Goal: Register for event/course

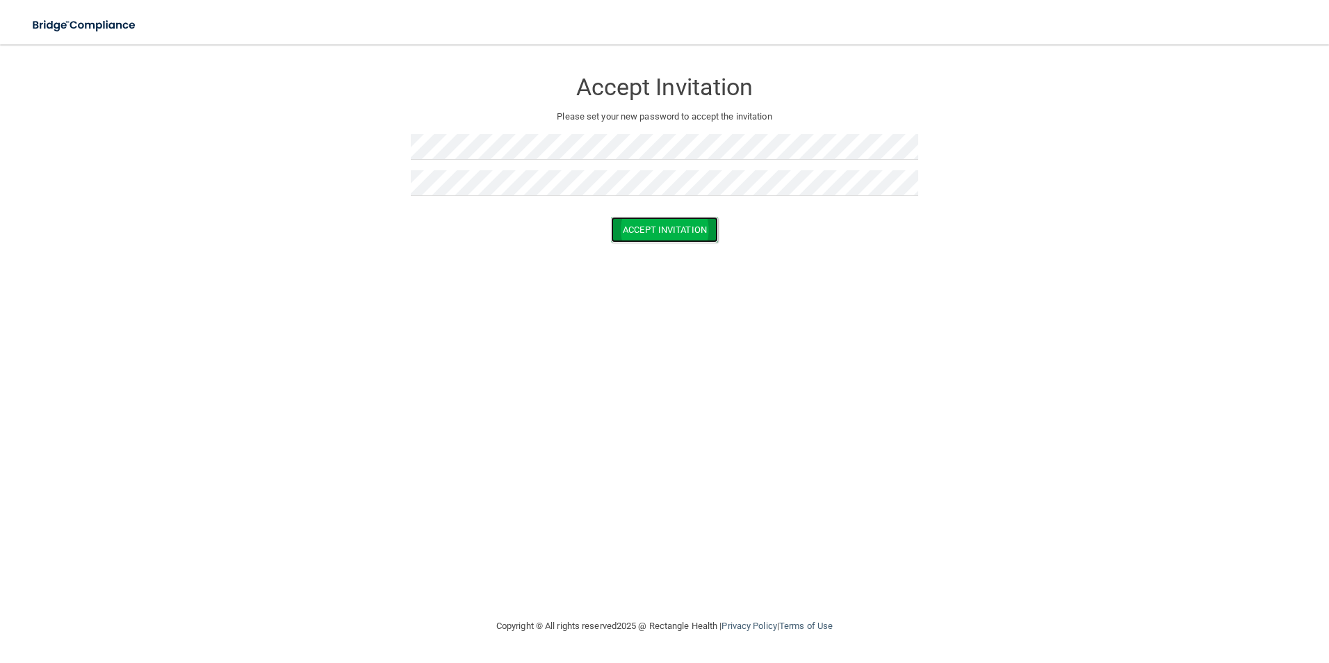
click at [668, 229] on button "Accept Invitation" at bounding box center [664, 230] width 107 height 26
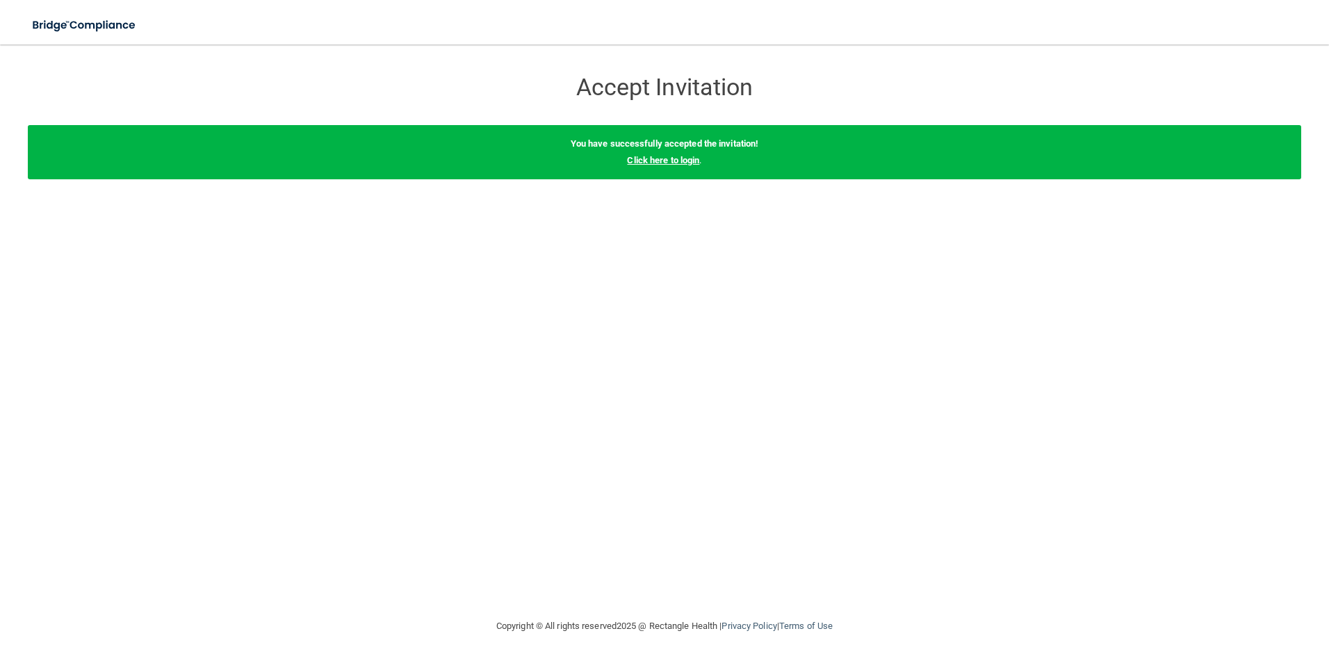
click at [664, 155] on link "Click here to login" at bounding box center [663, 160] width 72 height 10
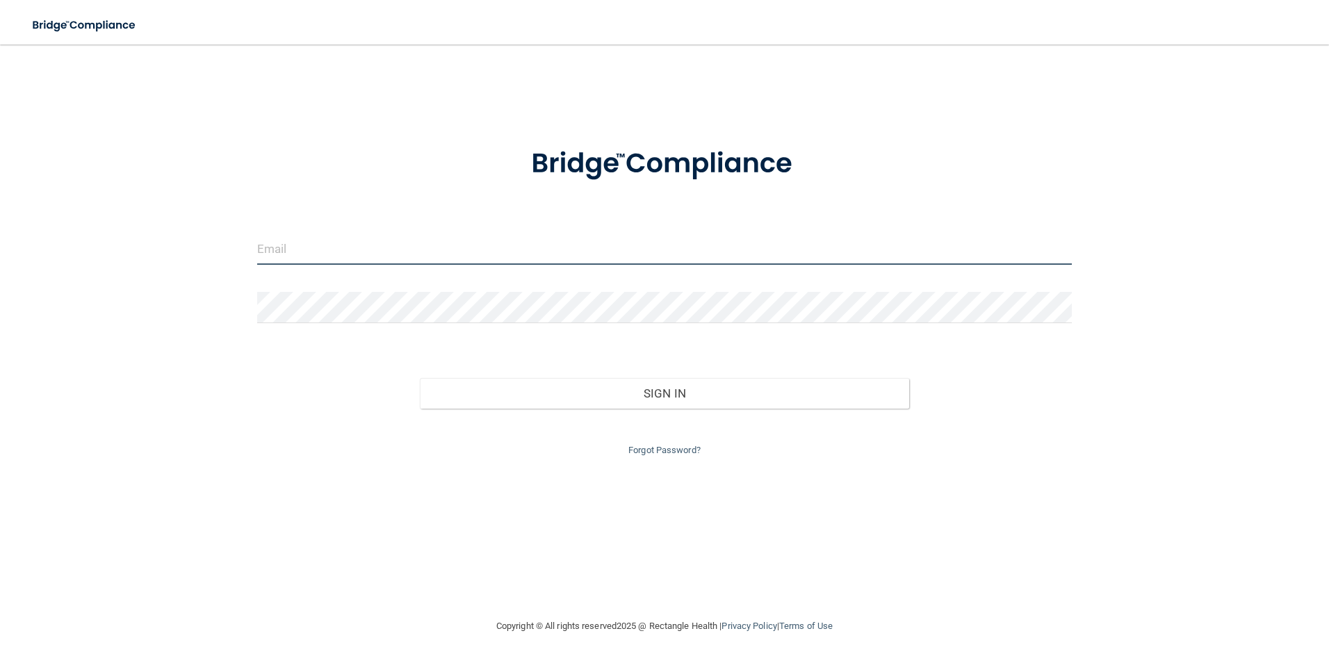
click at [356, 245] on input "email" at bounding box center [664, 248] width 815 height 31
type input "[EMAIL_ADDRESS][DOMAIN_NAME]"
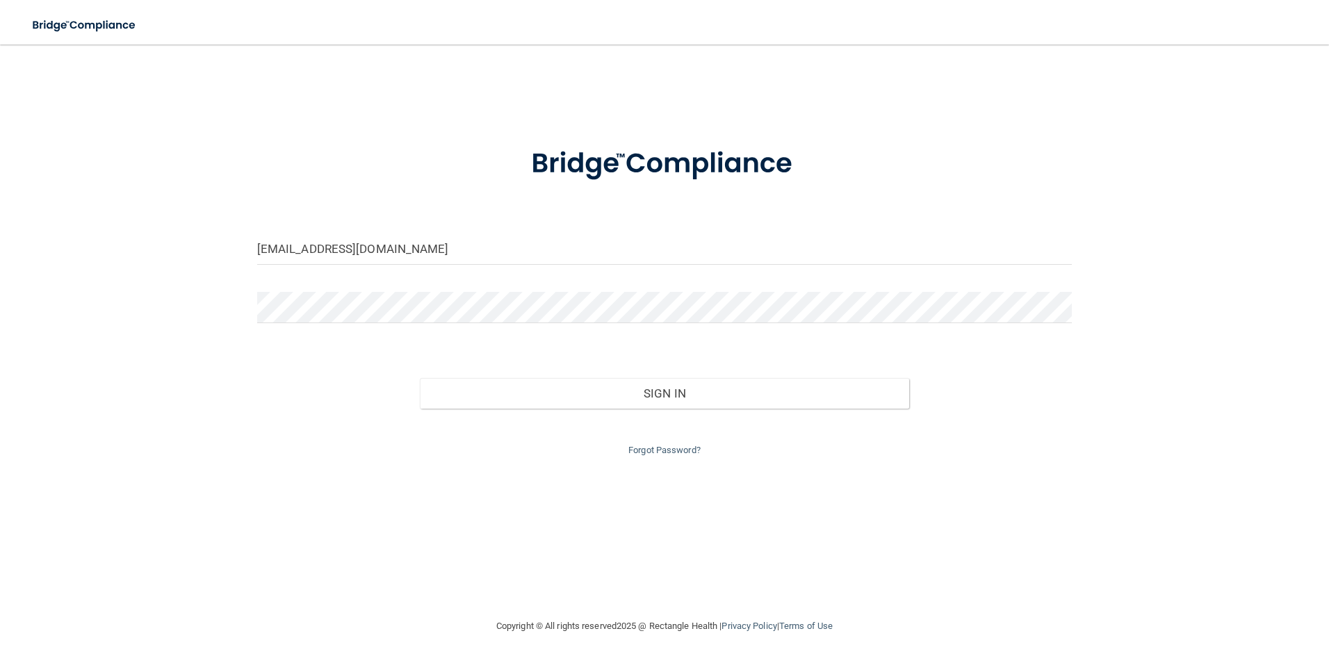
click at [307, 290] on form "[EMAIL_ADDRESS][DOMAIN_NAME] Invalid email/password. You don't have permission …" at bounding box center [664, 293] width 815 height 331
click at [420, 378] on button "Sign In" at bounding box center [664, 393] width 489 height 31
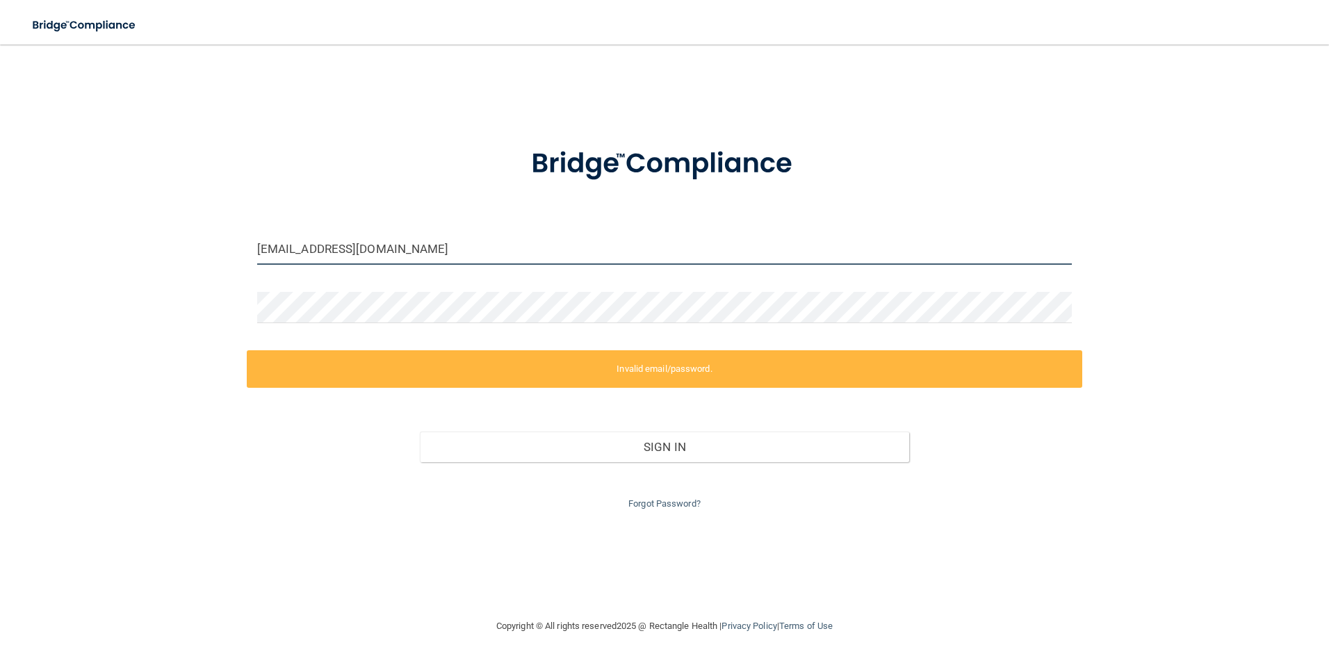
drag, startPoint x: 427, startPoint y: 252, endPoint x: 136, endPoint y: 245, distance: 291.3
click at [136, 245] on div "[EMAIL_ADDRESS][DOMAIN_NAME] Invalid email/password. You don't have permission …" at bounding box center [664, 330] width 1273 height 545
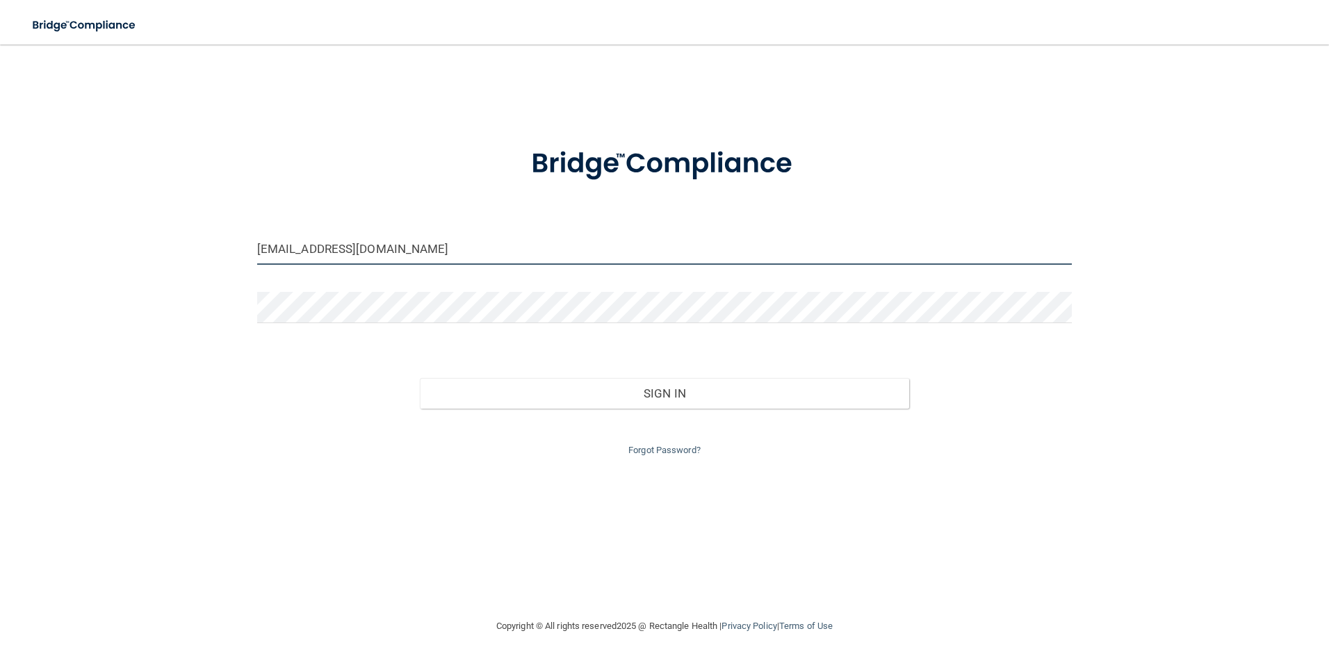
drag, startPoint x: 418, startPoint y: 254, endPoint x: 160, endPoint y: 286, distance: 260.5
click at [42, 204] on div "[EMAIL_ADDRESS][DOMAIN_NAME] Invalid email/password. You don't have permission …" at bounding box center [664, 330] width 1273 height 545
type input "[EMAIL_ADDRESS][DOMAIN_NAME]"
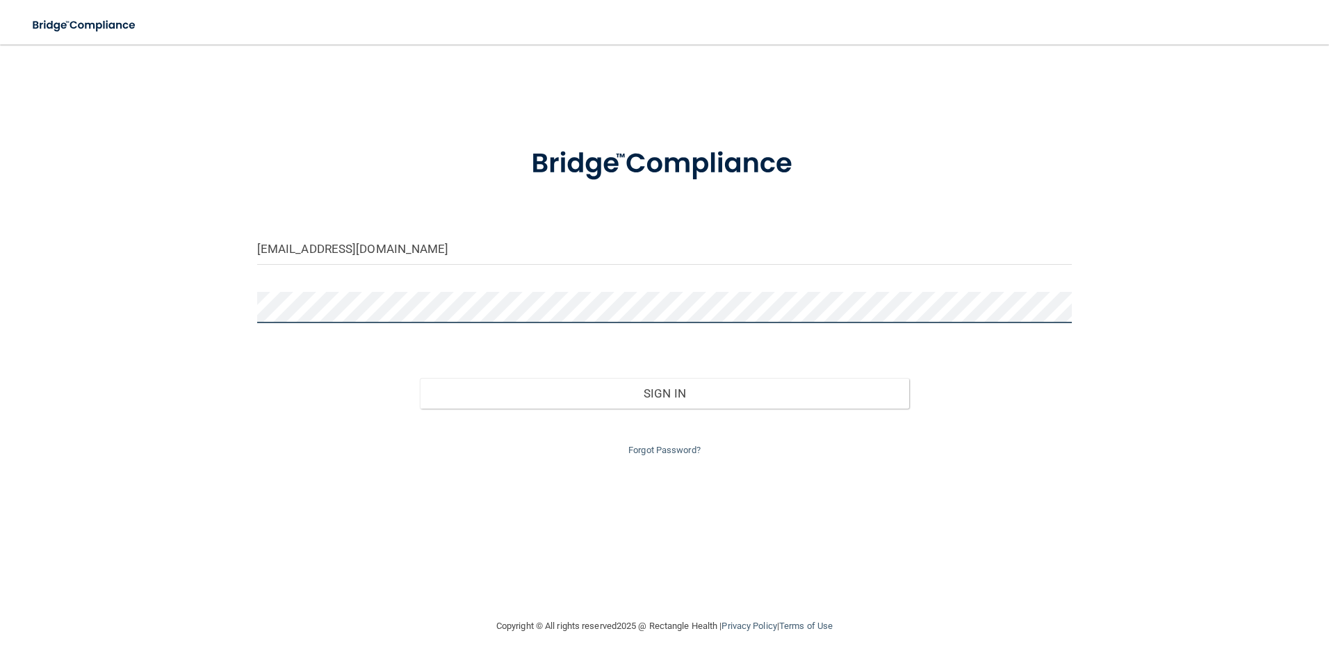
click at [420, 378] on button "Sign In" at bounding box center [664, 393] width 489 height 31
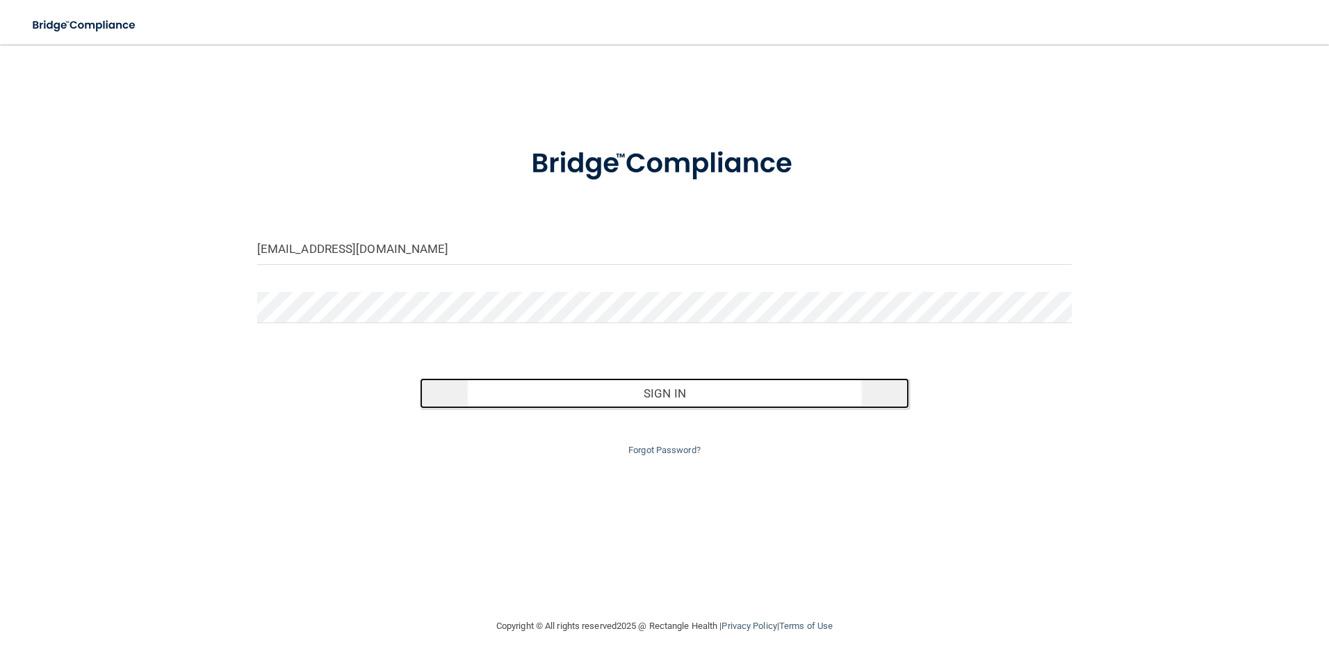
click at [889, 395] on button "Sign In" at bounding box center [664, 393] width 489 height 31
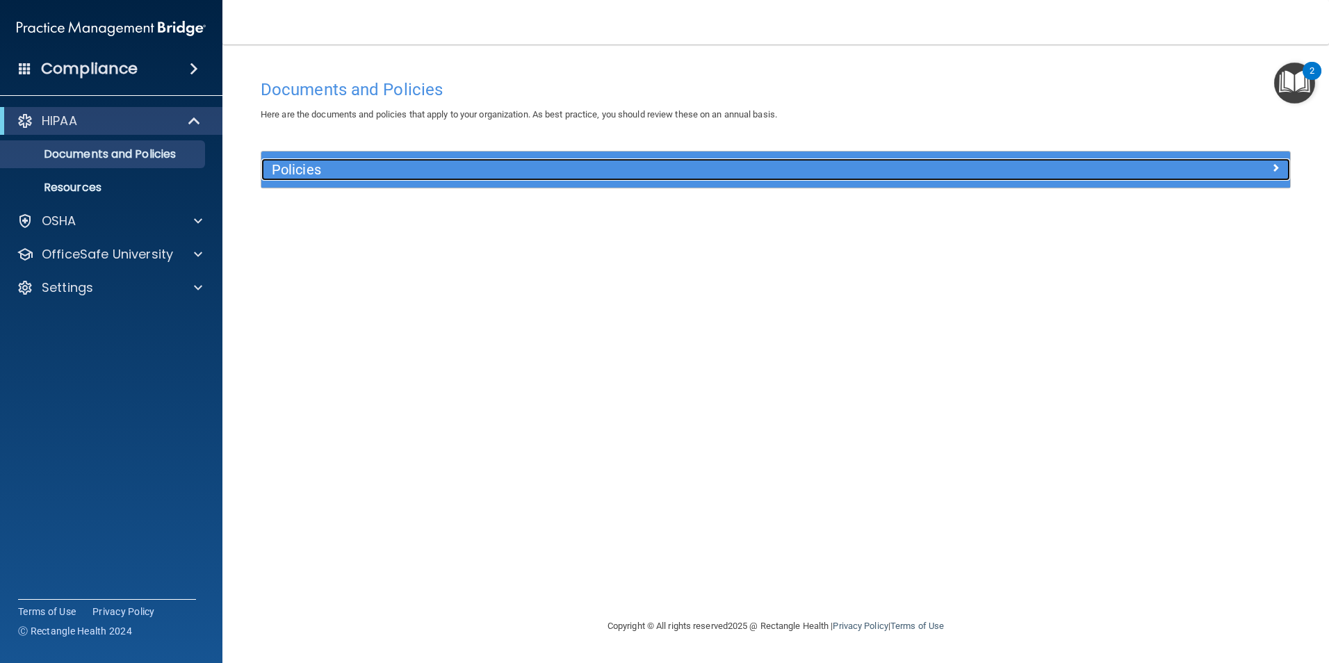
click at [320, 174] on h5 "Policies" at bounding box center [647, 169] width 750 height 15
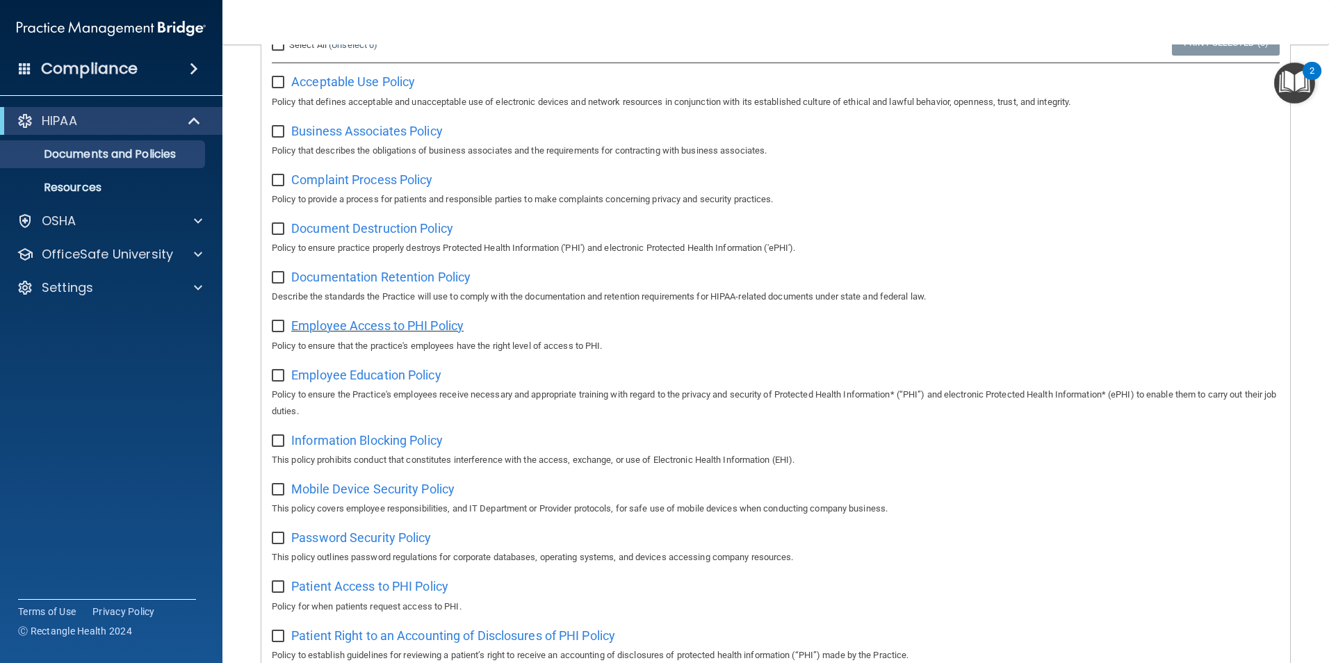
scroll to position [36, 0]
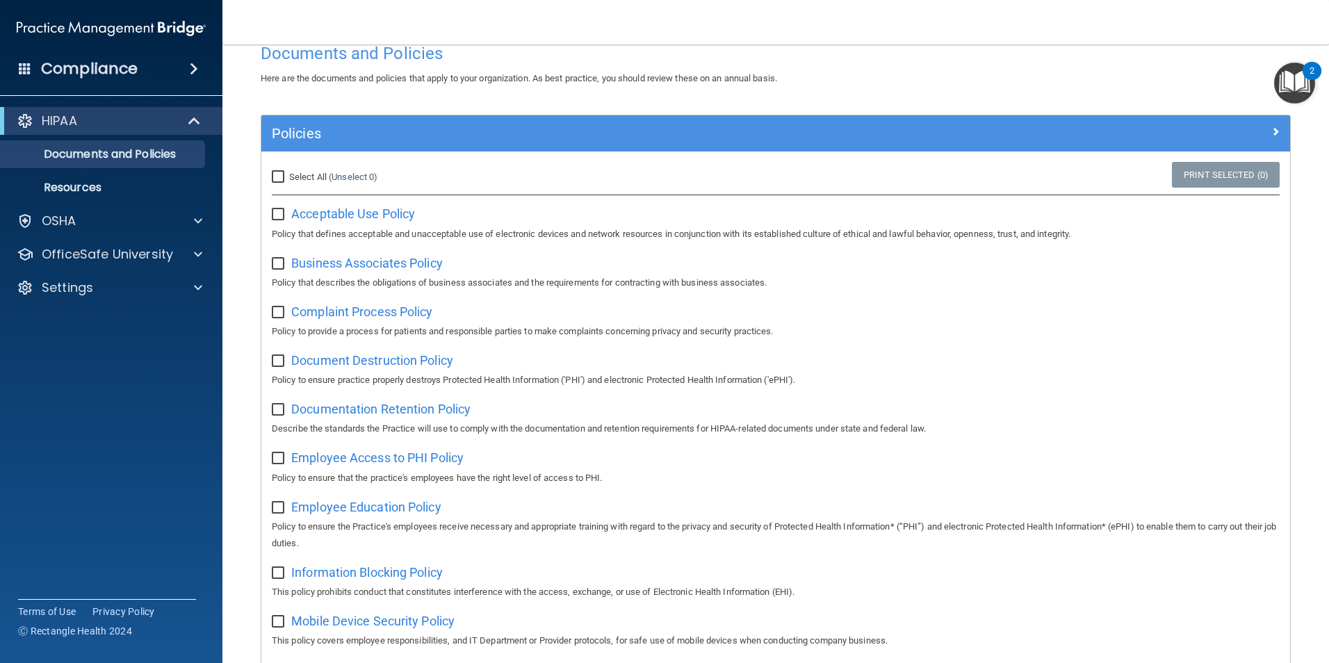
click at [277, 177] on input "Select All (Unselect 0) Unselect All" at bounding box center [280, 177] width 16 height 11
checkbox input "true"
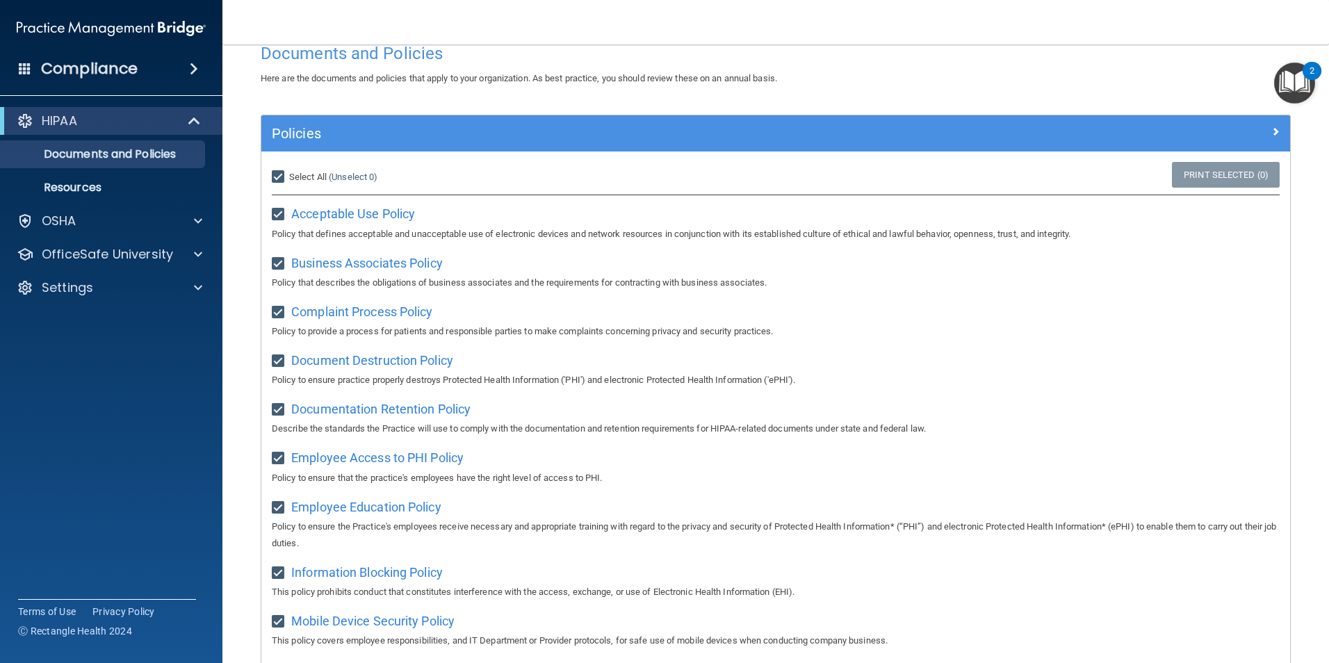
checkbox input "true"
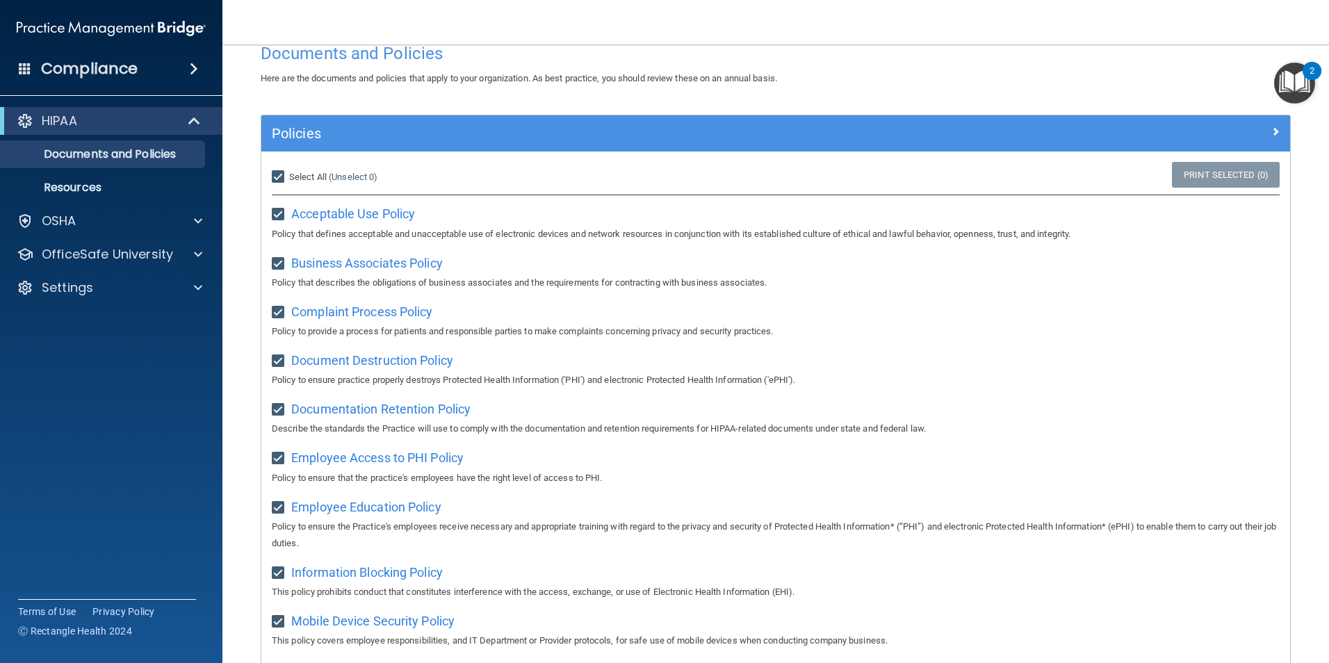
checkbox input "true"
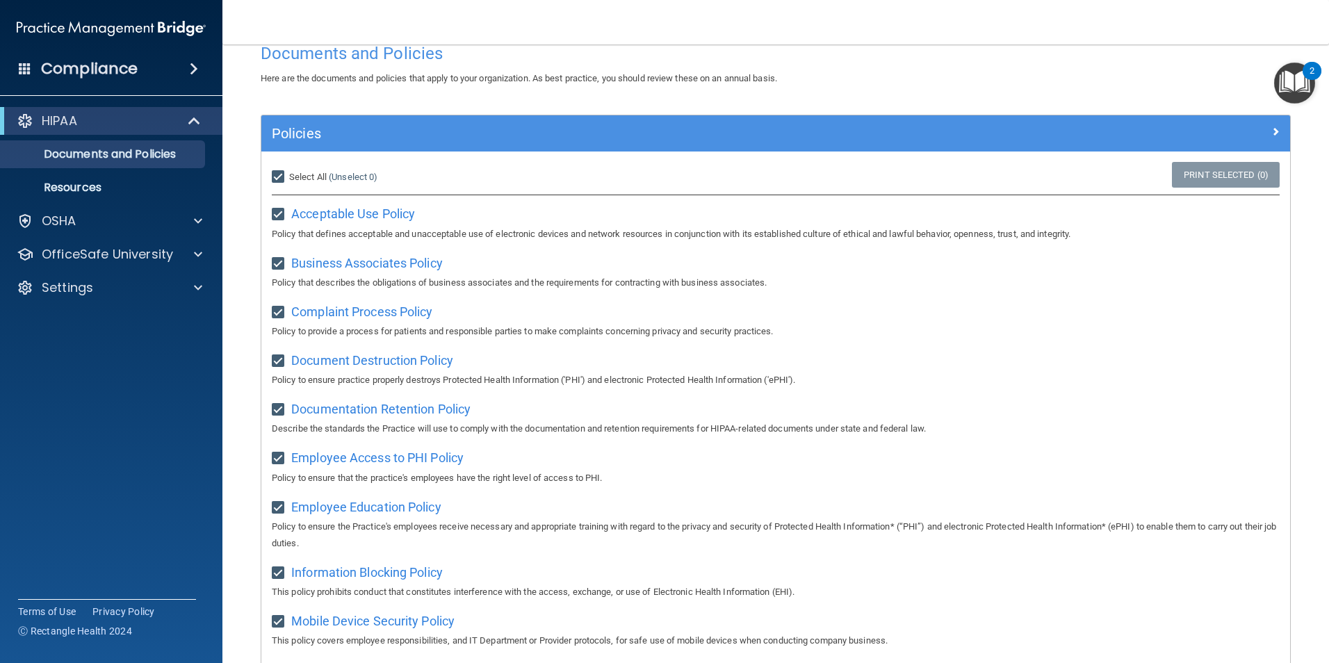
checkbox input "true"
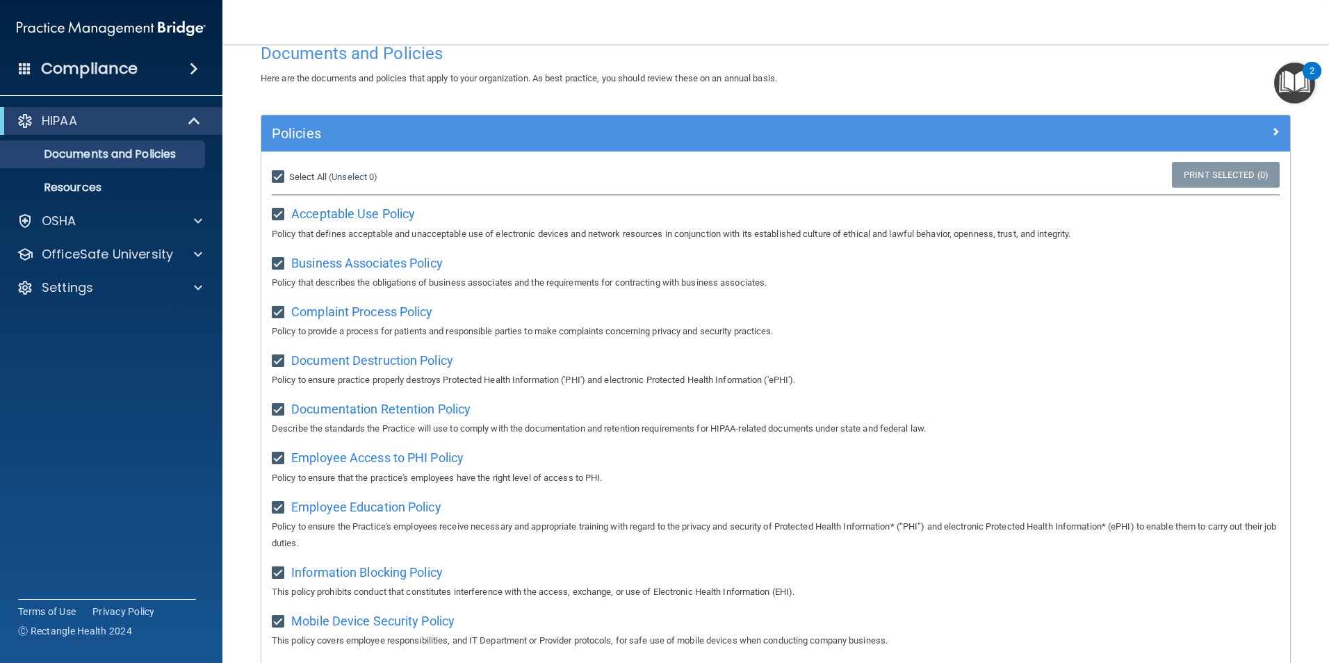
checkbox input "true"
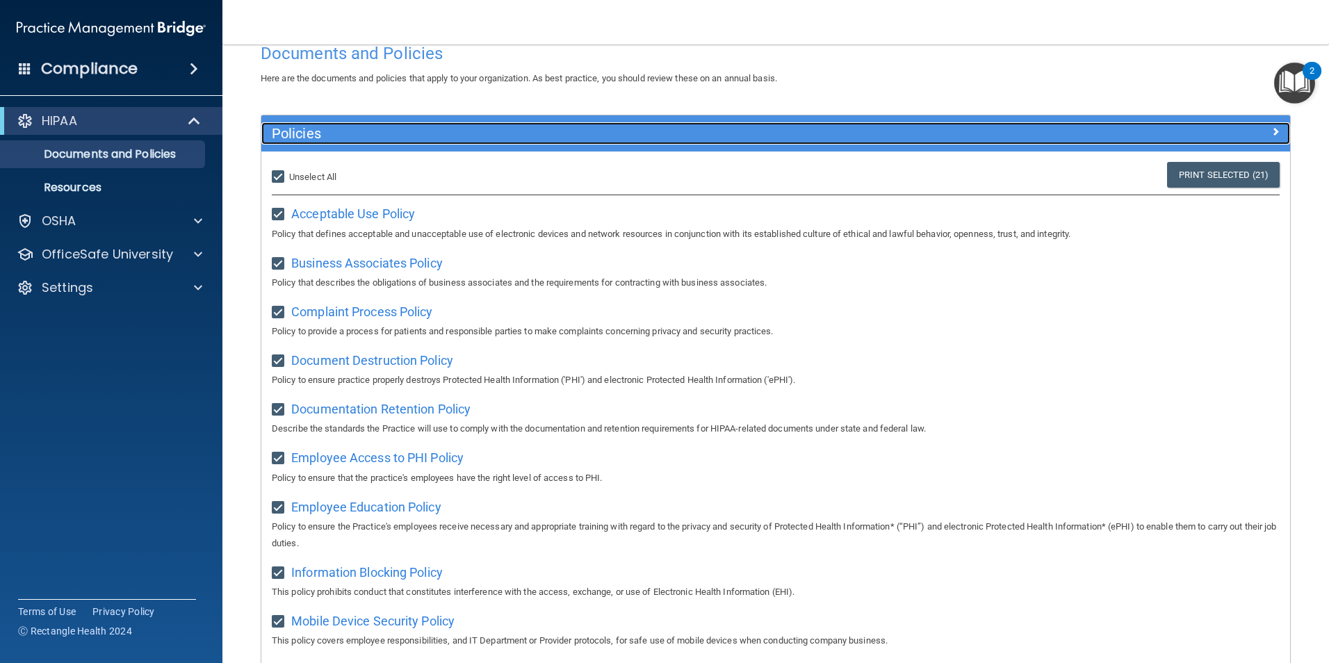
click at [1258, 126] on div at bounding box center [1161, 130] width 257 height 17
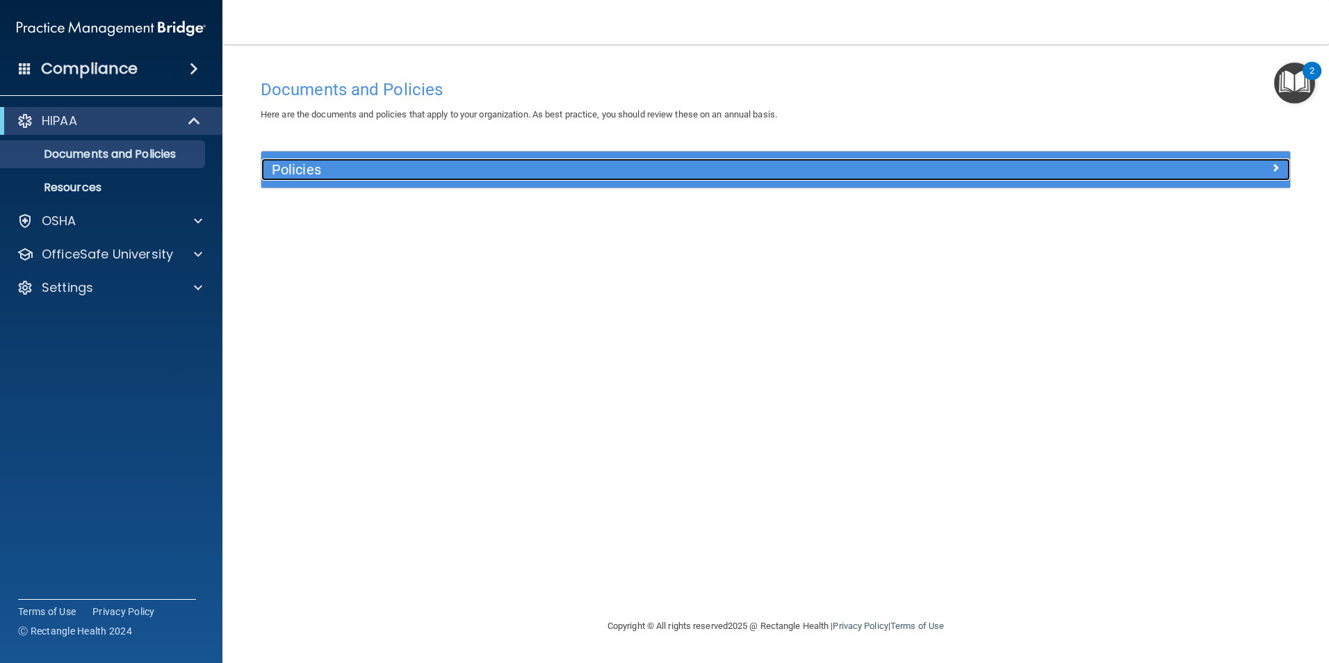
scroll to position [0, 0]
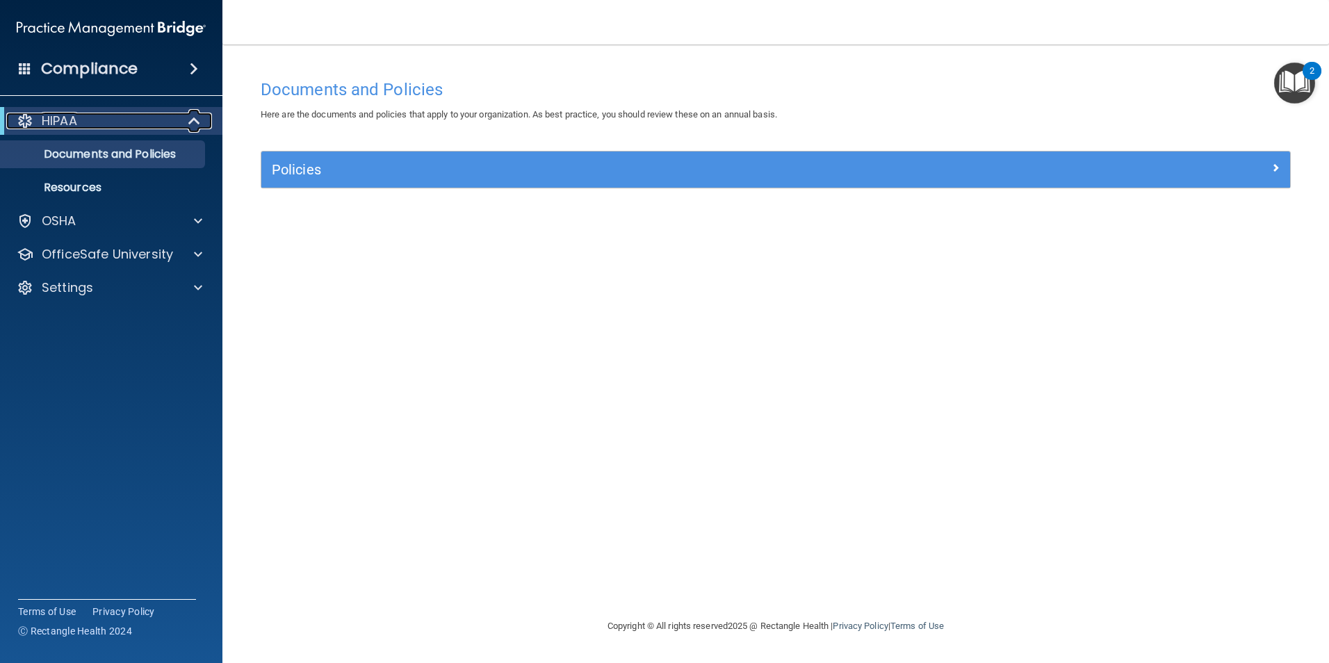
click at [100, 124] on div "HIPAA" at bounding box center [92, 121] width 172 height 17
click at [102, 149] on p "Documents and Policies" at bounding box center [104, 154] width 190 height 14
click at [88, 181] on p "Resources" at bounding box center [104, 188] width 190 height 14
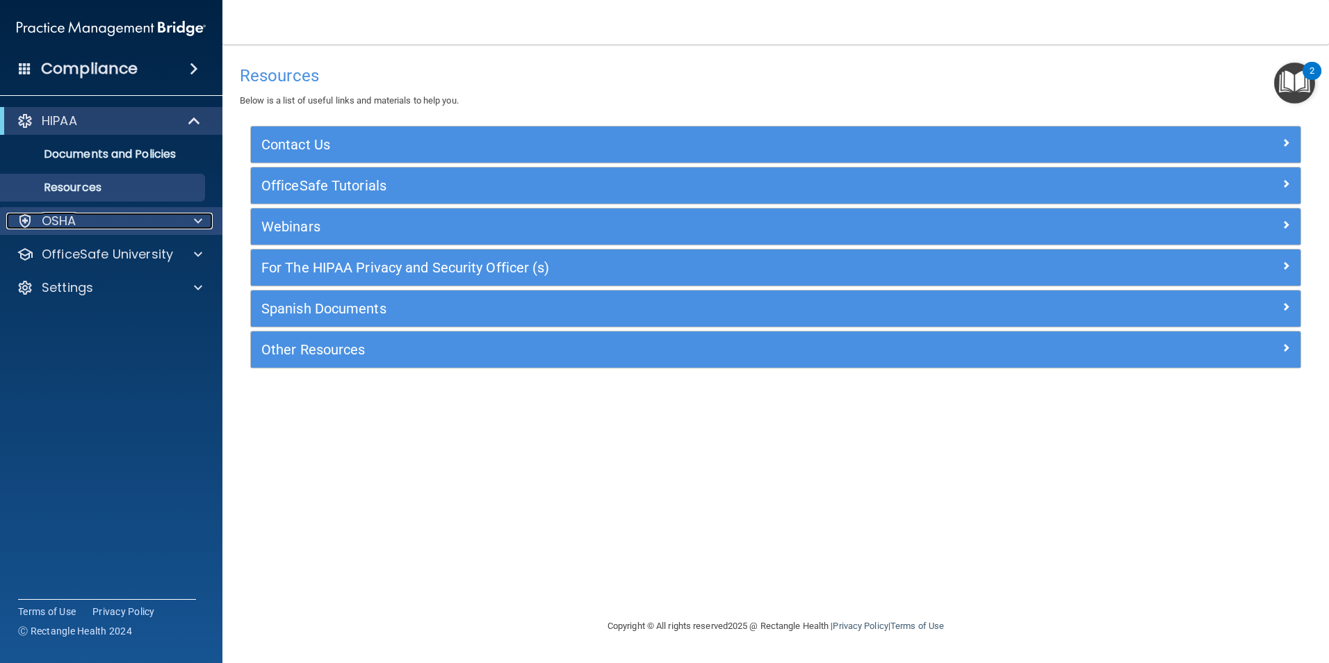
click at [88, 222] on div "OSHA" at bounding box center [92, 221] width 172 height 17
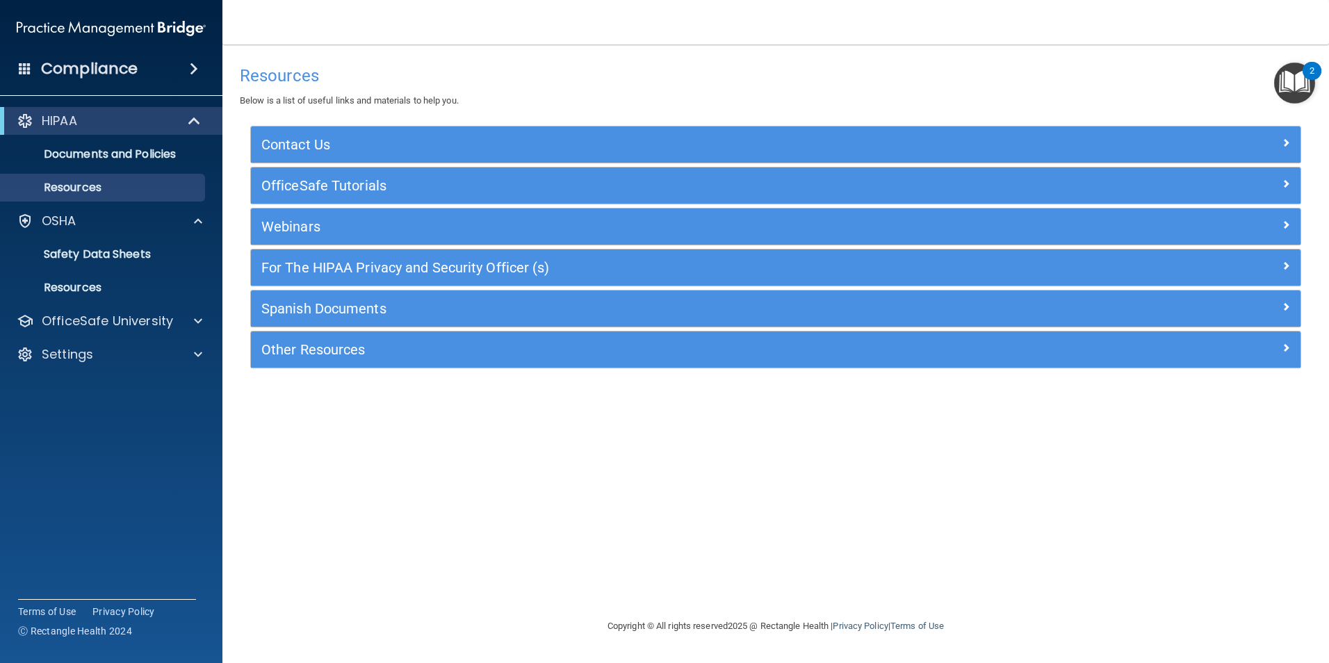
drag, startPoint x: 198, startPoint y: 80, endPoint x: 190, endPoint y: 76, distance: 8.7
click at [192, 77] on div "Compliance" at bounding box center [111, 69] width 222 height 31
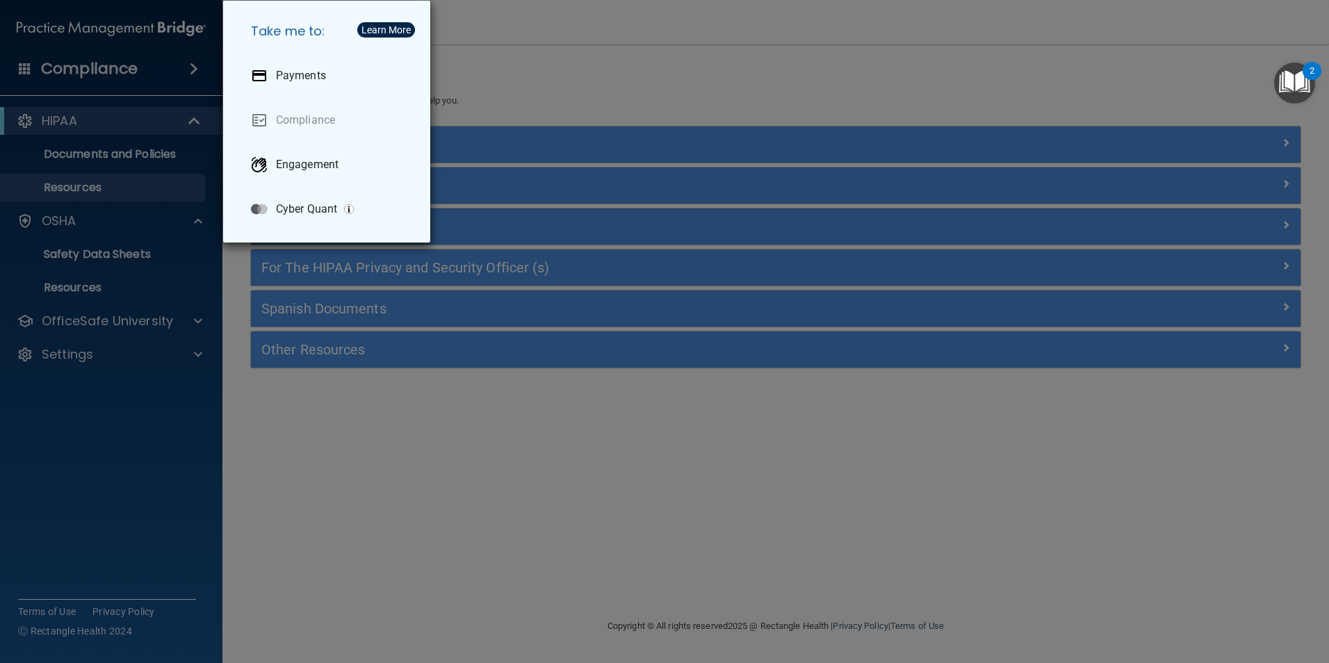
click at [199, 68] on div "Take me to: Payments Compliance Engagement Cyber Quant" at bounding box center [664, 331] width 1329 height 663
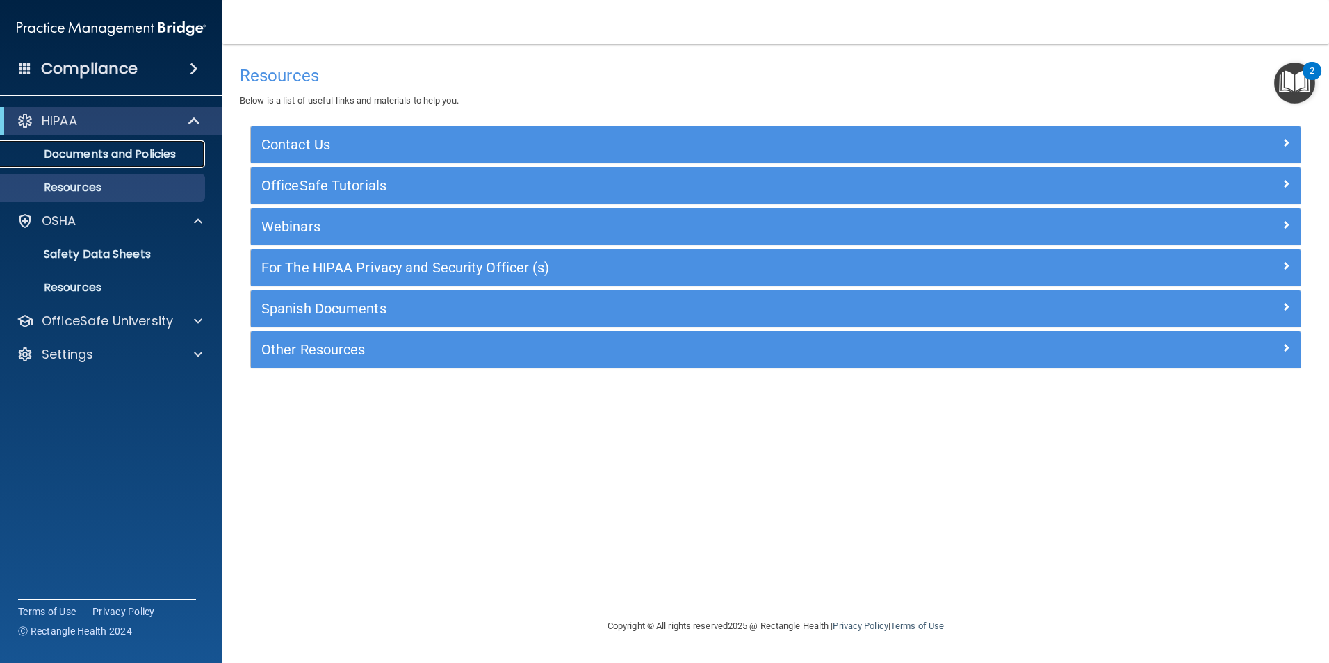
click at [138, 152] on p "Documents and Policies" at bounding box center [104, 154] width 190 height 14
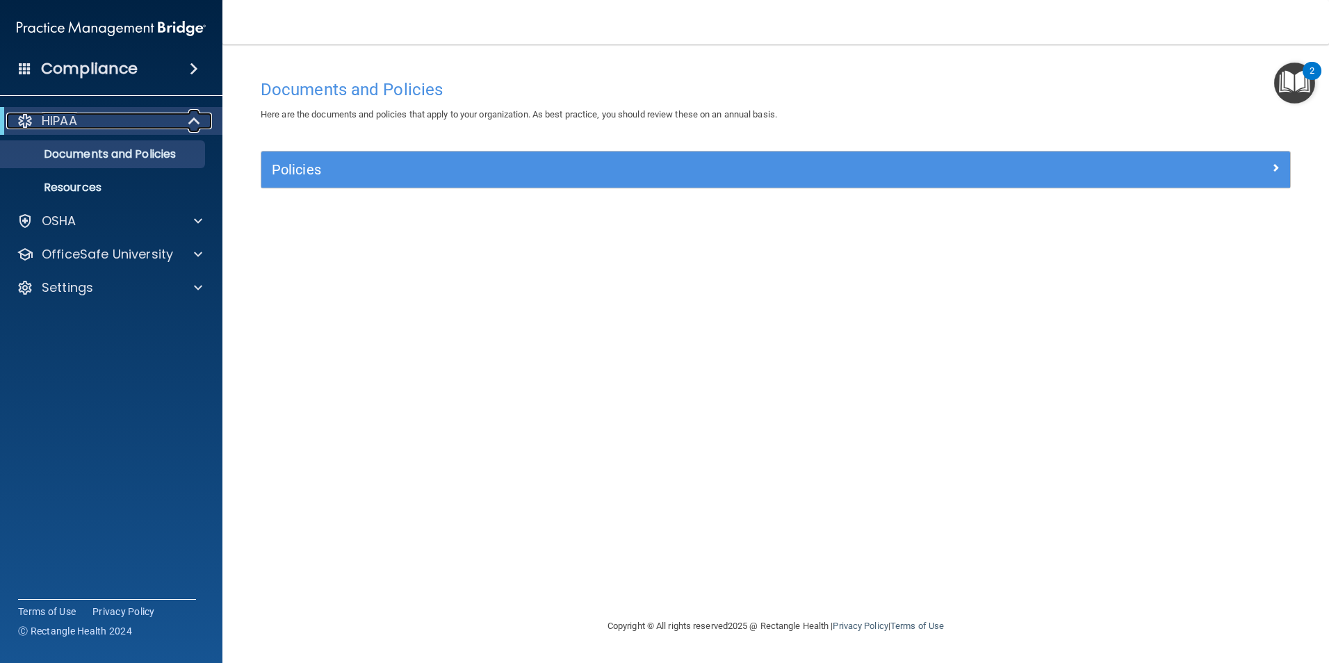
click at [195, 122] on span at bounding box center [196, 121] width 12 height 17
click at [195, 122] on span at bounding box center [197, 121] width 8 height 17
click at [135, 156] on p "Documents and Policies" at bounding box center [104, 154] width 190 height 14
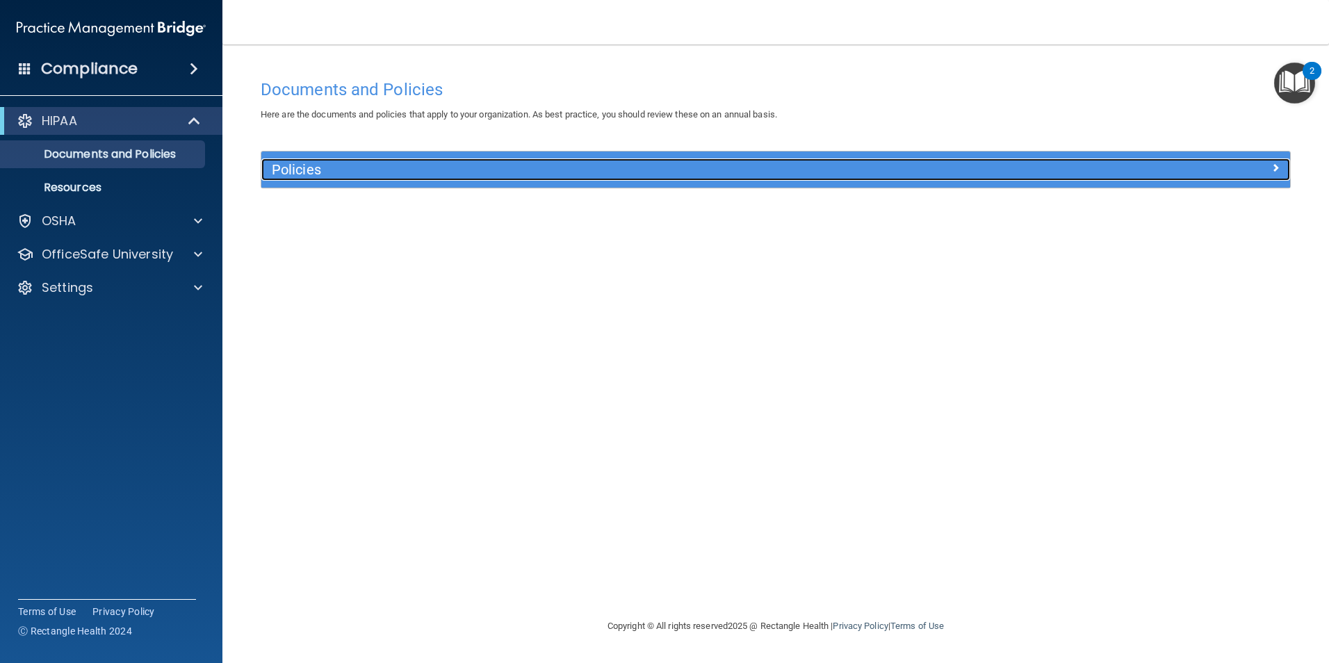
click at [386, 177] on h5 "Policies" at bounding box center [647, 169] width 750 height 15
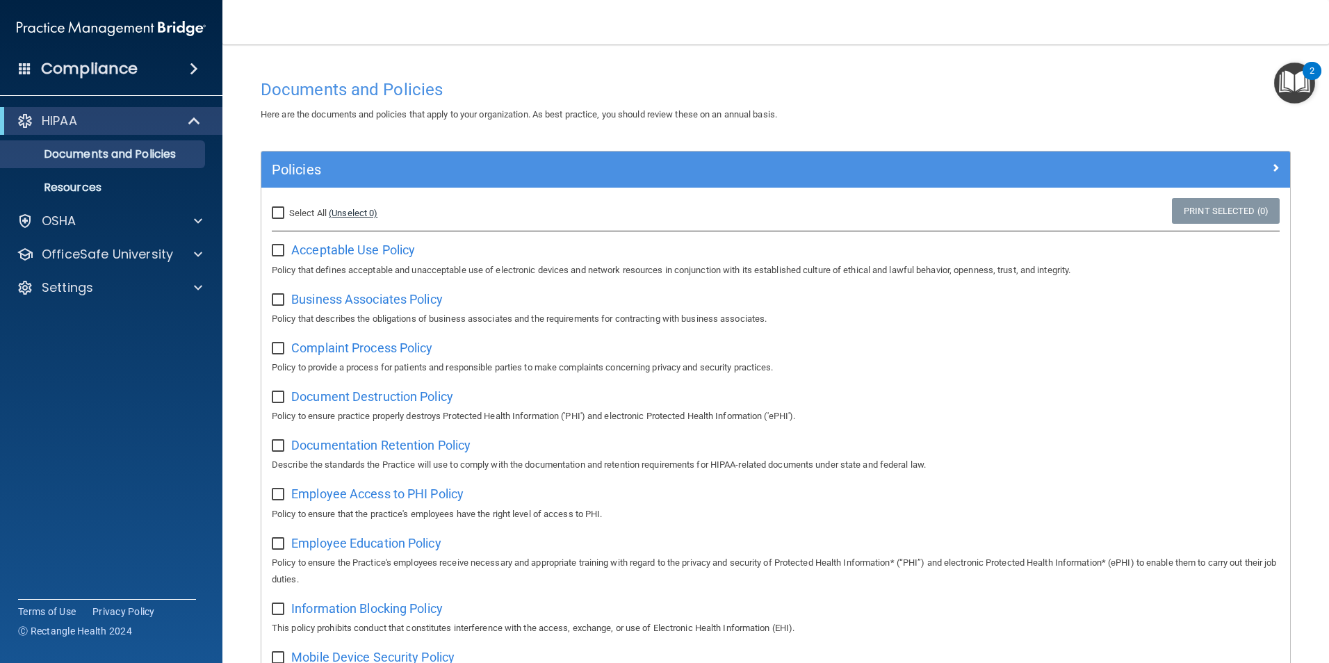
click at [334, 215] on link "(Unselect 0)" at bounding box center [353, 213] width 49 height 10
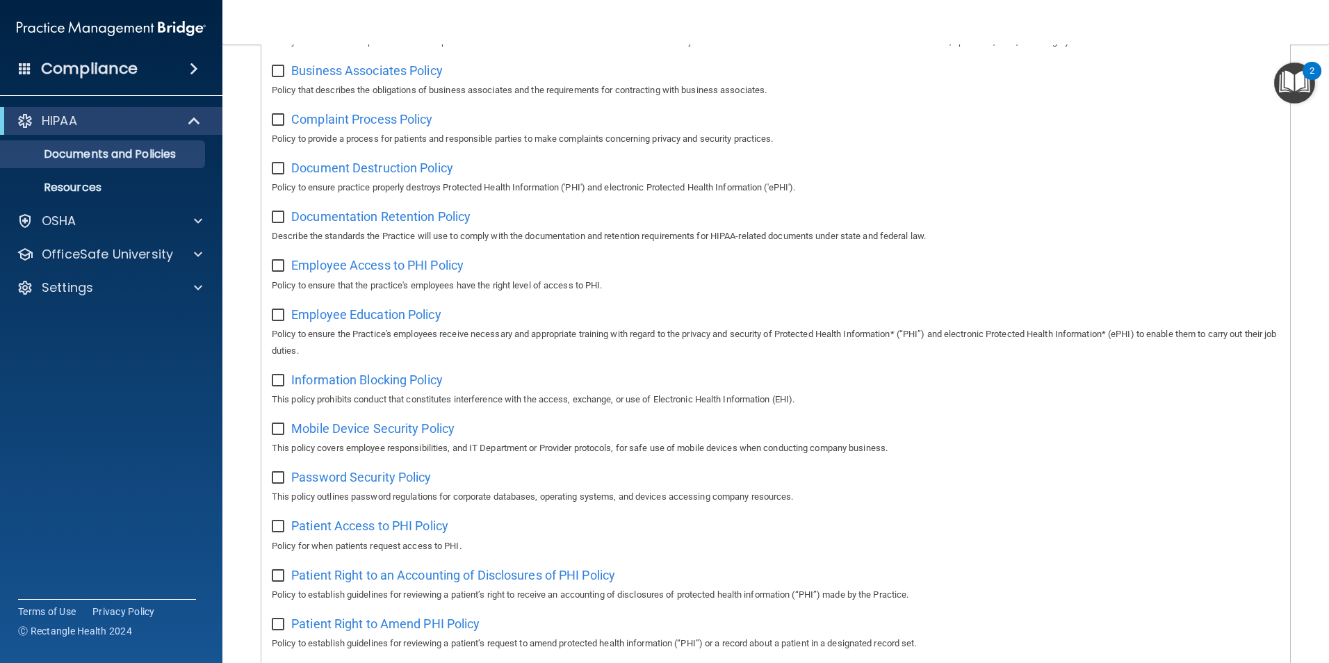
scroll to position [36, 0]
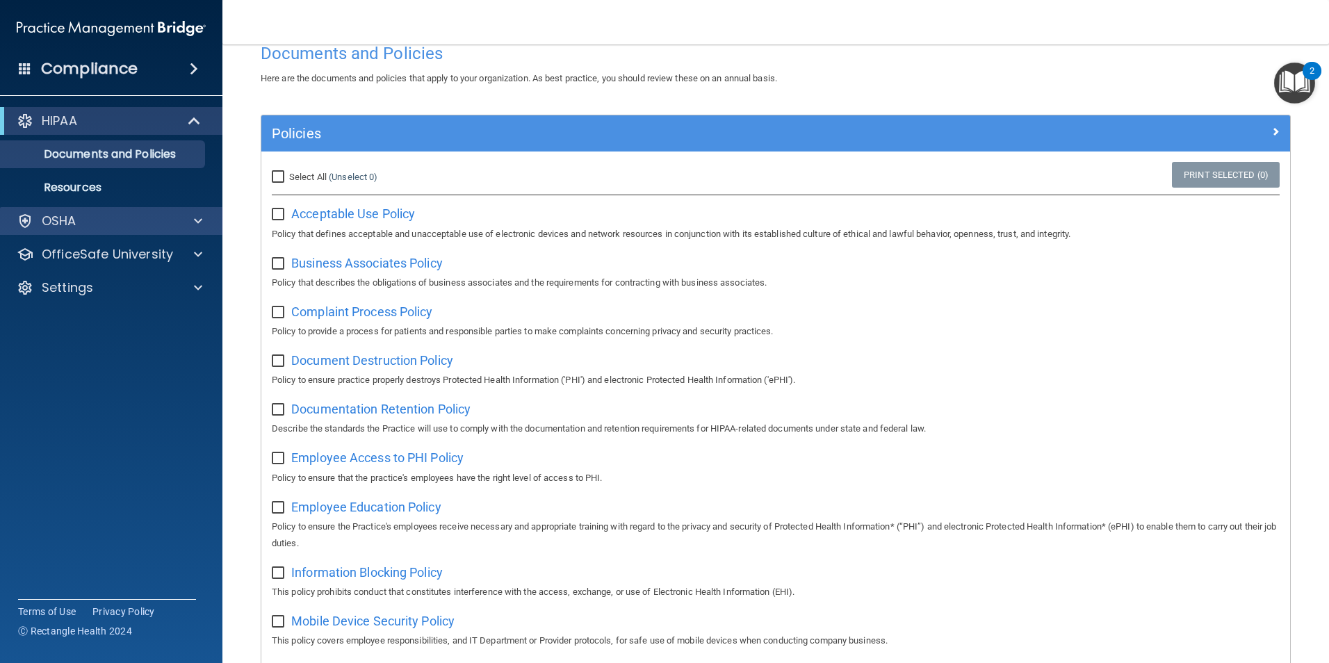
click at [54, 210] on div "OSHA" at bounding box center [111, 221] width 223 height 28
click at [161, 234] on div "OSHA" at bounding box center [111, 221] width 223 height 28
click at [213, 218] on div "OSHA" at bounding box center [111, 221] width 223 height 28
click at [201, 219] on span at bounding box center [198, 221] width 8 height 17
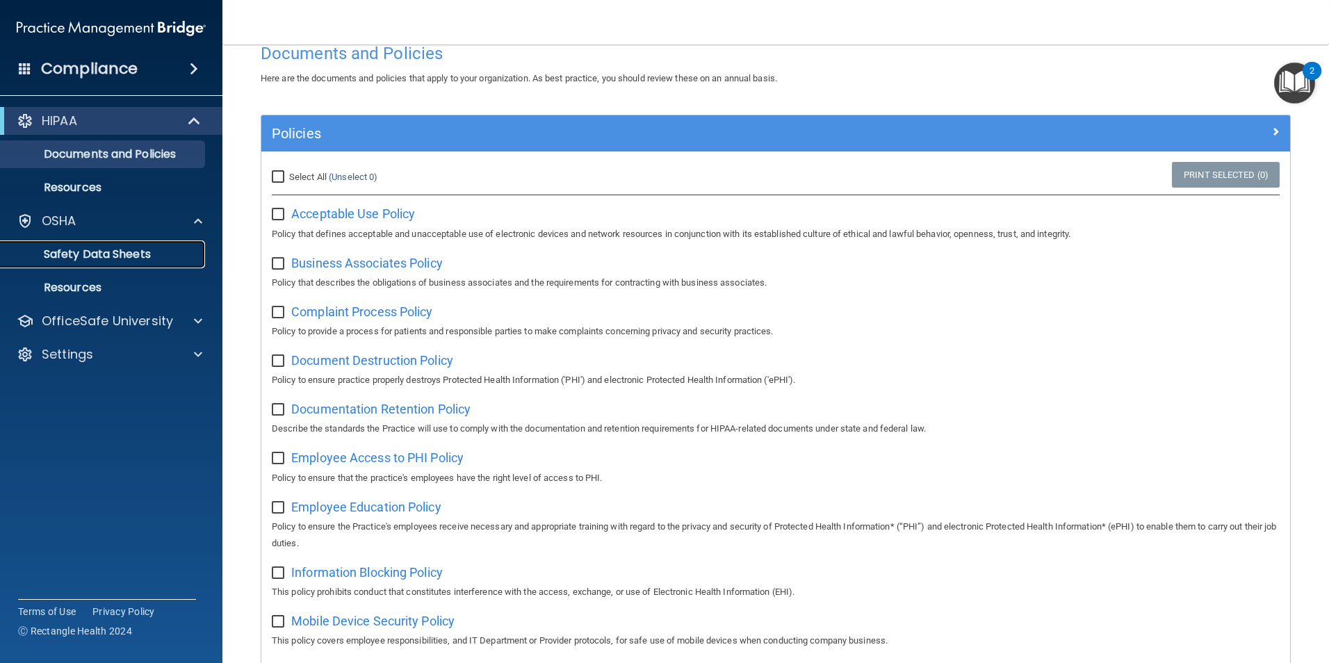
click at [104, 265] on link "Safety Data Sheets" at bounding box center [95, 254] width 219 height 28
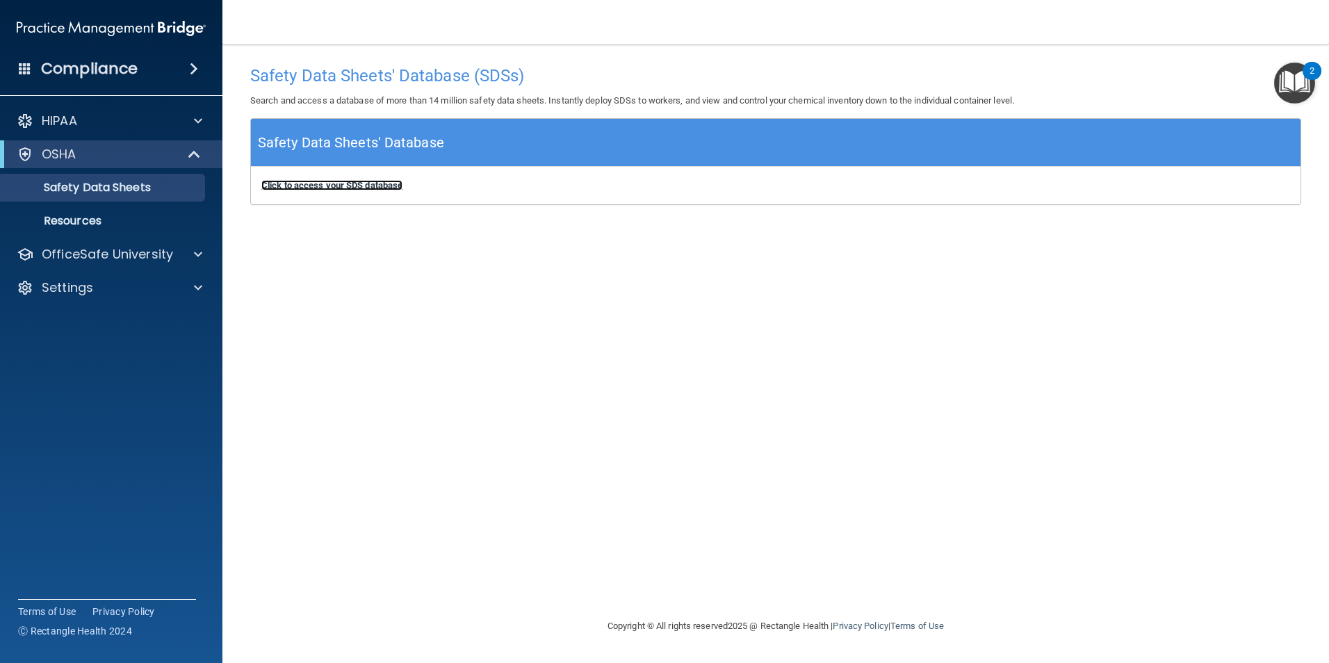
click at [327, 186] on b "Click to access your SDS database" at bounding box center [331, 185] width 141 height 10
click at [190, 69] on span at bounding box center [194, 68] width 8 height 17
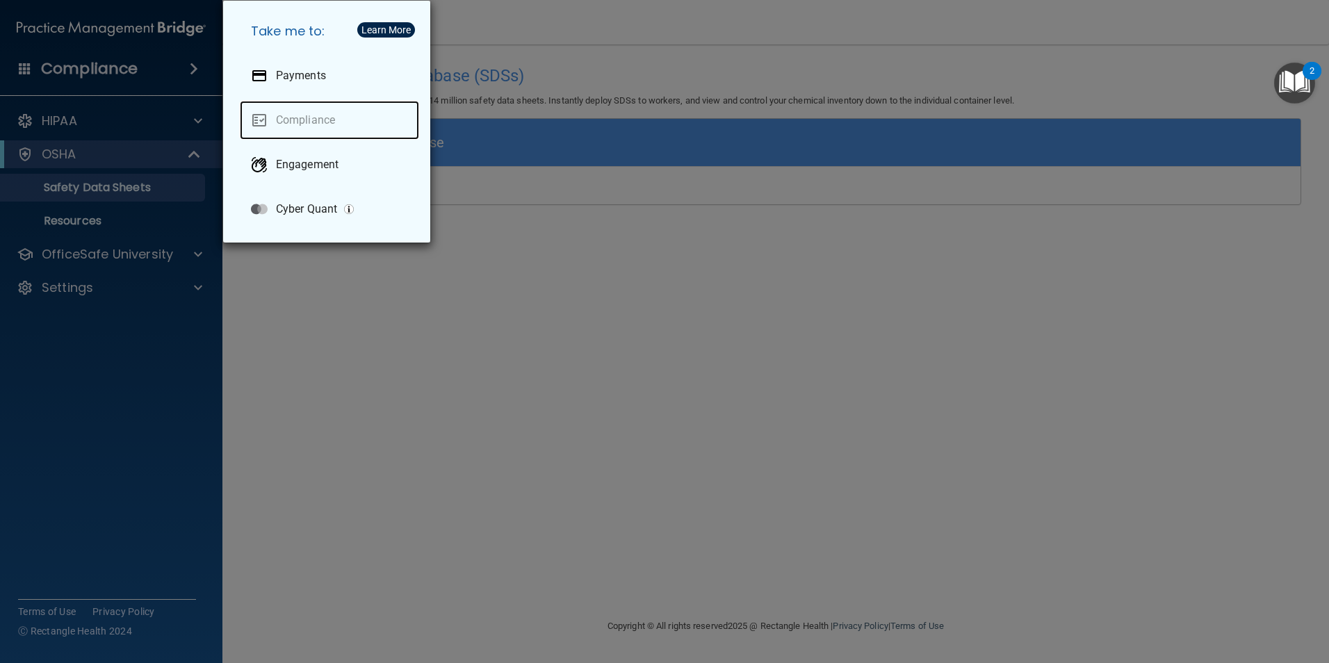
click at [299, 106] on link "Compliance" at bounding box center [329, 120] width 179 height 39
click at [302, 122] on link "Compliance" at bounding box center [329, 120] width 179 height 39
click at [381, 319] on div "Take me to: Payments Compliance Engagement Cyber Quant" at bounding box center [664, 331] width 1329 height 663
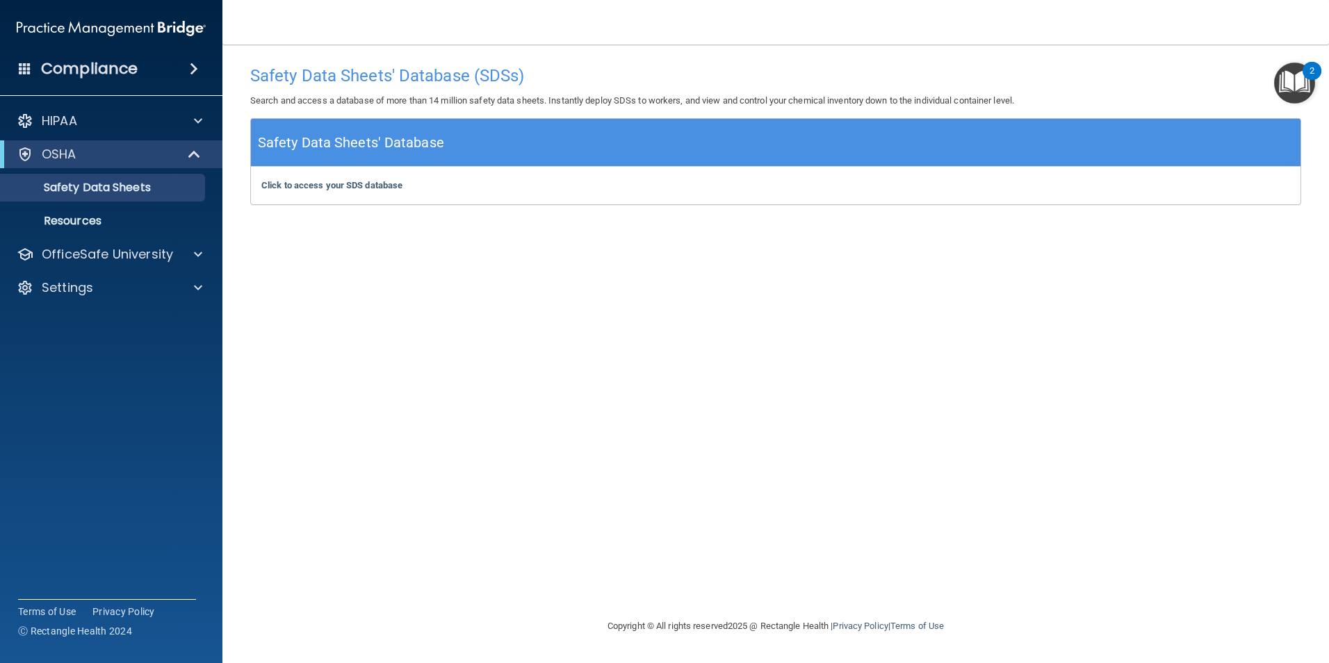
click at [1293, 72] on img "Open Resource Center, 2 new notifications" at bounding box center [1294, 83] width 41 height 41
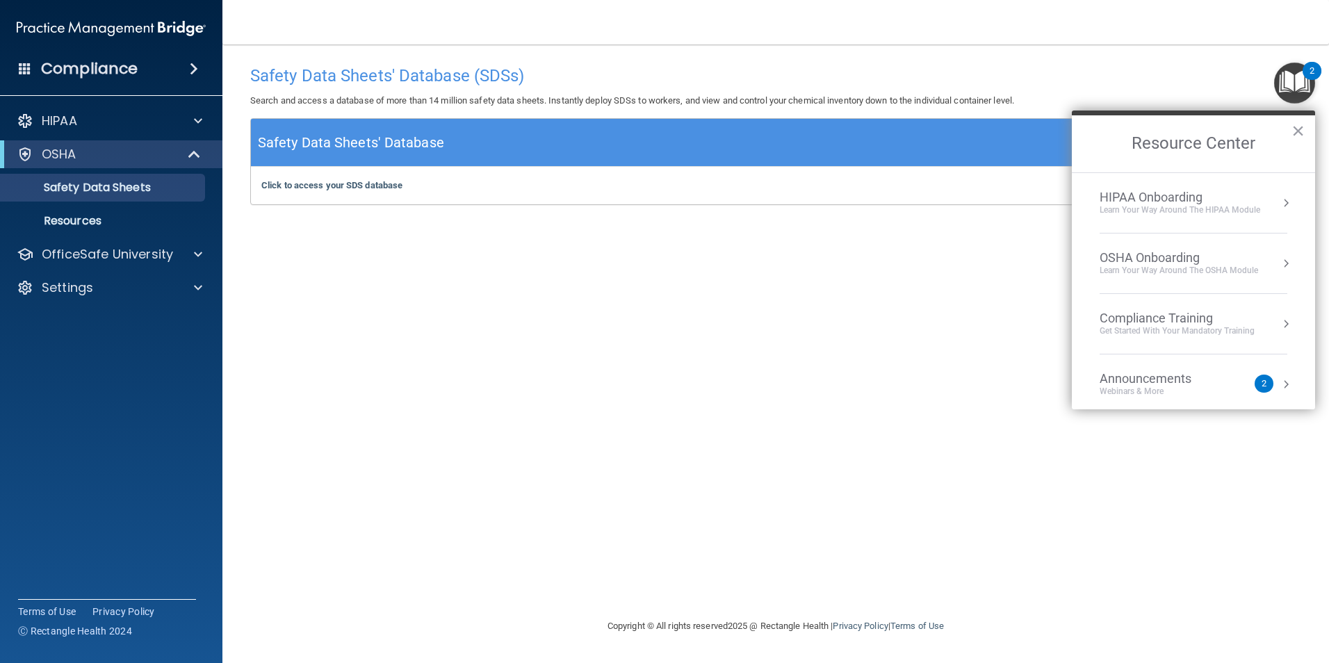
click at [1257, 198] on div "HIPAA Onboarding" at bounding box center [1179, 197] width 161 height 15
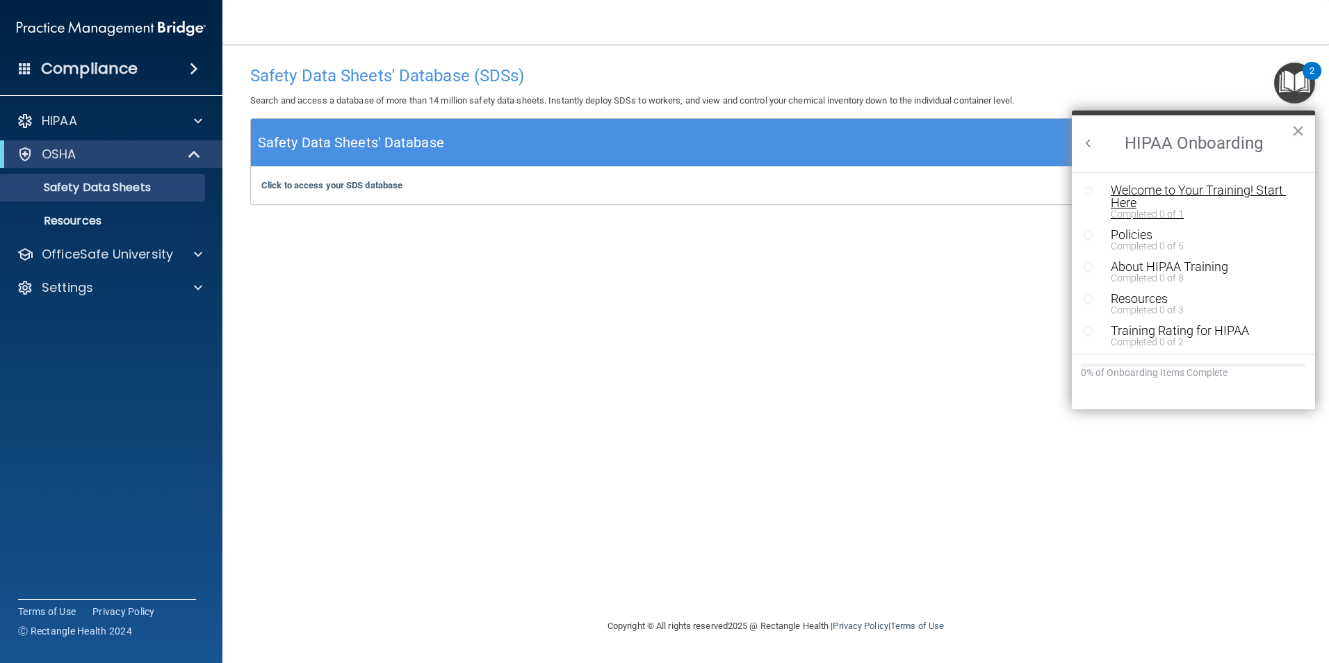
click at [1210, 195] on div "Welcome to Your Training! Start Here" at bounding box center [1198, 196] width 176 height 25
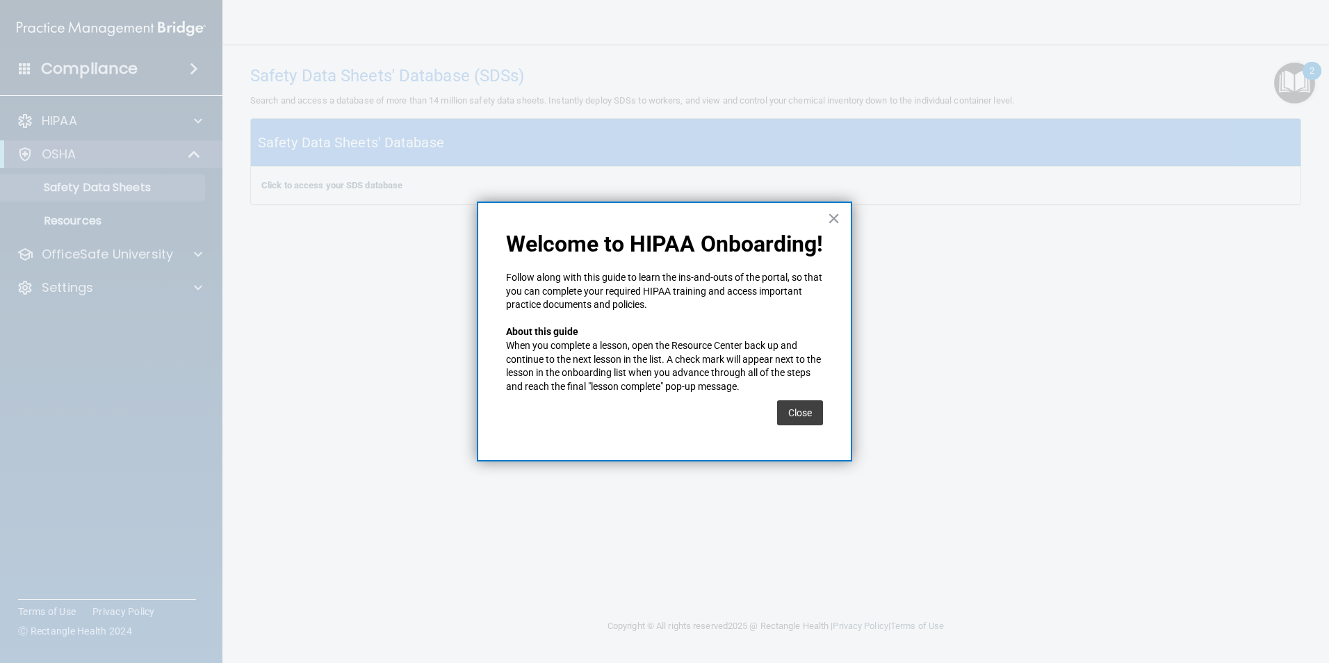
click at [802, 391] on p "When you complete a lesson, open the Resource Center back up and continue to th…" at bounding box center [664, 366] width 317 height 54
click at [799, 413] on button "Close" at bounding box center [800, 412] width 46 height 25
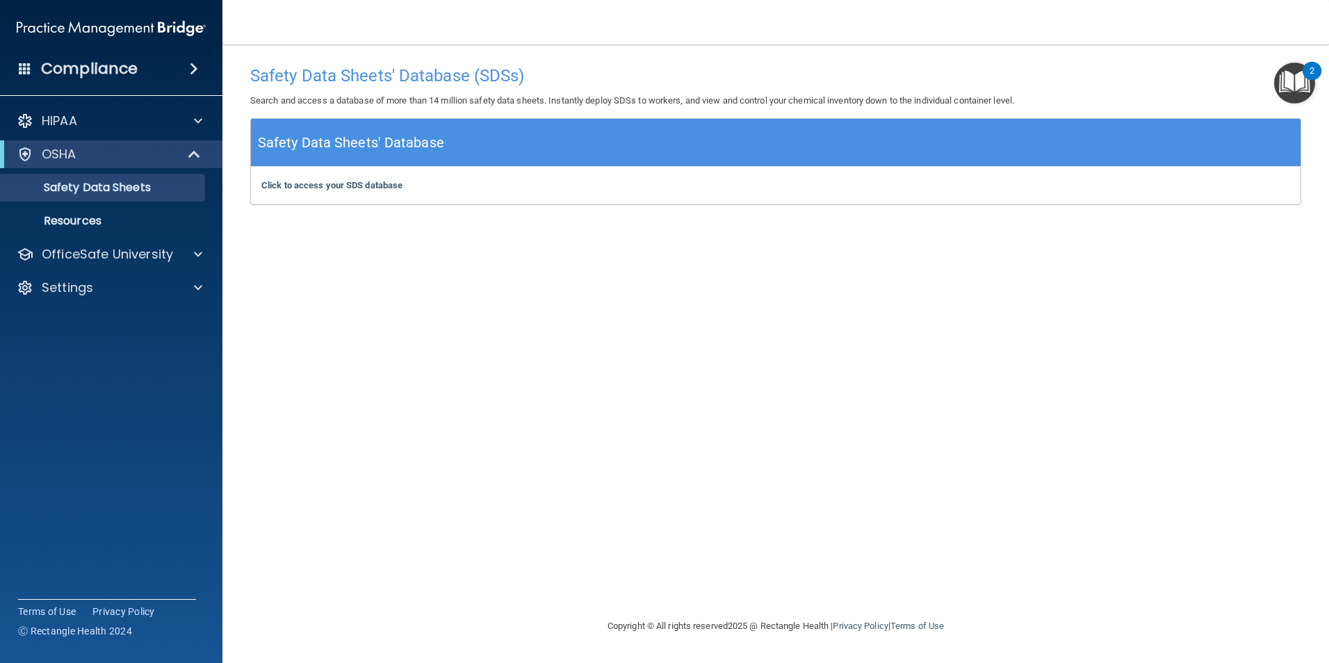
click at [1289, 81] on img "Open Resource Center, 2 new notifications" at bounding box center [1294, 83] width 41 height 41
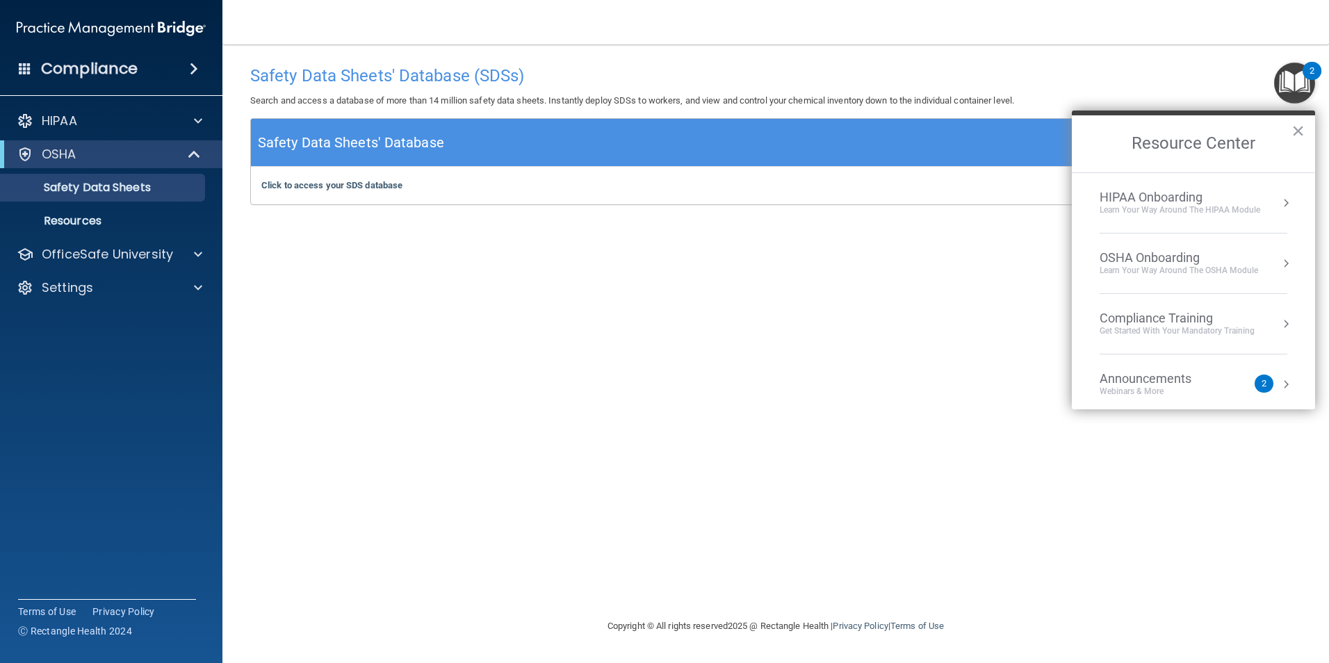
click at [1181, 202] on div "HIPAA Onboarding" at bounding box center [1179, 197] width 161 height 15
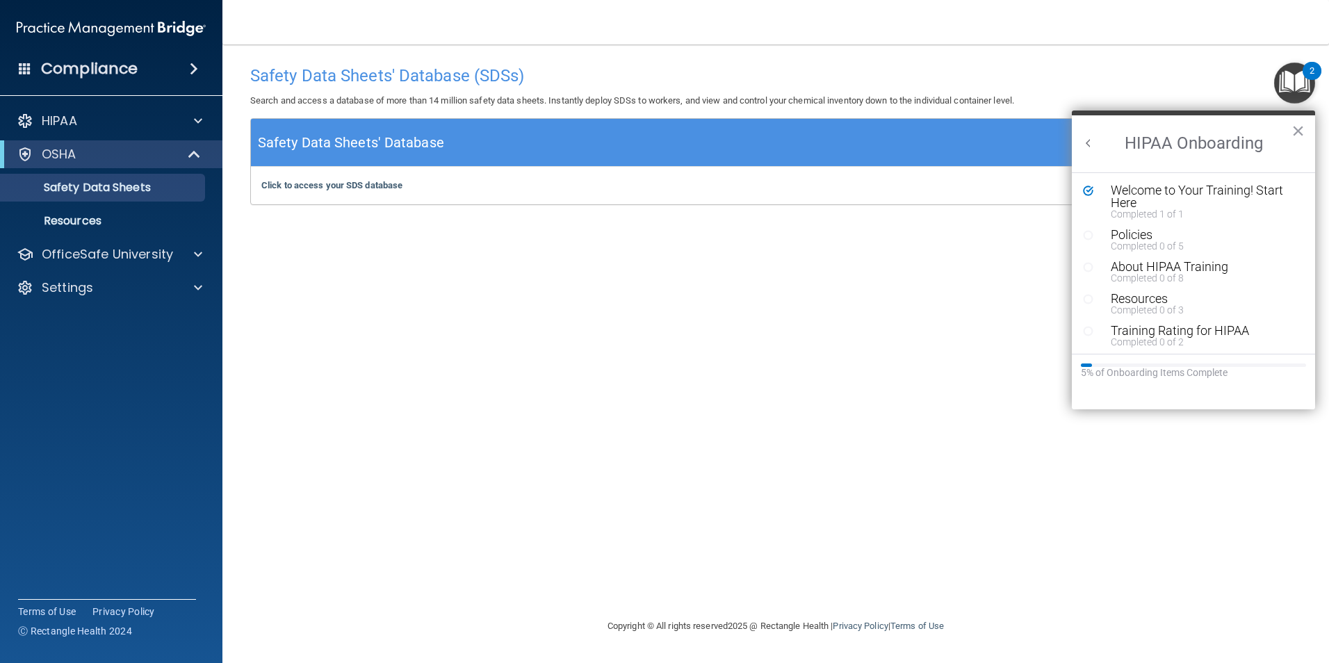
click at [1092, 239] on icon "Resource Center" at bounding box center [1088, 235] width 10 height 10
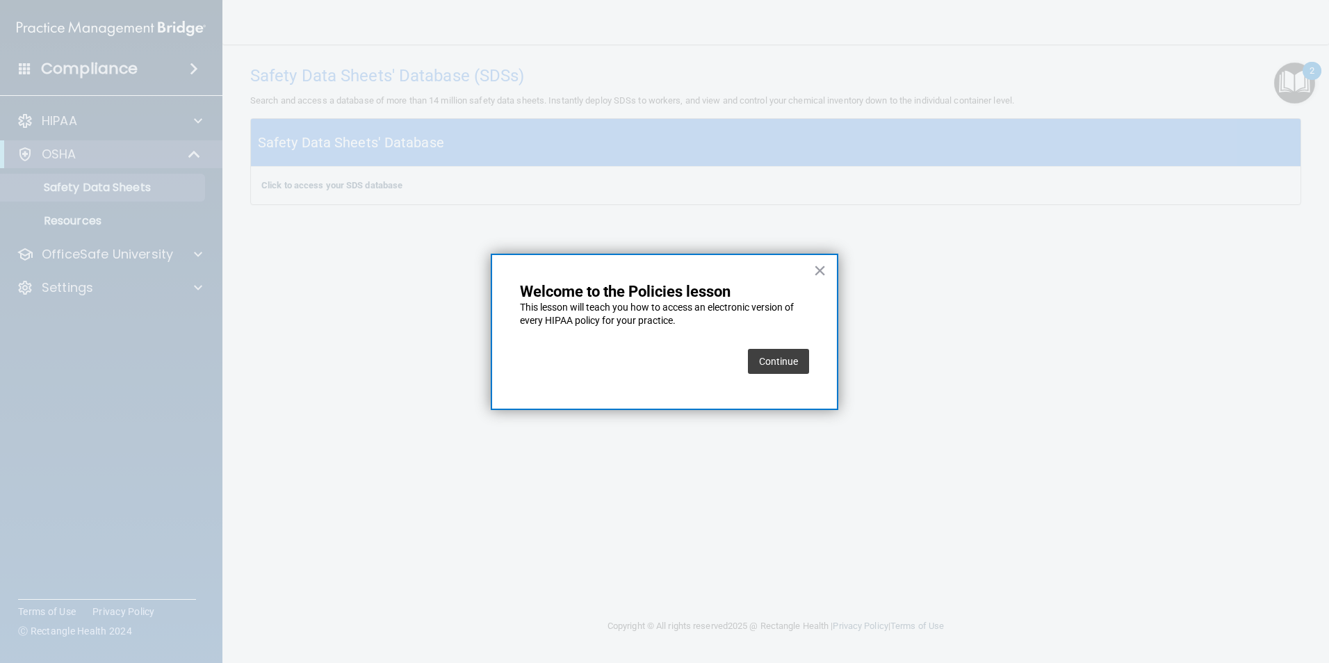
click at [768, 360] on button "Continue" at bounding box center [778, 361] width 61 height 25
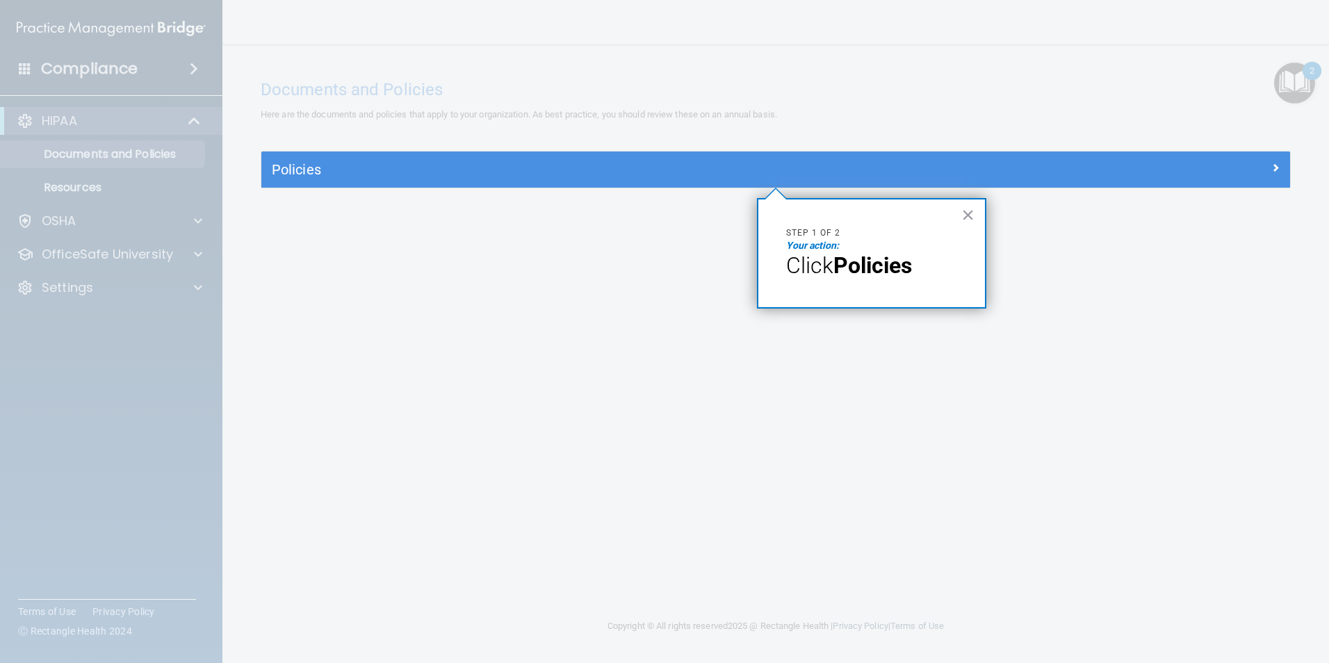
click at [810, 239] on p "Your action:" at bounding box center [871, 246] width 171 height 14
click at [814, 278] on span "Click" at bounding box center [809, 265] width 47 height 26
click at [1008, 384] on div at bounding box center [775, 425] width 1028 height 475
click at [820, 263] on span "Click" at bounding box center [809, 265] width 47 height 26
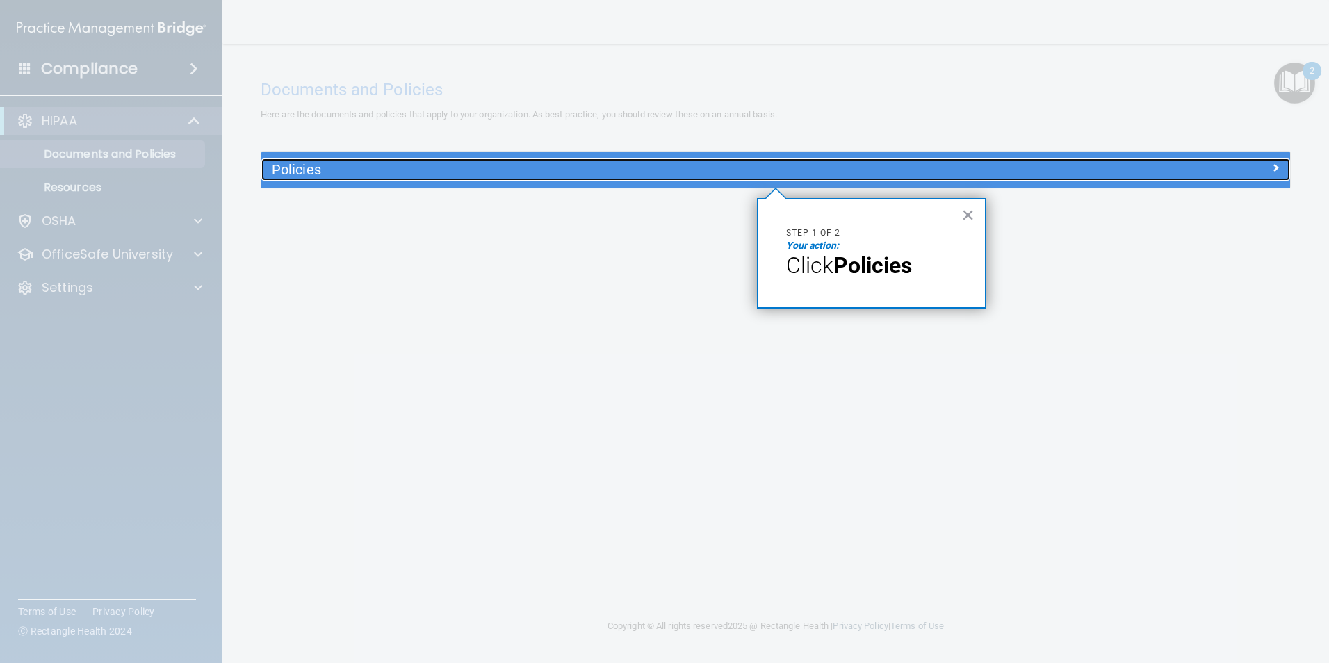
click at [519, 168] on h5 "Policies" at bounding box center [647, 169] width 750 height 15
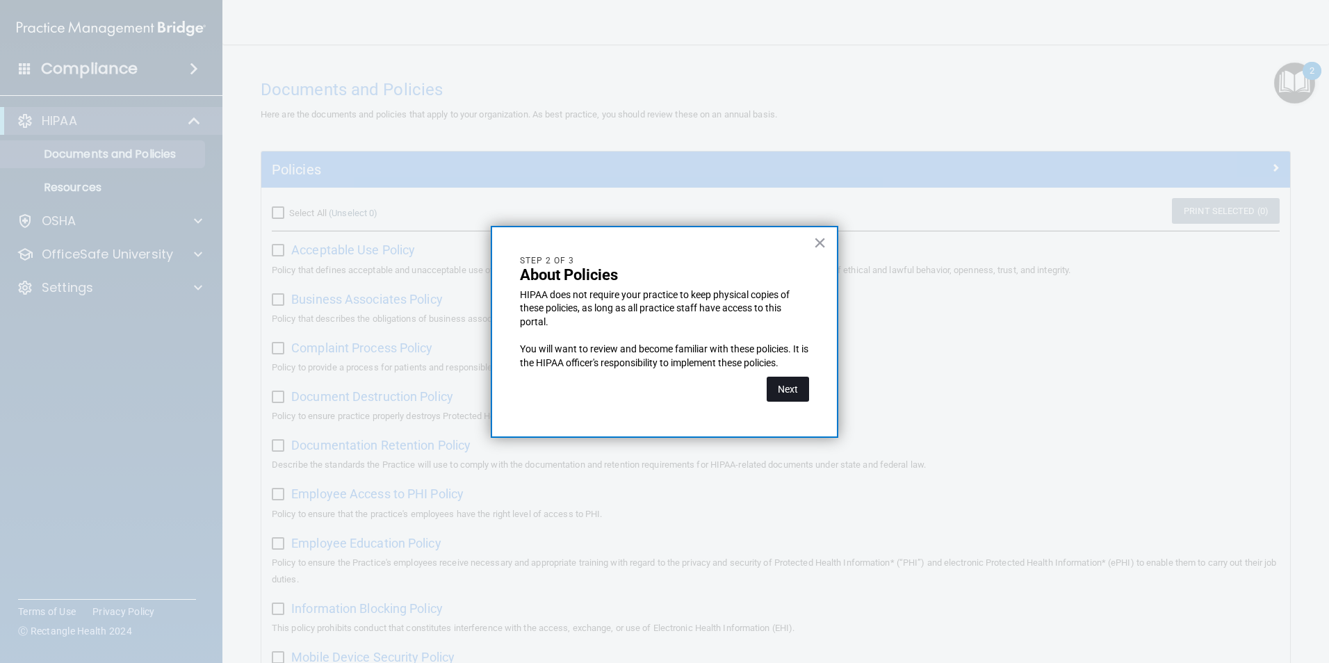
click at [785, 384] on button "Next" at bounding box center [787, 389] width 42 height 25
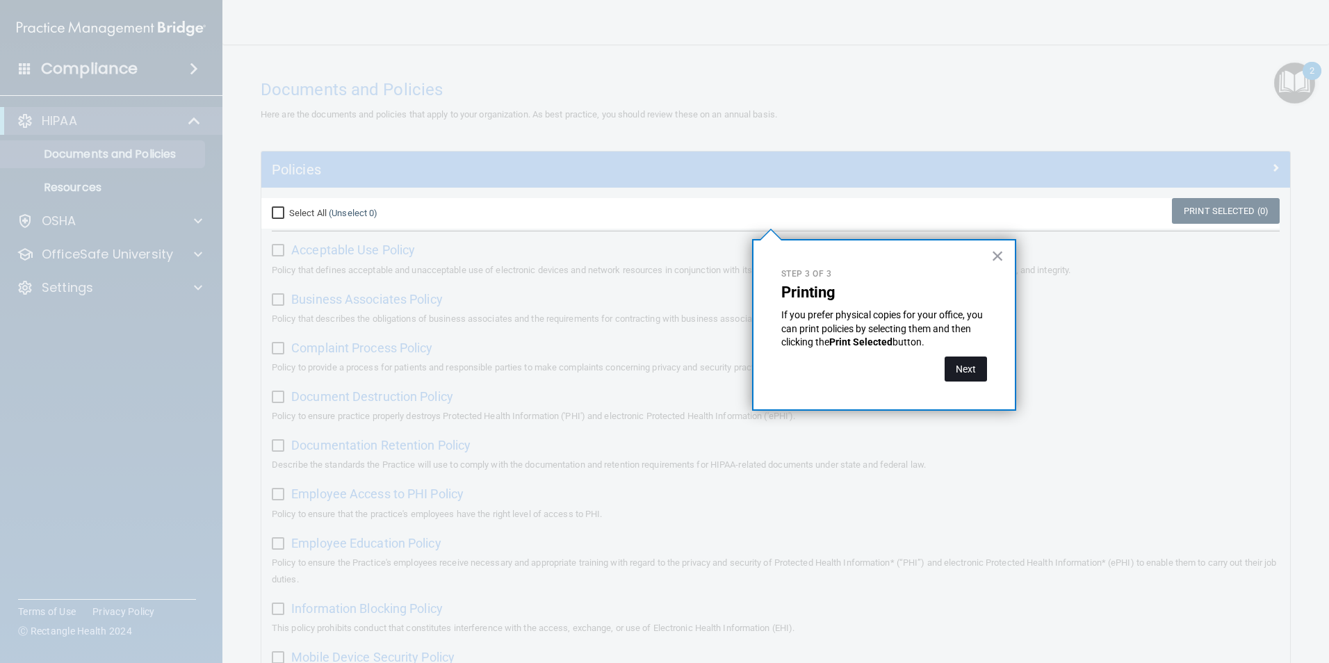
click at [960, 373] on button "Next" at bounding box center [965, 368] width 42 height 25
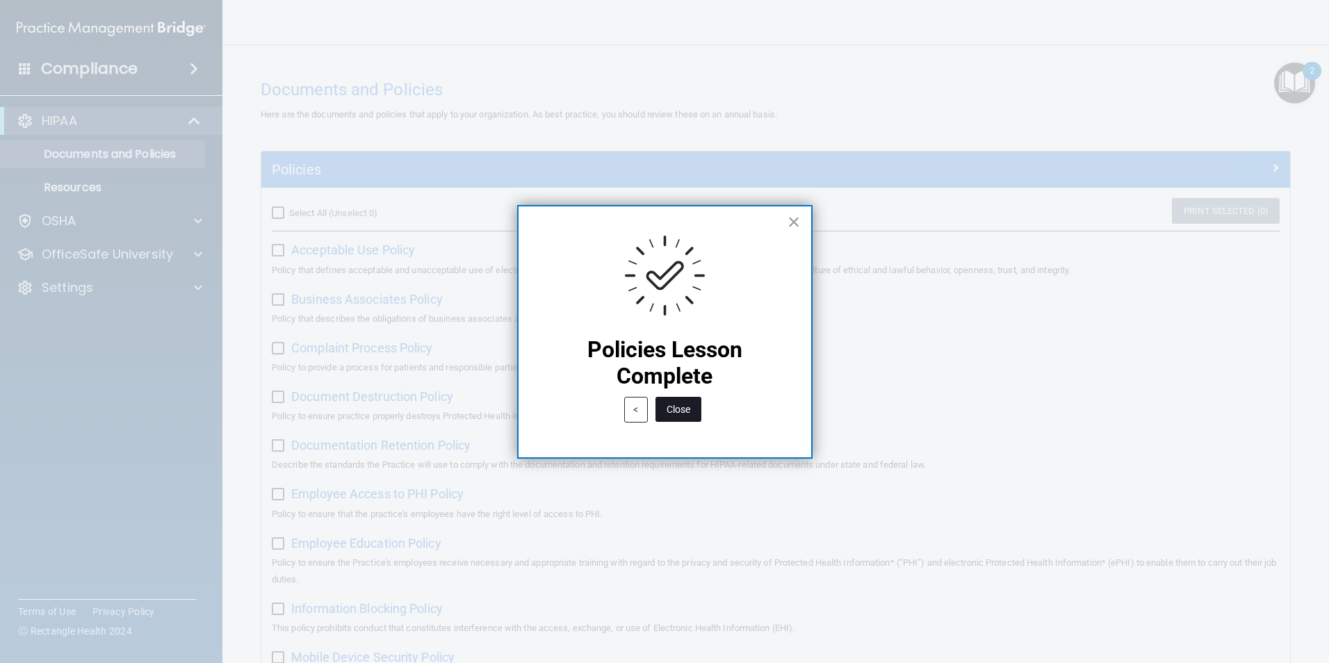
click at [671, 407] on button "Close" at bounding box center [678, 409] width 46 height 25
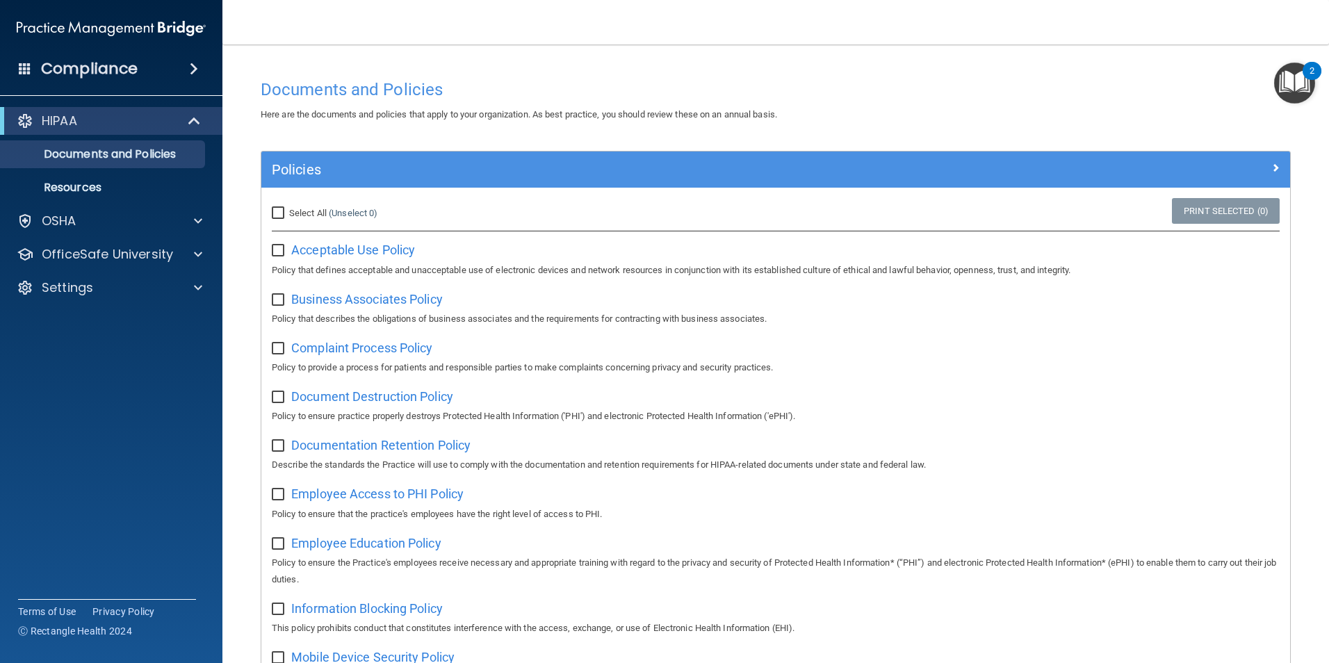
click at [1293, 88] on img "Open Resource Center, 2 new notifications" at bounding box center [1294, 83] width 41 height 41
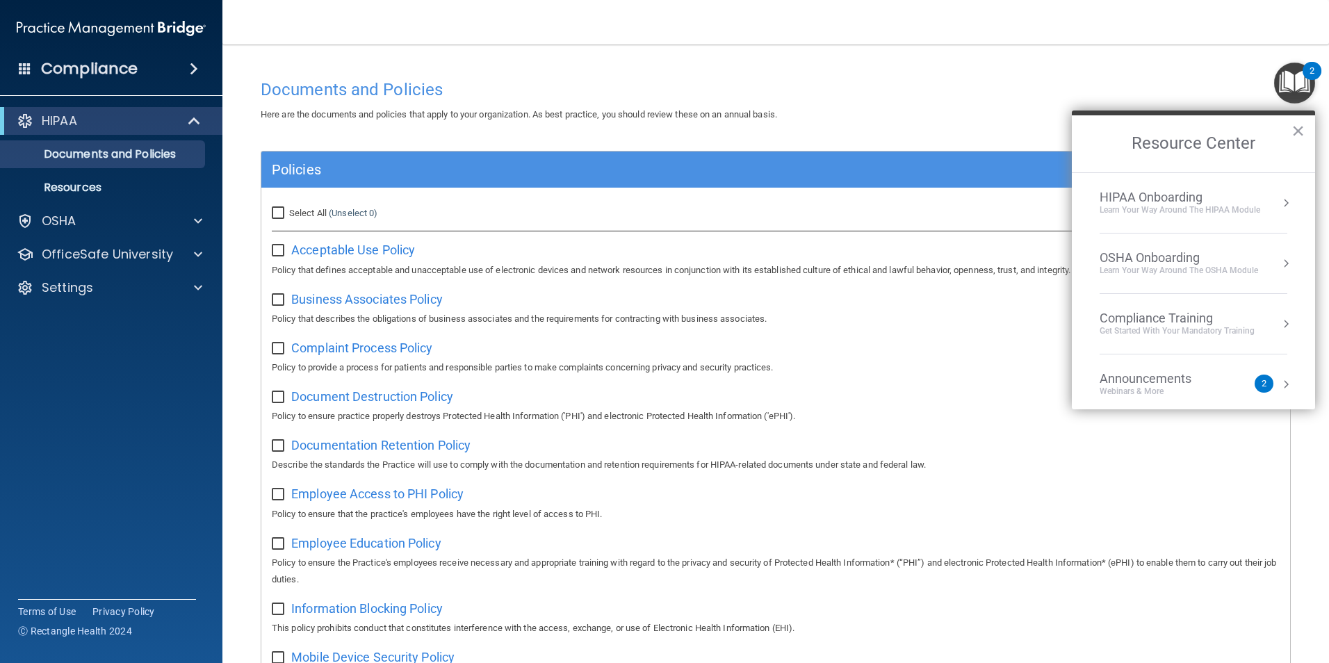
click at [1249, 201] on div "HIPAA Onboarding" at bounding box center [1179, 197] width 161 height 15
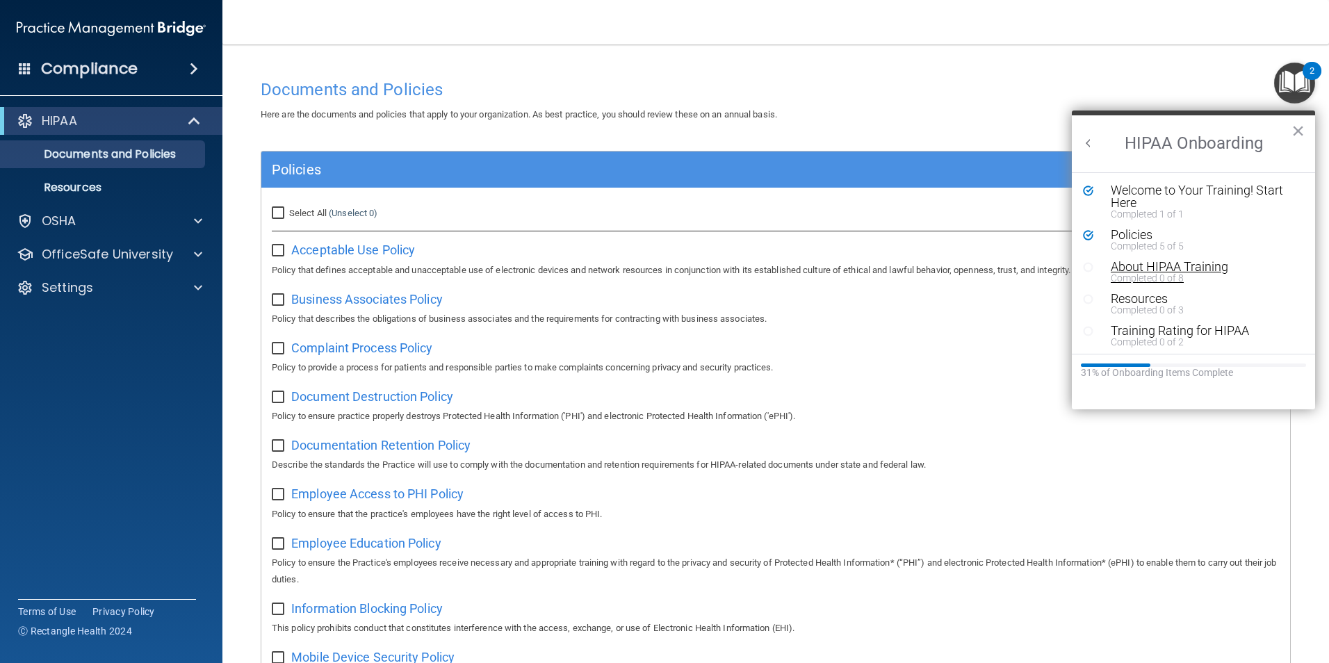
click at [1125, 268] on div "About HIPAA Training" at bounding box center [1198, 267] width 176 height 13
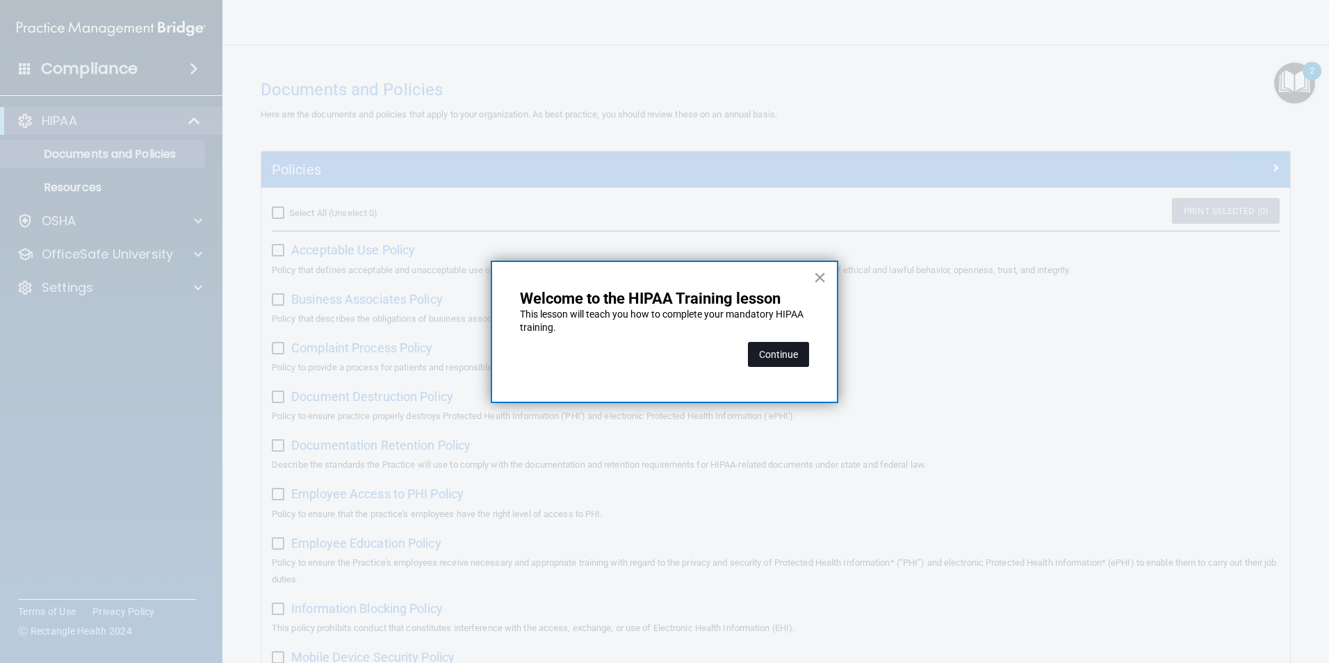
click at [777, 363] on button "Continue" at bounding box center [778, 354] width 61 height 25
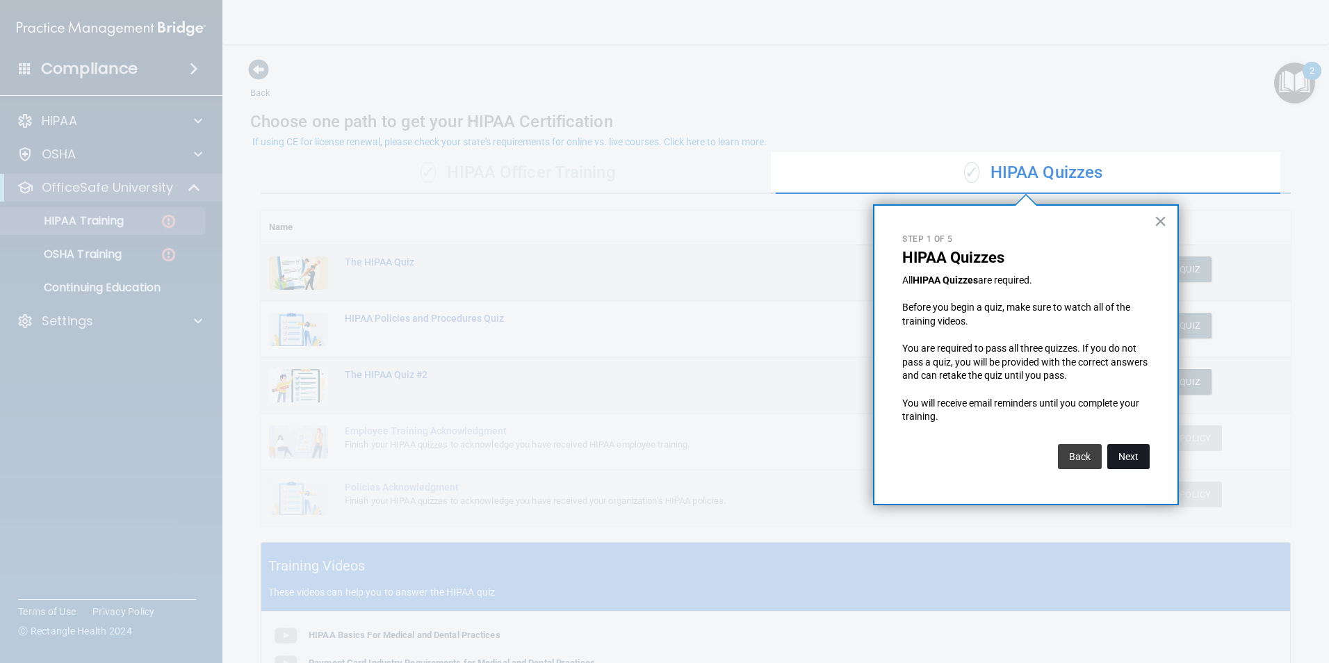
click at [1121, 454] on button "Next" at bounding box center [1128, 456] width 42 height 25
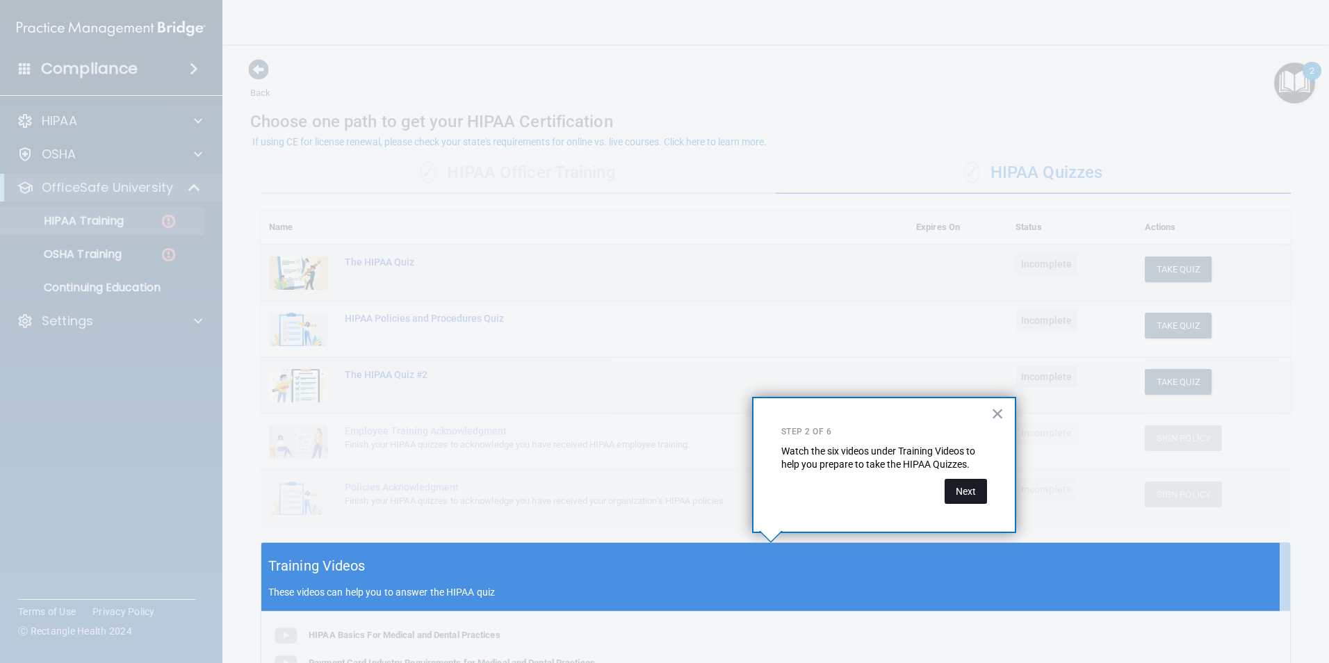
click at [966, 493] on button "Next" at bounding box center [965, 491] width 42 height 25
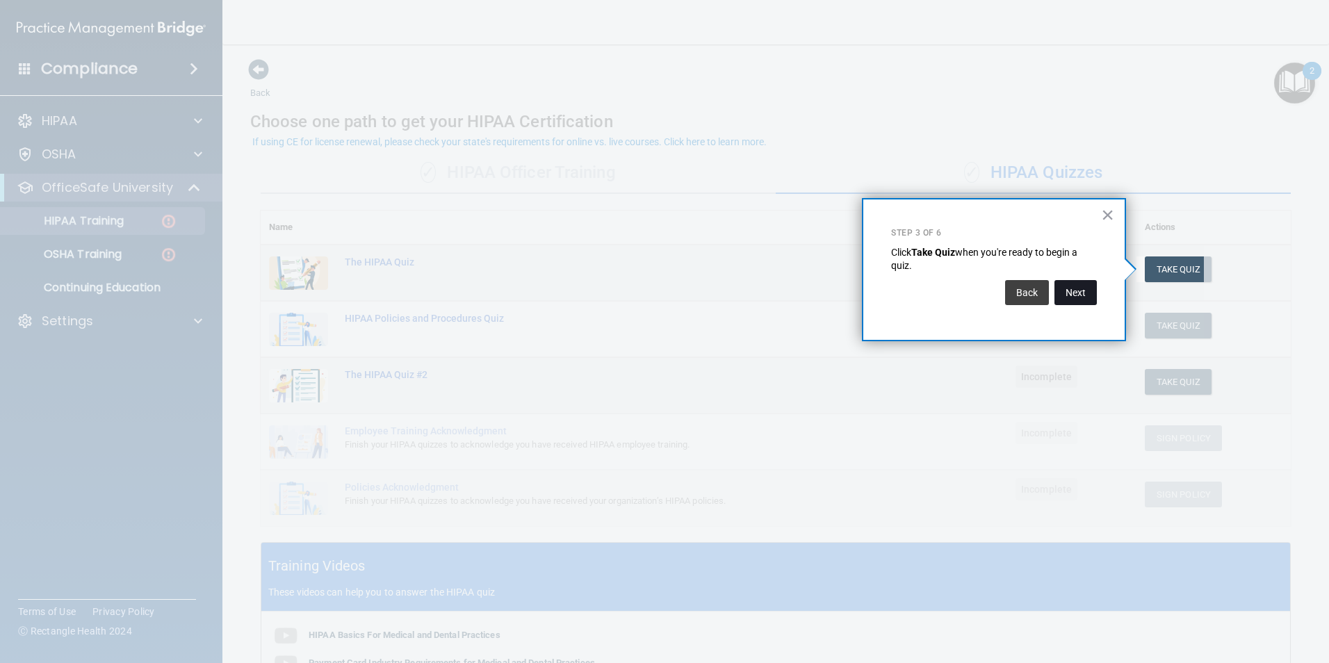
click at [1074, 293] on button "Next" at bounding box center [1075, 292] width 42 height 25
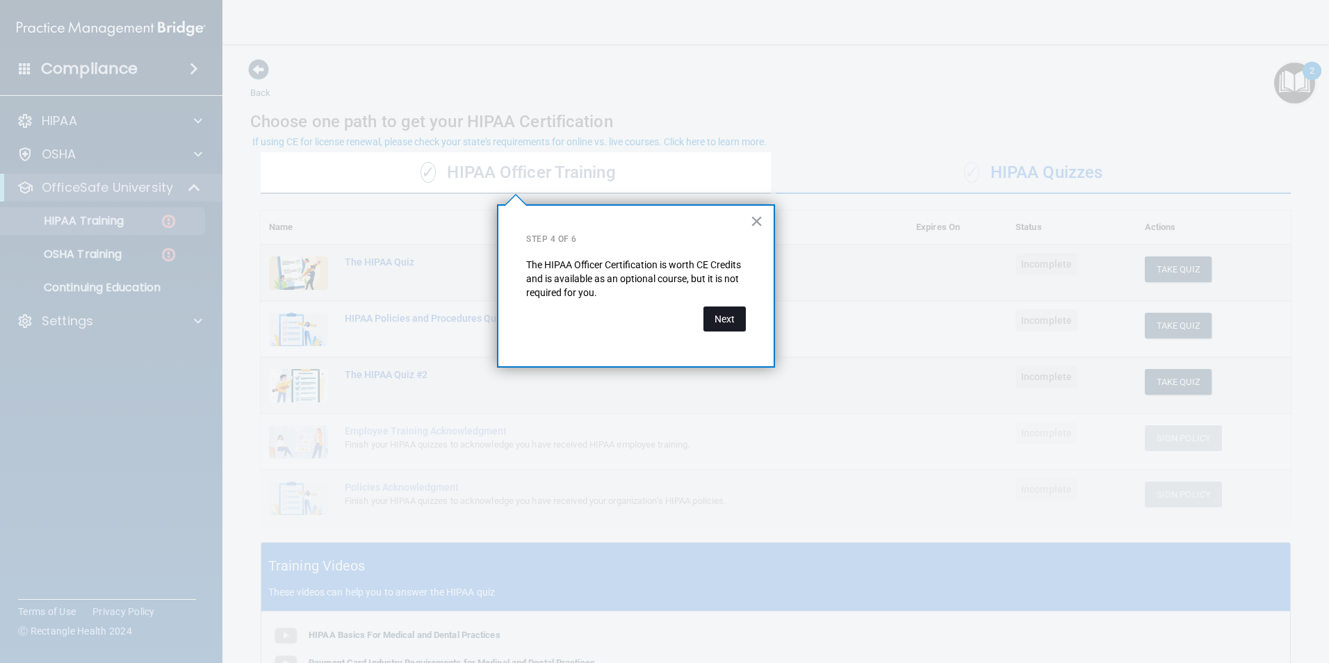
click at [721, 321] on button "Next" at bounding box center [724, 318] width 42 height 25
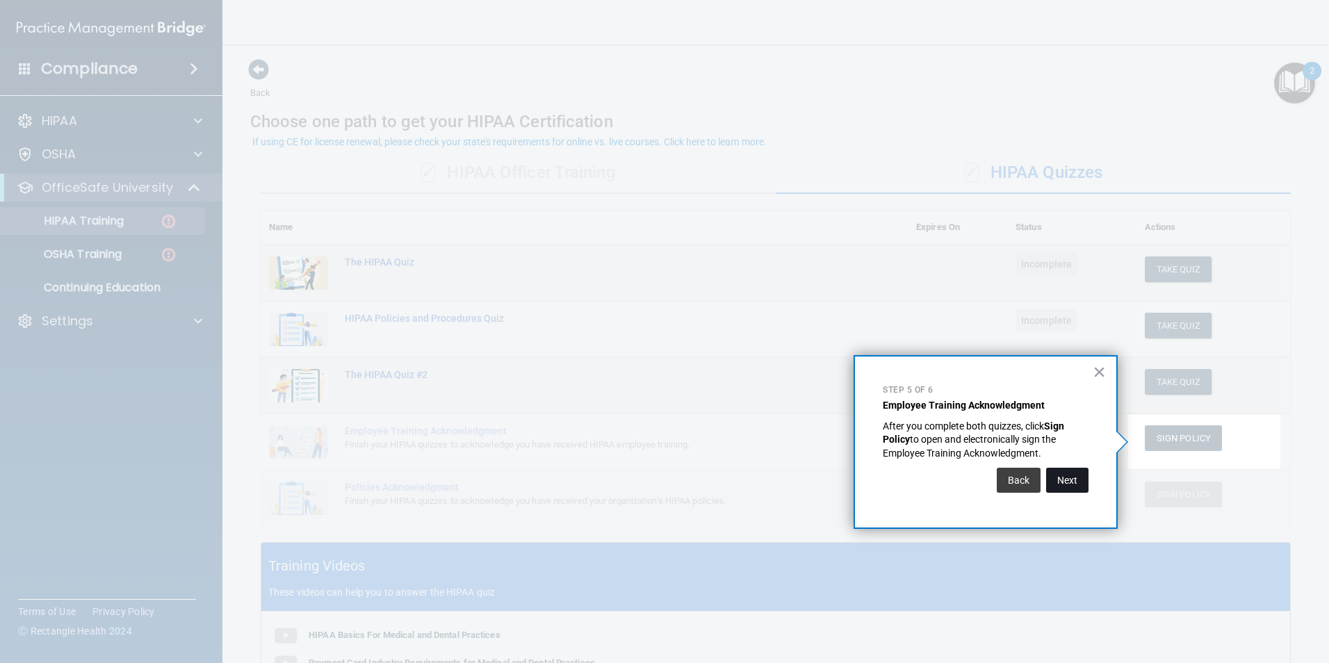
click at [1058, 481] on button "Next" at bounding box center [1067, 480] width 42 height 25
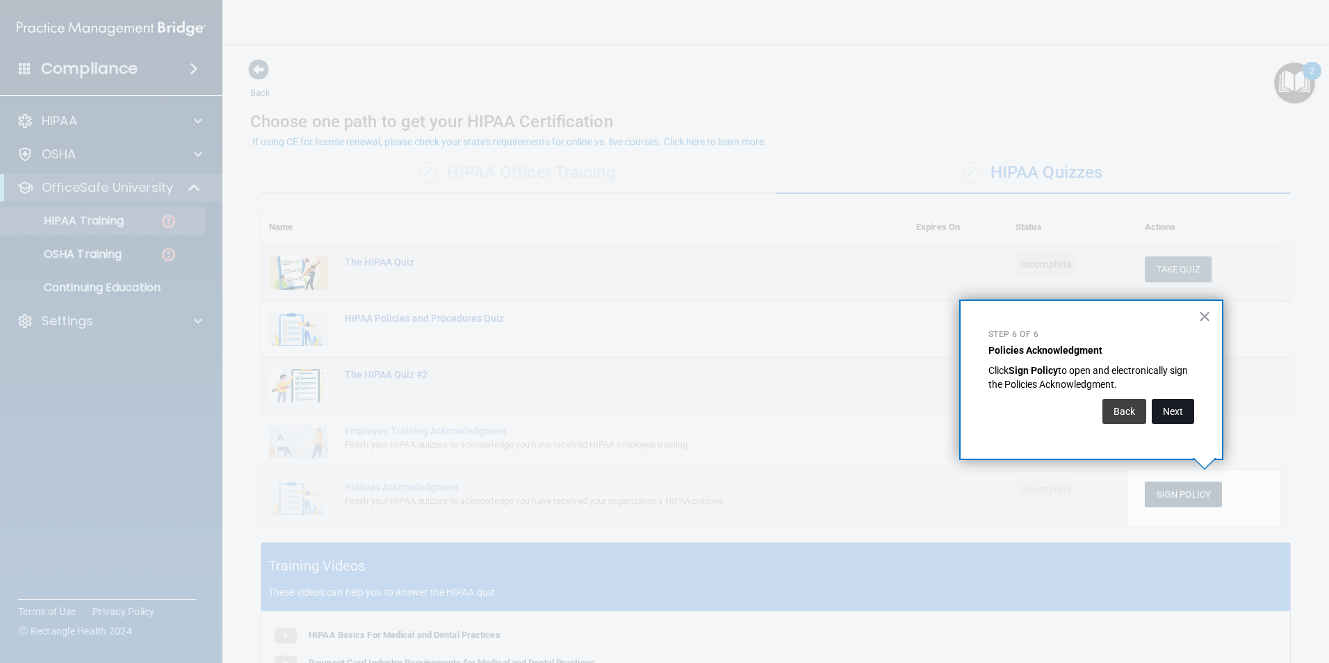
click at [1159, 411] on button "Next" at bounding box center [1172, 411] width 42 height 25
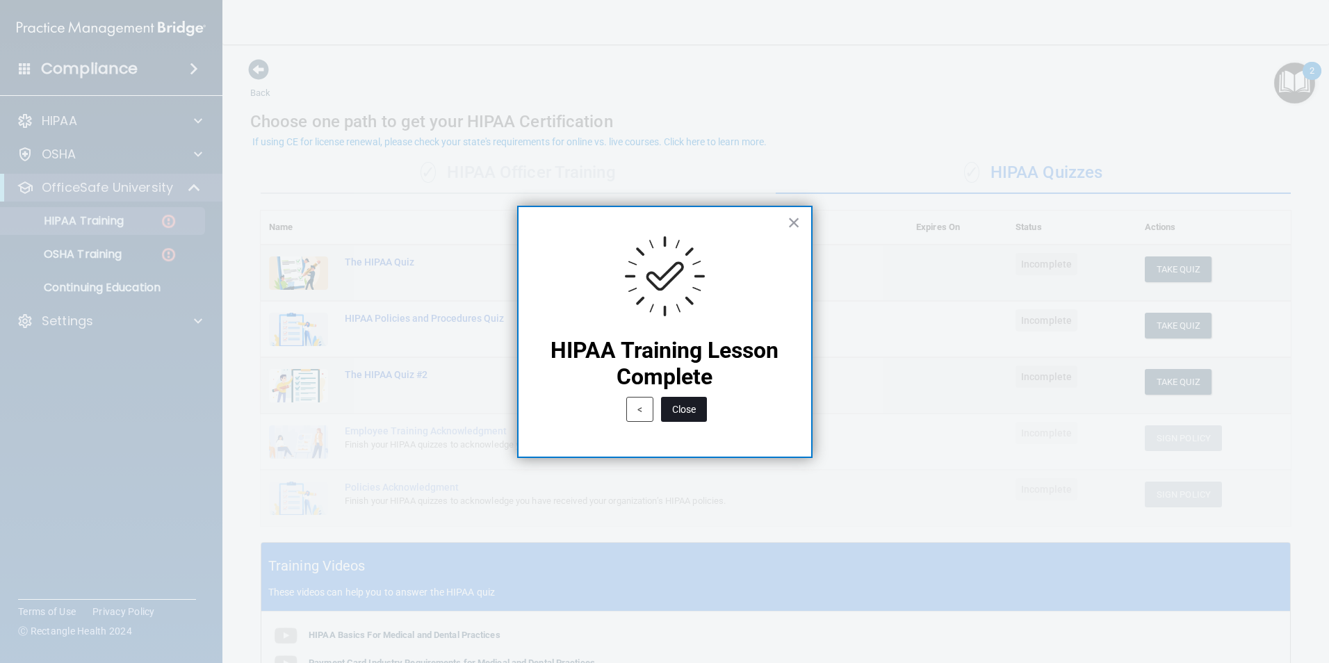
click at [687, 414] on button "Close" at bounding box center [684, 409] width 46 height 25
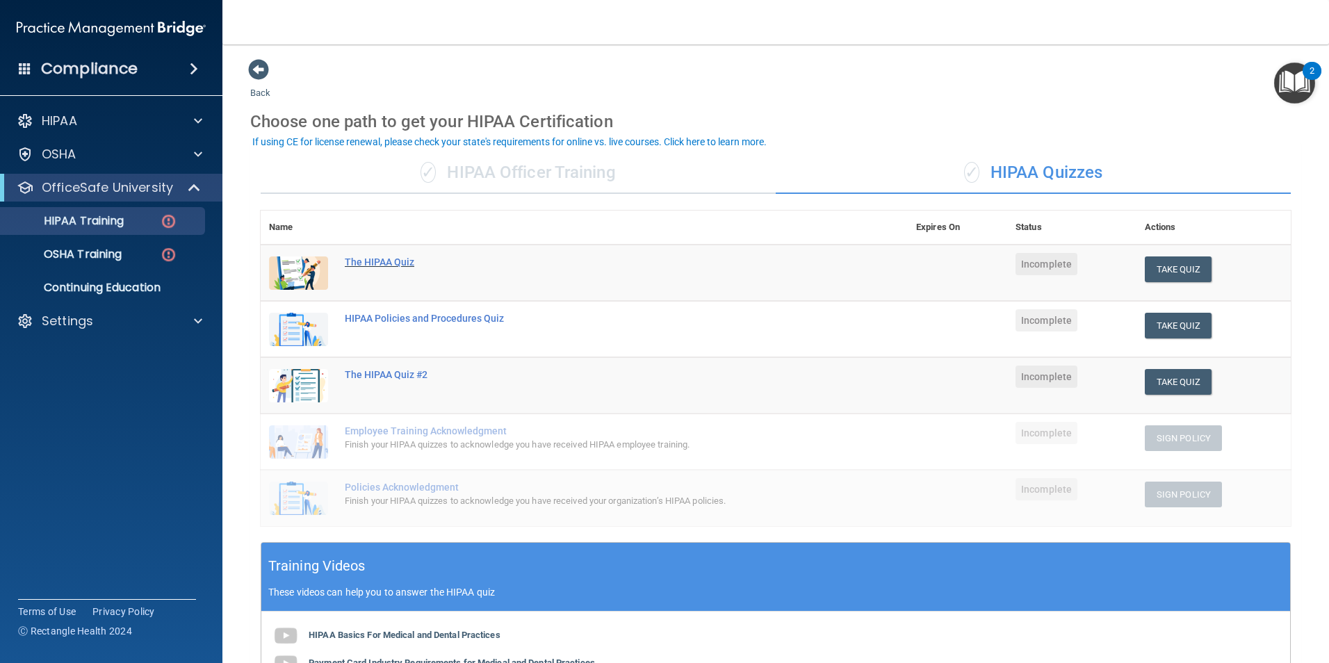
click at [403, 263] on div "The HIPAA Quiz" at bounding box center [591, 261] width 493 height 11
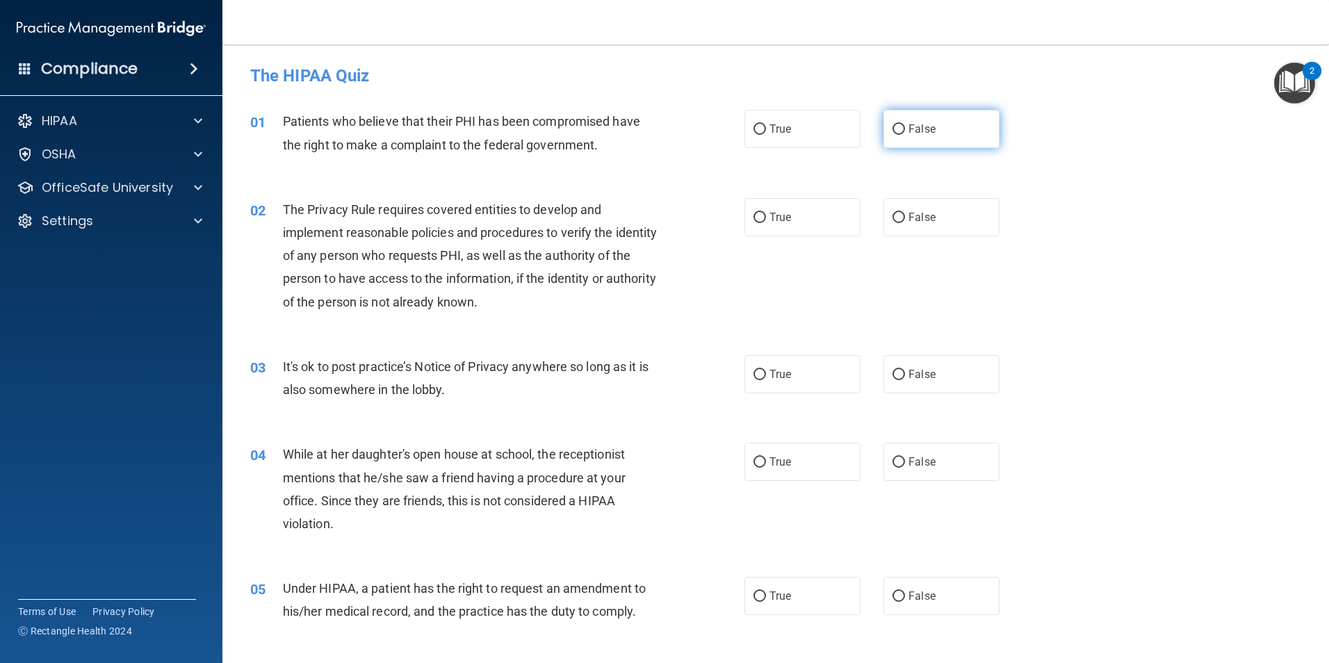
click at [892, 129] on input "False" at bounding box center [898, 129] width 13 height 10
radio input "true"
click at [830, 142] on label "True" at bounding box center [802, 129] width 116 height 38
click at [766, 135] on input "True" at bounding box center [759, 129] width 13 height 10
radio input "true"
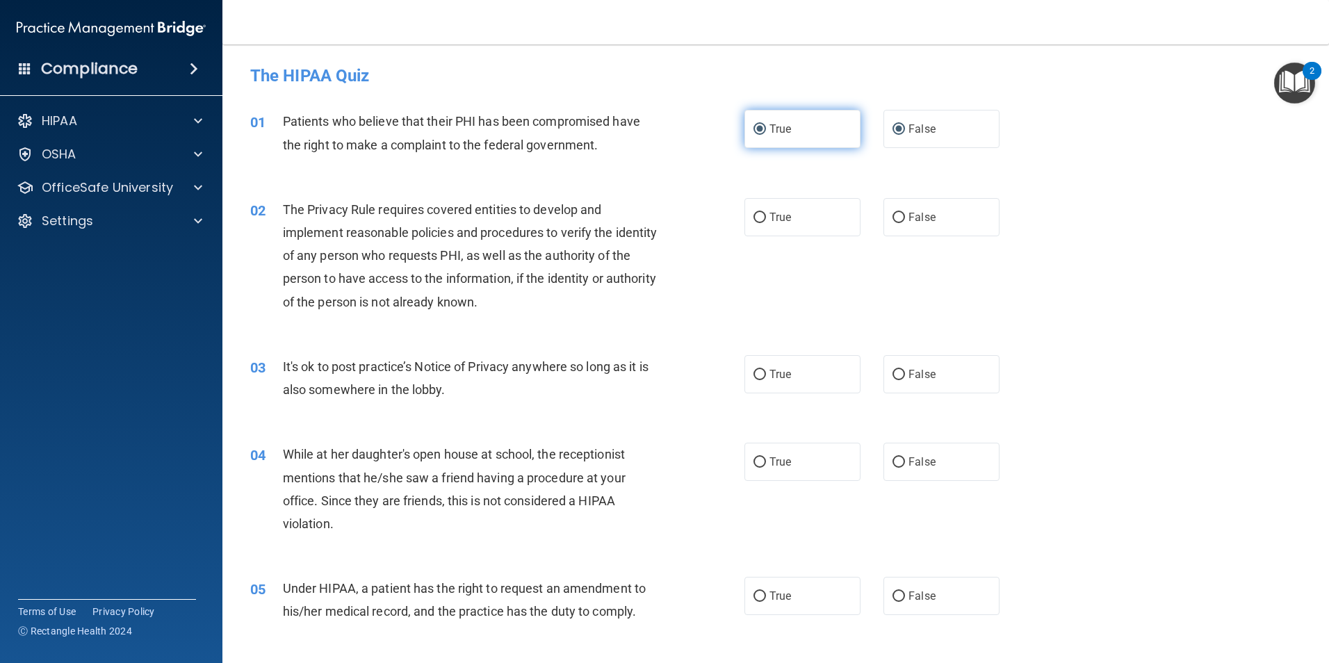
radio input "false"
click at [757, 213] on input "True" at bounding box center [759, 218] width 13 height 10
radio input "true"
click at [823, 378] on label "True" at bounding box center [802, 374] width 116 height 38
click at [766, 378] on input "True" at bounding box center [759, 375] width 13 height 10
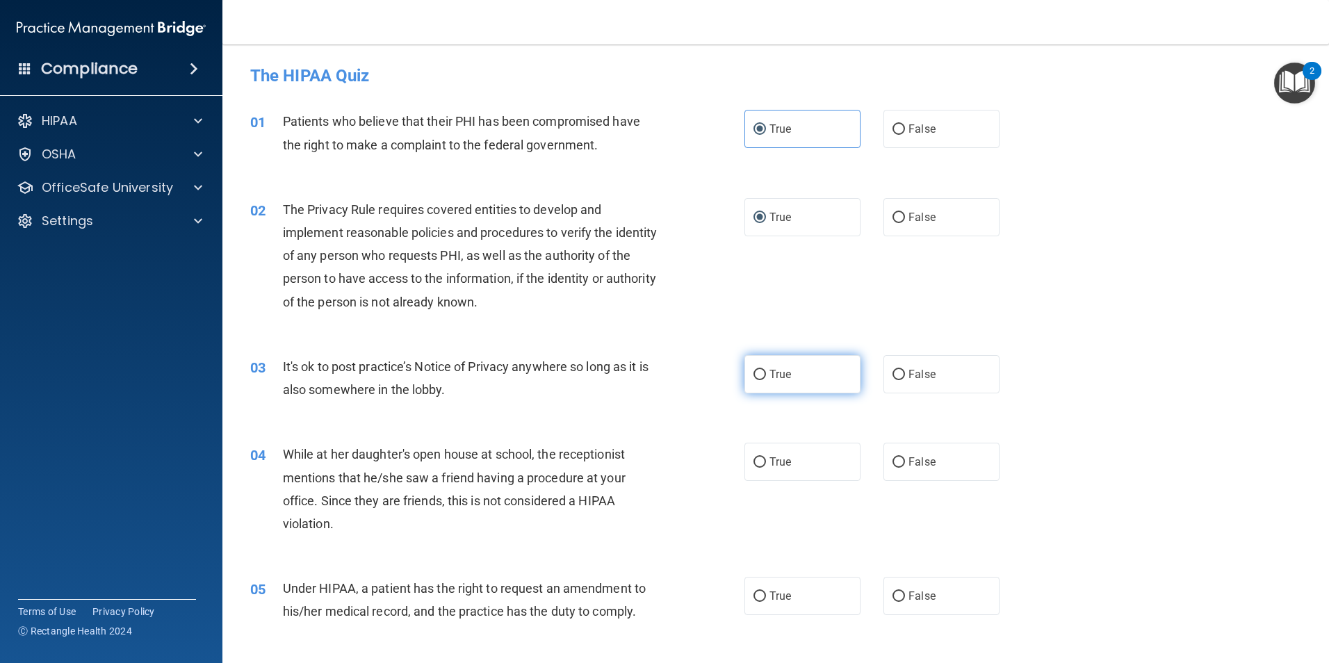
radio input "true"
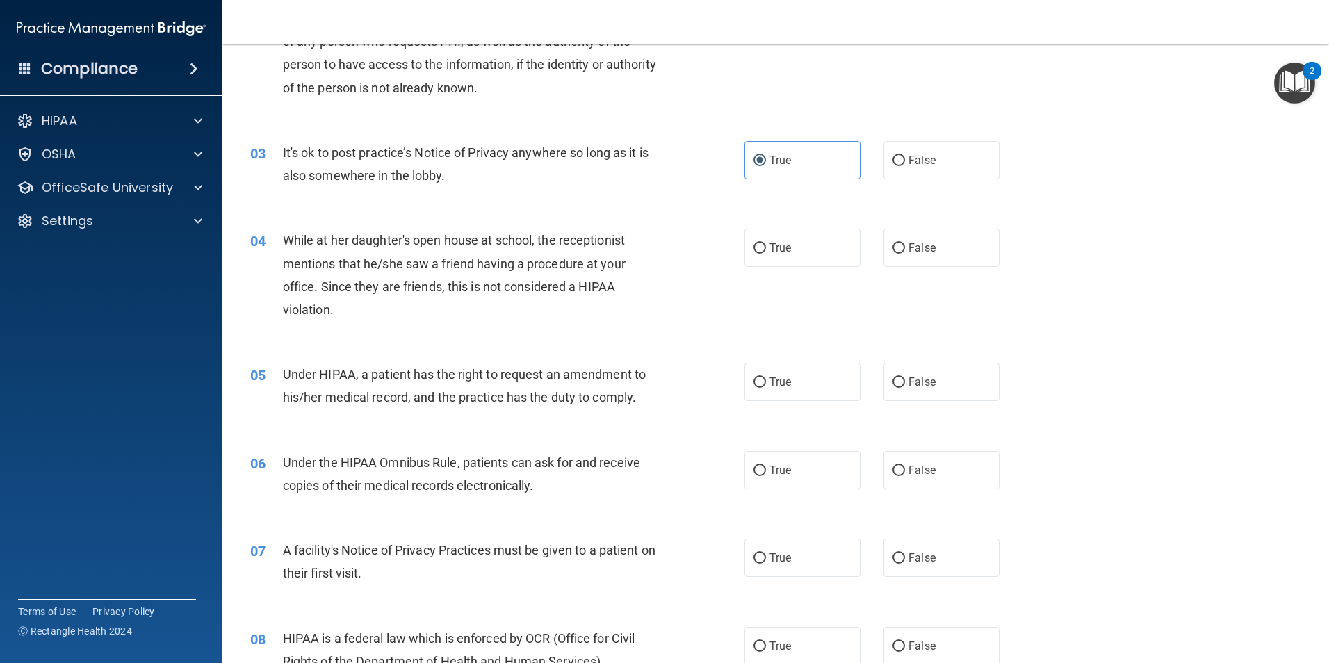
scroll to position [278, 0]
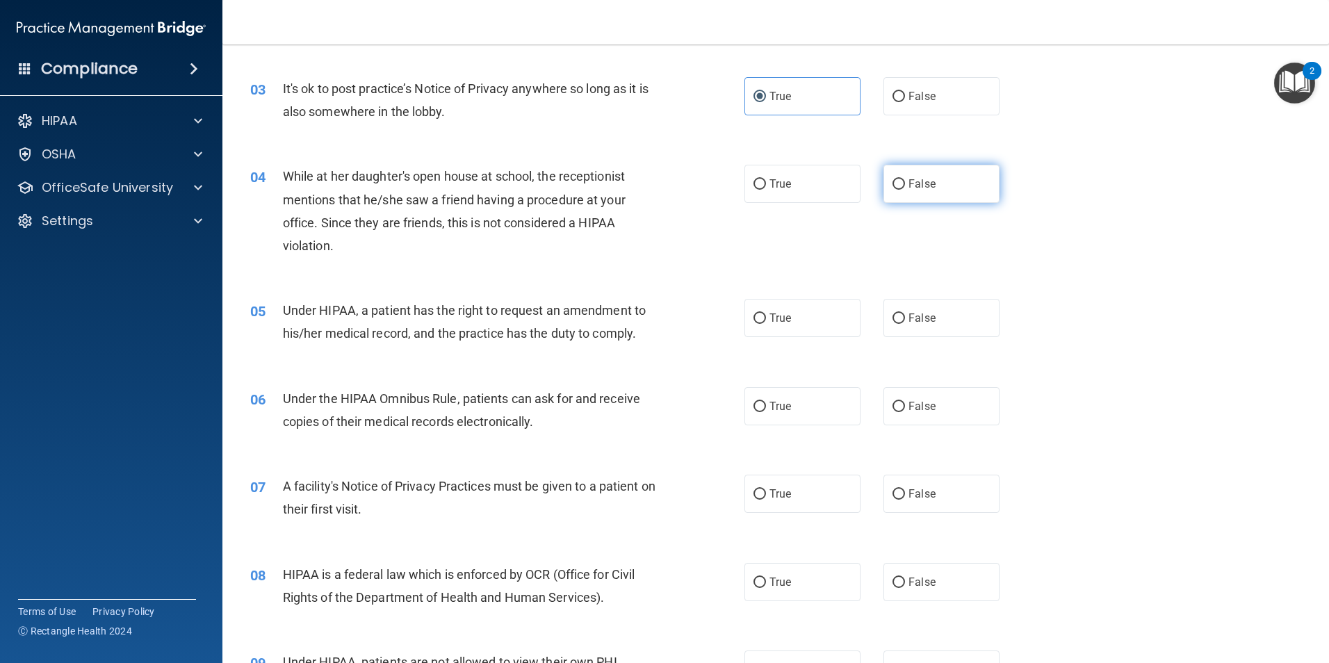
click at [908, 179] on span "False" at bounding box center [921, 183] width 27 height 13
click at [905, 179] on input "False" at bounding box center [898, 184] width 13 height 10
radio input "true"
click at [771, 311] on span "True" at bounding box center [780, 317] width 22 height 13
click at [766, 313] on input "True" at bounding box center [759, 318] width 13 height 10
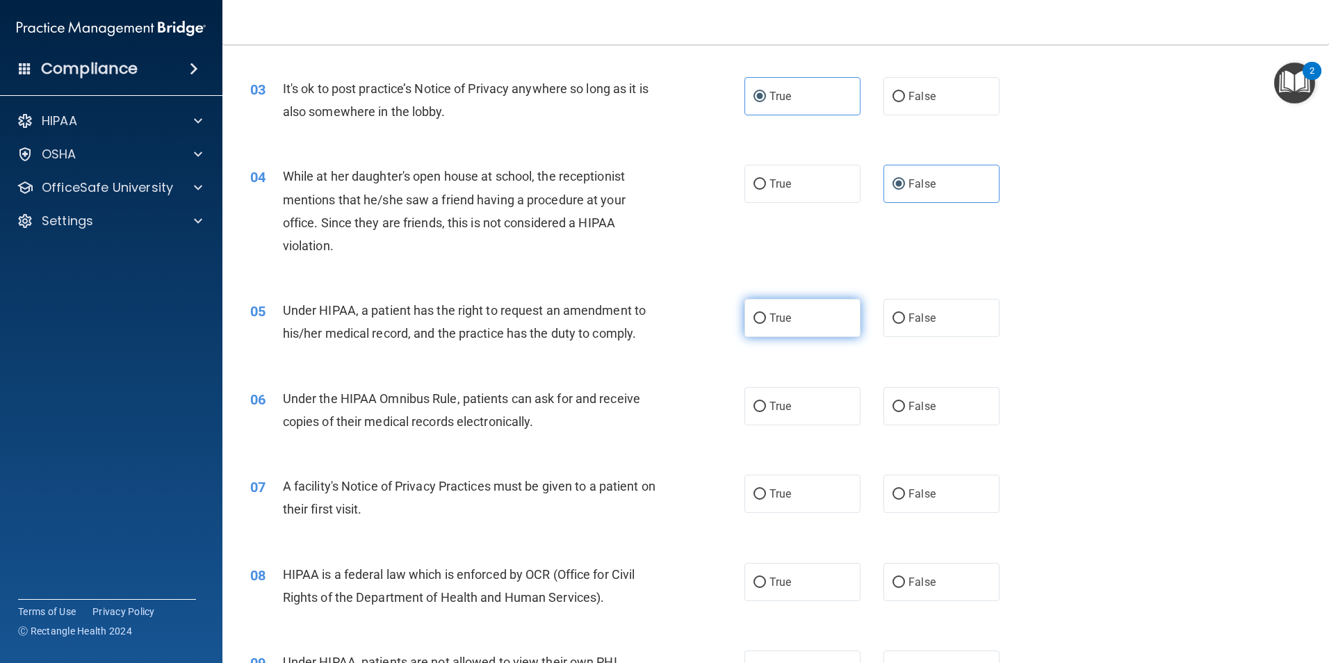
radio input "true"
click at [759, 404] on input "True" at bounding box center [759, 407] width 13 height 10
radio input "true"
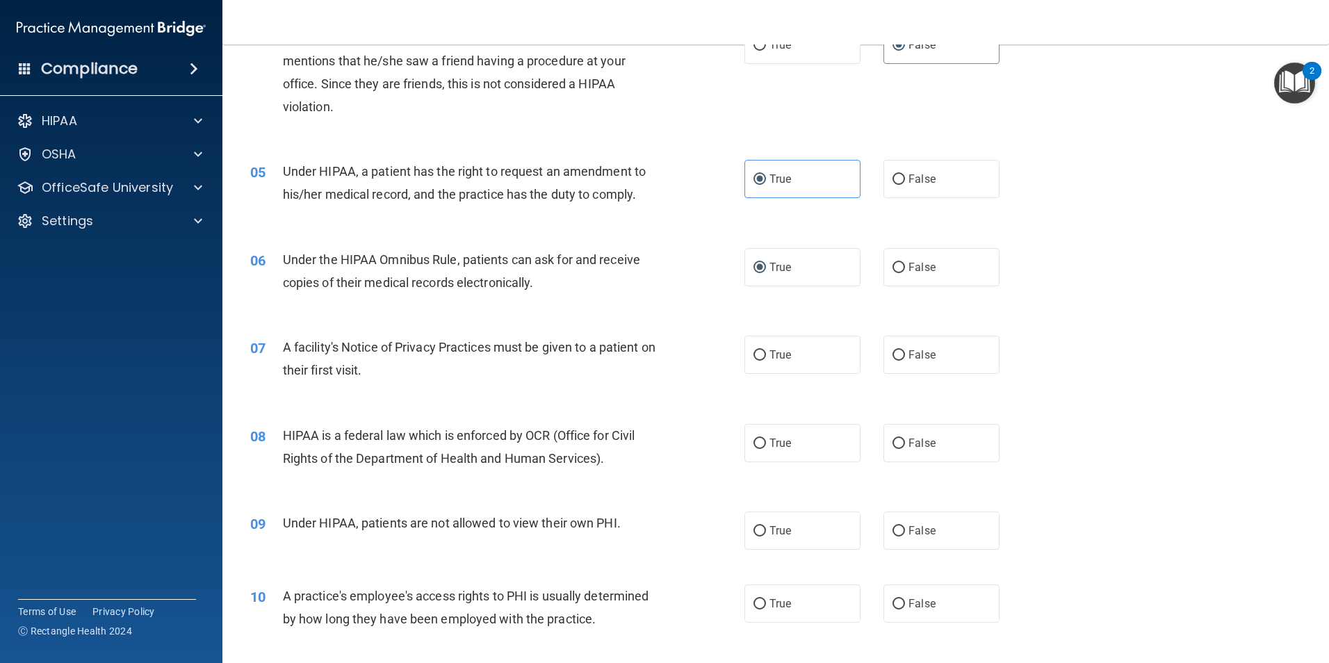
scroll to position [625, 0]
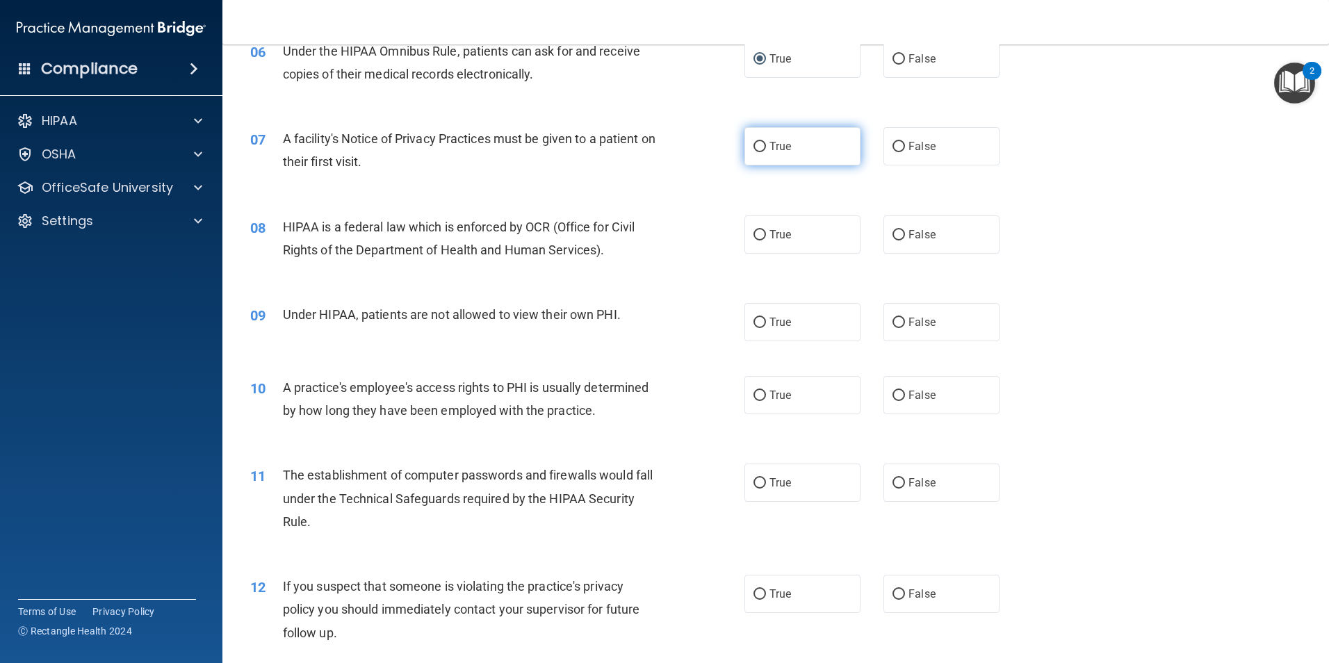
click at [836, 149] on label "True" at bounding box center [802, 146] width 116 height 38
click at [766, 149] on input "True" at bounding box center [759, 147] width 13 height 10
radio input "true"
click at [780, 229] on span "True" at bounding box center [780, 234] width 22 height 13
click at [766, 230] on input "True" at bounding box center [759, 235] width 13 height 10
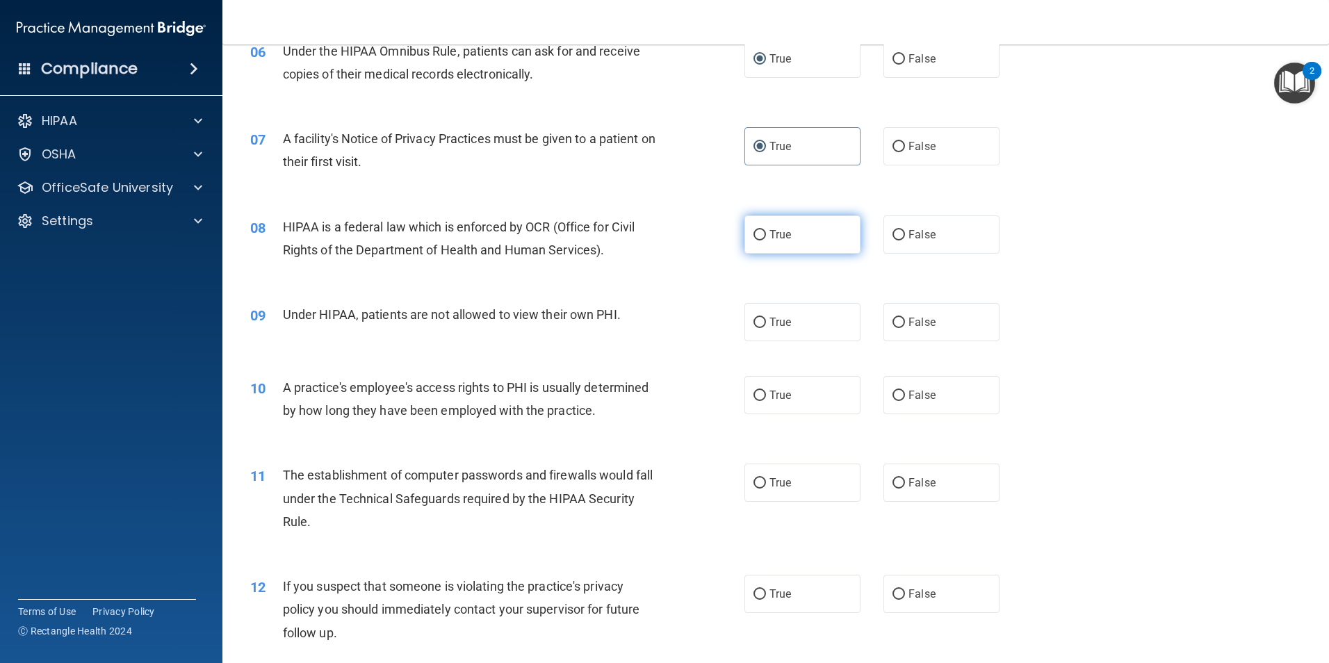
radio input "true"
click at [918, 331] on label "False" at bounding box center [941, 322] width 116 height 38
click at [905, 328] on input "False" at bounding box center [898, 323] width 13 height 10
radio input "true"
click at [898, 391] on input "False" at bounding box center [898, 396] width 13 height 10
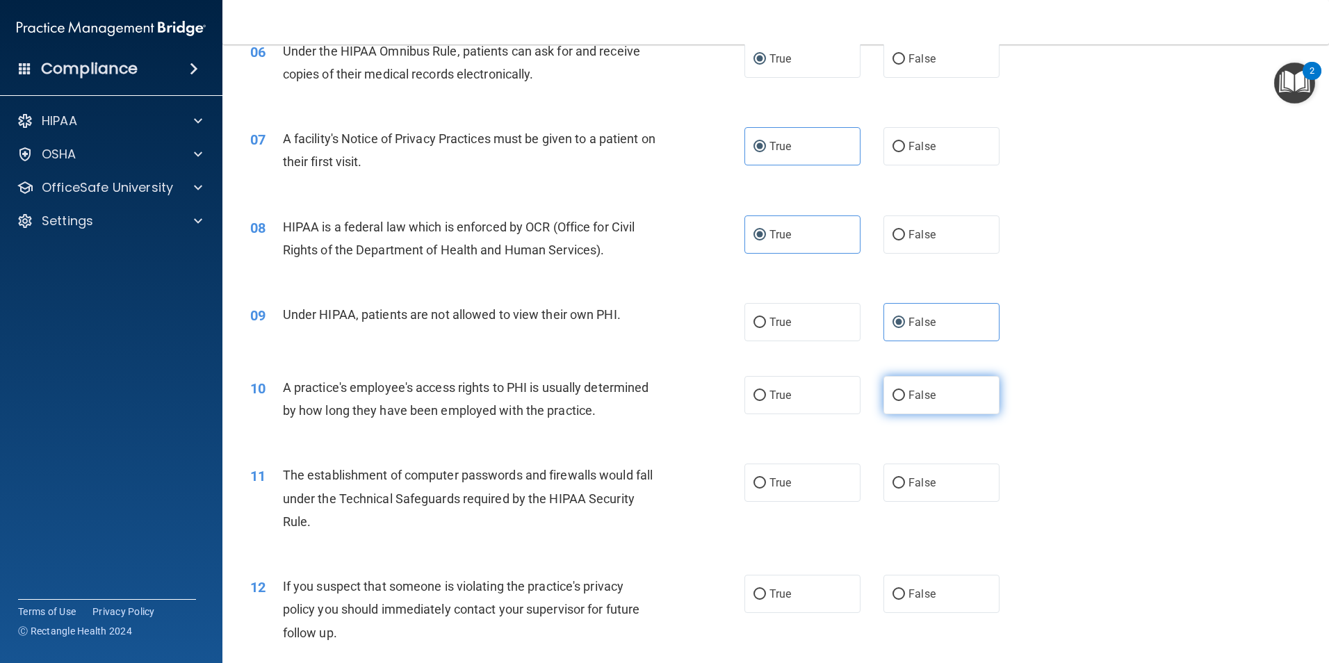
radio input "true"
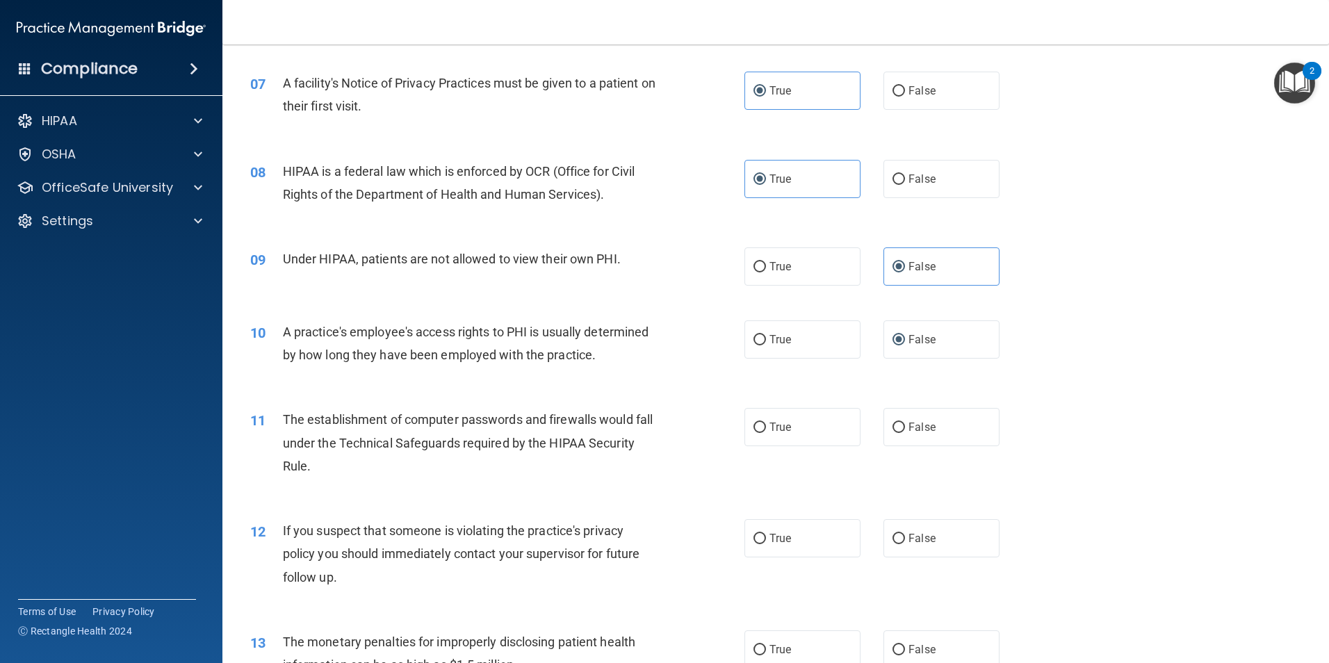
scroll to position [834, 0]
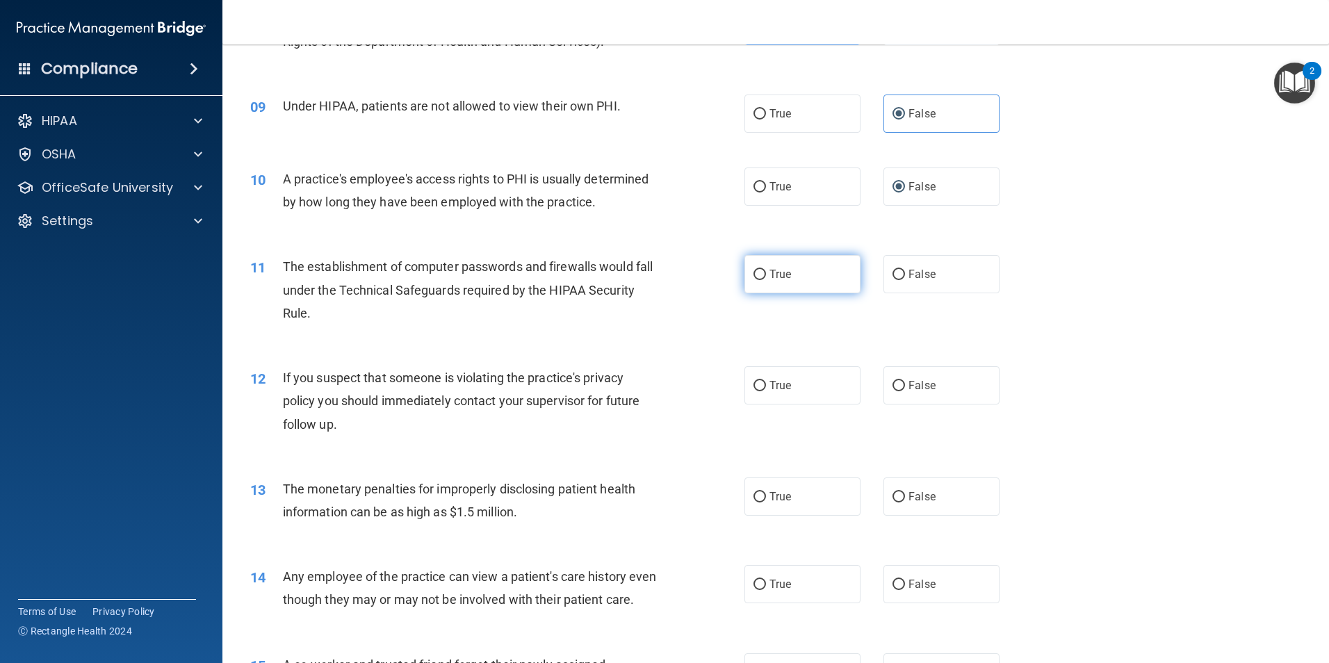
click at [762, 280] on label "True" at bounding box center [802, 274] width 116 height 38
click at [762, 280] on input "True" at bounding box center [759, 275] width 13 height 10
radio input "true"
click at [782, 393] on label "True" at bounding box center [802, 385] width 116 height 38
click at [766, 391] on input "True" at bounding box center [759, 386] width 13 height 10
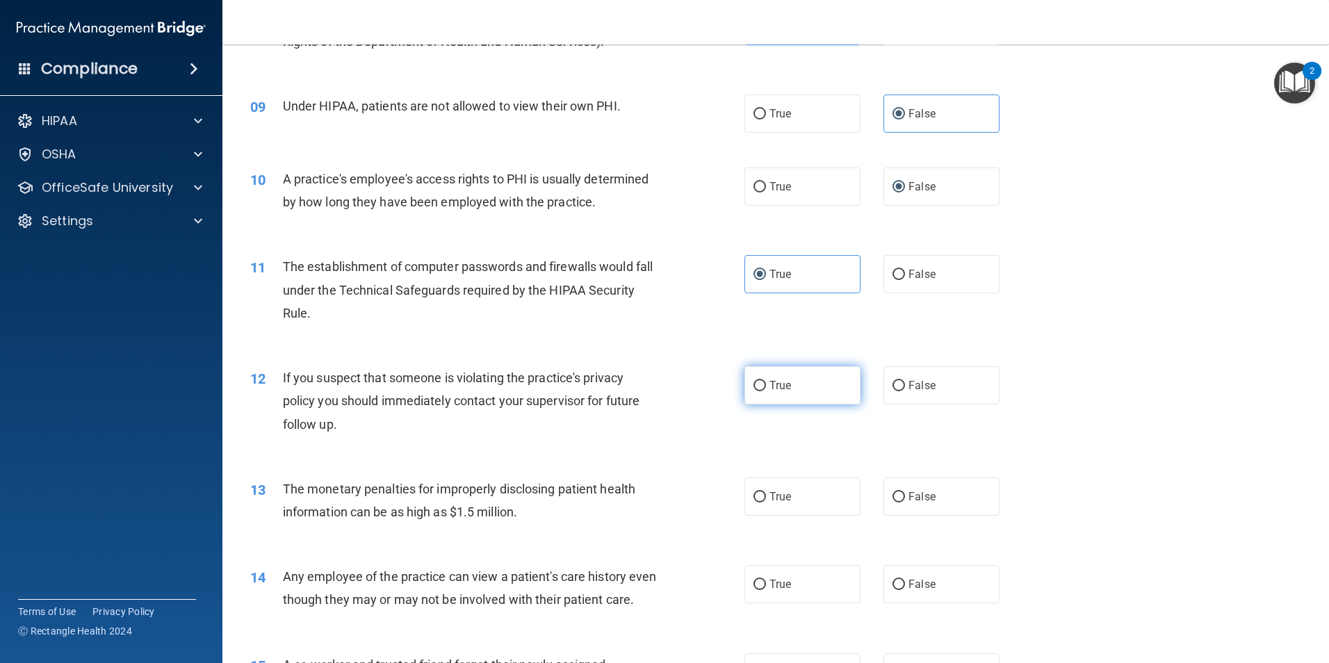
radio input "true"
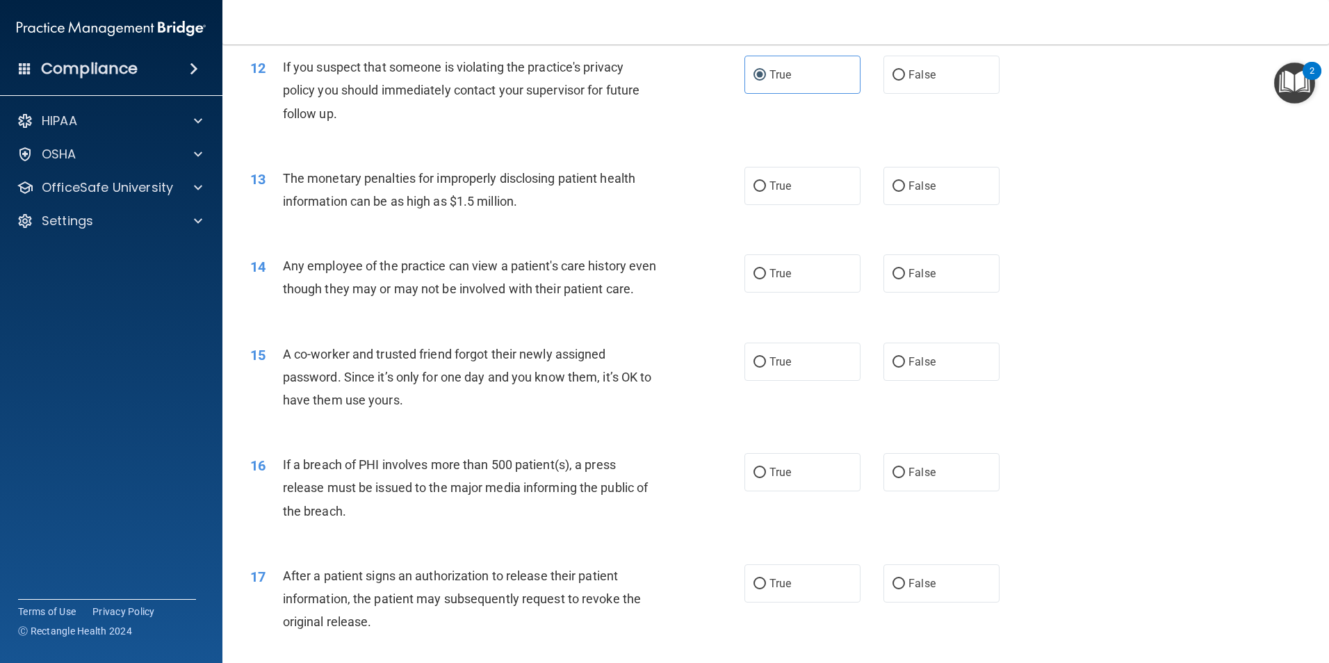
scroll to position [1251, 0]
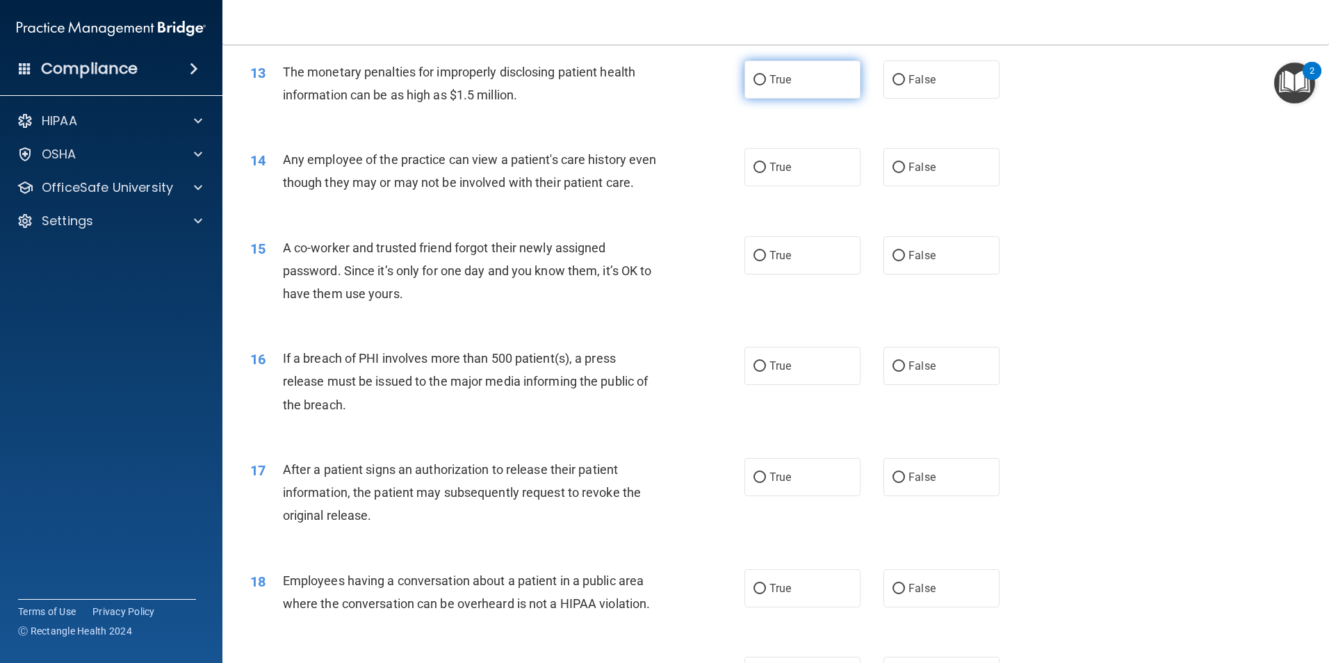
click at [772, 78] on span "True" at bounding box center [780, 79] width 22 height 13
click at [766, 78] on input "True" at bounding box center [759, 80] width 13 height 10
radio input "true"
click at [820, 177] on label "True" at bounding box center [802, 167] width 116 height 38
click at [766, 173] on input "True" at bounding box center [759, 168] width 13 height 10
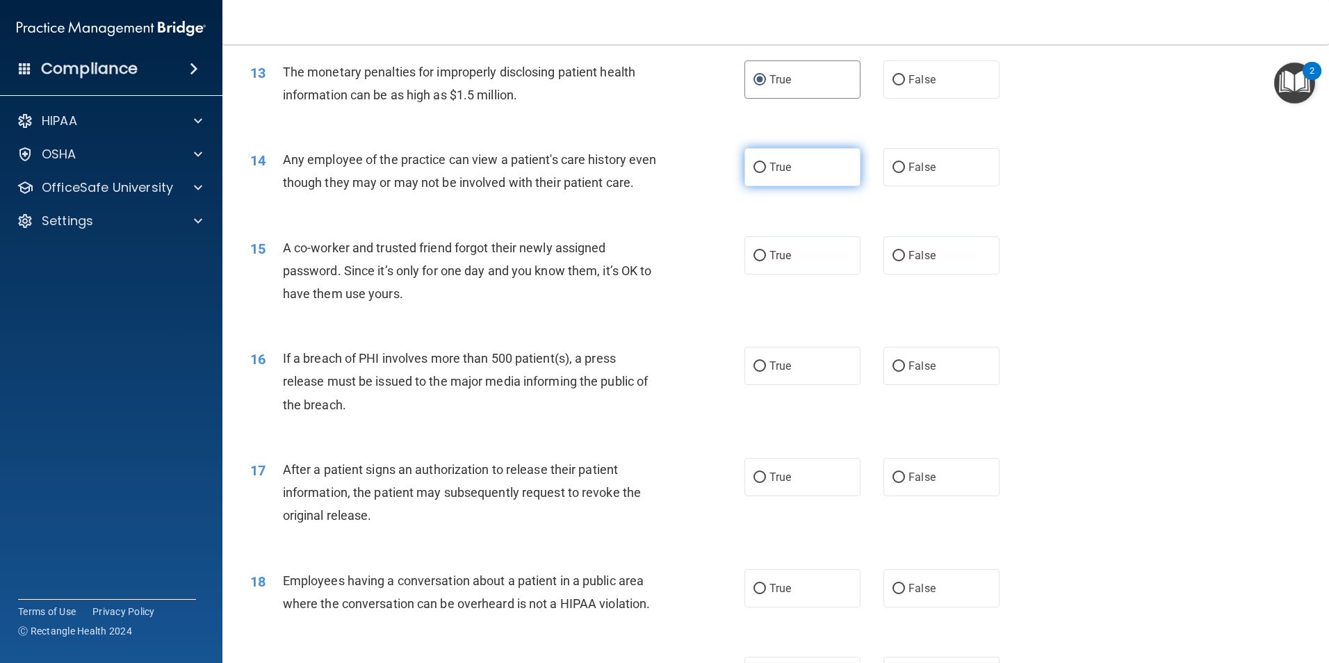
radio input "true"
click at [899, 271] on label "False" at bounding box center [941, 255] width 116 height 38
click at [899, 261] on input "False" at bounding box center [898, 256] width 13 height 10
radio input "true"
click at [826, 385] on label "True" at bounding box center [802, 366] width 116 height 38
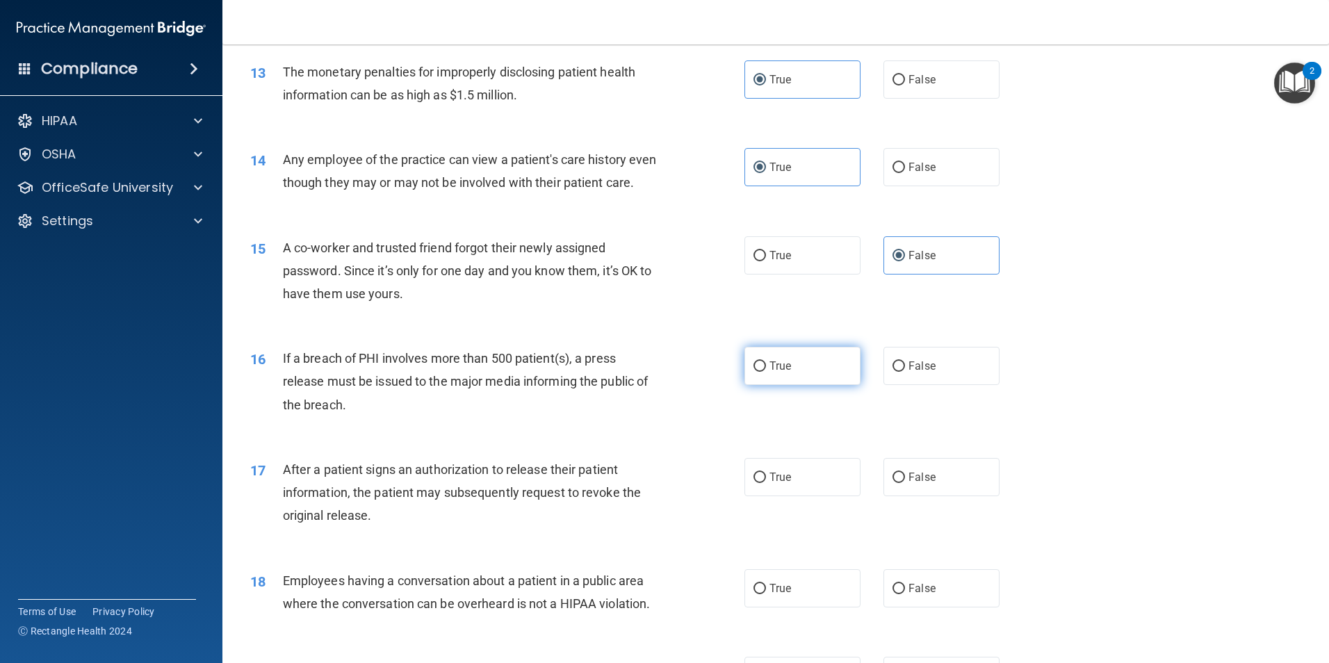
click at [766, 372] on input "True" at bounding box center [759, 366] width 13 height 10
radio input "true"
click at [778, 496] on label "True" at bounding box center [802, 477] width 116 height 38
click at [766, 483] on input "True" at bounding box center [759, 478] width 13 height 10
radio input "true"
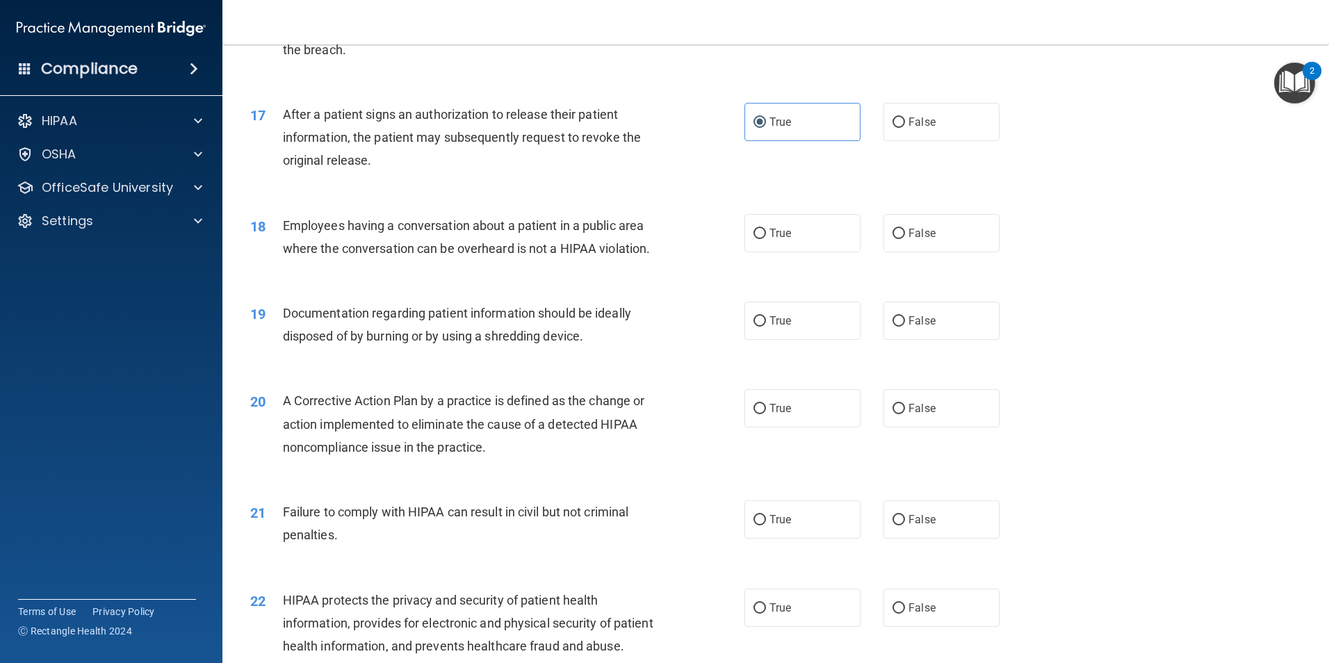
scroll to position [1598, 0]
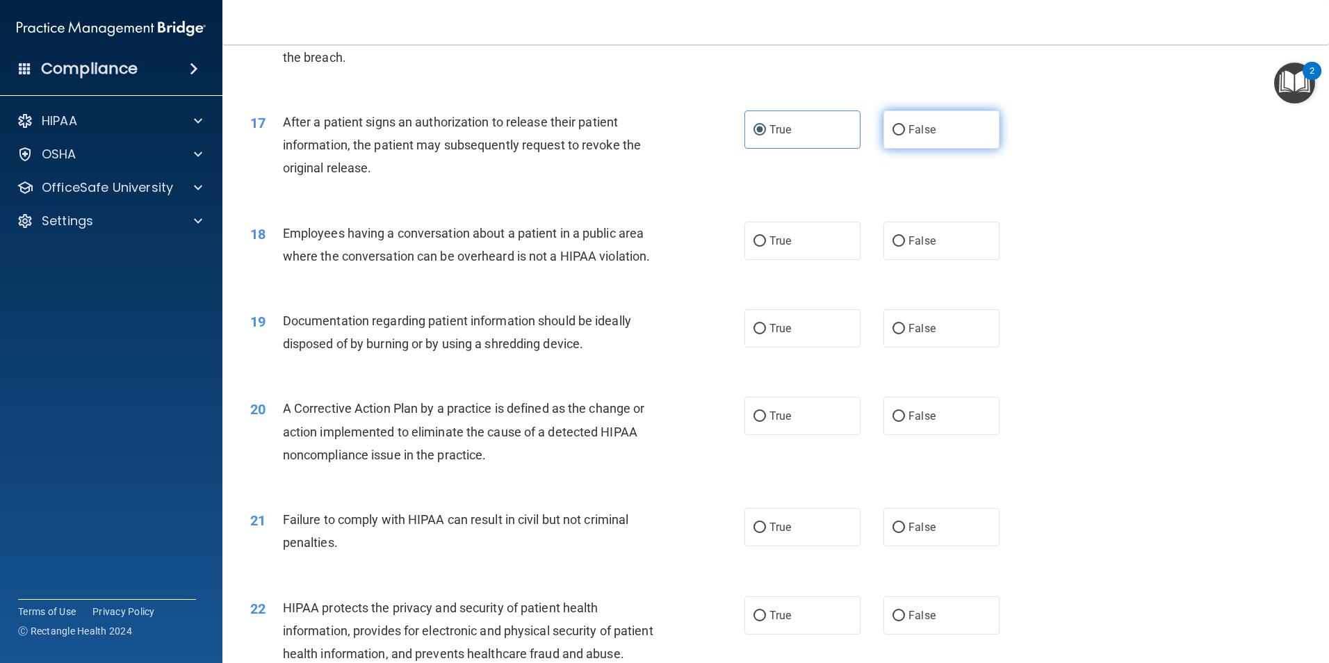
click at [917, 136] on span "False" at bounding box center [921, 129] width 27 height 13
click at [905, 136] on input "False" at bounding box center [898, 130] width 13 height 10
radio input "true"
radio input "false"
click at [883, 260] on label "False" at bounding box center [941, 241] width 116 height 38
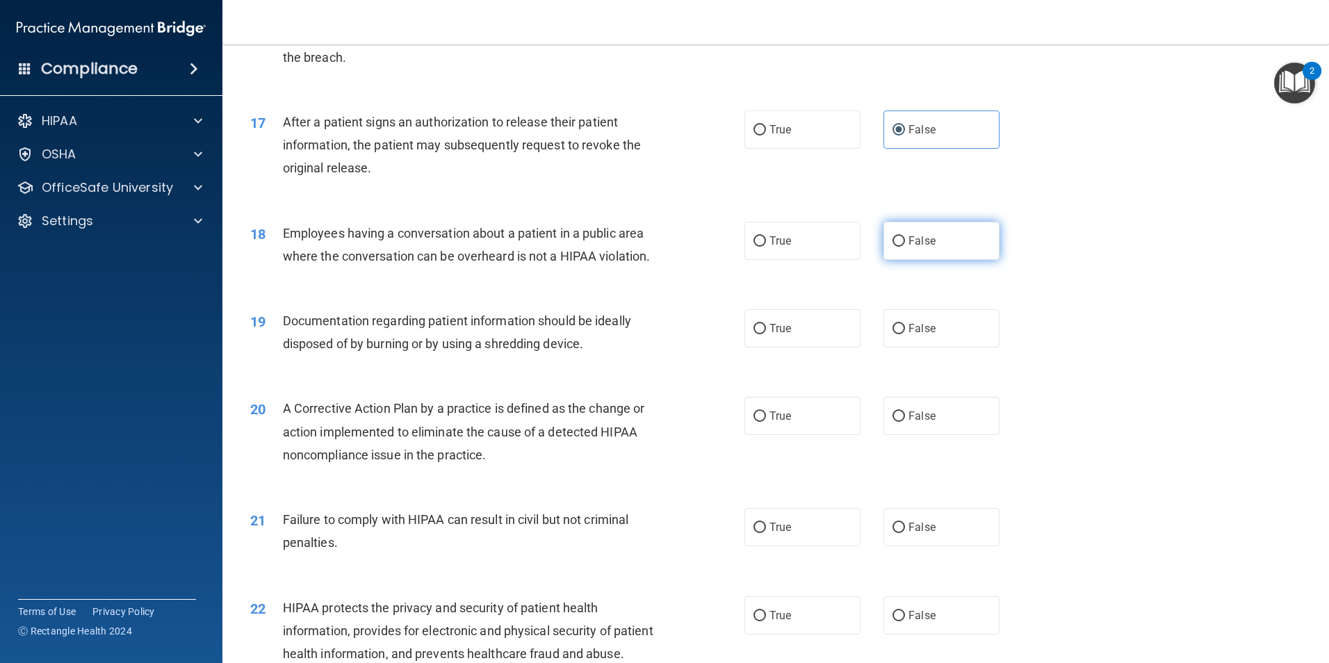
click at [892, 247] on input "False" at bounding box center [898, 241] width 13 height 10
radio input "true"
click at [821, 347] on label "True" at bounding box center [802, 328] width 116 height 38
click at [766, 334] on input "True" at bounding box center [759, 329] width 13 height 10
radio input "true"
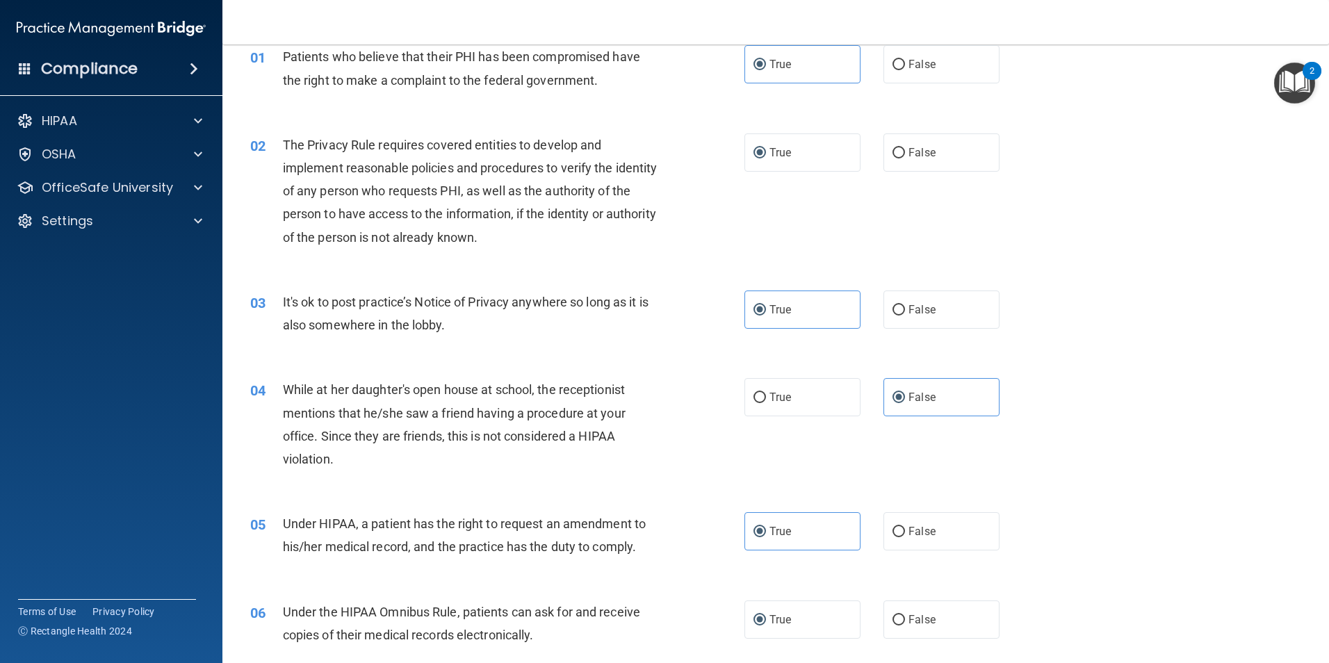
scroll to position [0, 0]
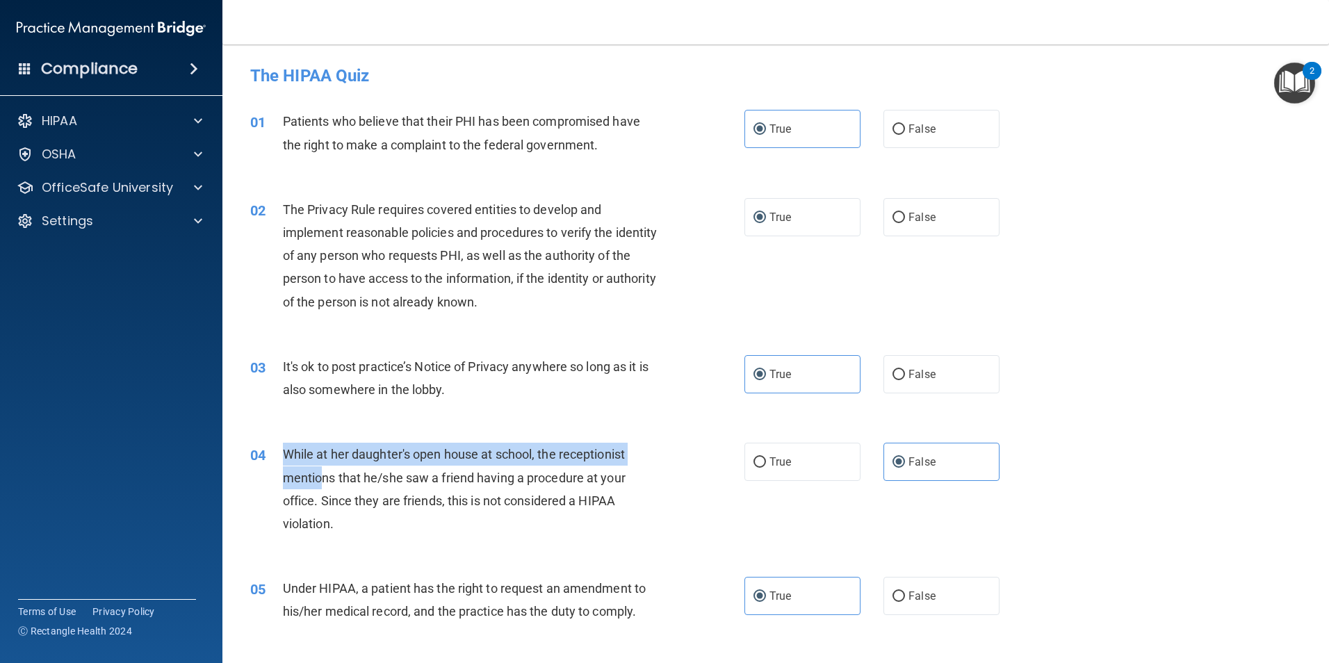
drag, startPoint x: 283, startPoint y: 450, endPoint x: 323, endPoint y: 487, distance: 54.6
click at [323, 487] on div "While at her daughter's open house at school, the receptionist mentions that he…" at bounding box center [476, 489] width 386 height 92
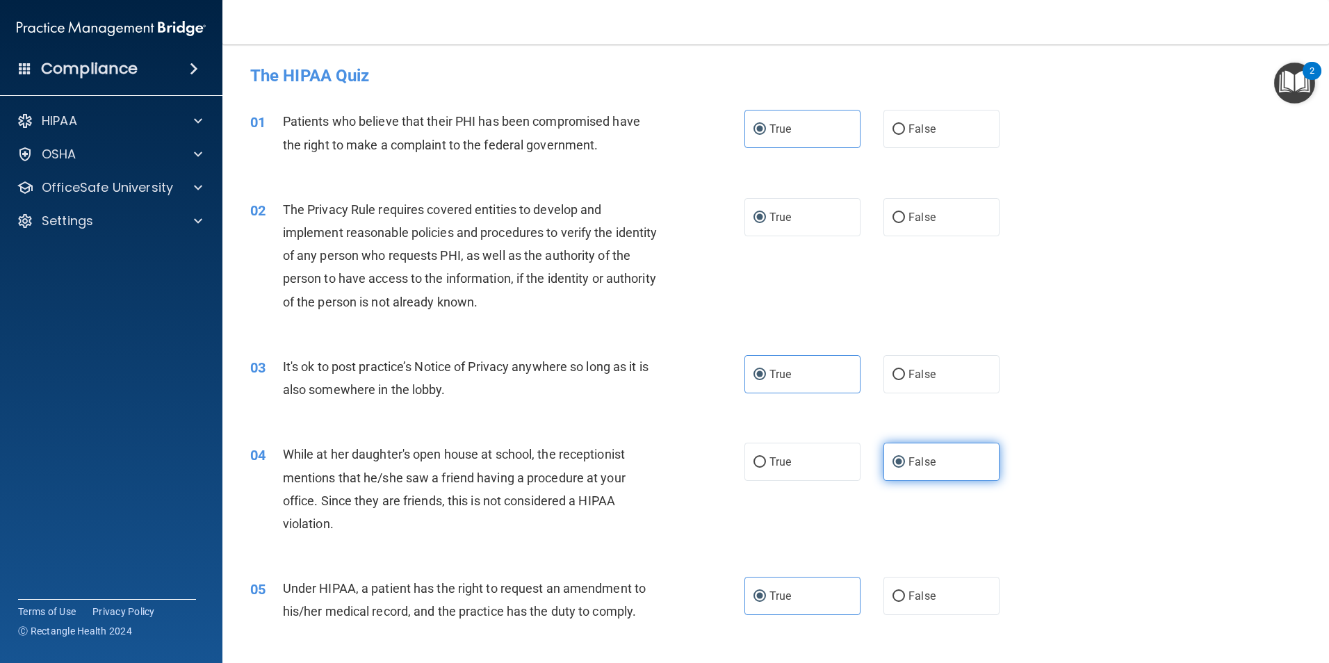
click at [954, 466] on label "False" at bounding box center [941, 462] width 116 height 38
click at [905, 466] on input "False" at bounding box center [898, 462] width 13 height 10
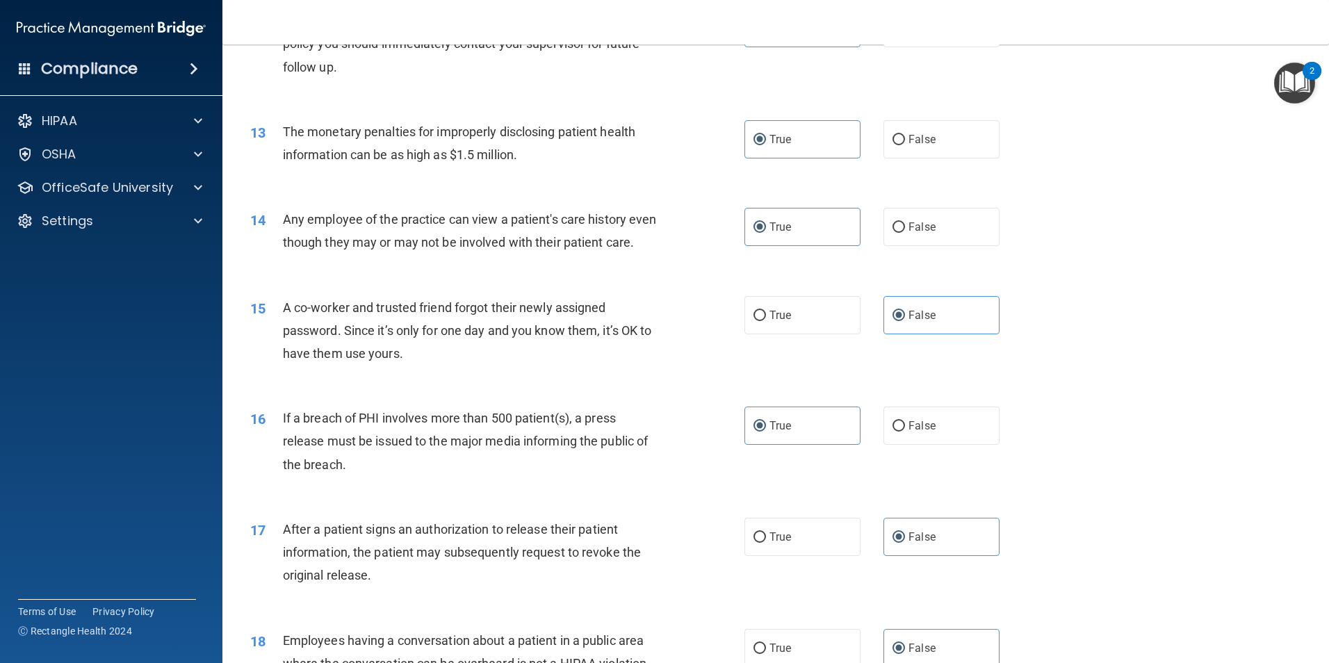
scroll to position [1390, 0]
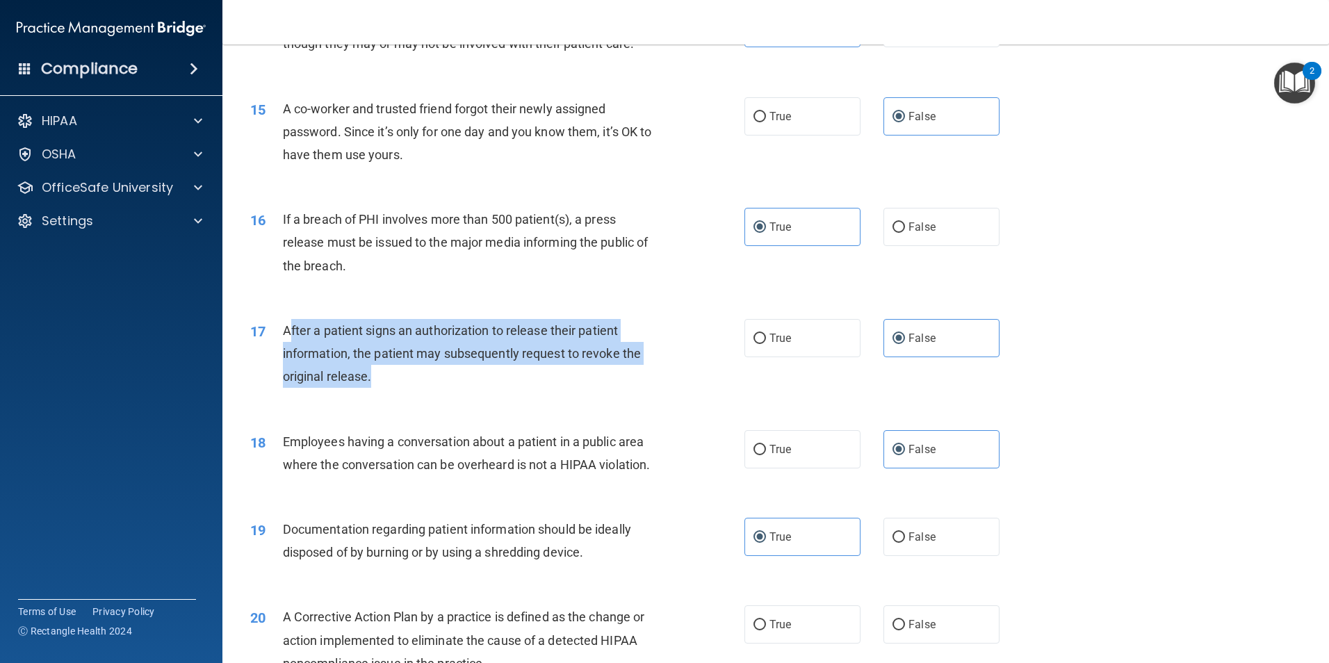
drag, startPoint x: 287, startPoint y: 348, endPoint x: 414, endPoint y: 399, distance: 136.9
click at [414, 388] on div "After a patient signs an authorization to release their patient information, th…" at bounding box center [476, 353] width 386 height 69
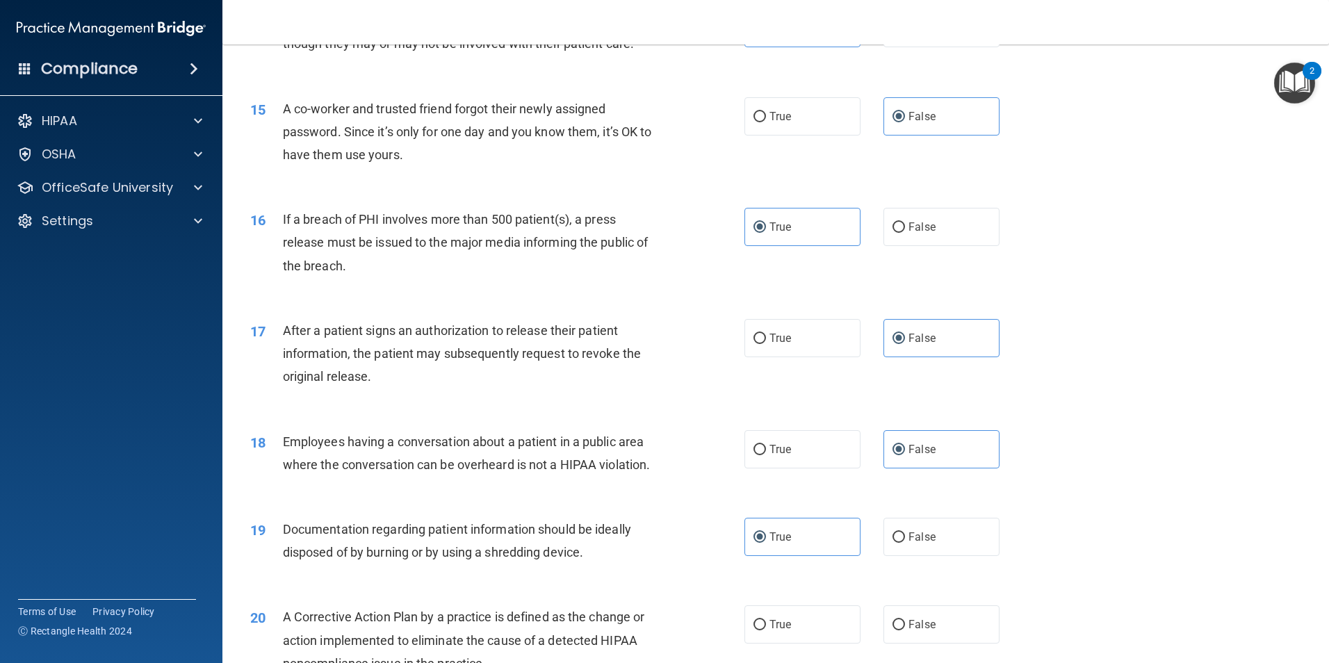
click at [283, 348] on span "After a patient signs an authorization to release their patient information, th…" at bounding box center [462, 353] width 358 height 60
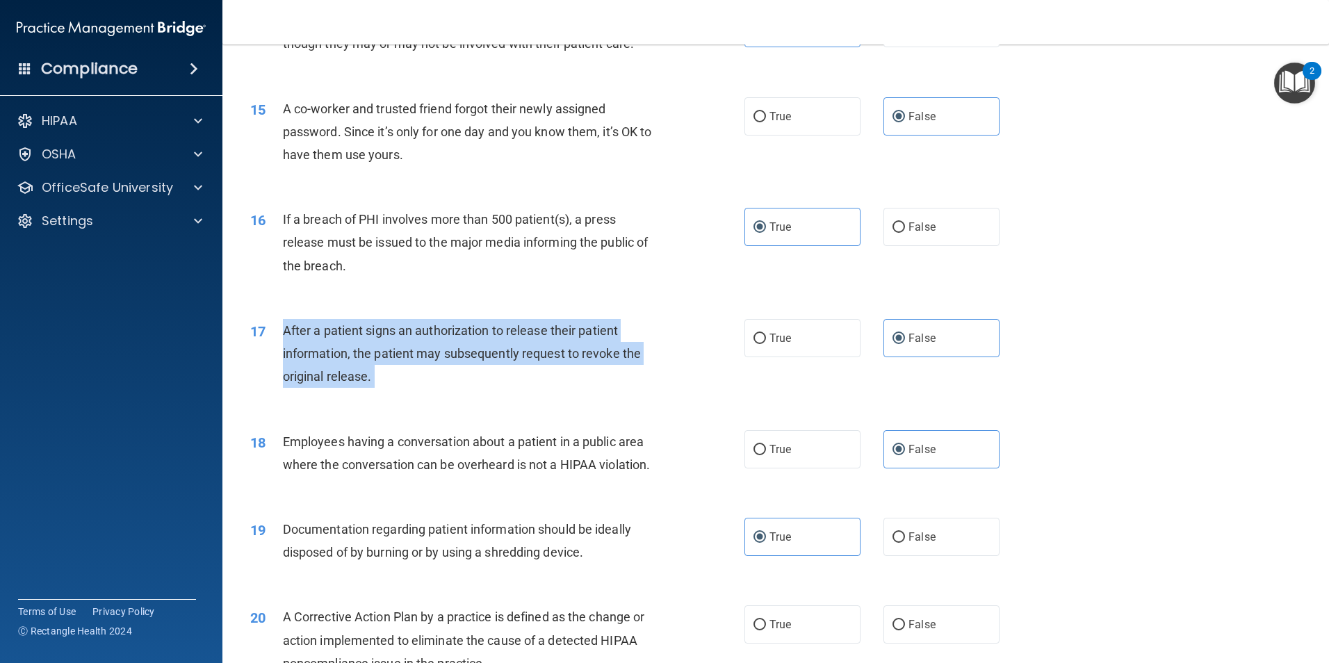
drag, startPoint x: 282, startPoint y: 348, endPoint x: 407, endPoint y: 416, distance: 141.5
click at [407, 395] on div "17 After a patient signs an authorization to release their patient information,…" at bounding box center [497, 357] width 536 height 76
drag, startPoint x: 407, startPoint y: 416, endPoint x: 387, endPoint y: 392, distance: 30.6
copy ng-form "After a patient signs an authorization to release their patient information, th…"
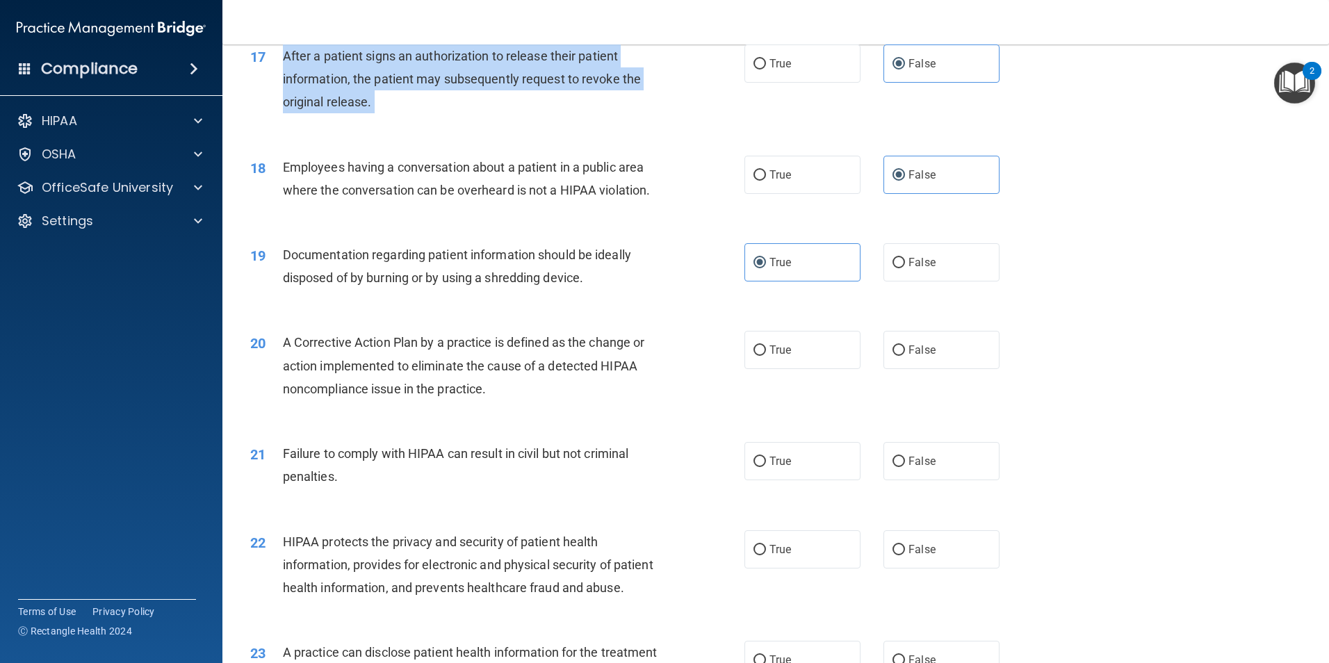
scroll to position [1668, 0]
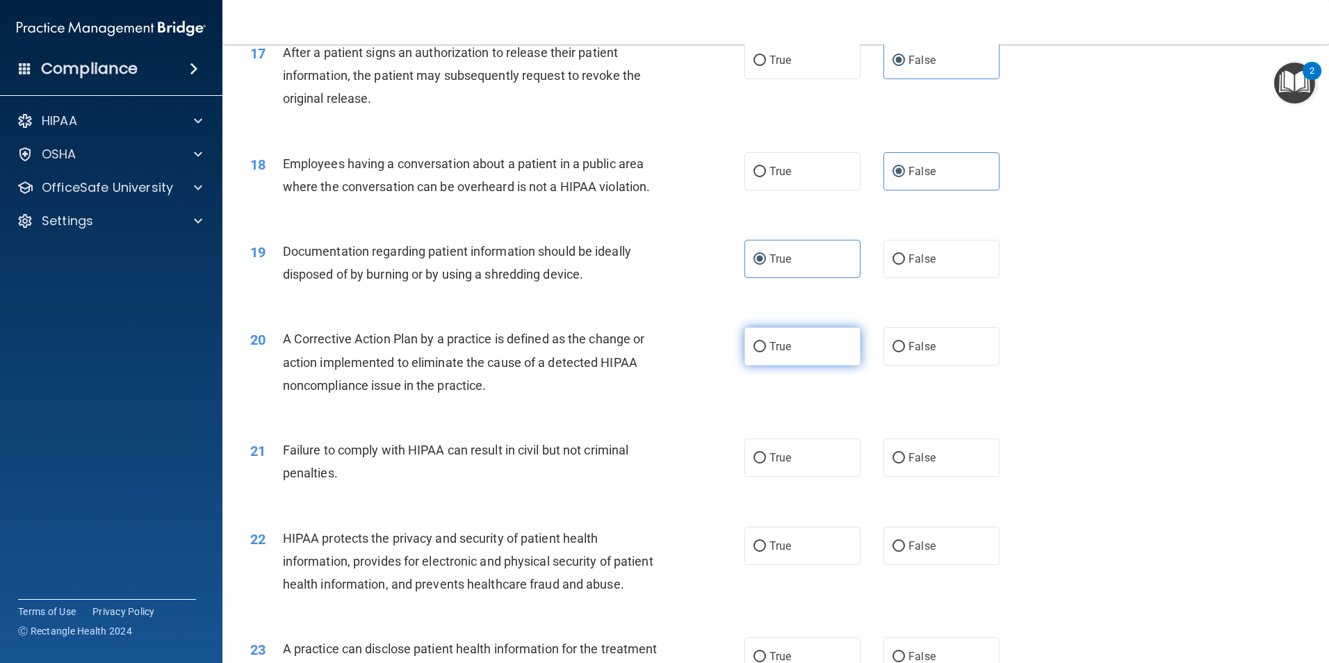
click at [777, 366] on label "True" at bounding box center [802, 346] width 116 height 38
click at [766, 352] on input "True" at bounding box center [759, 347] width 13 height 10
radio input "true"
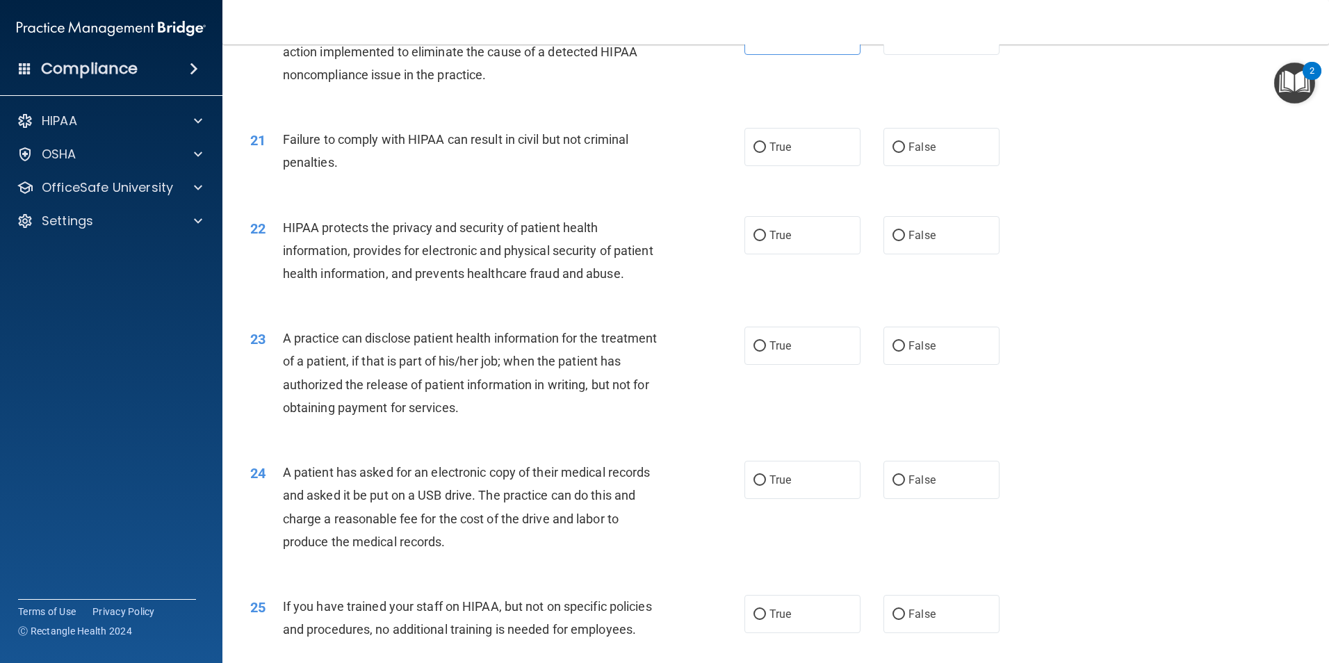
scroll to position [2015, 0]
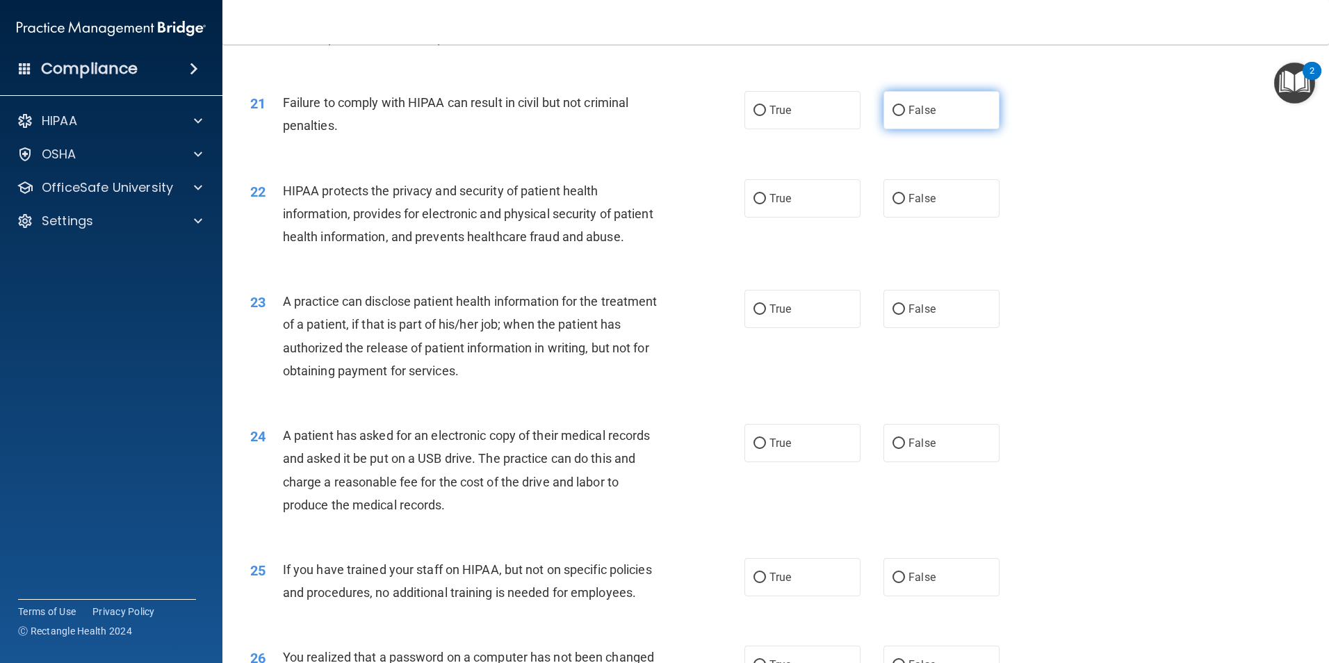
click at [914, 117] on span "False" at bounding box center [921, 110] width 27 height 13
click at [905, 116] on input "False" at bounding box center [898, 111] width 13 height 10
radio input "true"
click at [806, 129] on label "True" at bounding box center [802, 110] width 116 height 38
click at [766, 116] on input "True" at bounding box center [759, 111] width 13 height 10
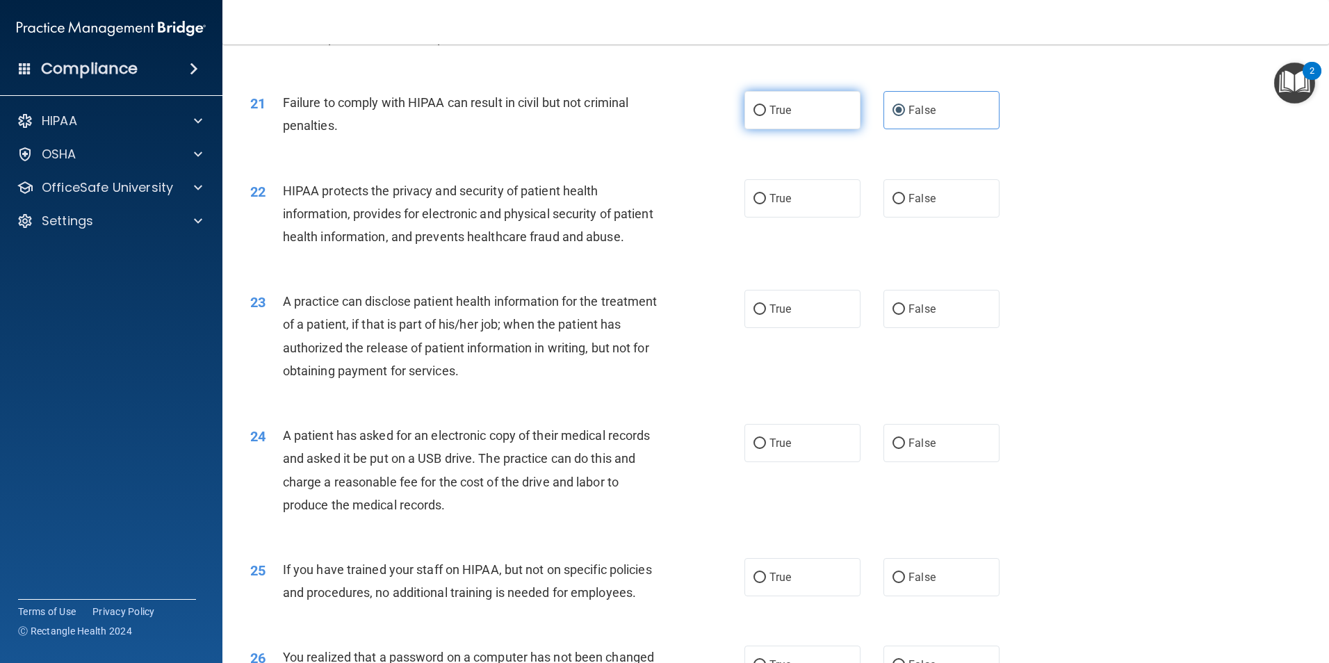
radio input "true"
radio input "false"
click at [776, 205] on span "True" at bounding box center [780, 198] width 22 height 13
click at [766, 204] on input "True" at bounding box center [759, 199] width 13 height 10
radio input "true"
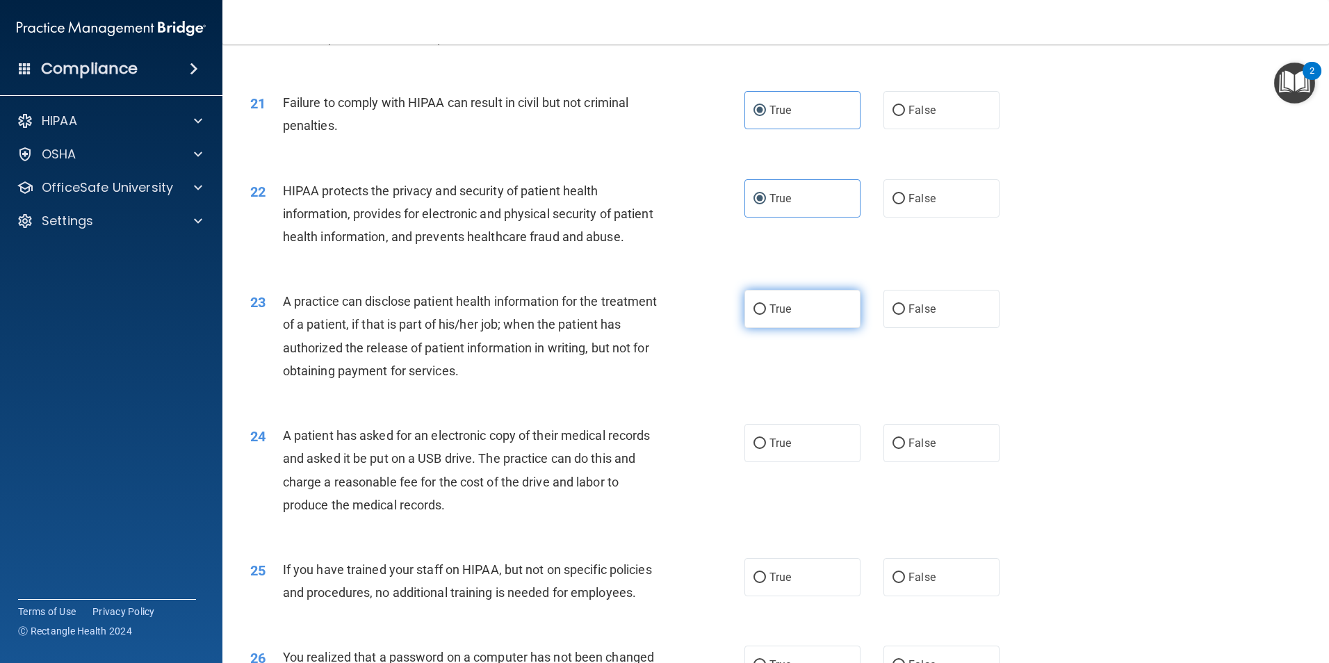
click at [769, 315] on span "True" at bounding box center [780, 308] width 22 height 13
click at [766, 315] on input "True" at bounding box center [759, 309] width 13 height 10
radio input "true"
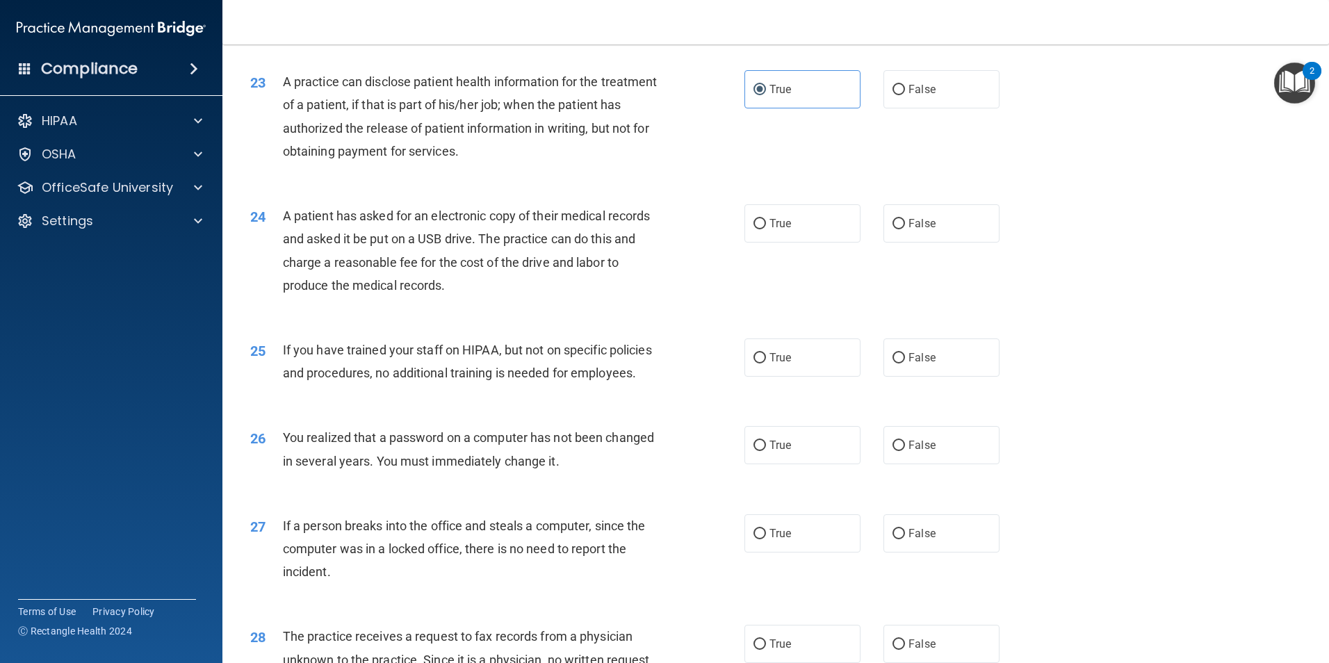
scroll to position [2293, 0]
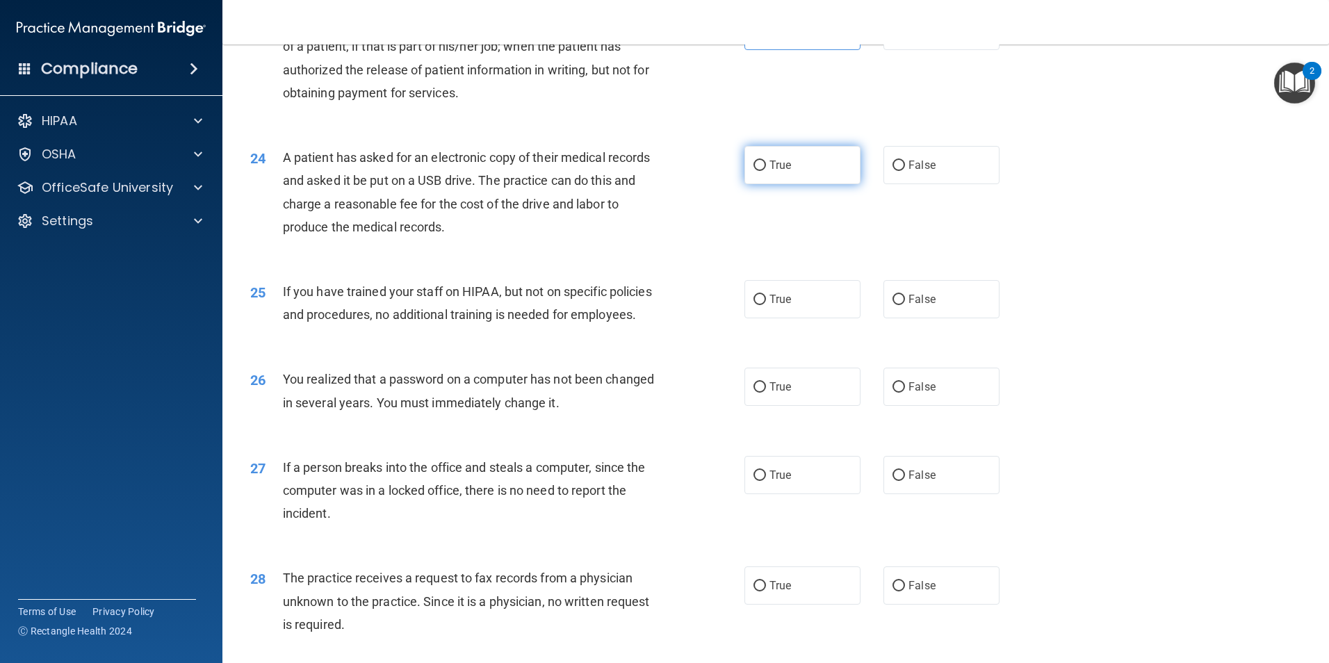
click at [798, 184] on label "True" at bounding box center [802, 165] width 116 height 38
click at [766, 171] on input "True" at bounding box center [759, 166] width 13 height 10
radio input "true"
click at [842, 318] on label "True" at bounding box center [802, 299] width 116 height 38
click at [766, 305] on input "True" at bounding box center [759, 300] width 13 height 10
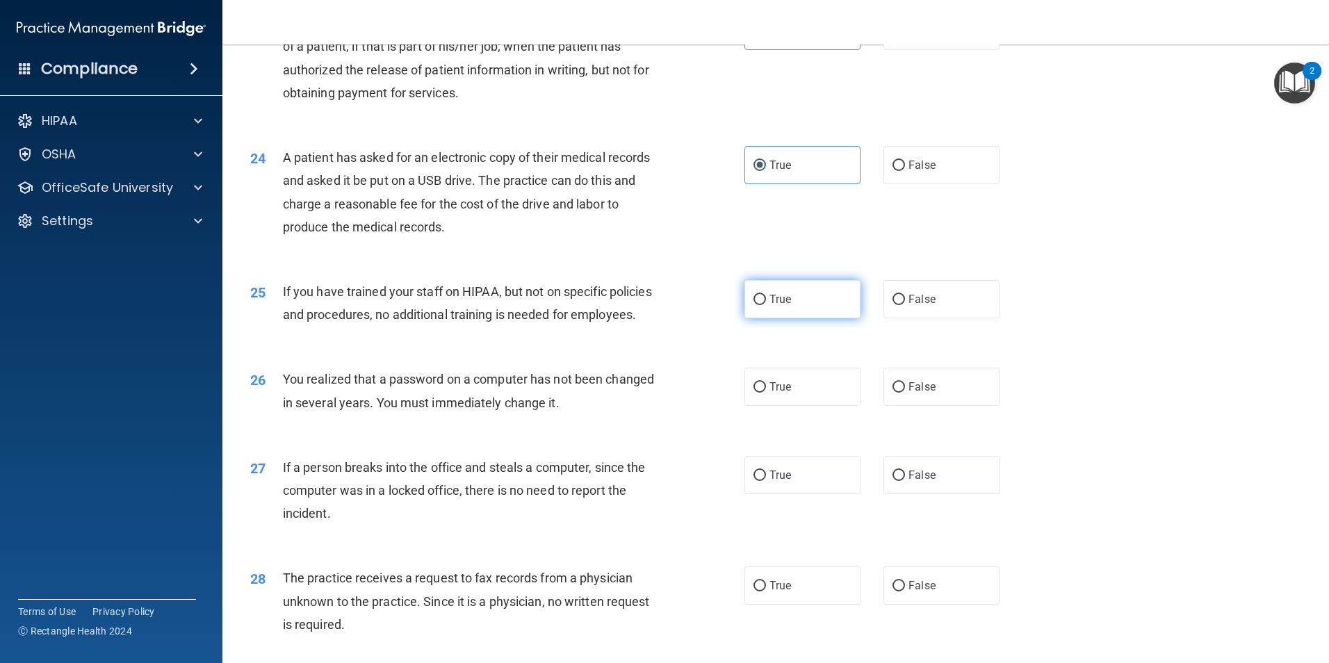
radio input "true"
click at [827, 406] on label "True" at bounding box center [802, 387] width 116 height 38
click at [766, 393] on input "True" at bounding box center [759, 387] width 13 height 10
radio input "true"
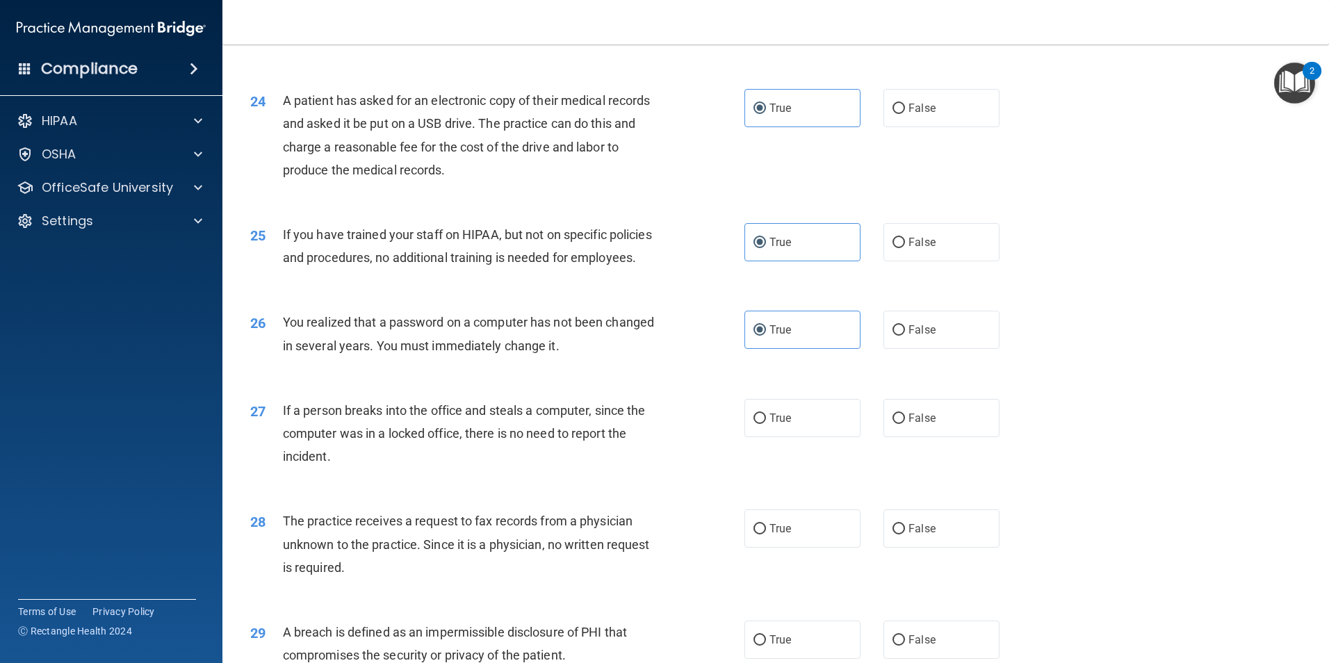
scroll to position [2432, 0]
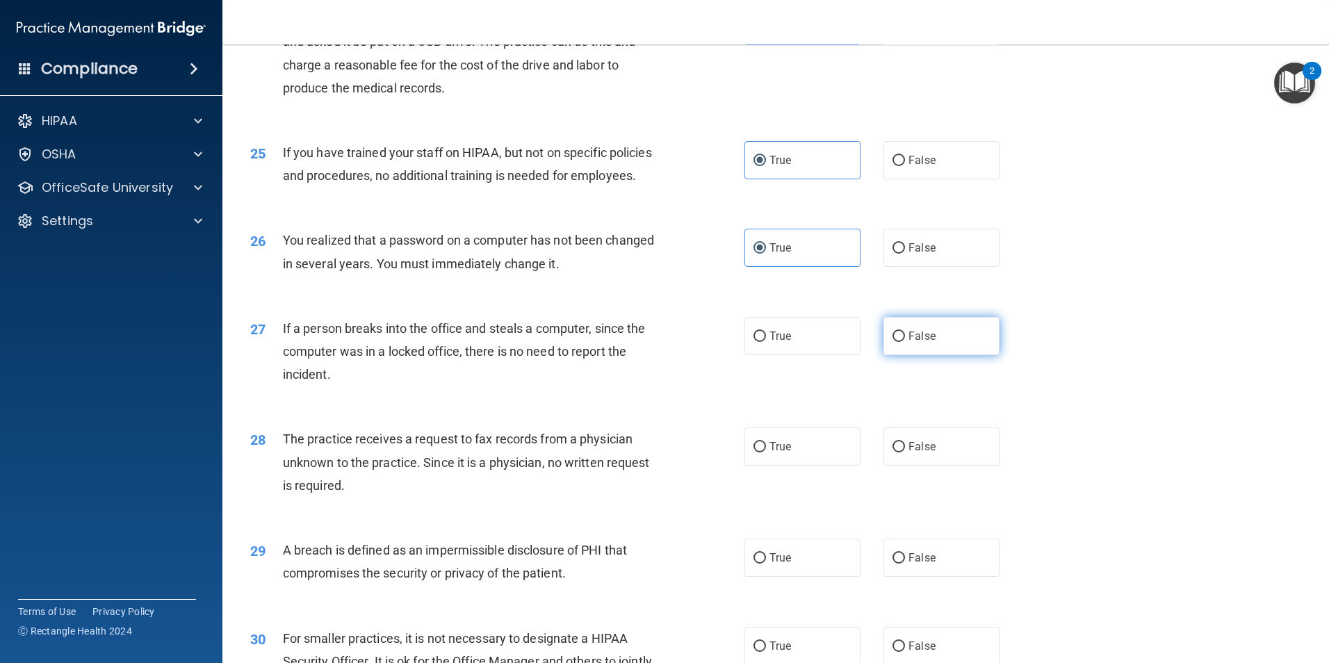
click at [944, 355] on label "False" at bounding box center [941, 336] width 116 height 38
click at [905, 342] on input "False" at bounding box center [898, 336] width 13 height 10
radio input "true"
click at [951, 355] on label "False" at bounding box center [941, 336] width 116 height 38
click at [905, 342] on input "False" at bounding box center [898, 336] width 13 height 10
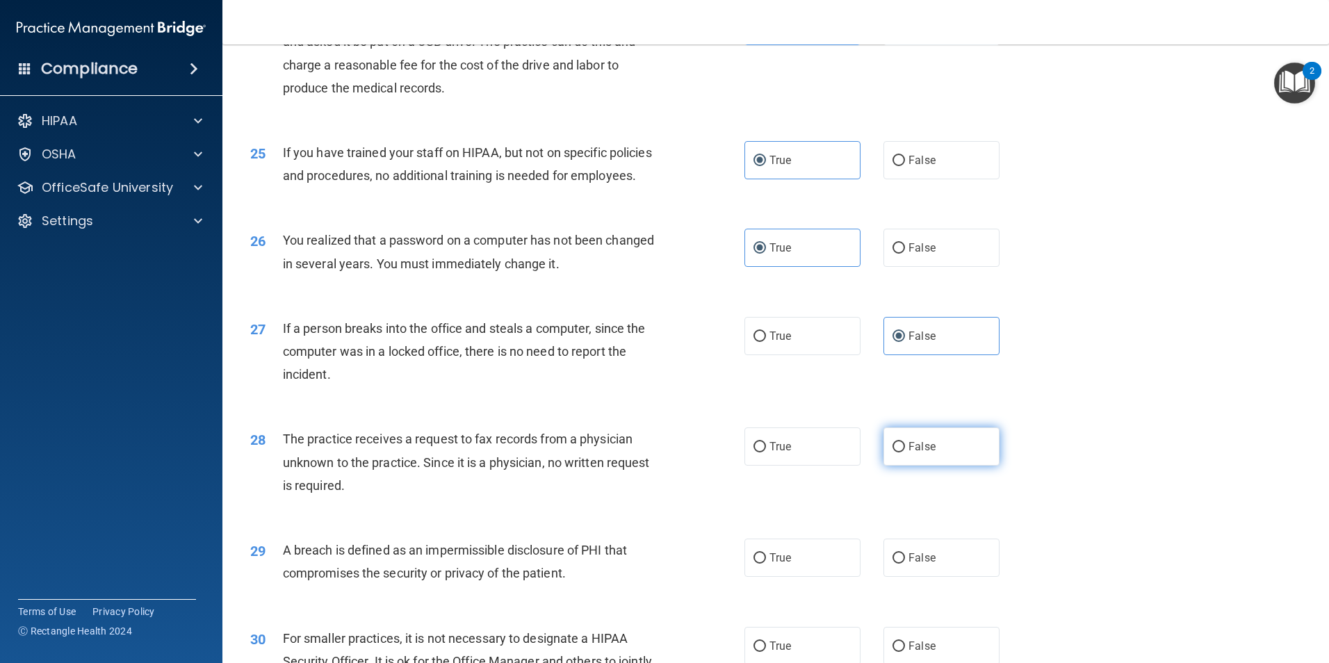
click at [921, 466] on label "False" at bounding box center [941, 446] width 116 height 38
click at [905, 452] on input "False" at bounding box center [898, 447] width 13 height 10
radio input "true"
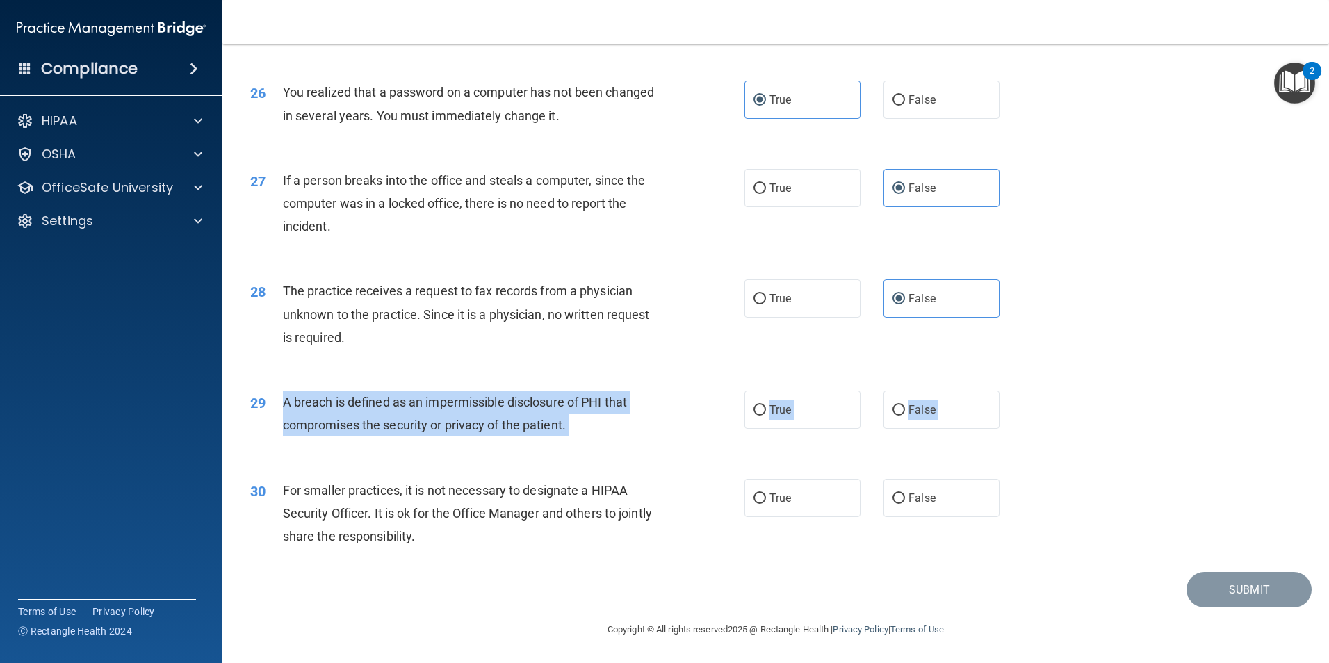
drag, startPoint x: 285, startPoint y: 403, endPoint x: 928, endPoint y: 462, distance: 646.2
copy div "A breach is defined as an impermissible disclosure of PHI that compromises the …"
click at [769, 407] on span "True" at bounding box center [780, 409] width 22 height 13
click at [766, 407] on input "True" at bounding box center [759, 410] width 13 height 10
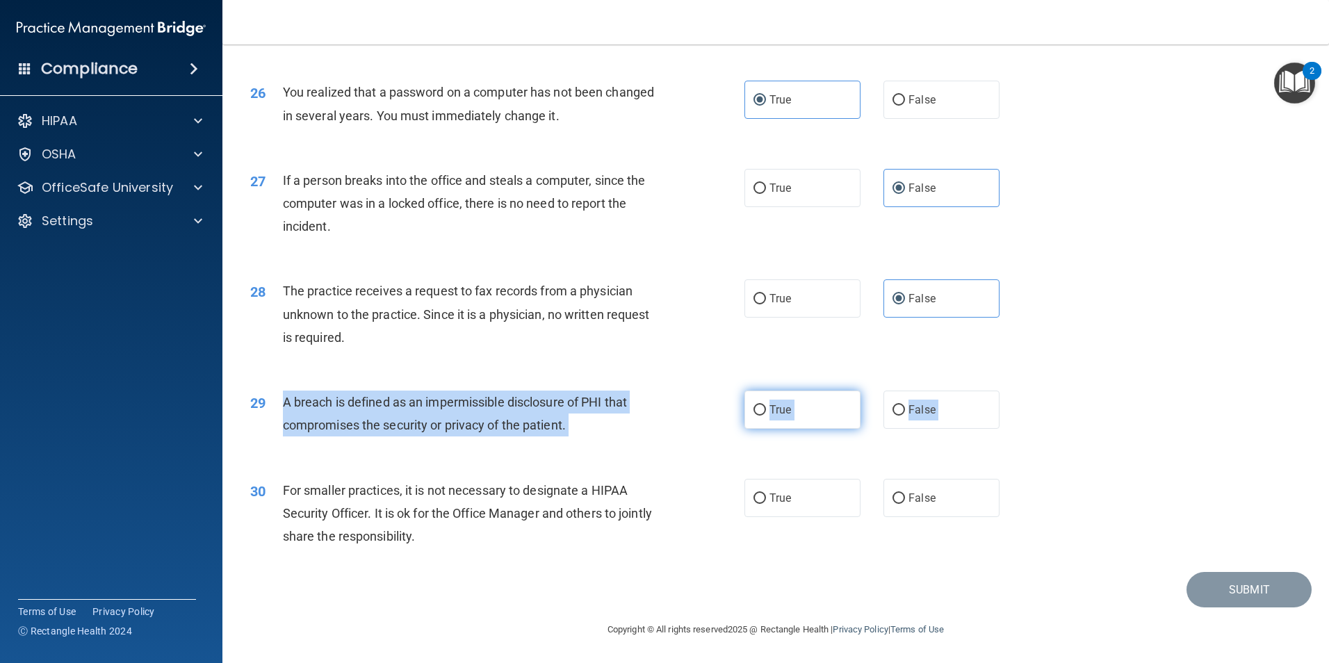
radio input "true"
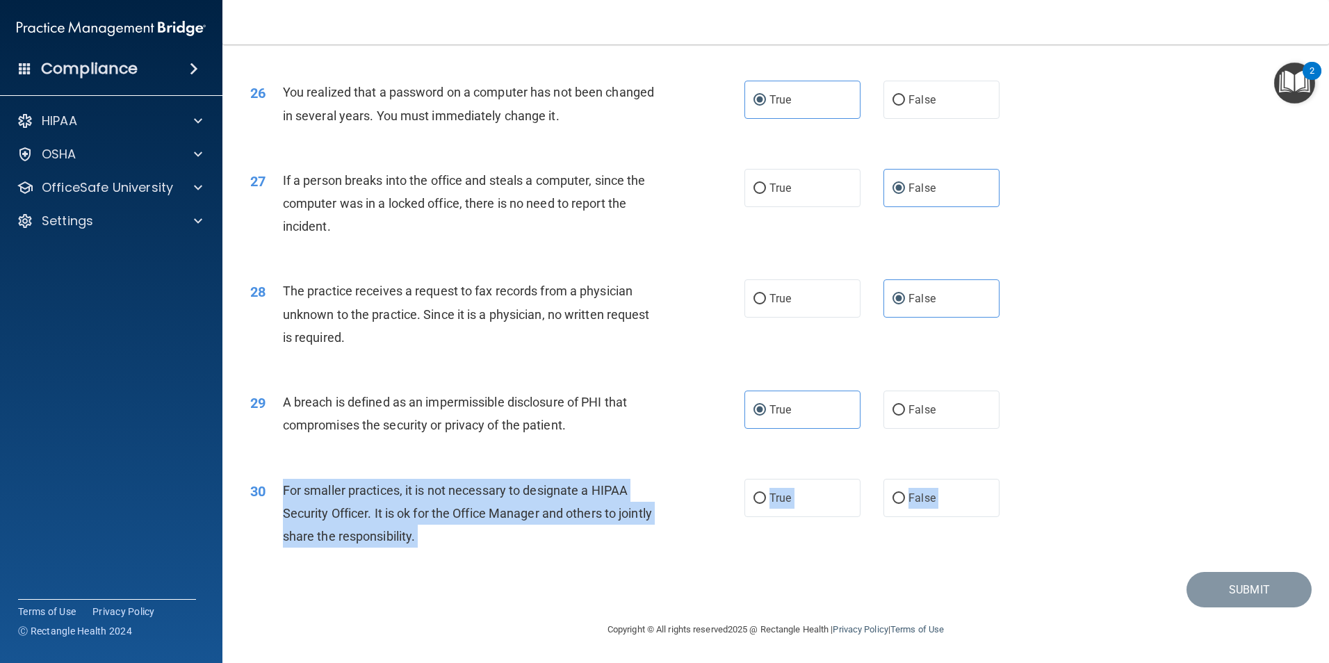
drag, startPoint x: 284, startPoint y: 486, endPoint x: 908, endPoint y: 601, distance: 635.3
copy main "For smaller practices, it is not necessary to designate a HIPAA Security Office…"
click at [829, 502] on label "True" at bounding box center [802, 498] width 116 height 38
click at [766, 502] on input "True" at bounding box center [759, 498] width 13 height 10
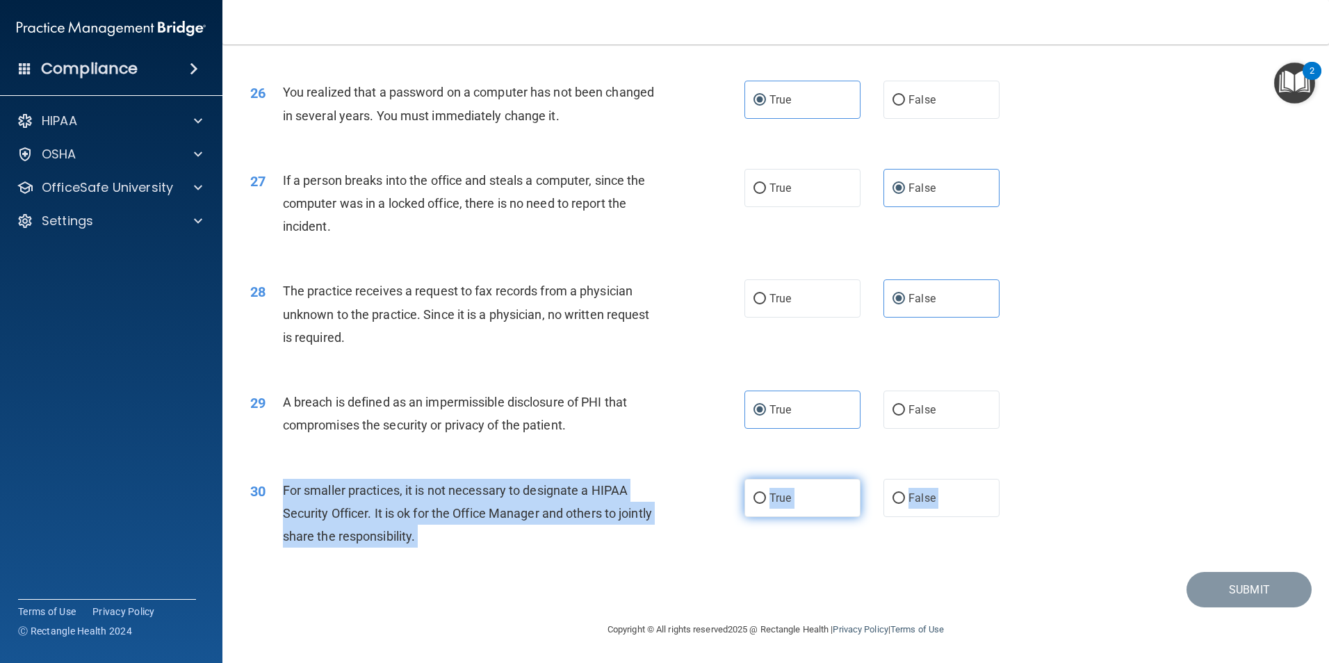
radio input "true"
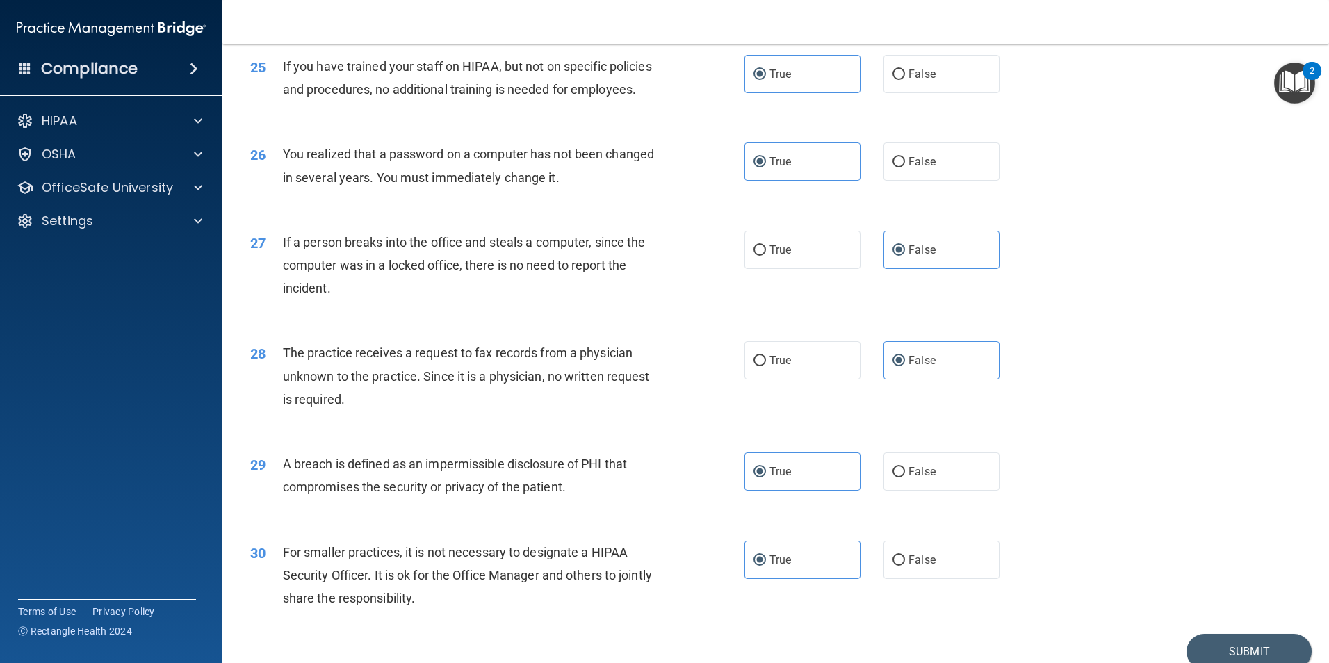
scroll to position [2510, 0]
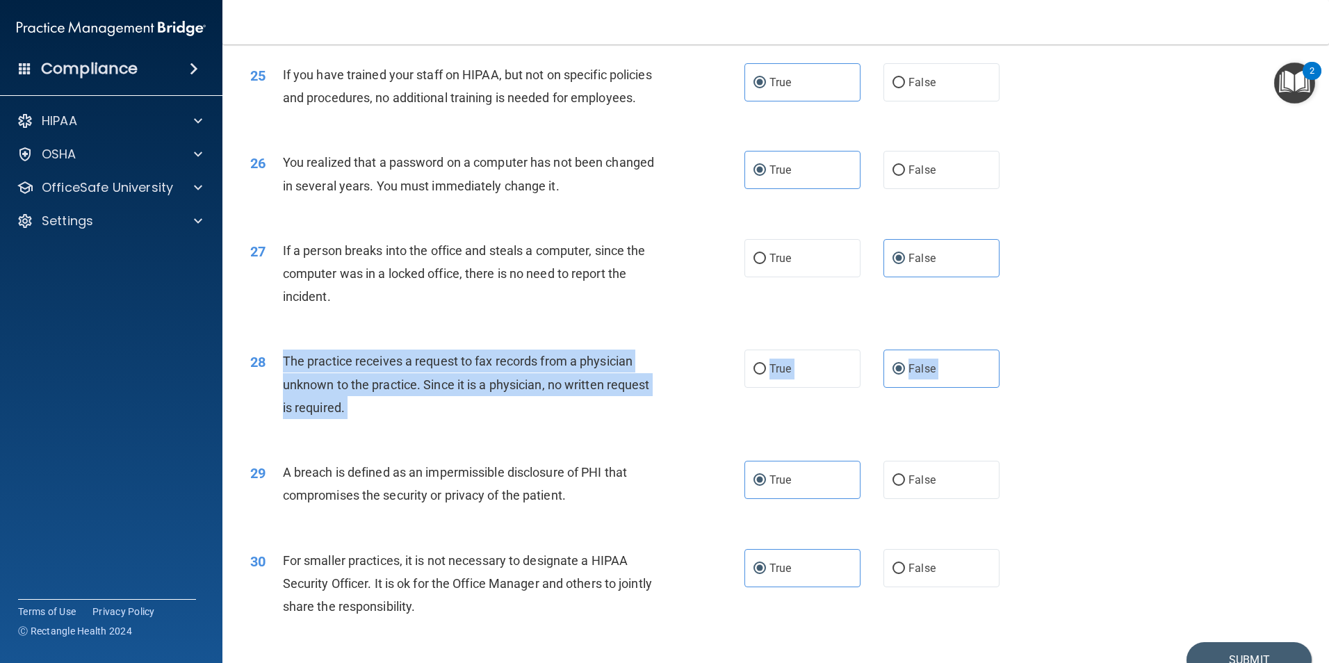
drag, startPoint x: 284, startPoint y: 432, endPoint x: 878, endPoint y: 525, distance: 601.3
copy div "The practice receives a request to fax records from a physician unknown to the …"
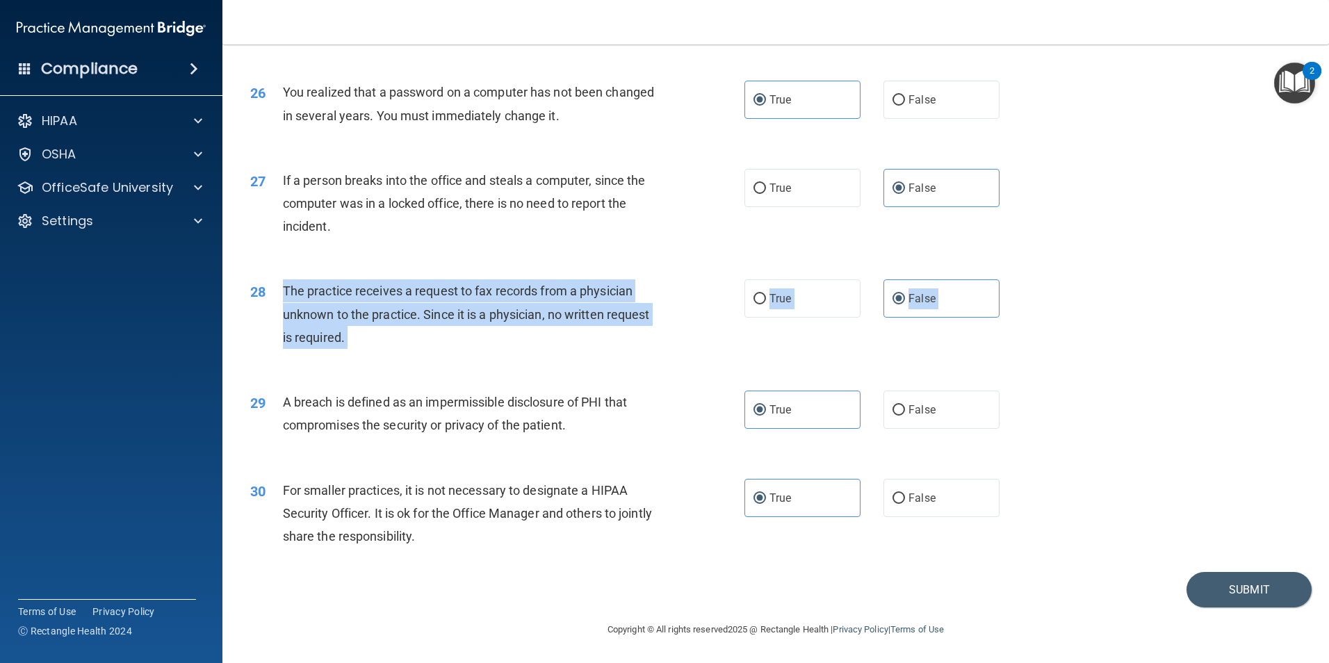
scroll to position [2649, 0]
click at [1240, 595] on button "Submit" at bounding box center [1248, 589] width 125 height 35
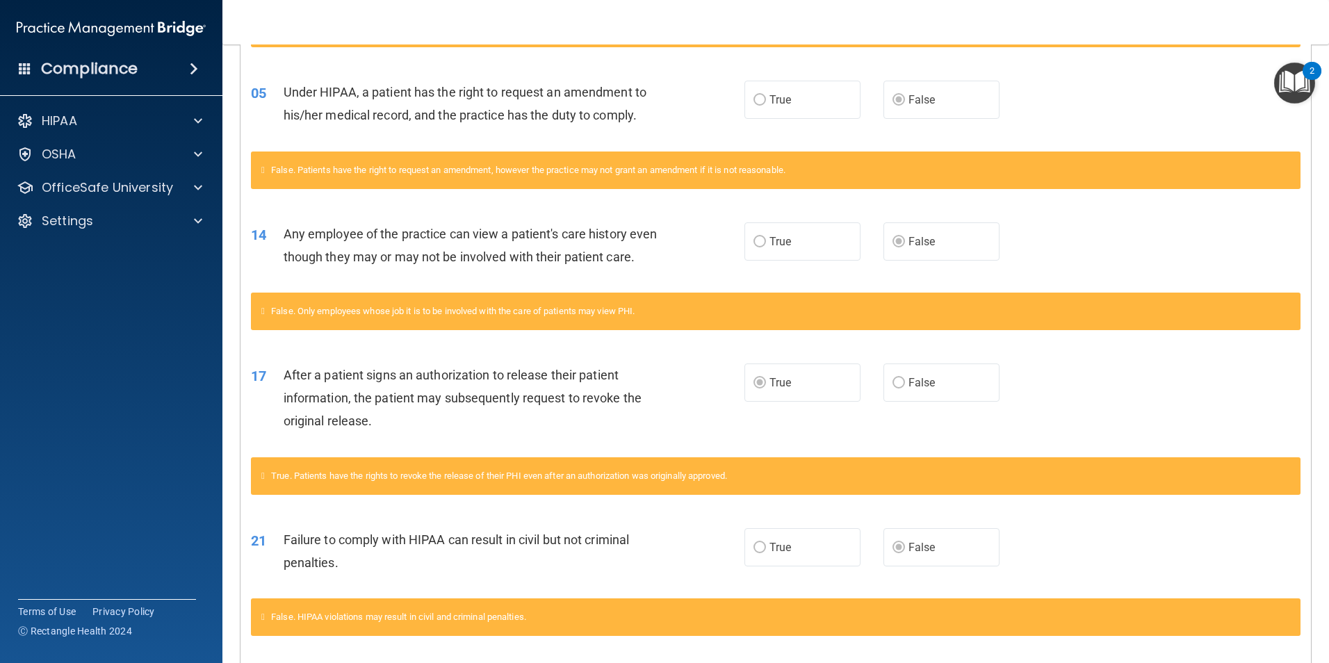
scroll to position [417, 0]
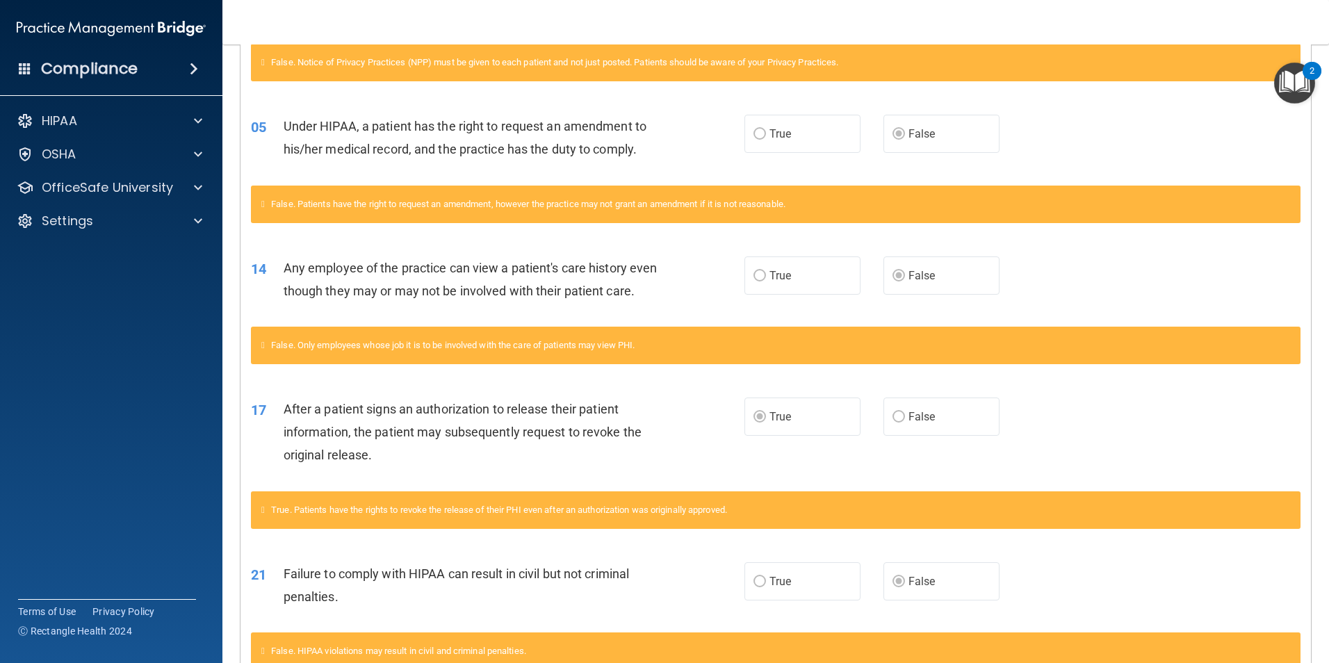
click at [304, 207] on span "False. Patients have the right to request an amendment, however the practice ma…" at bounding box center [528, 204] width 514 height 10
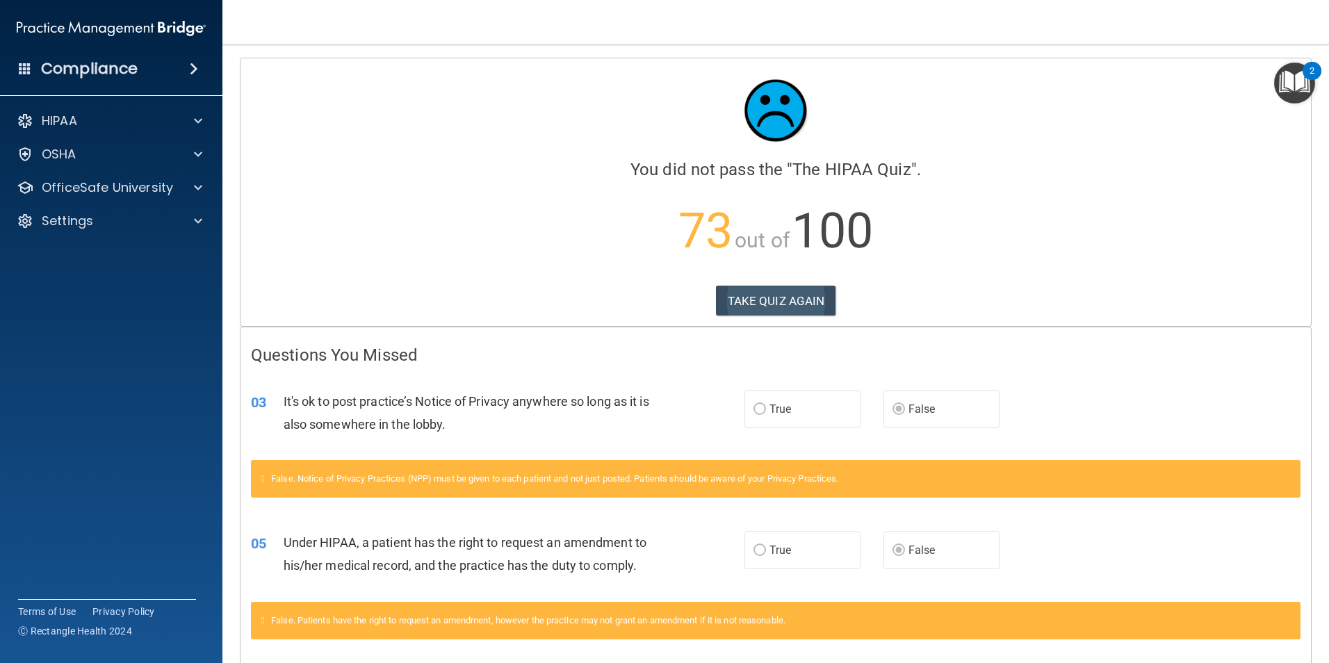
scroll to position [0, 0]
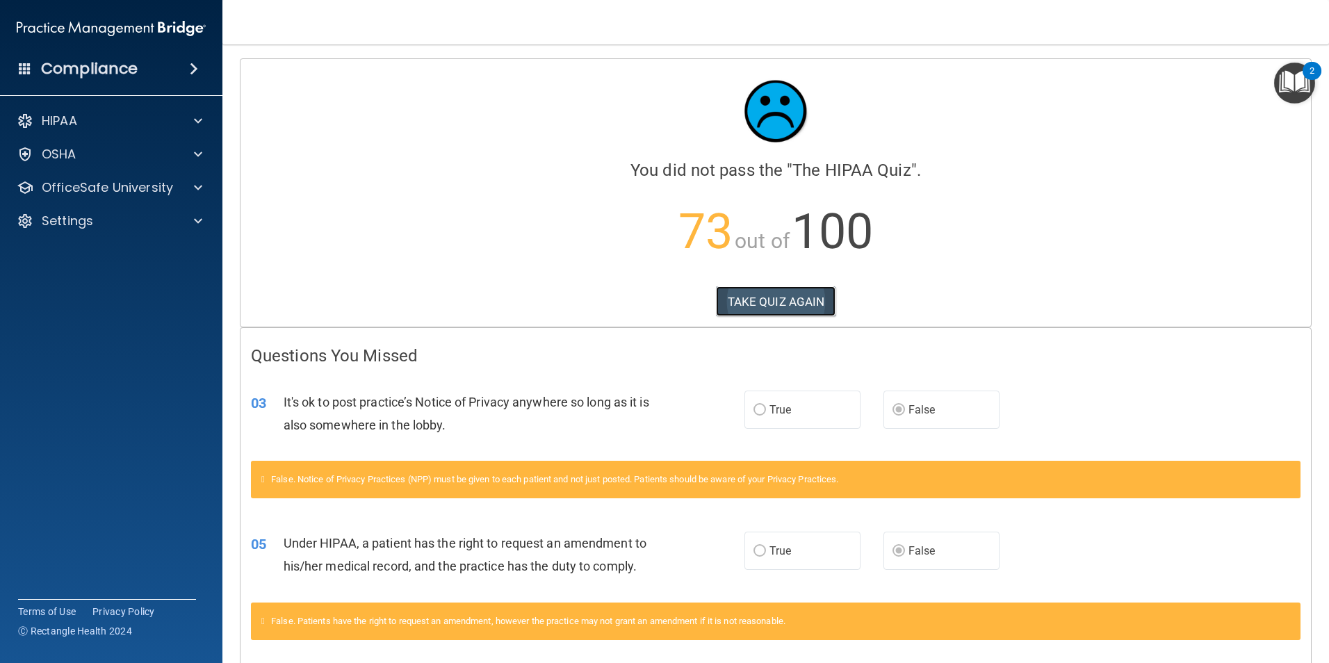
click at [775, 286] on button "TAKE QUIZ AGAIN" at bounding box center [776, 301] width 120 height 31
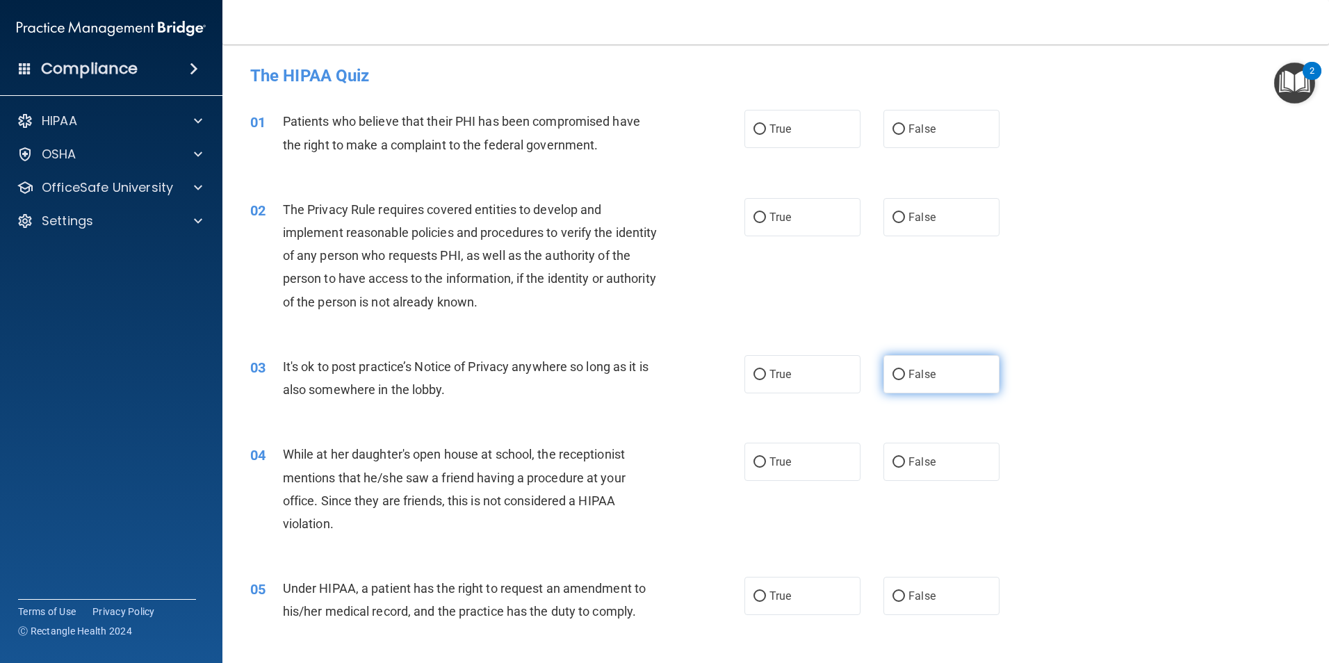
click at [938, 386] on label "False" at bounding box center [941, 374] width 116 height 38
click at [905, 380] on input "False" at bounding box center [898, 375] width 13 height 10
radio input "true"
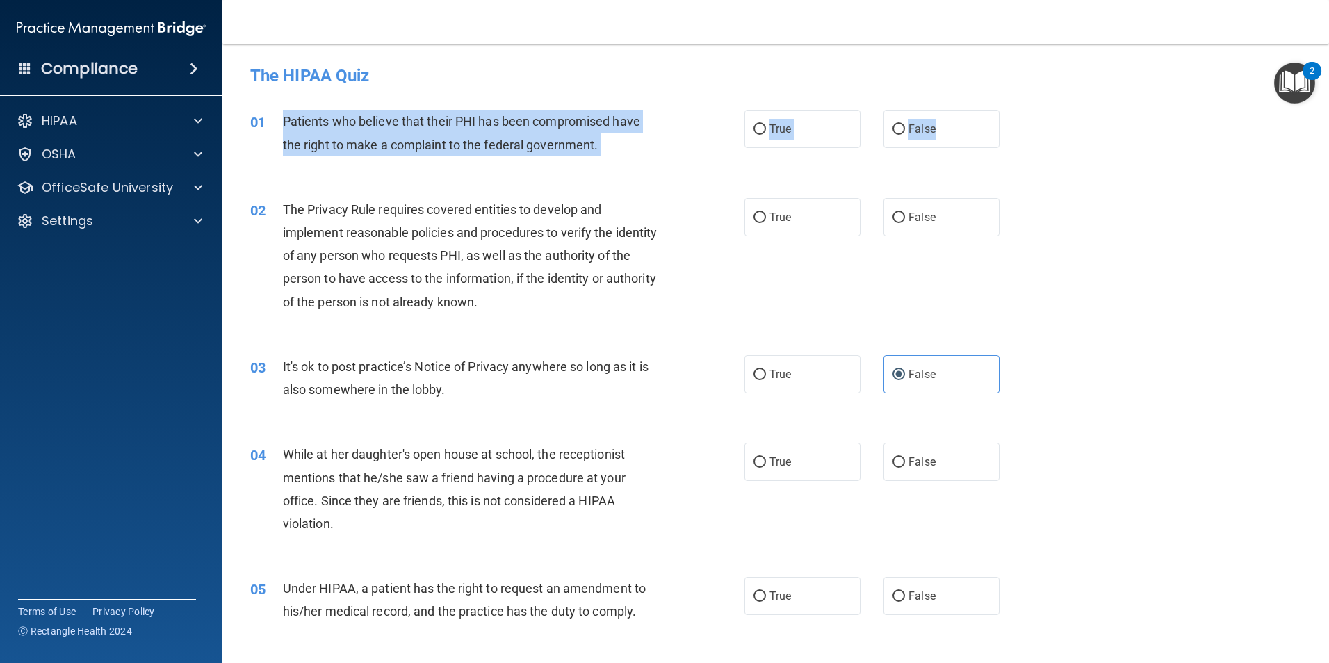
drag, startPoint x: 281, startPoint y: 117, endPoint x: 1011, endPoint y: 143, distance: 730.1
click at [1023, 110] on ng-form "01 Patients who believe that their PHI has been compromised have the right to m…" at bounding box center [1023, 110] width 0 height 0
drag, startPoint x: 1011, startPoint y: 143, endPoint x: 995, endPoint y: 140, distance: 16.2
copy ng-form "Patients who believe that their PHI has been compromised have the right to make…"
click at [762, 117] on label "True" at bounding box center [802, 129] width 116 height 38
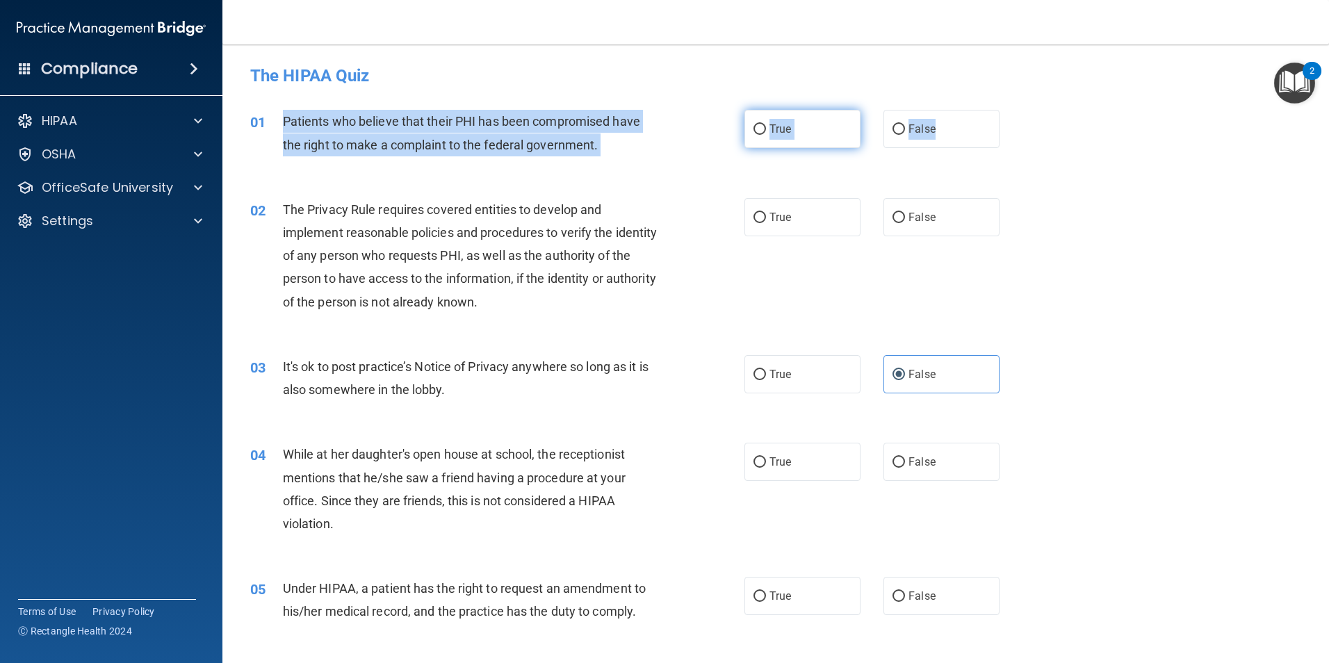
click at [762, 124] on input "True" at bounding box center [759, 129] width 13 height 10
radio input "true"
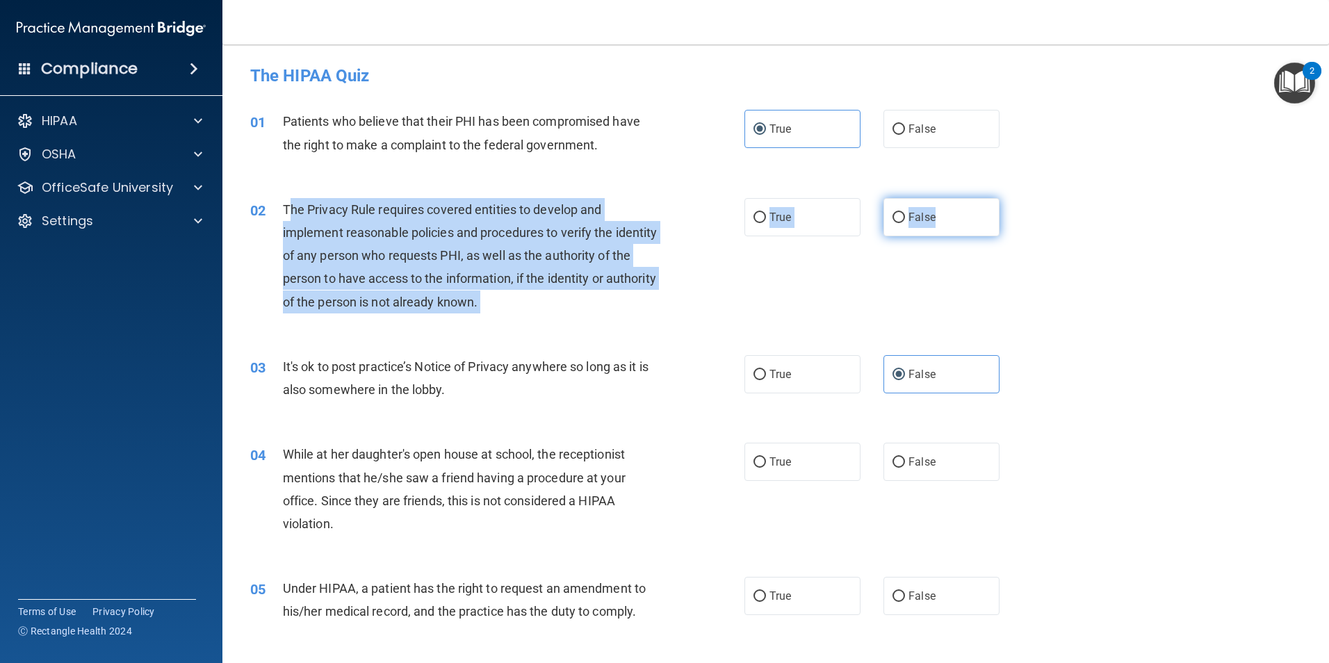
drag, startPoint x: 290, startPoint y: 206, endPoint x: 960, endPoint y: 229, distance: 670.3
click at [1023, 198] on ng-form "02 The Privacy Rule requires covered entities to develop and implement reasonab…" at bounding box center [1023, 198] width 0 height 0
copy ng-form "he Privacy Rule requires covered entities to develop and implement reasonable p…"
click at [753, 213] on input "True" at bounding box center [759, 218] width 13 height 10
radio input "true"
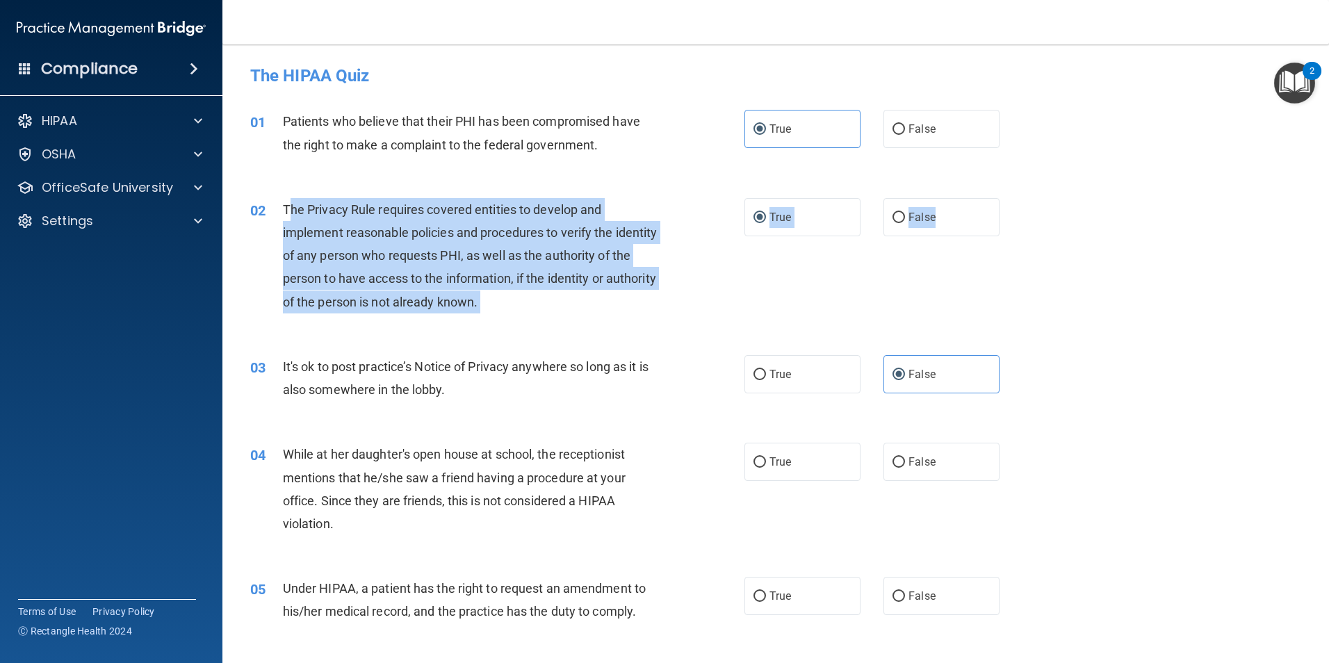
click at [657, 245] on div "The Privacy Rule requires covered entities to develop and implement reasonable …" at bounding box center [476, 255] width 386 height 115
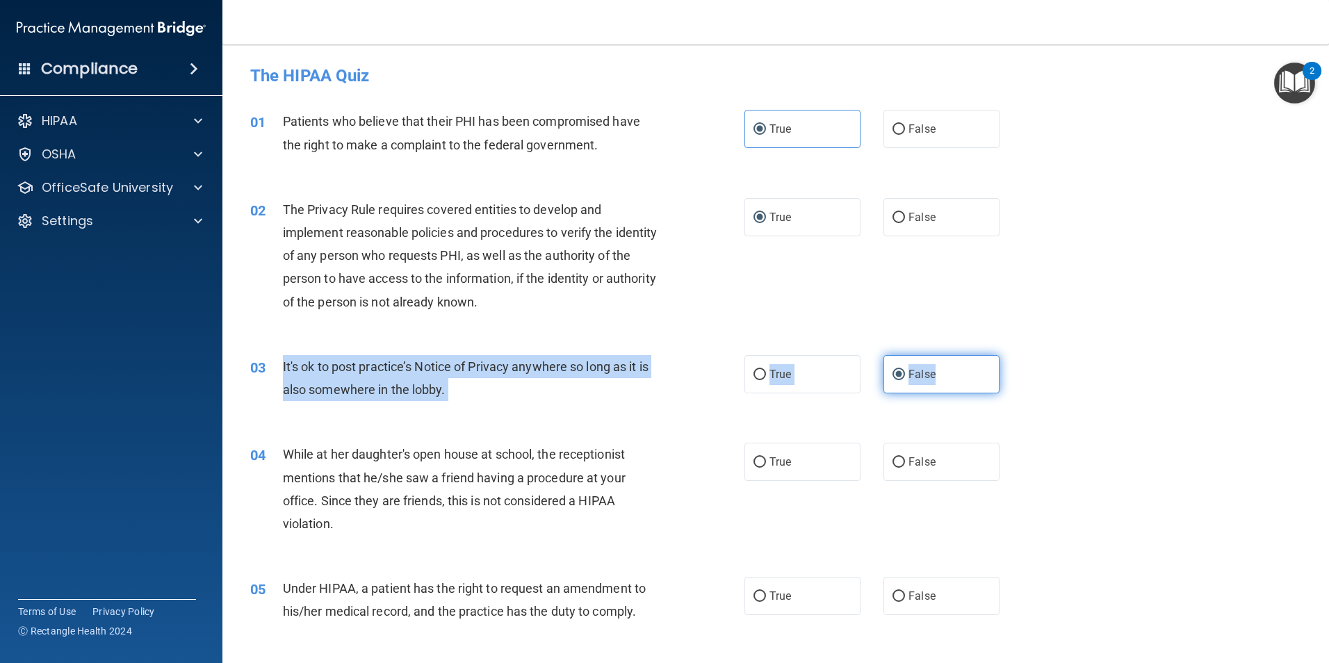
drag, startPoint x: 286, startPoint y: 361, endPoint x: 930, endPoint y: 389, distance: 644.8
click at [1023, 355] on ng-form "03 It's ok to post practice’s Notice of Privacy anywhere so long as it is also …" at bounding box center [1023, 355] width 0 height 0
click at [919, 367] on label "False" at bounding box center [941, 374] width 116 height 38
click at [905, 370] on input "False" at bounding box center [898, 375] width 13 height 10
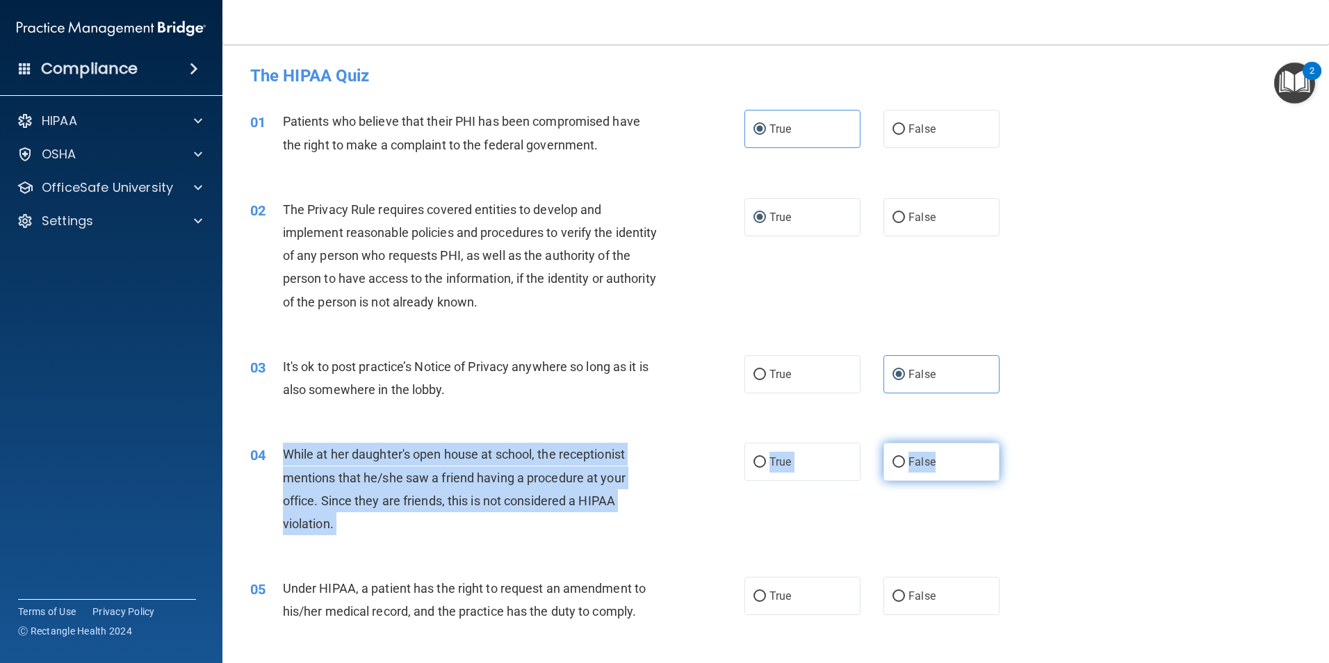
drag, startPoint x: 286, startPoint y: 454, endPoint x: 960, endPoint y: 457, distance: 674.1
click at [1023, 443] on ng-form "04 While at her daughter's open house at school, the receptionist mentions that…" at bounding box center [1023, 443] width 0 height 0
copy ng-form "While at her daughter's open house at school, the receptionist mentions that he…"
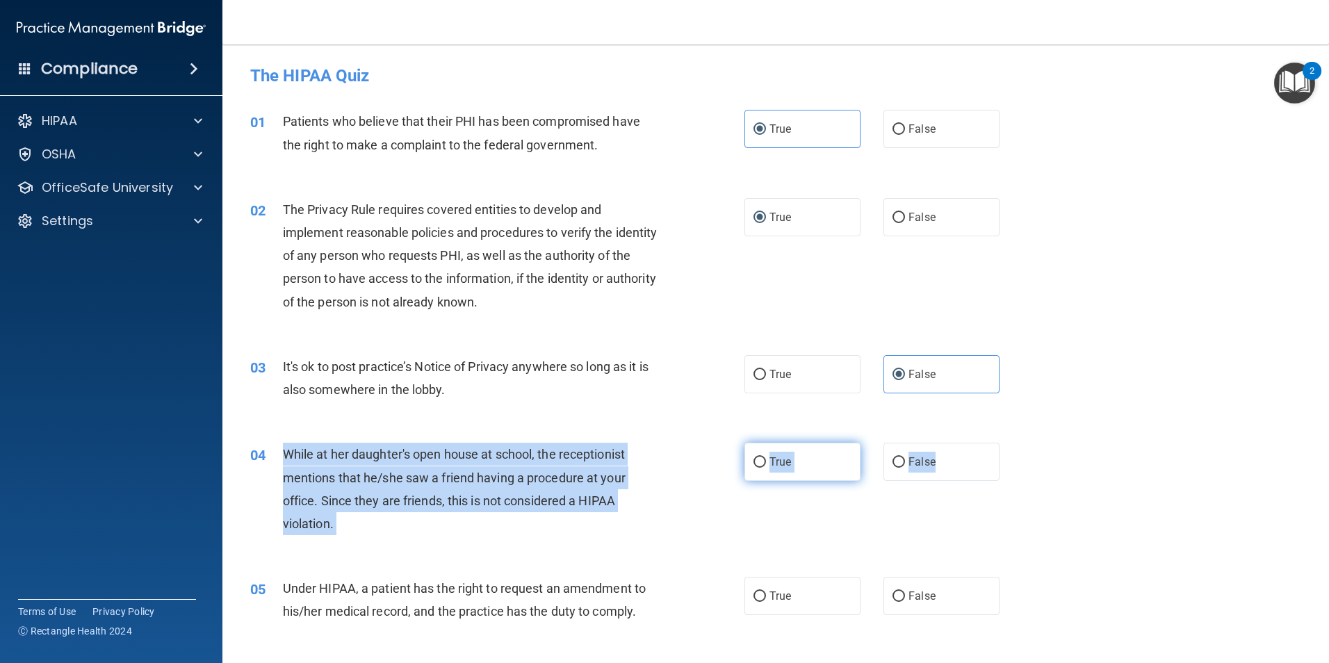
click at [758, 461] on input "True" at bounding box center [759, 462] width 13 height 10
radio input "true"
click at [701, 511] on div "04 While at her daughter's open house at school, the receptionist mentions that…" at bounding box center [497, 492] width 536 height 99
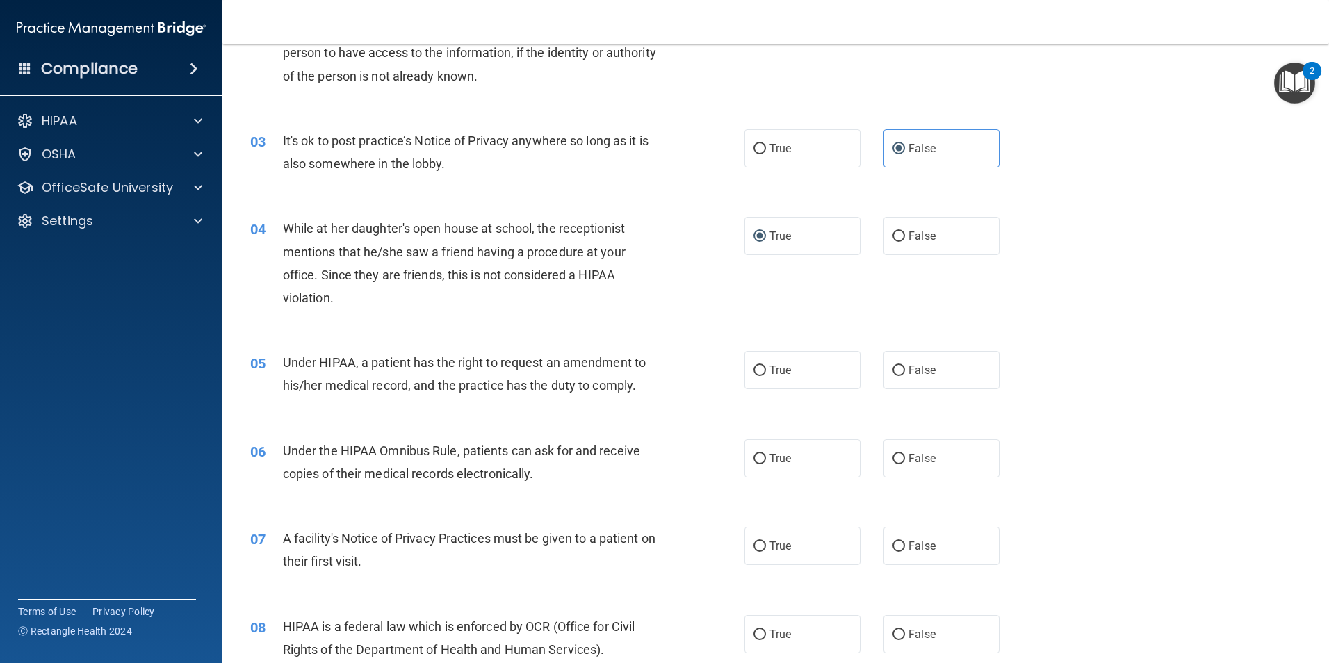
scroll to position [278, 0]
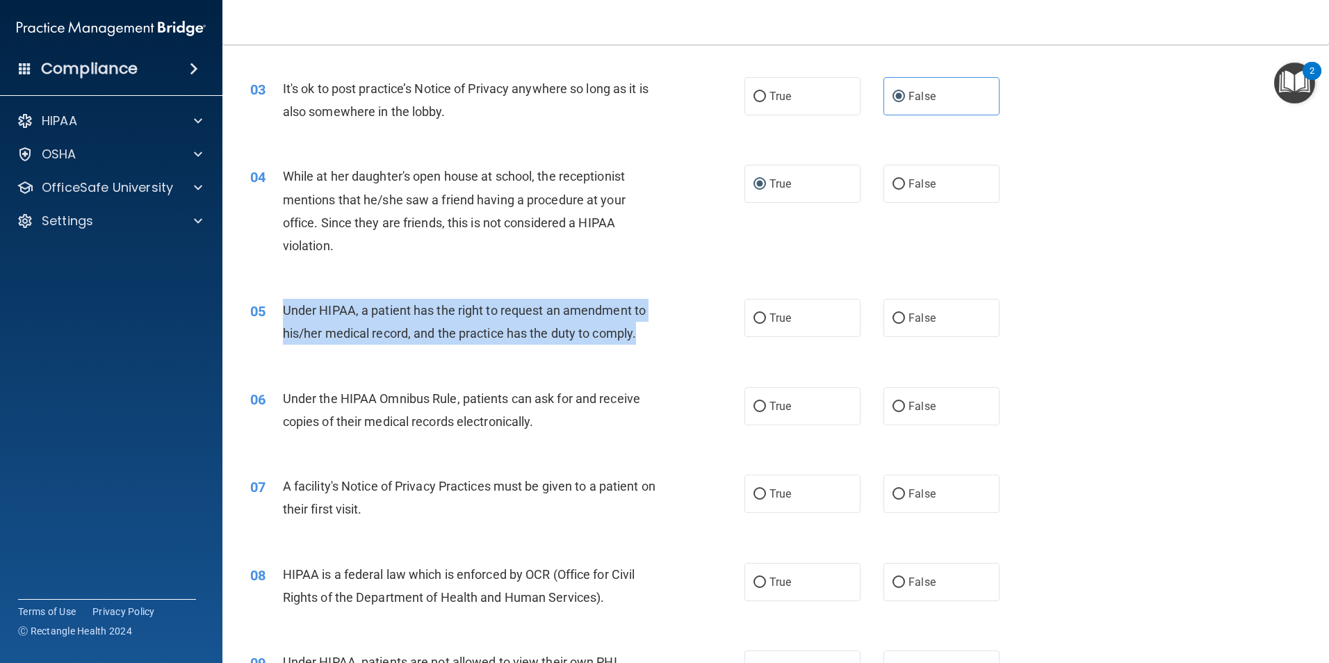
drag, startPoint x: 284, startPoint y: 311, endPoint x: 640, endPoint y: 329, distance: 356.9
click at [640, 329] on div "Under HIPAA, a patient has the right to request an amendment to his/her medical…" at bounding box center [476, 322] width 386 height 46
drag, startPoint x: 640, startPoint y: 329, endPoint x: 712, endPoint y: 335, distance: 71.8
click at [678, 342] on div "05 Under HIPAA, a patient has the right to request an amendment to his/her medi…" at bounding box center [497, 325] width 536 height 53
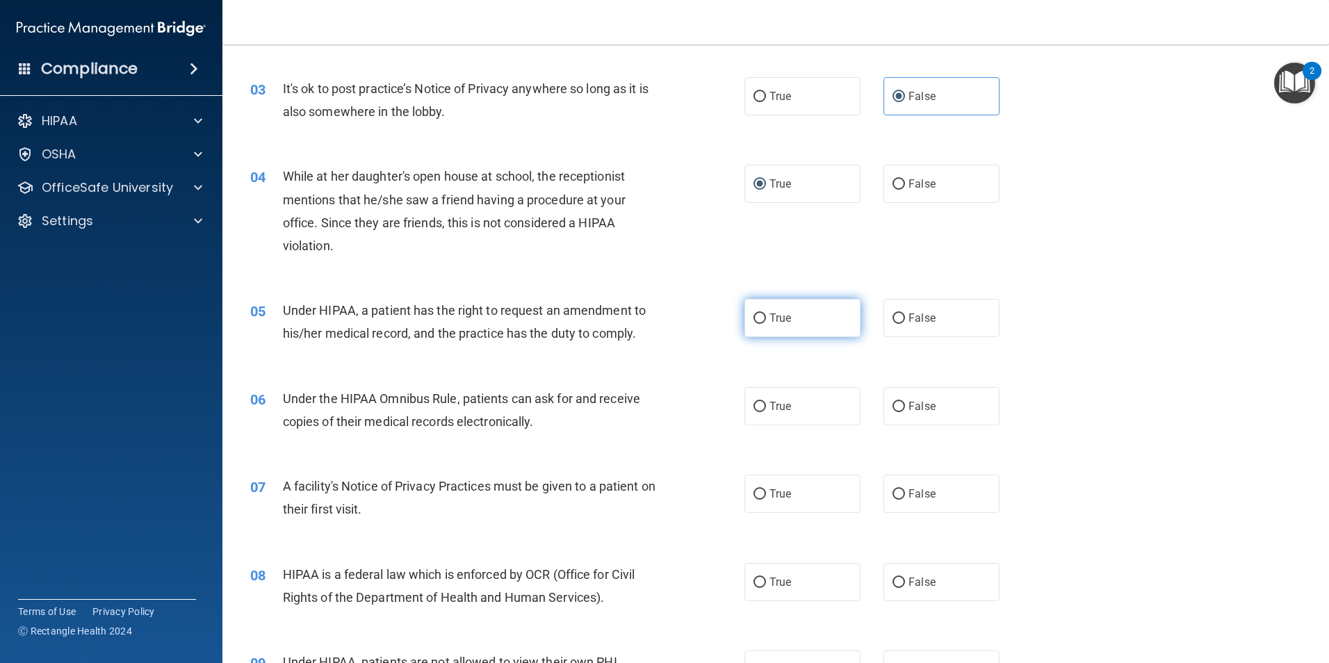
click at [801, 318] on label "True" at bounding box center [802, 318] width 116 height 38
click at [766, 318] on input "True" at bounding box center [759, 318] width 13 height 10
radio input "true"
drag, startPoint x: 775, startPoint y: 402, endPoint x: 762, endPoint y: 407, distance: 13.4
click at [775, 404] on span "True" at bounding box center [780, 406] width 22 height 13
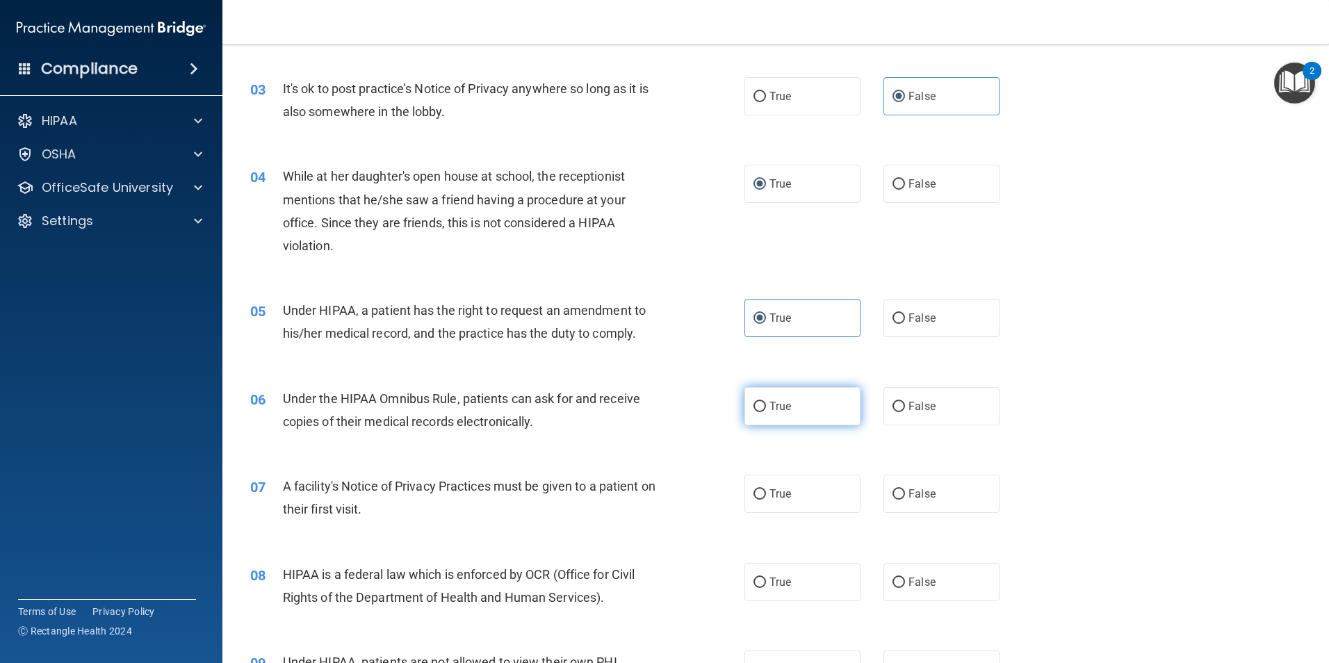
click at [766, 404] on input "True" at bounding box center [759, 407] width 13 height 10
radio input "true"
drag, startPoint x: 283, startPoint y: 486, endPoint x: 418, endPoint y: 521, distance: 139.4
click at [418, 521] on div "07 A facility's Notice of Privacy Practices must be given to a patient on their…" at bounding box center [497, 501] width 536 height 53
click at [309, 463] on div "07 A facility's Notice of Privacy Practices must be given to a patient on their…" at bounding box center [776, 501] width 1072 height 88
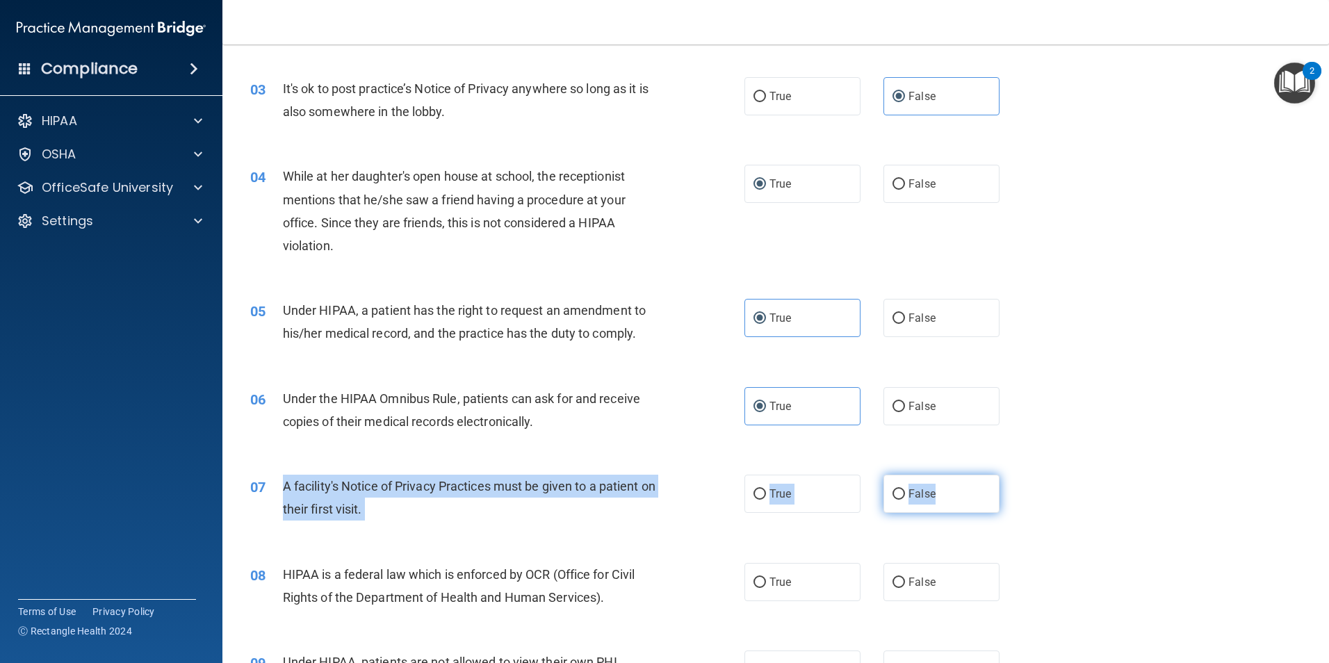
drag, startPoint x: 283, startPoint y: 486, endPoint x: 942, endPoint y: 492, distance: 659.5
click at [1023, 475] on ng-form "07 A facility's Notice of Privacy Practices must be given to a patient on their…" at bounding box center [1023, 475] width 0 height 0
copy ng-form "A facility's Notice of Privacy Practices must be given to a patient on their fi…"
click at [764, 489] on label "True" at bounding box center [802, 494] width 116 height 38
click at [764, 489] on input "True" at bounding box center [759, 494] width 13 height 10
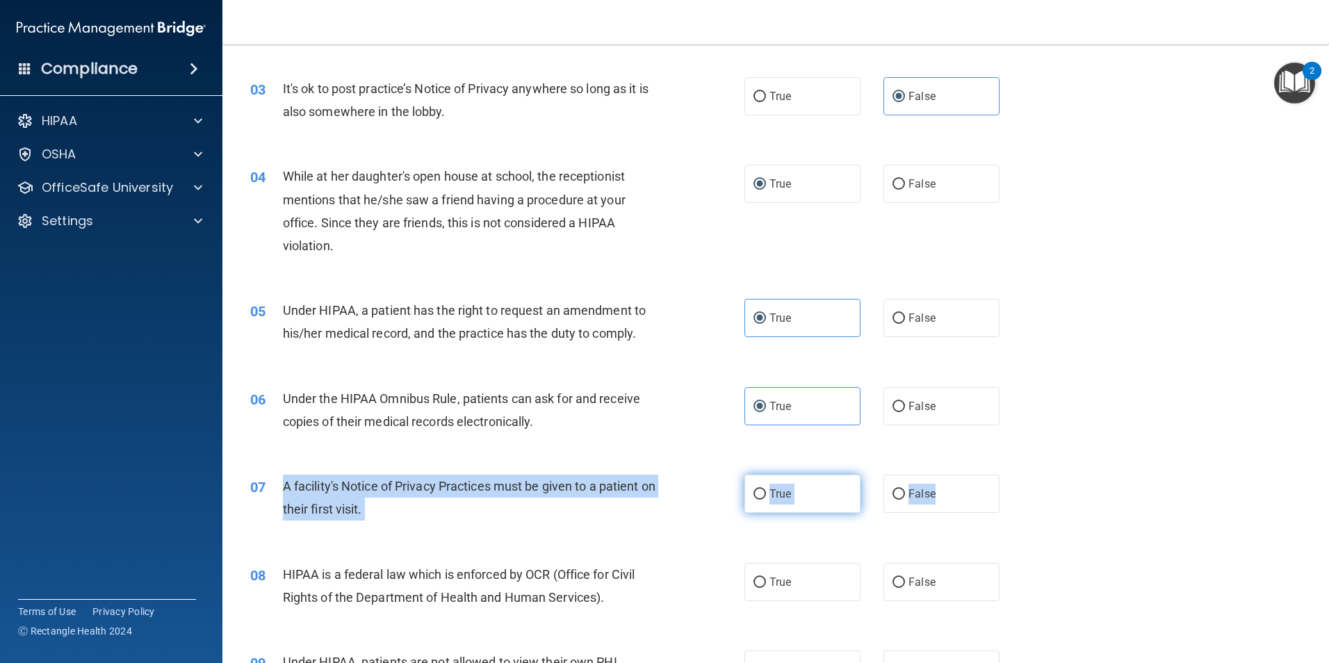
radio input "true"
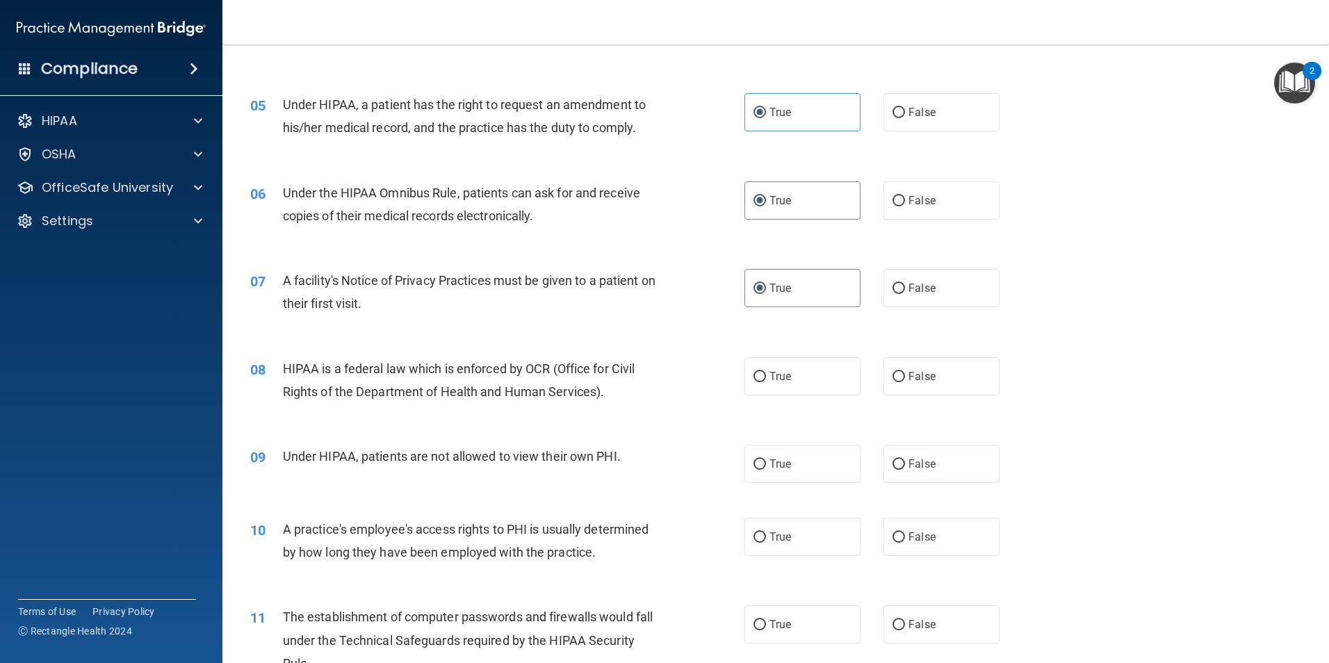
scroll to position [486, 0]
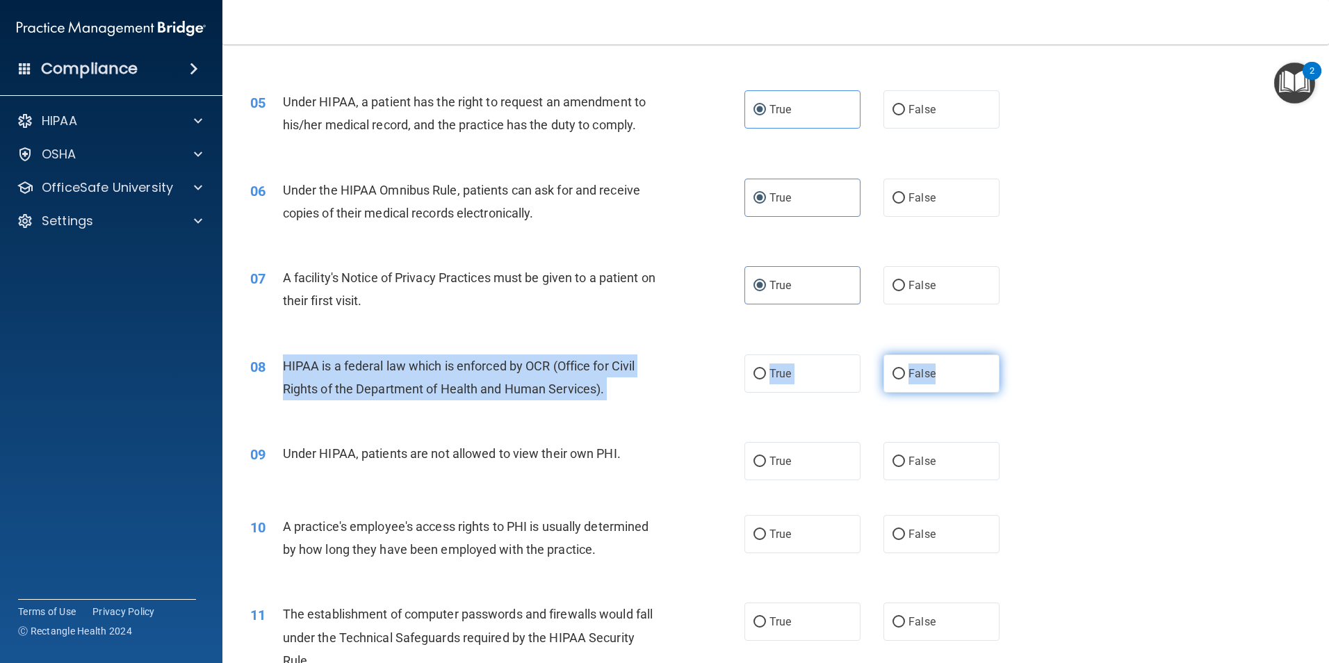
drag, startPoint x: 286, startPoint y: 364, endPoint x: 942, endPoint y: 366, distance: 655.3
click at [1023, 354] on ng-form "08 HIPAA is a federal law which is enforced by OCR (Office for Civil Rights of …" at bounding box center [1023, 354] width 0 height 0
drag, startPoint x: 942, startPoint y: 366, endPoint x: 933, endPoint y: 366, distance: 8.3
copy ng-form "HIPAA is a federal law which is enforced by OCR (Office for Civil Rights of the…"
click at [755, 377] on input "True" at bounding box center [759, 374] width 13 height 10
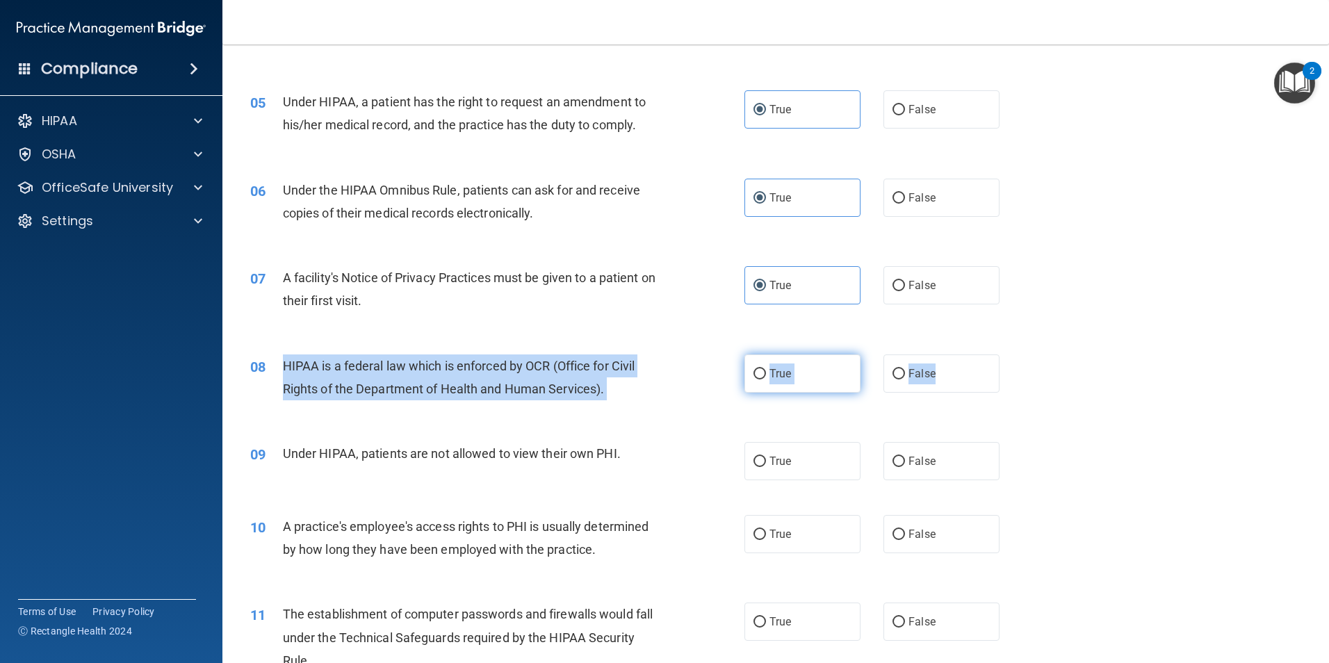
radio input "true"
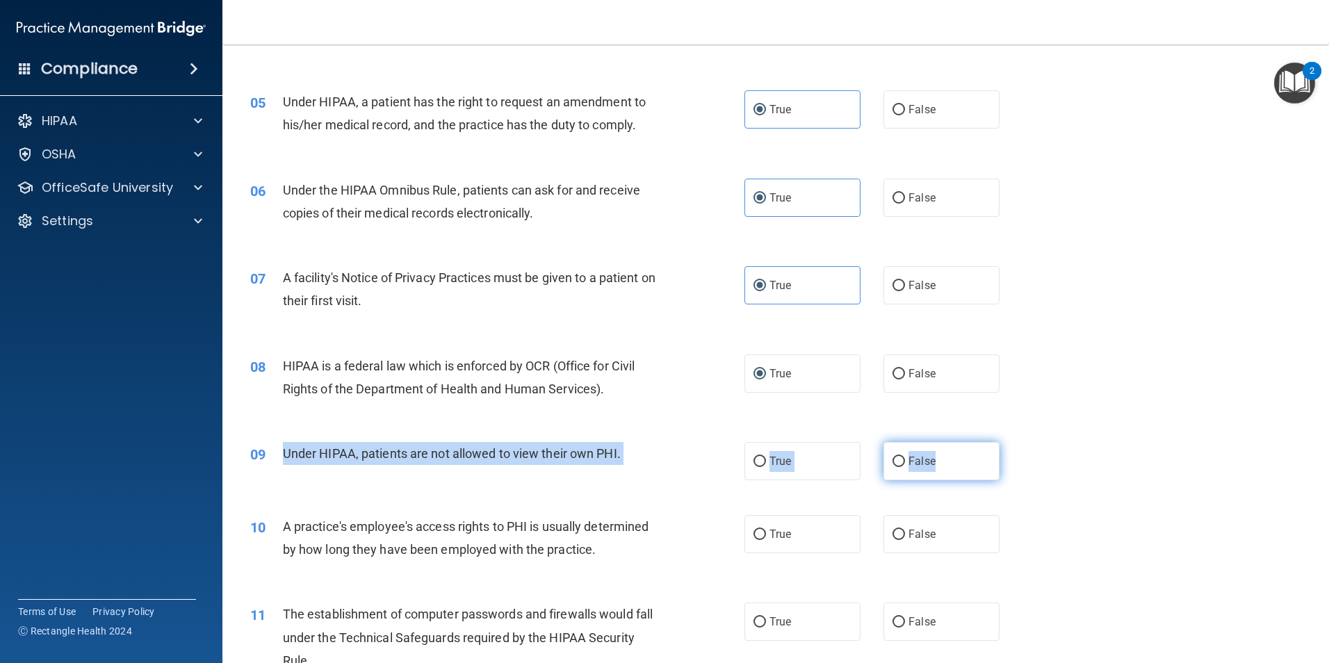
drag, startPoint x: 284, startPoint y: 456, endPoint x: 946, endPoint y: 450, distance: 663.0
click at [1023, 442] on ng-form "09 Under HIPAA, patients are not allowed to view their own PHI. True False" at bounding box center [1023, 442] width 0 height 0
copy ng-form "Under HIPAA, patients are not allowed to view their own PHI. True False"
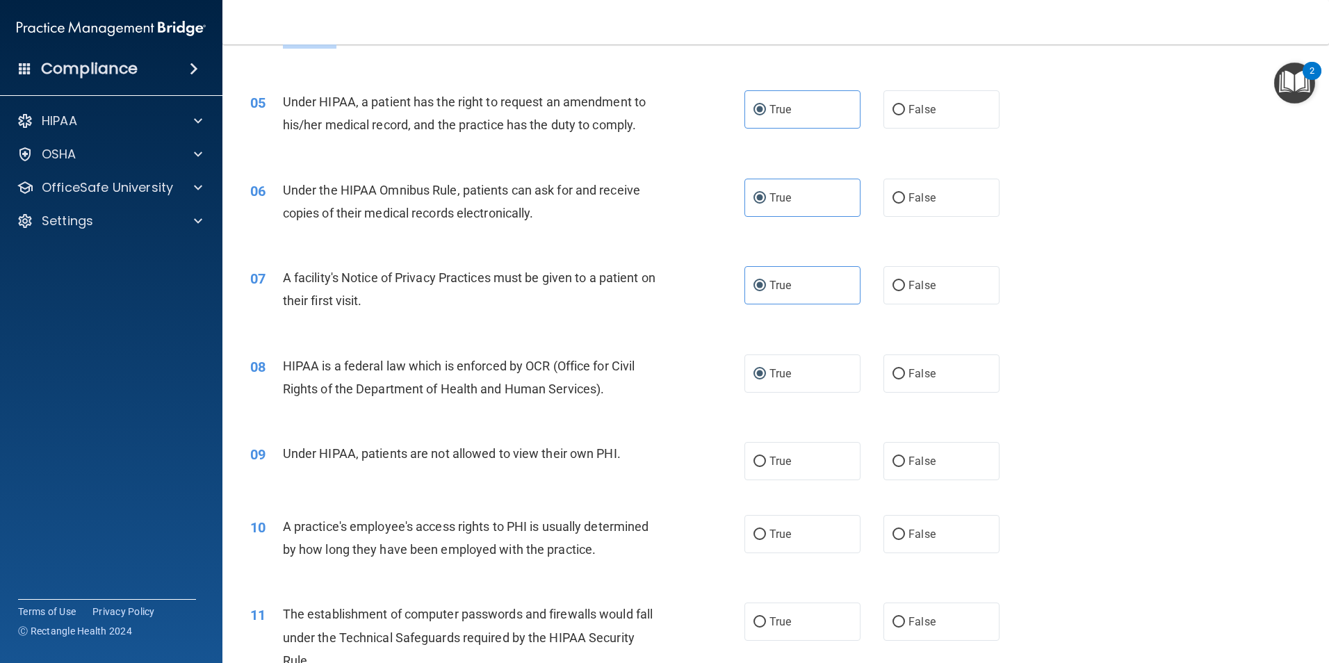
drag, startPoint x: 719, startPoint y: 31, endPoint x: 670, endPoint y: 107, distance: 90.0
click at [670, 107] on div "Toggle navigation [PERSON_NAME] [EMAIL_ADDRESS][DOMAIN_NAME] Manage My Enterpri…" at bounding box center [775, 331] width 1106 height 663
click at [934, 458] on label "False" at bounding box center [941, 462] width 116 height 38
click at [905, 458] on input "False" at bounding box center [898, 463] width 13 height 10
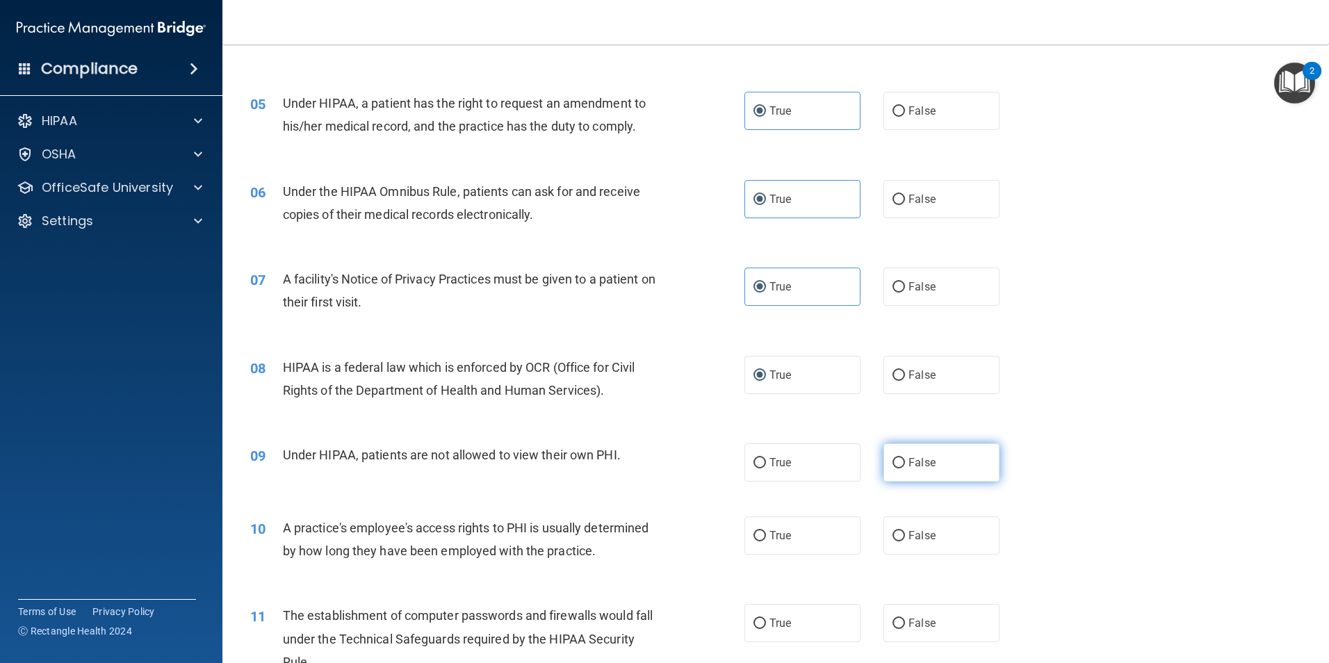
radio input "true"
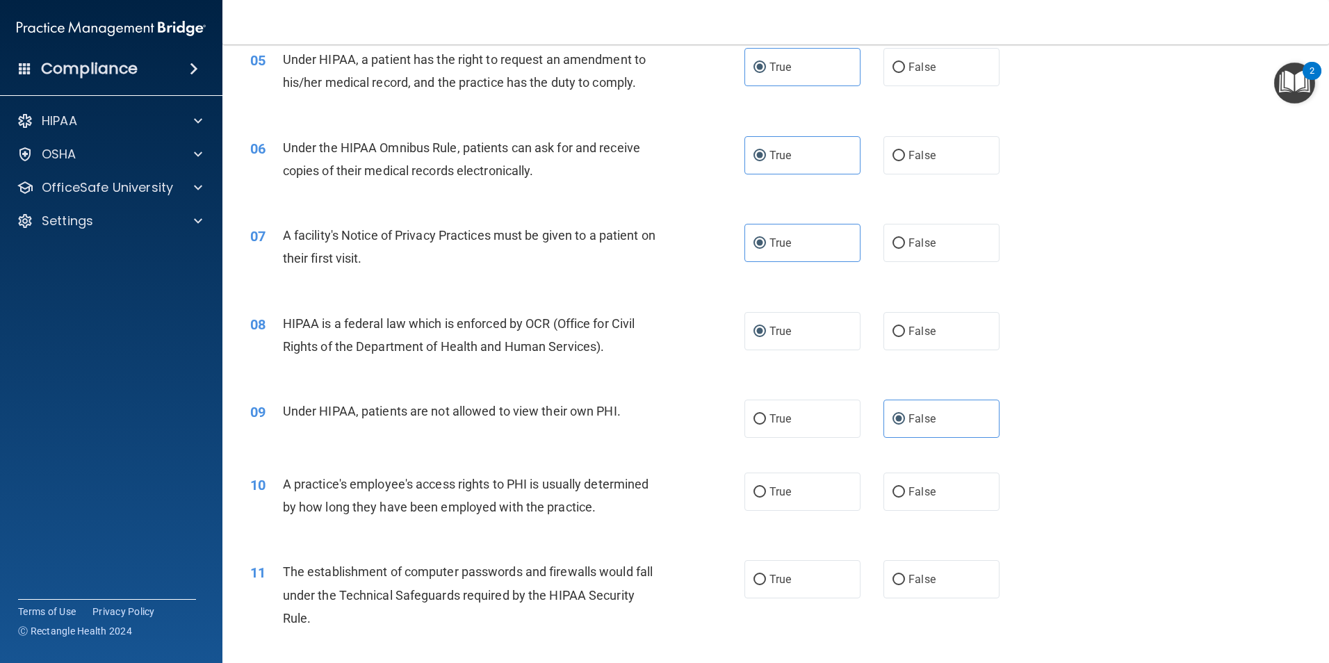
scroll to position [694, 0]
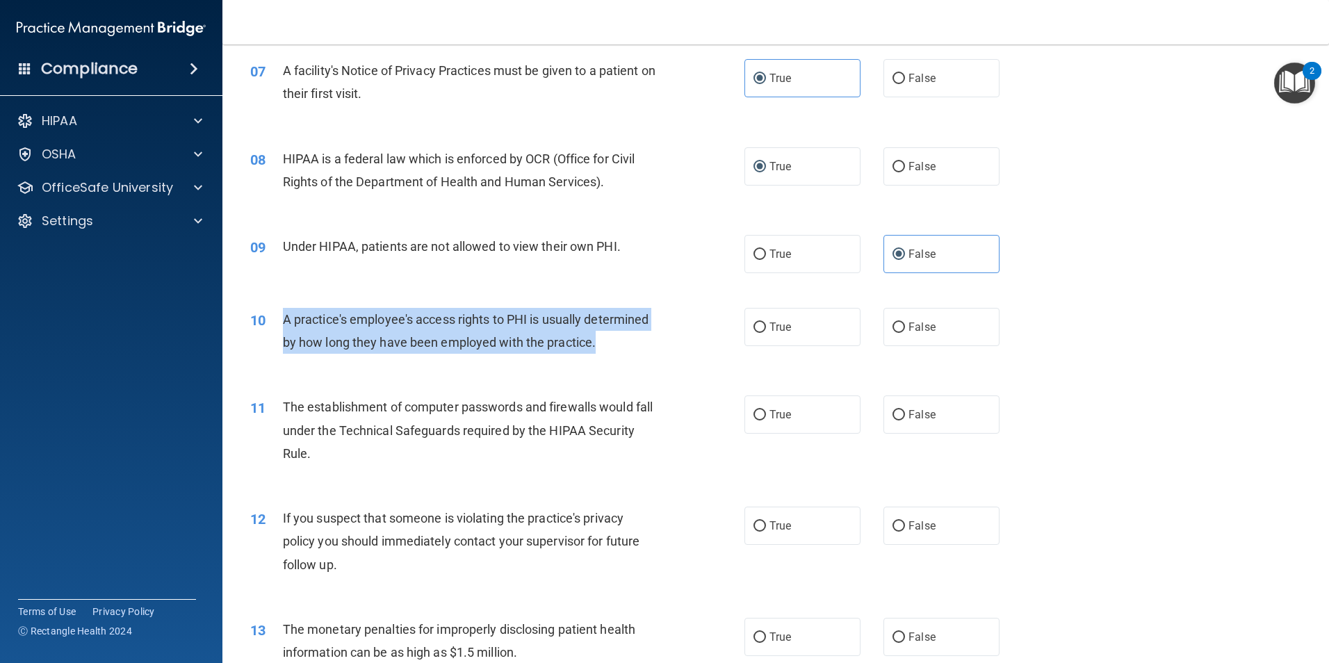
drag, startPoint x: 286, startPoint y: 318, endPoint x: 602, endPoint y: 357, distance: 318.6
click at [602, 357] on div "10 A practice's employee's access rights to PHI is usually determined by how lo…" at bounding box center [497, 334] width 536 height 53
drag, startPoint x: 602, startPoint y: 357, endPoint x: 585, endPoint y: 351, distance: 17.8
click at [892, 325] on input "False" at bounding box center [898, 327] width 13 height 10
radio input "true"
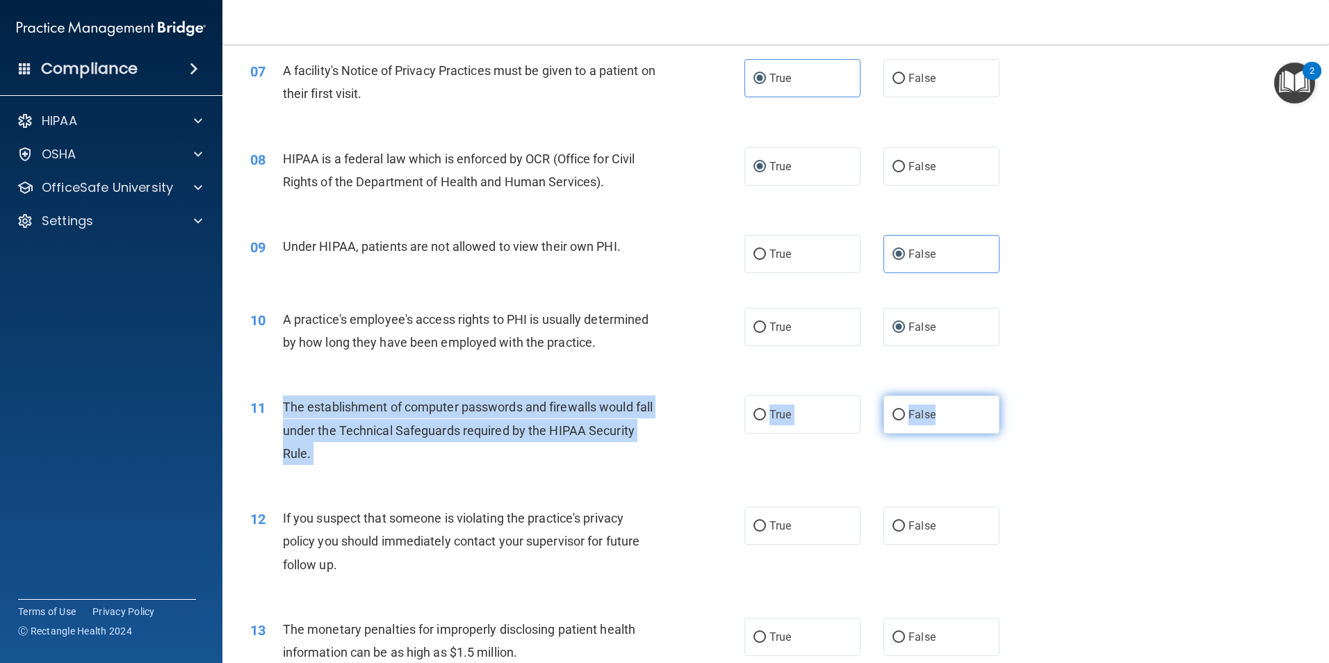
drag, startPoint x: 286, startPoint y: 410, endPoint x: 951, endPoint y: 420, distance: 665.1
click at [1023, 395] on ng-form "11 The establishment of computer passwords and firewalls would fall under the T…" at bounding box center [1023, 395] width 0 height 0
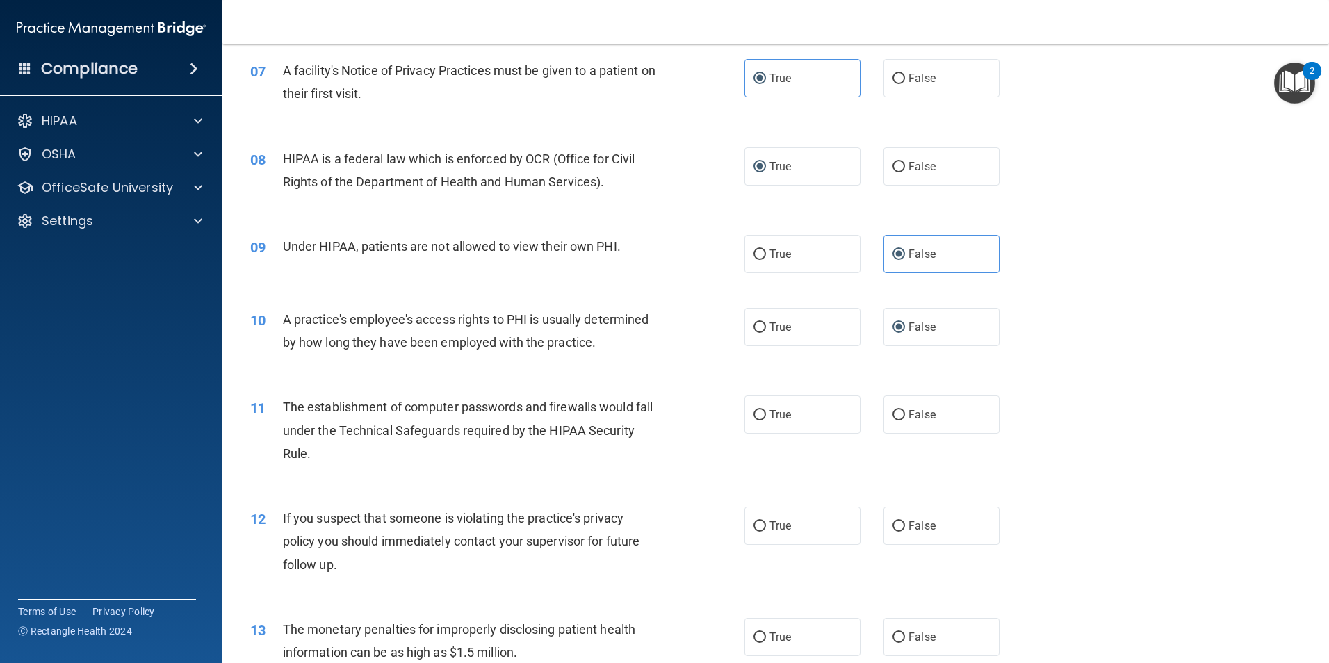
click at [539, 491] on div "12 If you suspect that someone is violating the practice's privacy policy you s…" at bounding box center [776, 544] width 1072 height 111
click at [794, 407] on label "True" at bounding box center [802, 414] width 116 height 38
click at [766, 410] on input "True" at bounding box center [759, 415] width 13 height 10
radio input "true"
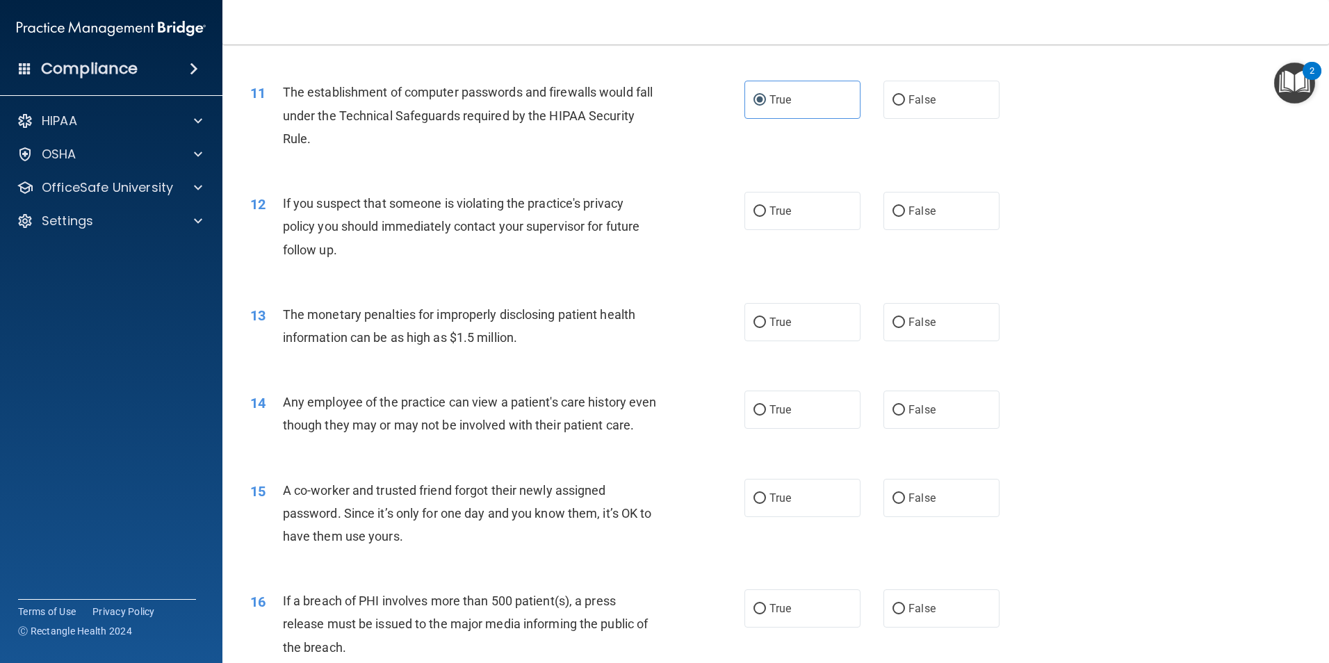
scroll to position [1041, 0]
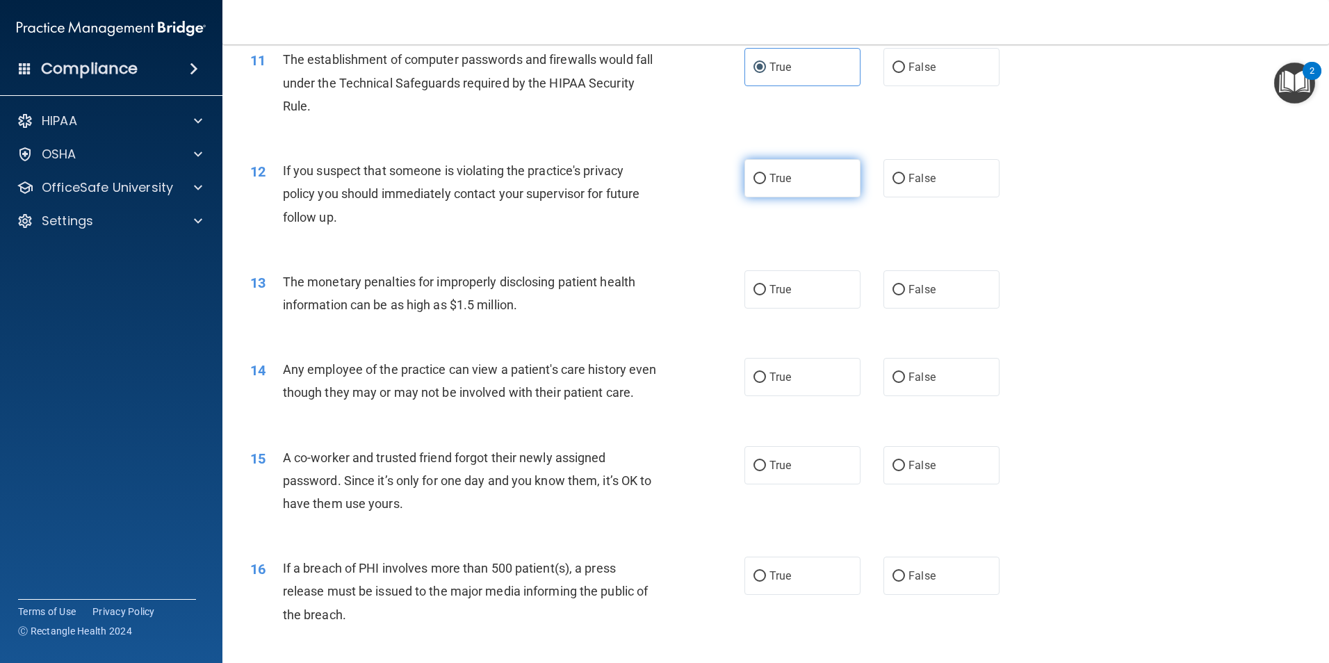
click at [775, 177] on span "True" at bounding box center [780, 178] width 22 height 13
click at [766, 177] on input "True" at bounding box center [759, 179] width 13 height 10
radio input "true"
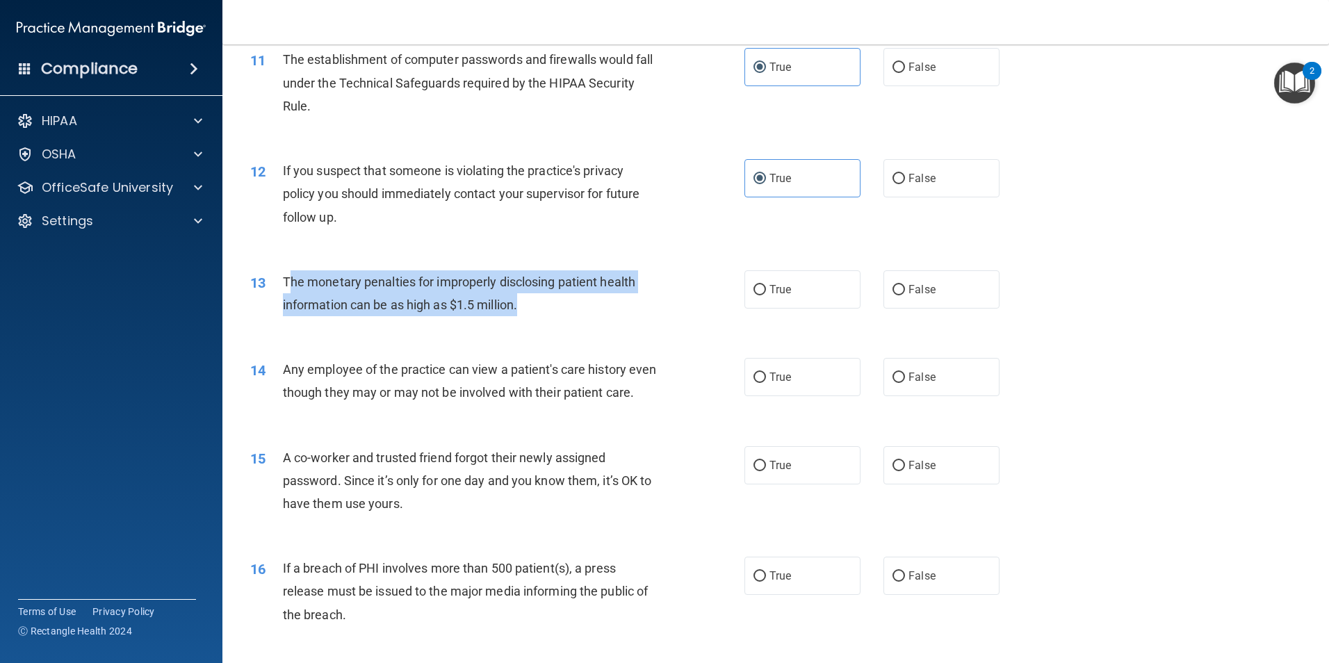
drag, startPoint x: 288, startPoint y: 279, endPoint x: 610, endPoint y: 318, distance: 324.1
click at [610, 318] on div "13 The monetary penalties for improperly disclosing patient health information …" at bounding box center [497, 296] width 536 height 53
drag, startPoint x: 287, startPoint y: 282, endPoint x: 279, endPoint y: 281, distance: 8.5
click at [286, 282] on span "The monetary penalties for improperly disclosing patient health information can…" at bounding box center [459, 293] width 352 height 38
drag, startPoint x: 284, startPoint y: 279, endPoint x: 935, endPoint y: 294, distance: 651.3
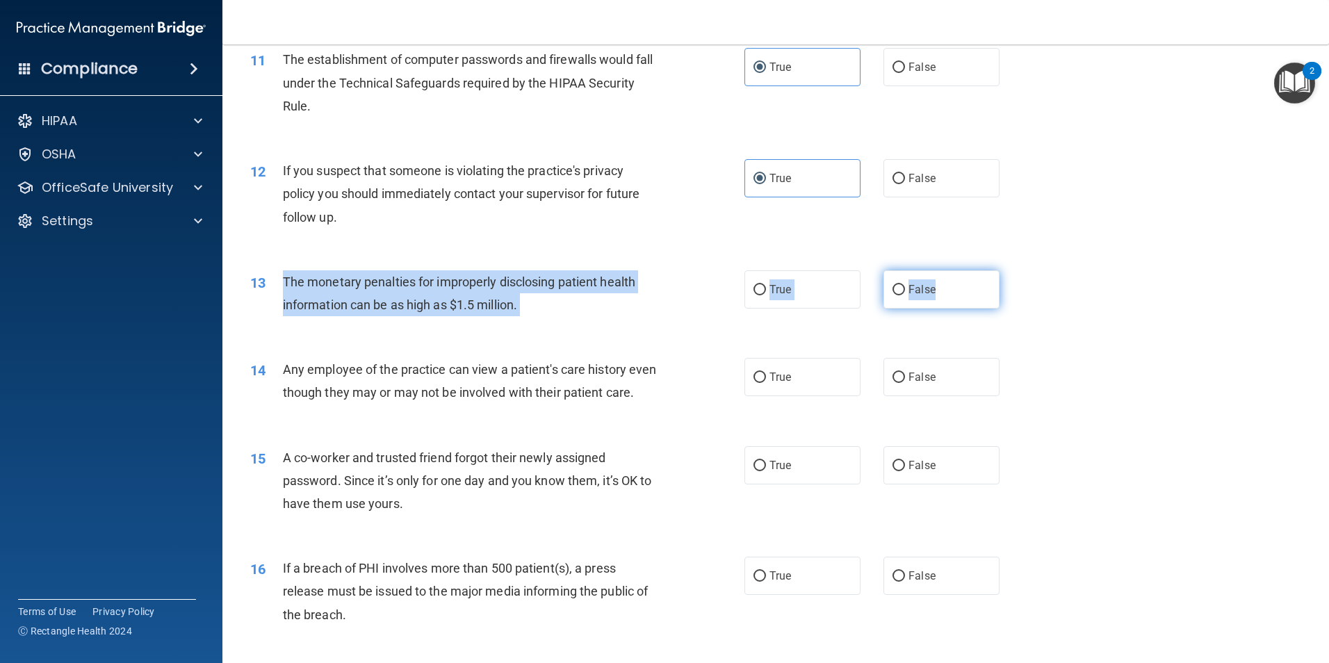
click at [1023, 270] on ng-form "13 The monetary penalties for improperly disclosing patient health information …" at bounding box center [1023, 270] width 0 height 0
click at [757, 277] on label "True" at bounding box center [802, 289] width 116 height 38
click at [757, 285] on input "True" at bounding box center [759, 290] width 13 height 10
radio input "true"
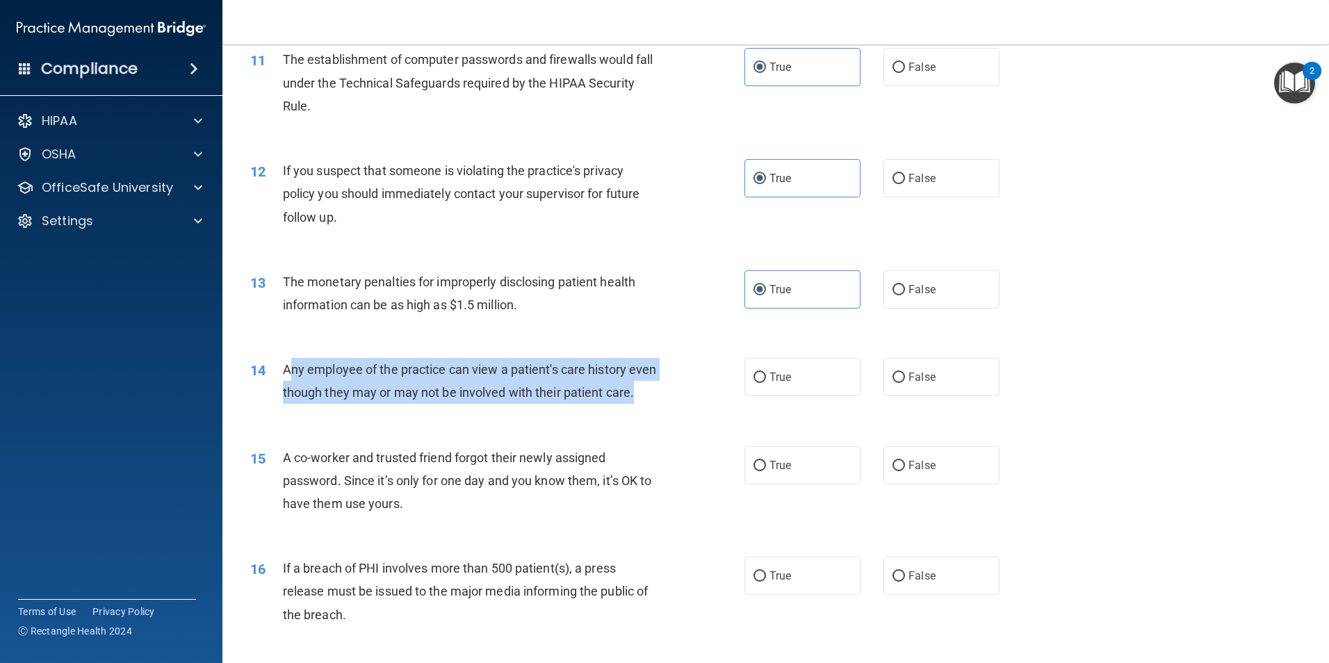
drag, startPoint x: 287, startPoint y: 367, endPoint x: 485, endPoint y: 414, distance: 203.6
click at [485, 404] on div "Any employee of the practice can view a patient's care history even though they…" at bounding box center [476, 381] width 386 height 46
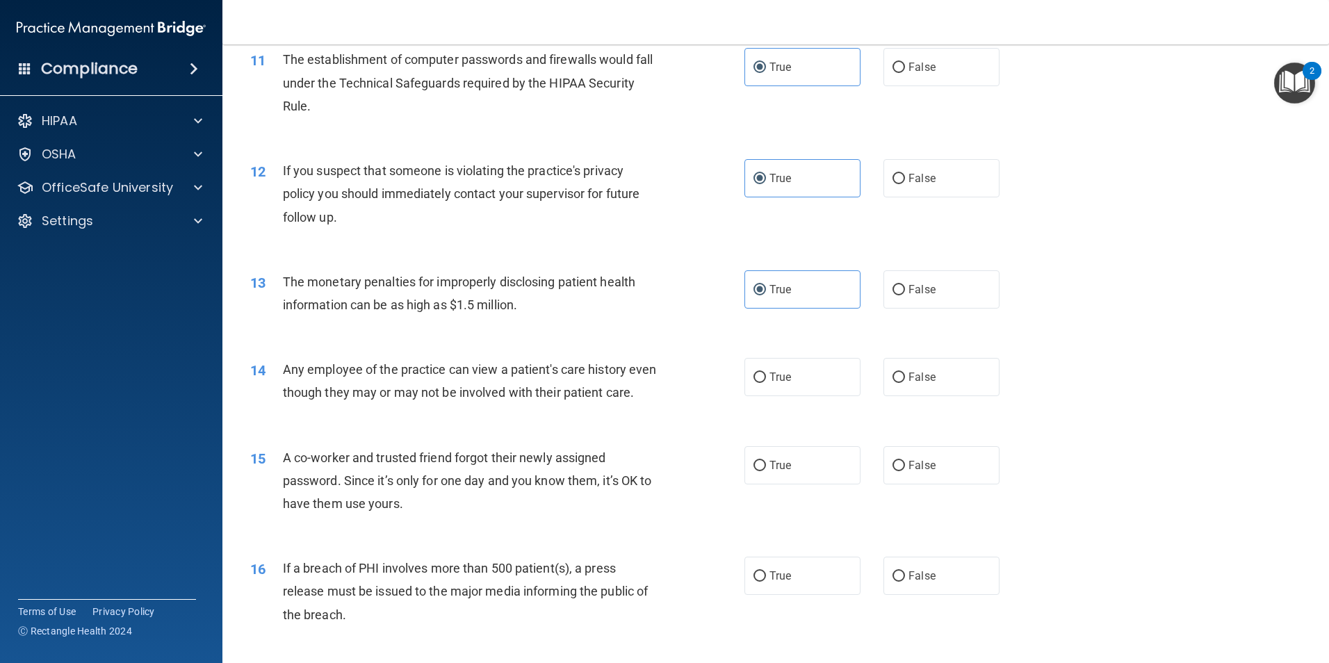
click at [281, 369] on div "14" at bounding box center [261, 371] width 43 height 26
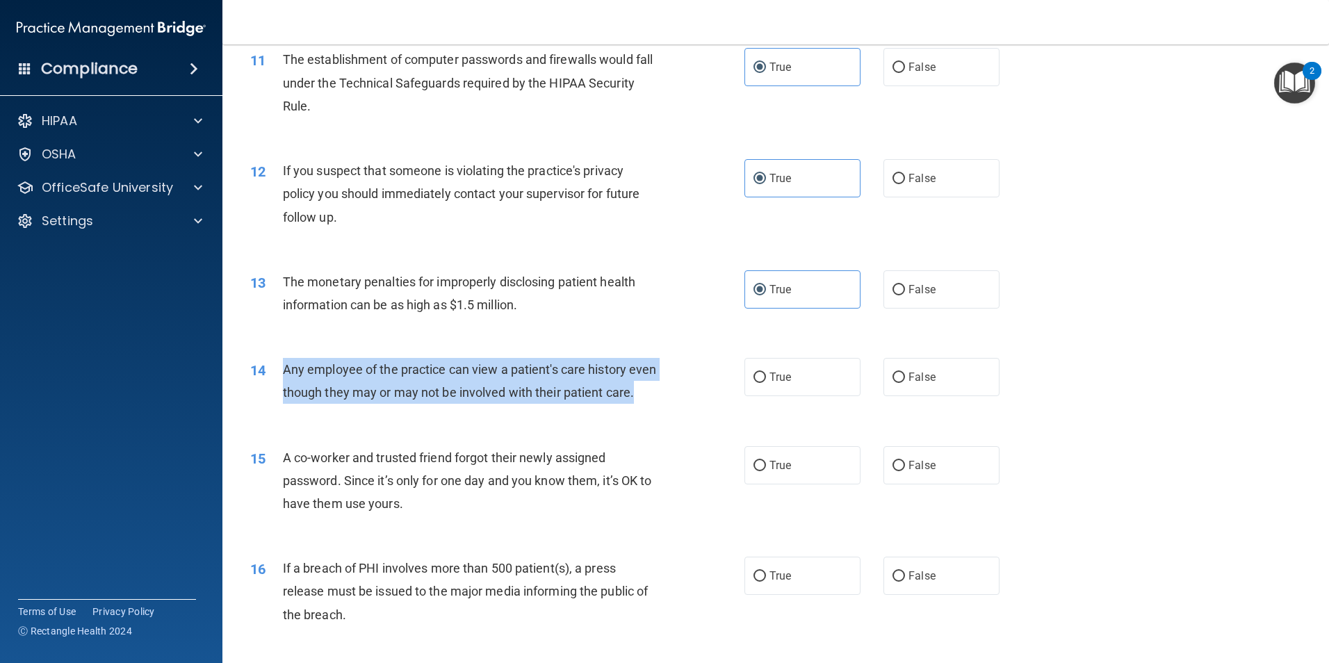
drag, startPoint x: 284, startPoint y: 365, endPoint x: 393, endPoint y: 432, distance: 127.9
click at [393, 411] on div "14 Any employee of the practice can view a patient's care history even though t…" at bounding box center [497, 384] width 536 height 53
drag, startPoint x: 393, startPoint y: 432, endPoint x: 388, endPoint y: 388, distance: 44.1
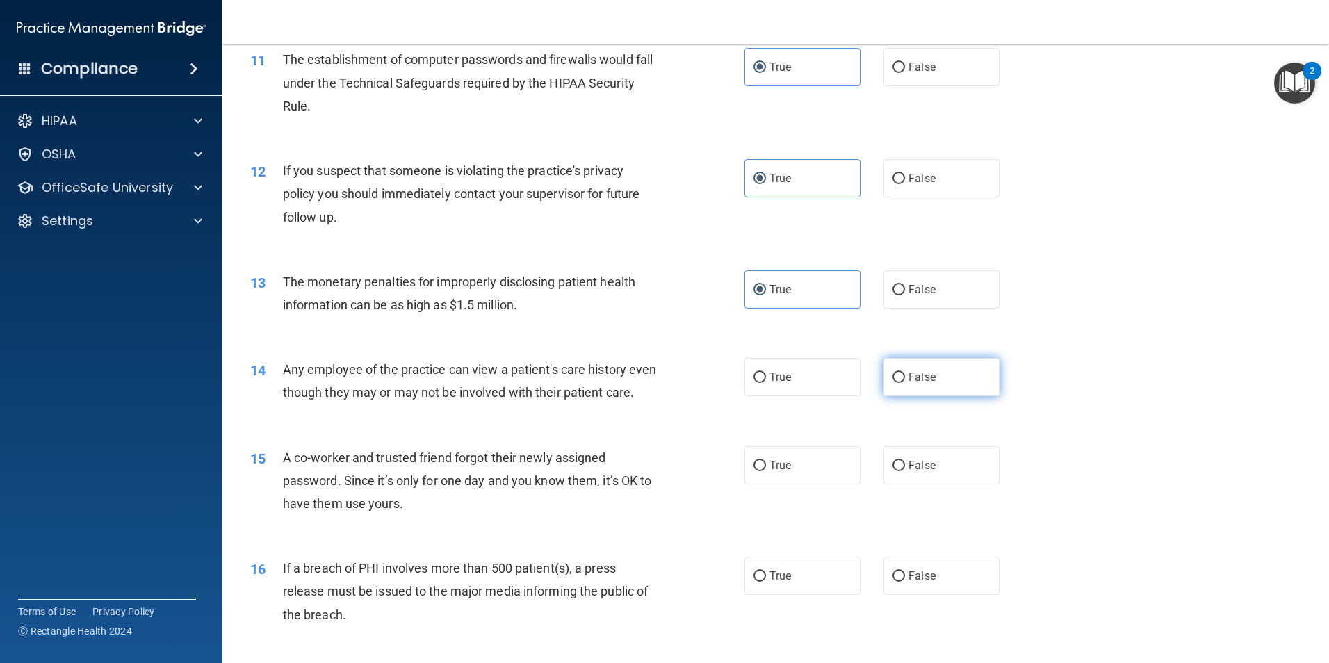
click at [898, 379] on label "False" at bounding box center [941, 377] width 116 height 38
click at [898, 379] on input "False" at bounding box center [898, 377] width 13 height 10
radio input "true"
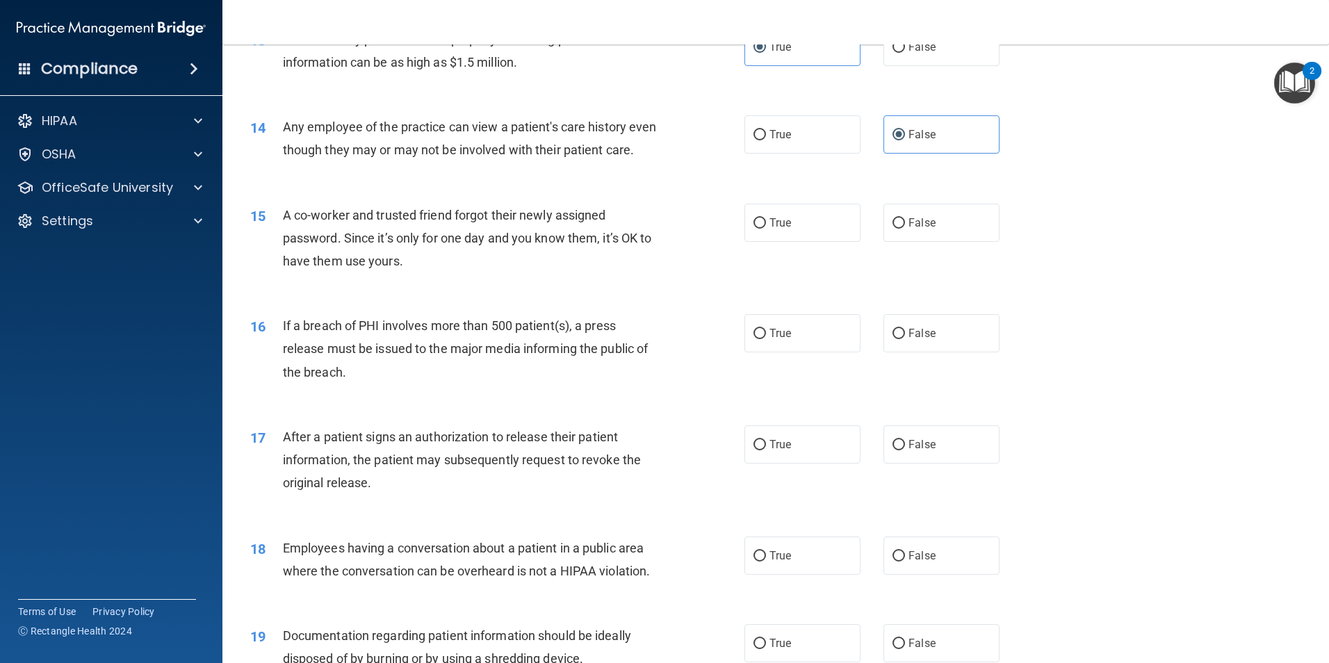
scroll to position [1319, 0]
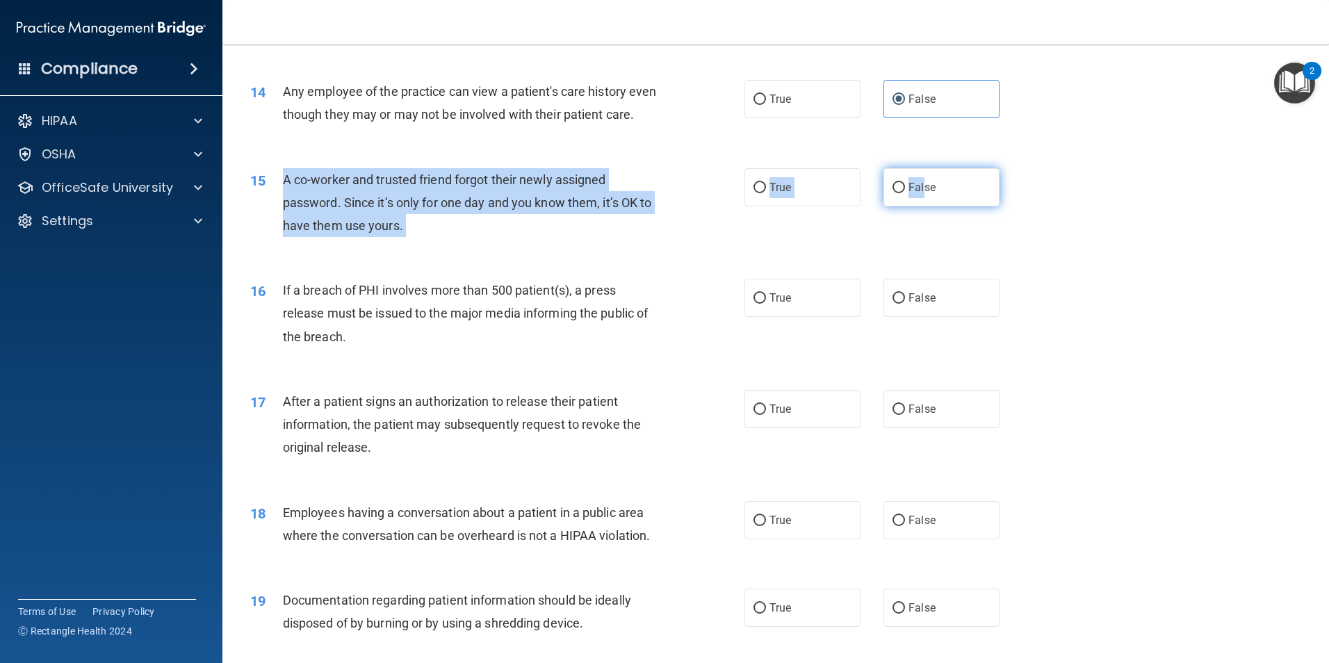
drag, startPoint x: 284, startPoint y: 200, endPoint x: 918, endPoint y: 208, distance: 634.5
click at [1023, 168] on ng-form "15 A co-worker and trusted friend forgot their newly assigned password. Since i…" at bounding box center [1023, 168] width 0 height 0
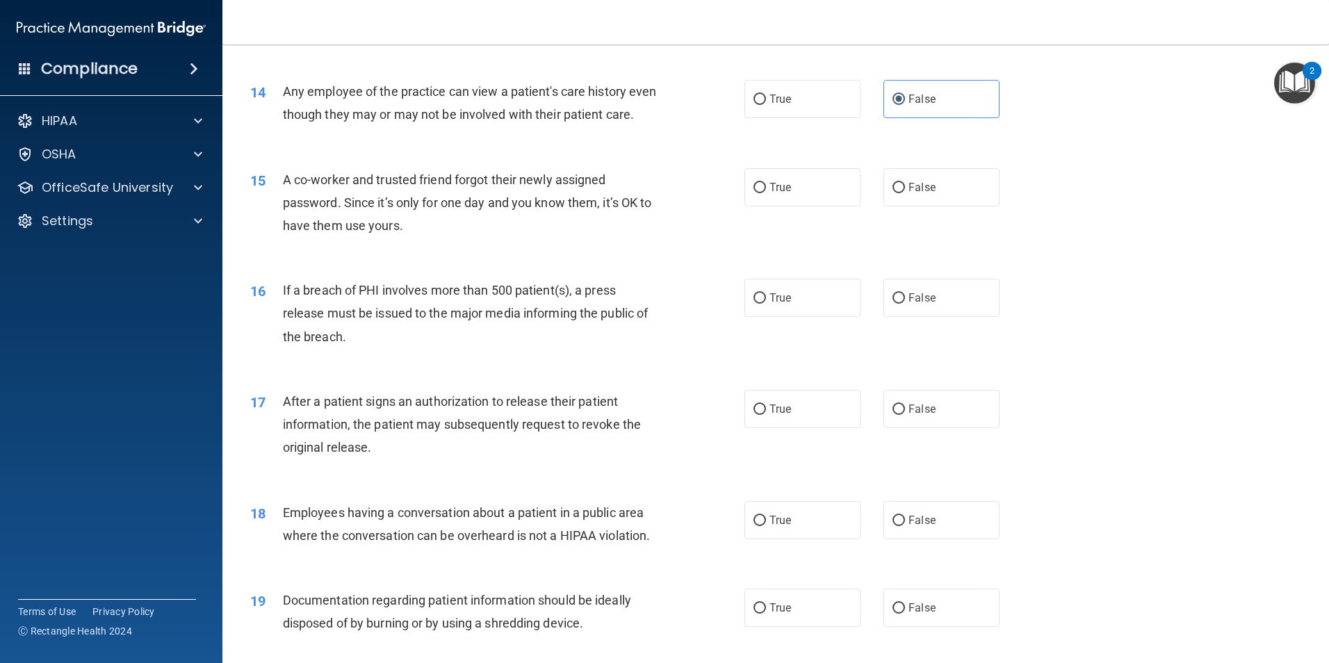
click at [281, 194] on div "15" at bounding box center [261, 181] width 43 height 26
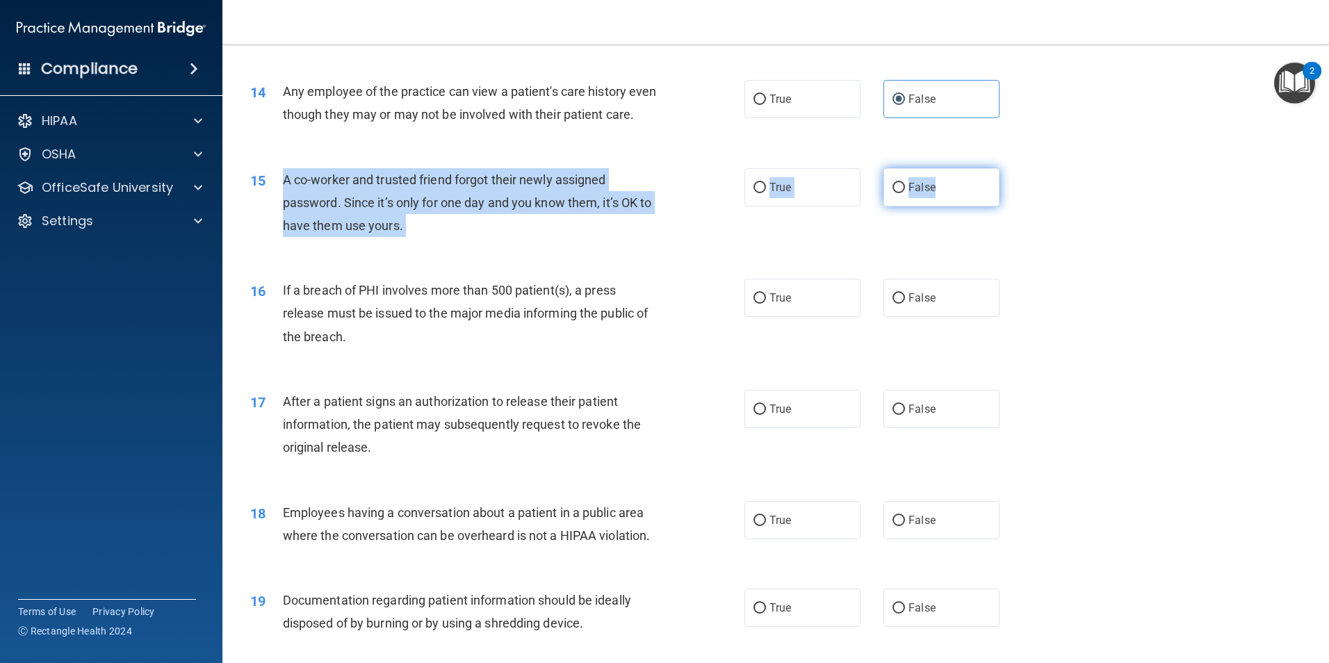
drag, startPoint x: 284, startPoint y: 200, endPoint x: 961, endPoint y: 211, distance: 677.6
click at [1023, 168] on ng-form "15 A co-worker and trusted friend forgot their newly assigned password. Since i…" at bounding box center [1023, 168] width 0 height 0
click at [895, 193] on input "False" at bounding box center [898, 188] width 13 height 10
radio input "true"
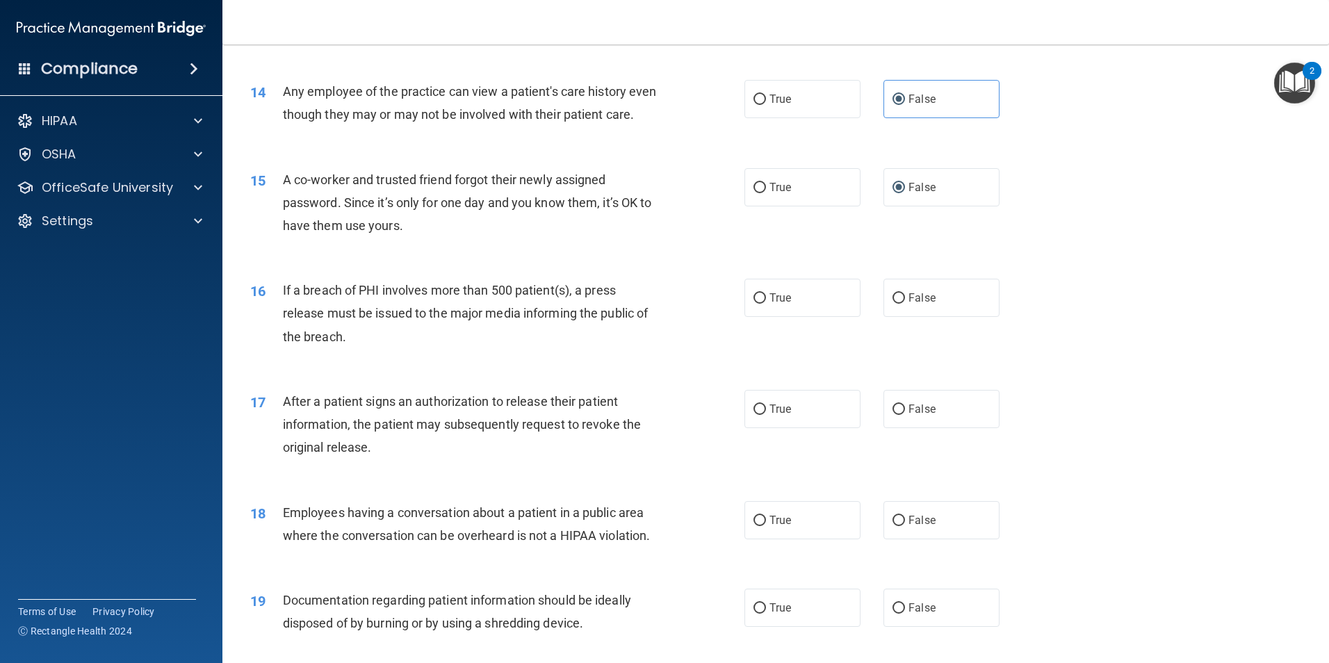
click at [673, 262] on div "15 A co-worker and trusted friend forgot their newly assigned password. Since i…" at bounding box center [776, 206] width 1072 height 111
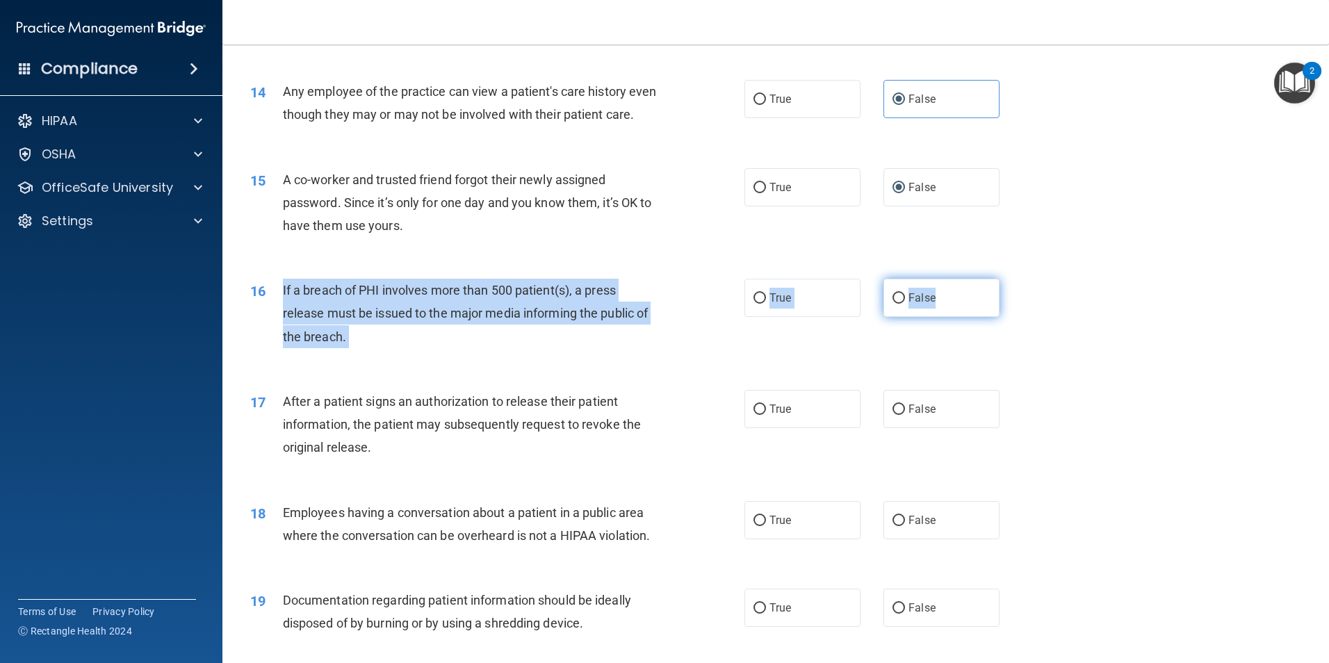
drag, startPoint x: 282, startPoint y: 314, endPoint x: 949, endPoint y: 327, distance: 667.2
click at [1023, 279] on ng-form "16 If a breach of PHI involves more than 500 patient(s), a press release must b…" at bounding box center [1023, 279] width 0 height 0
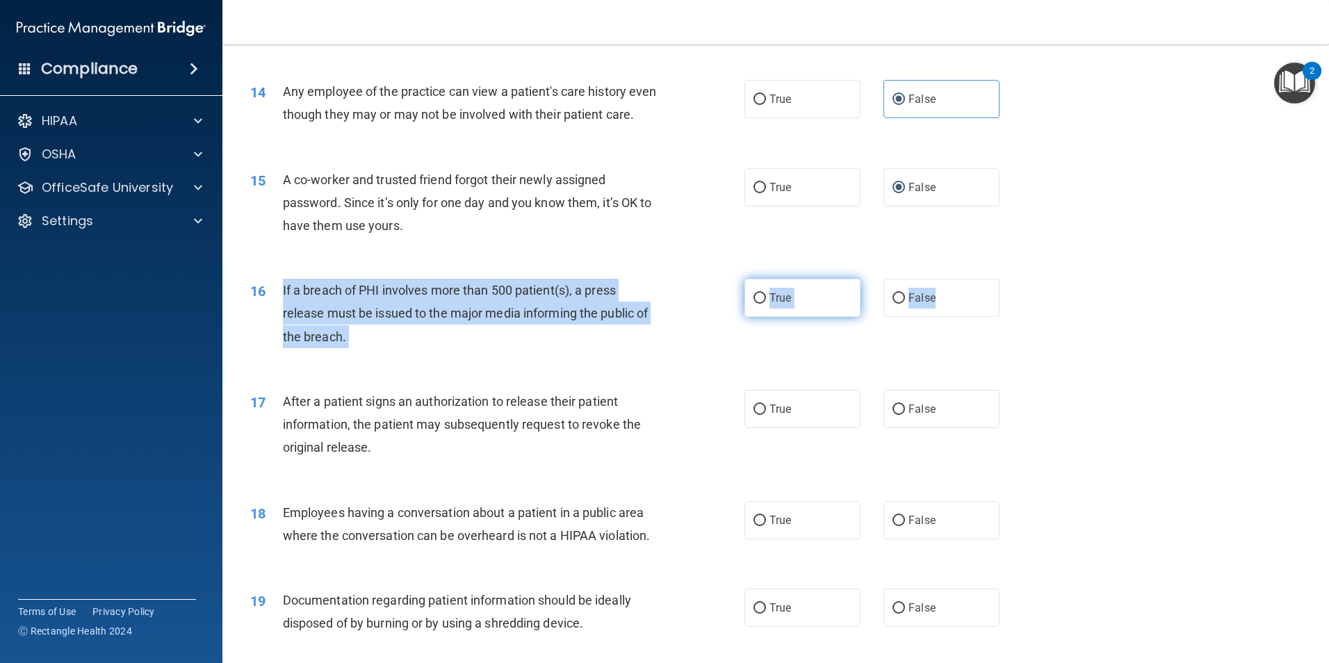
click at [759, 304] on input "True" at bounding box center [759, 298] width 13 height 10
radio input "true"
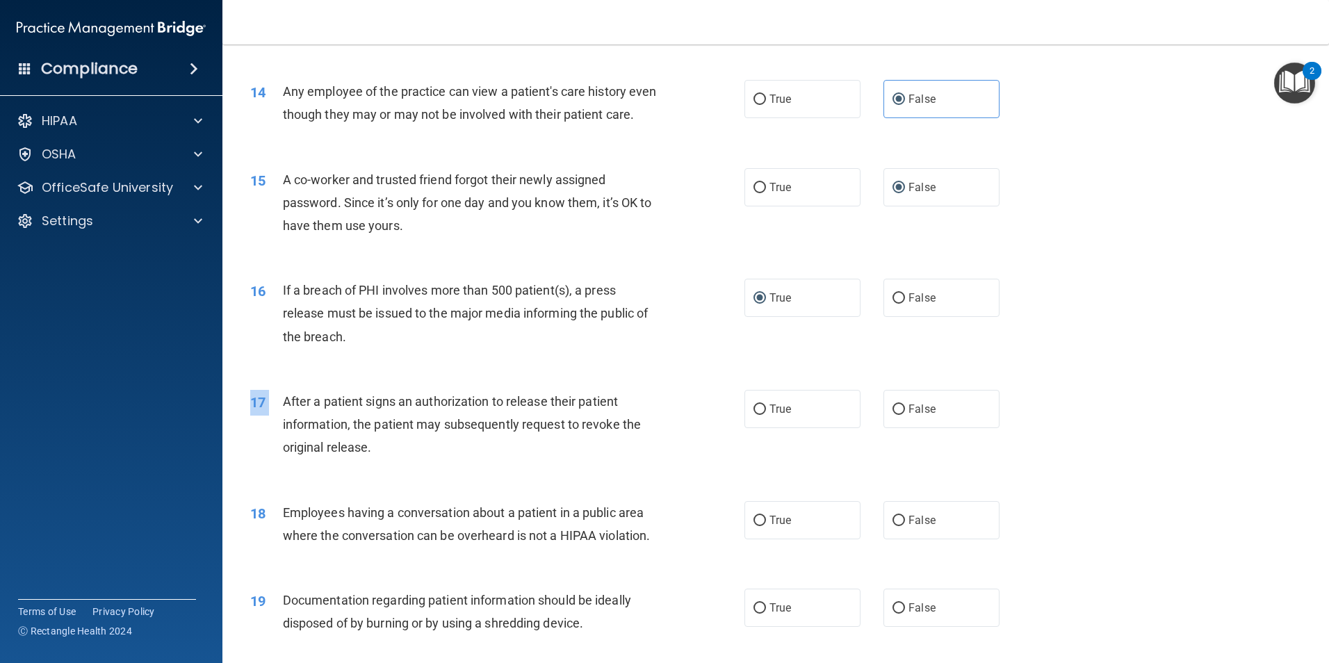
drag, startPoint x: 286, startPoint y: 424, endPoint x: 979, endPoint y: 452, distance: 694.1
click at [979, 452] on div "17 After a patient signs an authorization to release their patient information,…" at bounding box center [776, 427] width 1072 height 111
click at [484, 454] on div "After a patient signs an authorization to release their patient information, th…" at bounding box center [476, 424] width 386 height 69
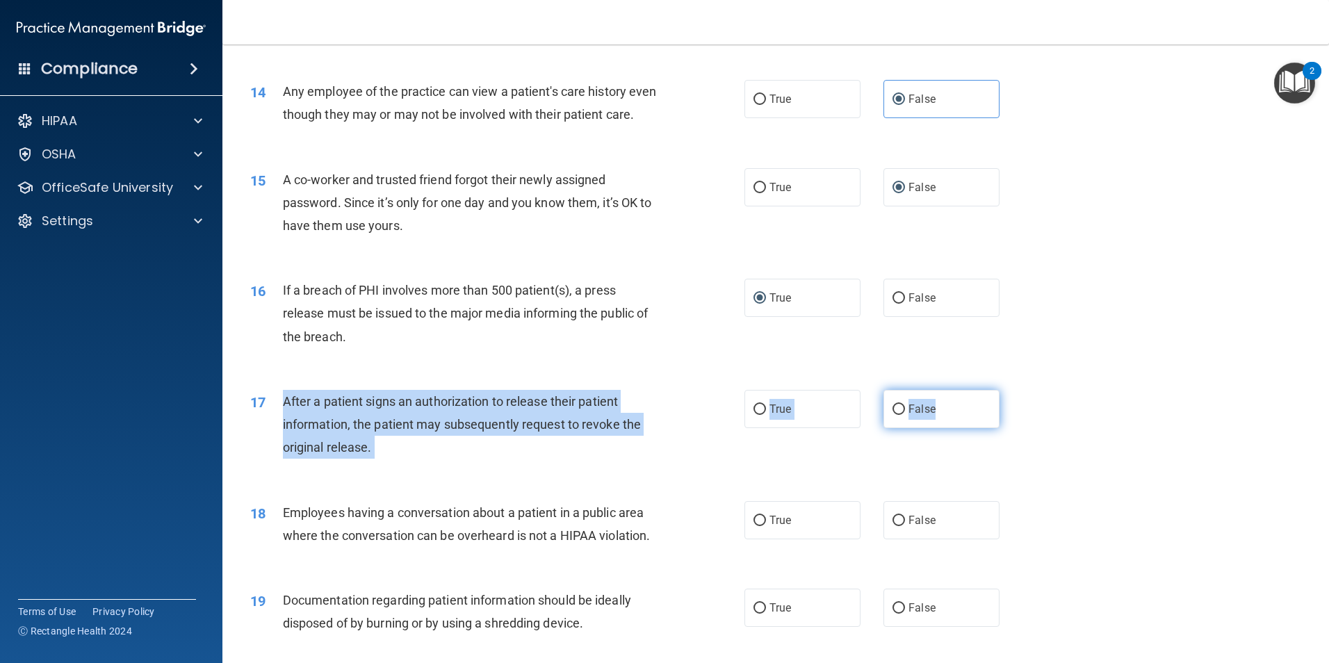
drag, startPoint x: 285, startPoint y: 425, endPoint x: 946, endPoint y: 433, distance: 661.6
click at [1023, 390] on ng-form "17 After a patient signs an authorization to release their patient information,…" at bounding box center [1023, 390] width 0 height 0
drag, startPoint x: 760, startPoint y: 427, endPoint x: 732, endPoint y: 451, distance: 36.5
click at [758, 415] on input "True" at bounding box center [759, 409] width 13 height 10
radio input "true"
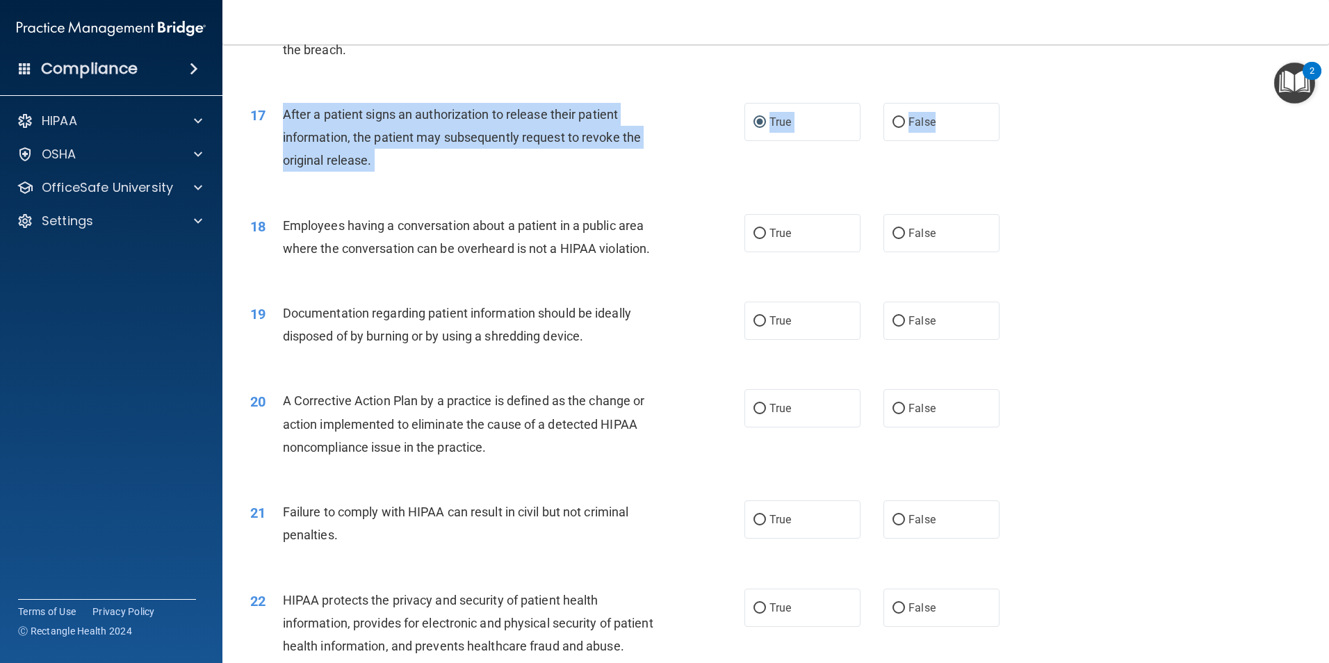
scroll to position [1736, 0]
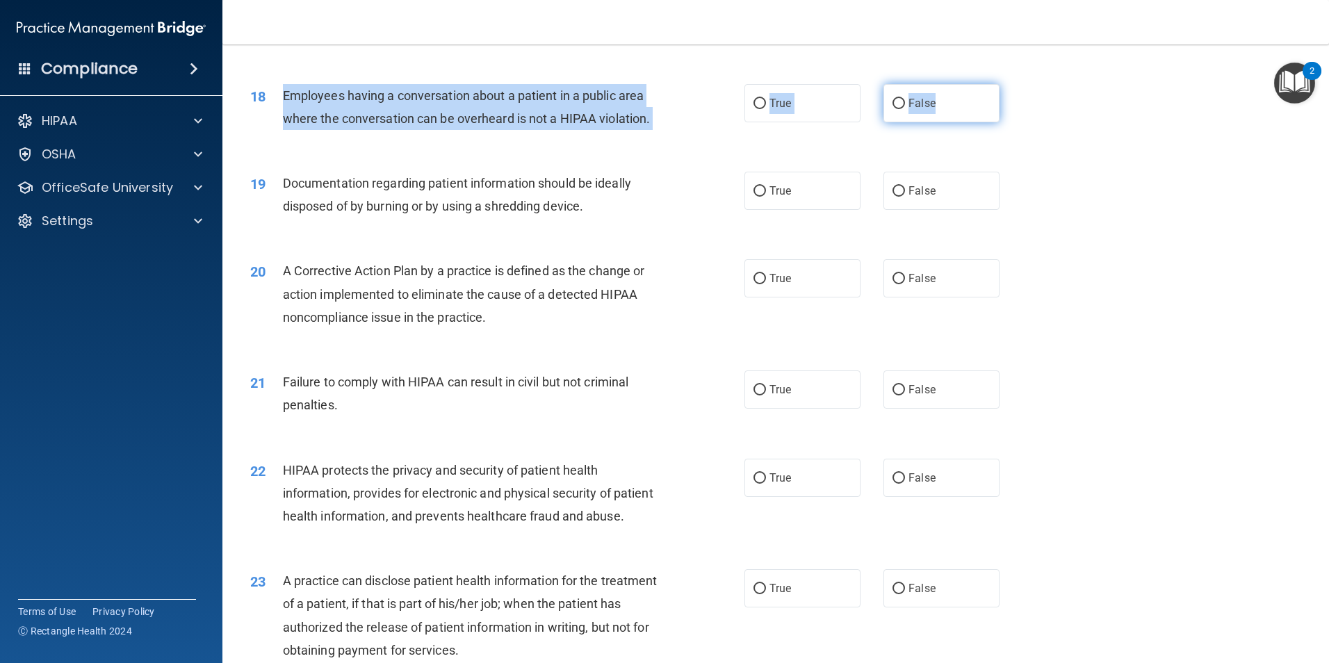
drag, startPoint x: 285, startPoint y: 116, endPoint x: 946, endPoint y: 138, distance: 661.2
click at [1023, 84] on ng-form "18 Employees having a conversation about a patient in a public area where the c…" at bounding box center [1023, 84] width 0 height 0
drag, startPoint x: 946, startPoint y: 138, endPoint x: 933, endPoint y: 131, distance: 14.6
click at [896, 109] on label "False" at bounding box center [941, 103] width 116 height 38
click at [896, 109] on input "False" at bounding box center [898, 104] width 13 height 10
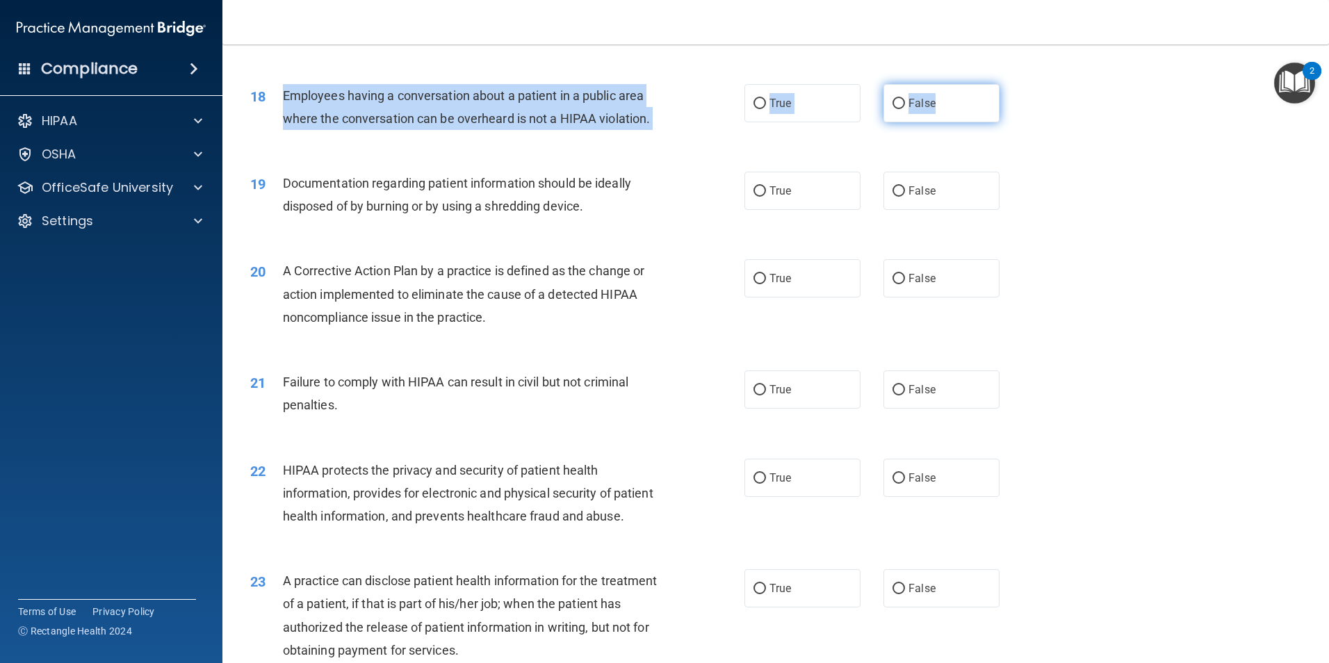
radio input "true"
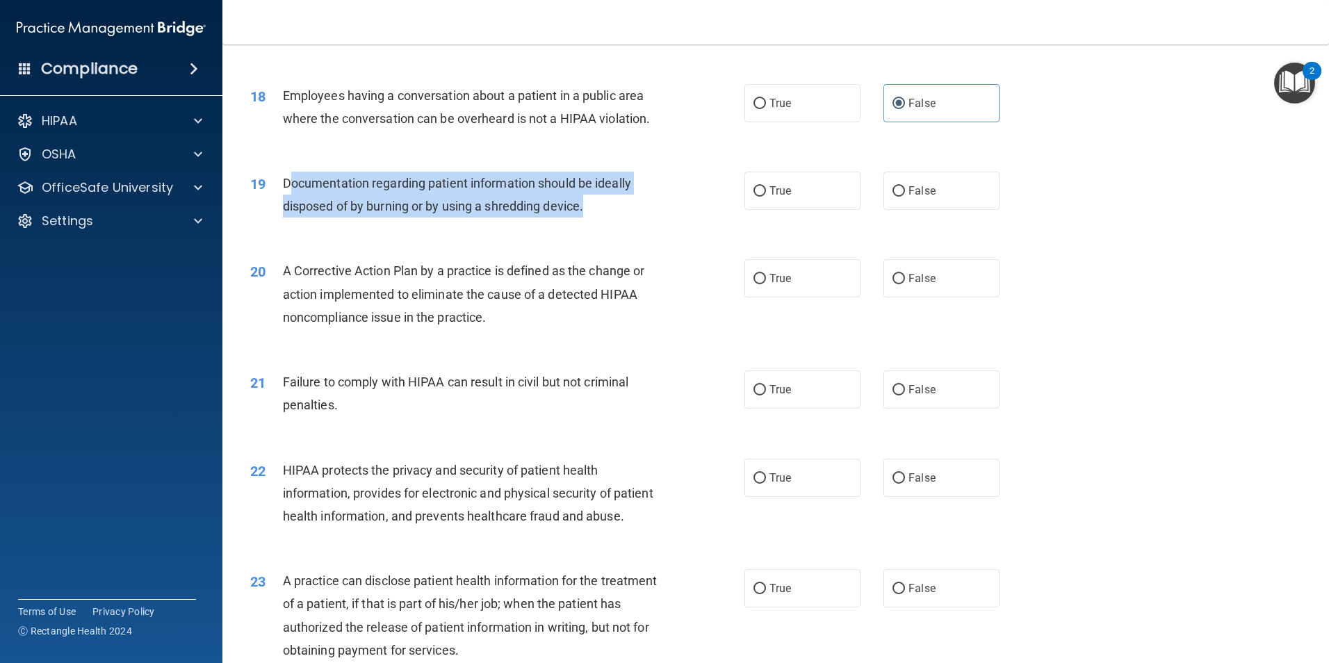
drag, startPoint x: 287, startPoint y: 203, endPoint x: 663, endPoint y: 236, distance: 377.4
click at [663, 218] on div "Documentation regarding patient information should be ideally disposed of by bu…" at bounding box center [476, 195] width 386 height 46
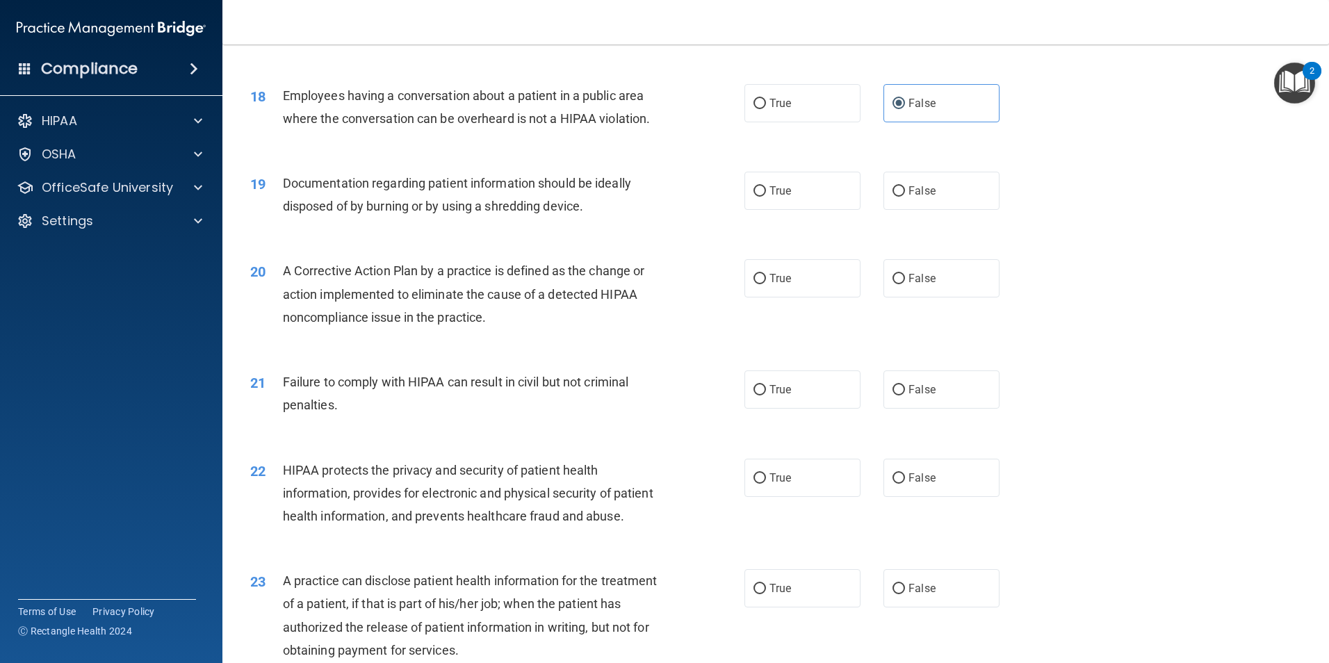
click at [276, 197] on div "19" at bounding box center [261, 185] width 43 height 26
click at [778, 197] on span "True" at bounding box center [780, 190] width 22 height 13
click at [766, 197] on input "True" at bounding box center [759, 191] width 13 height 10
radio input "true"
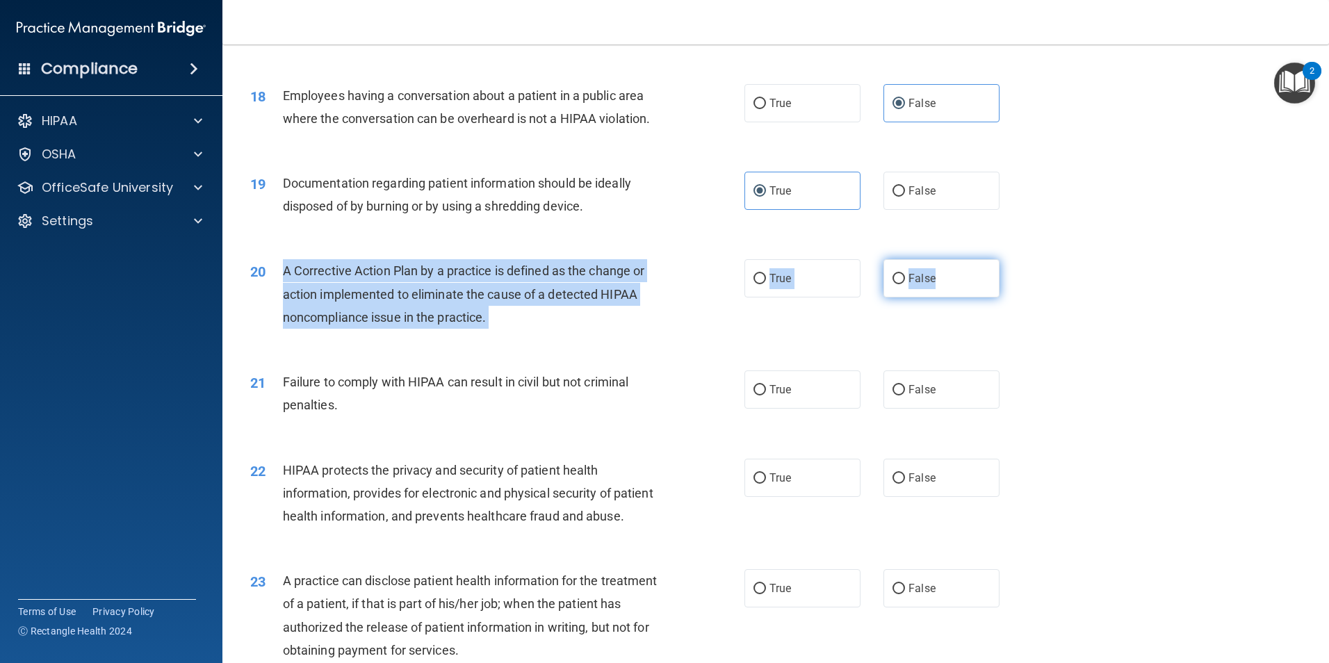
drag, startPoint x: 283, startPoint y: 294, endPoint x: 946, endPoint y: 312, distance: 663.2
click at [1023, 259] on ng-form "20 A Corrective Action Plan by a practice is defined as the change or action im…" at bounding box center [1023, 259] width 0 height 0
click at [746, 293] on label "True" at bounding box center [802, 278] width 116 height 38
click at [753, 284] on input "True" at bounding box center [759, 279] width 13 height 10
radio input "true"
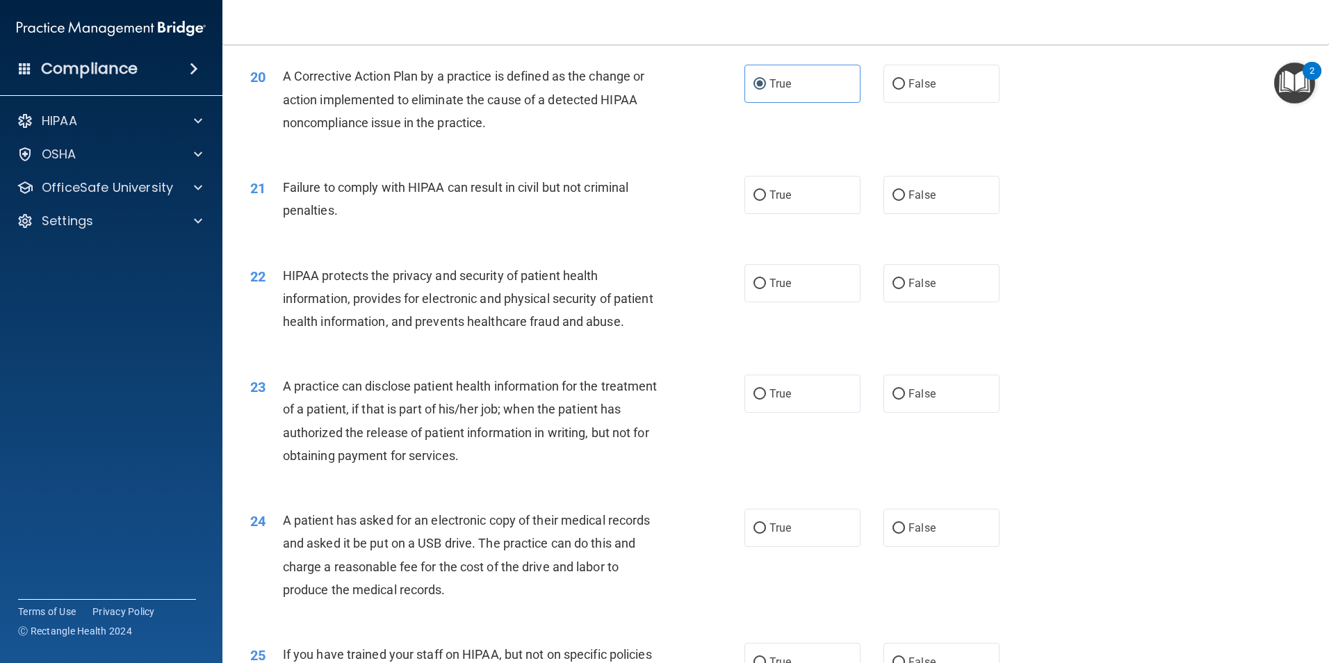
scroll to position [2014, 0]
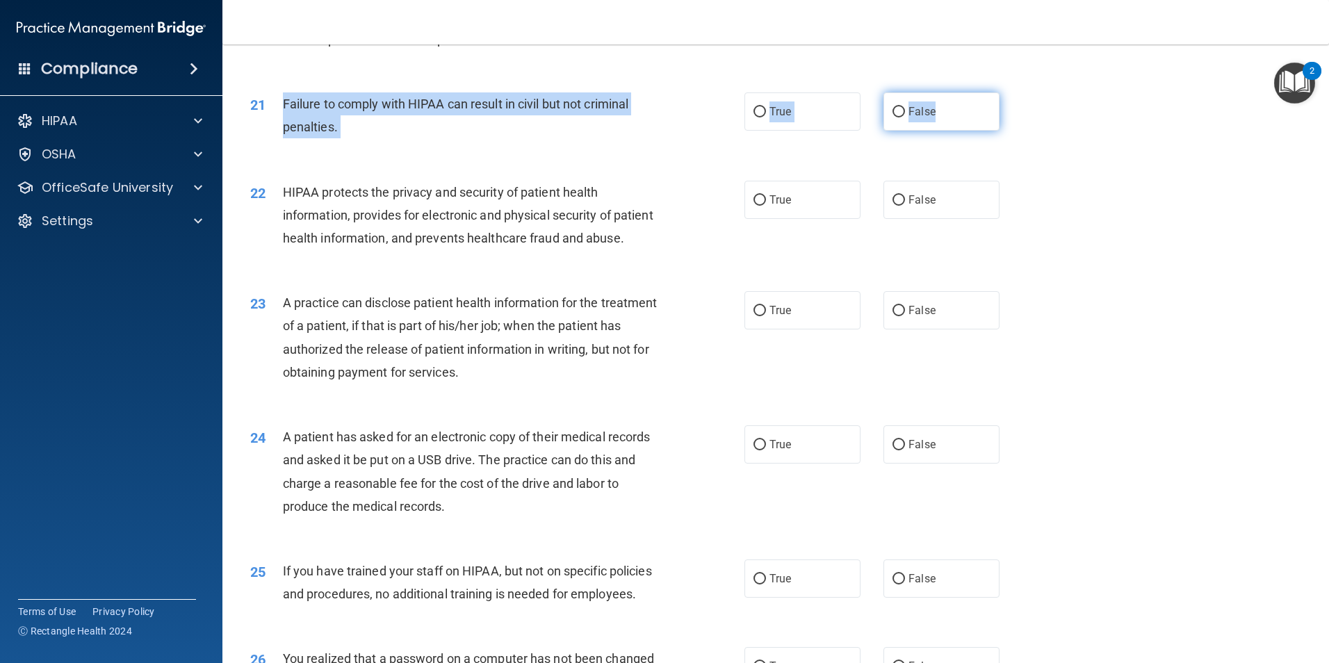
drag, startPoint x: 284, startPoint y: 126, endPoint x: 931, endPoint y: 138, distance: 647.1
click at [1023, 92] on ng-form "21 Failure to comply with HIPAA can result in civil but not criminal penalties.…" at bounding box center [1023, 92] width 0 height 0
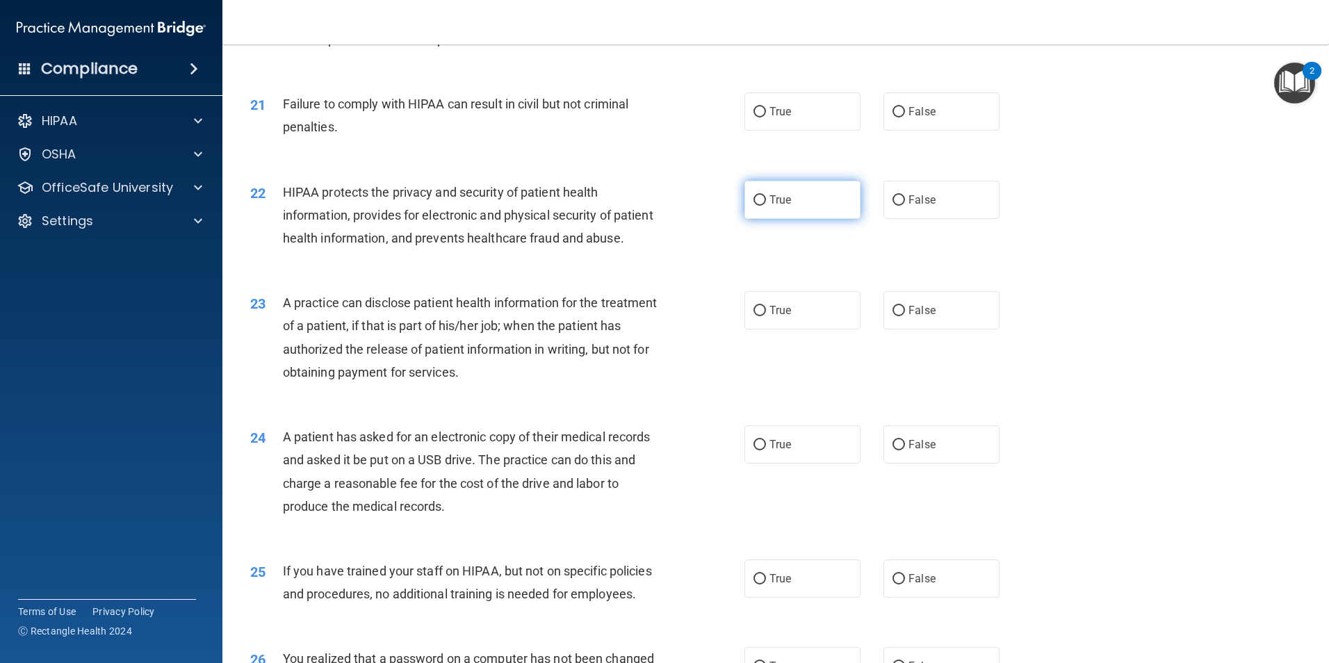
click at [744, 219] on label "True" at bounding box center [802, 200] width 116 height 38
click at [753, 206] on input "True" at bounding box center [759, 200] width 13 height 10
radio input "true"
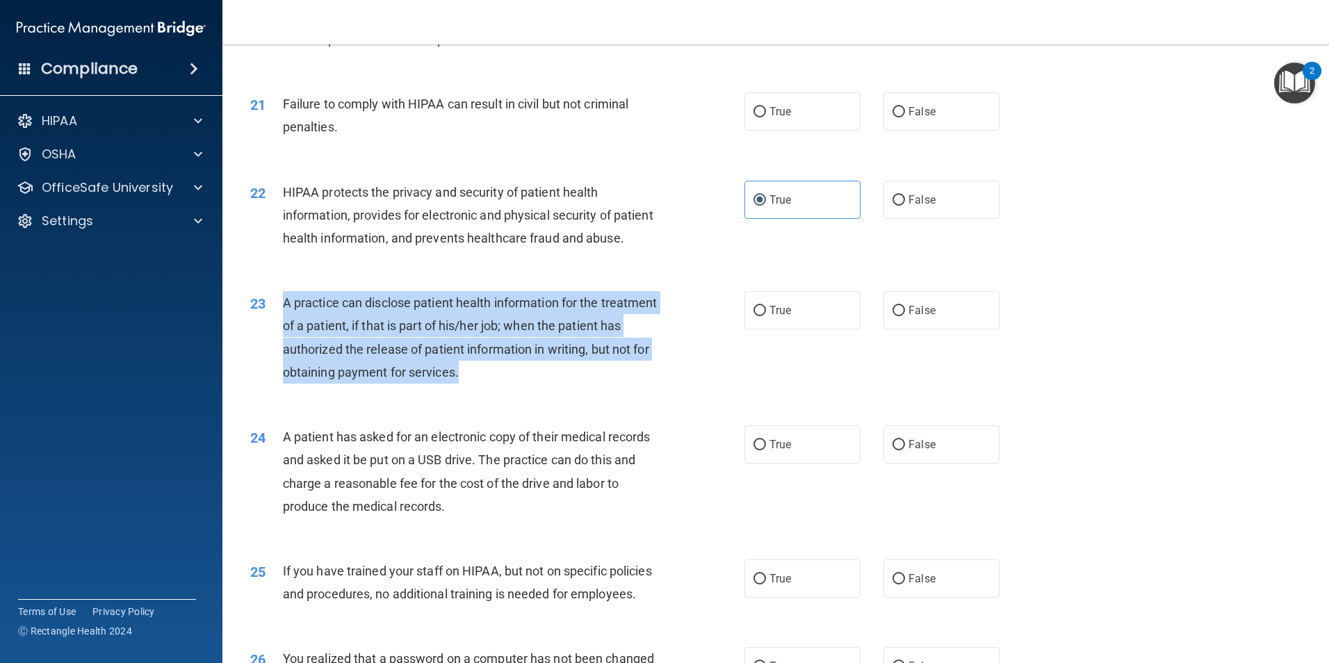
drag, startPoint x: 283, startPoint y: 347, endPoint x: 621, endPoint y: 425, distance: 346.7
click at [621, 384] on div "A practice can disclose patient health information for the treatment of a patie…" at bounding box center [476, 337] width 386 height 92
drag, startPoint x: 621, startPoint y: 425, endPoint x: 512, endPoint y: 382, distance: 116.7
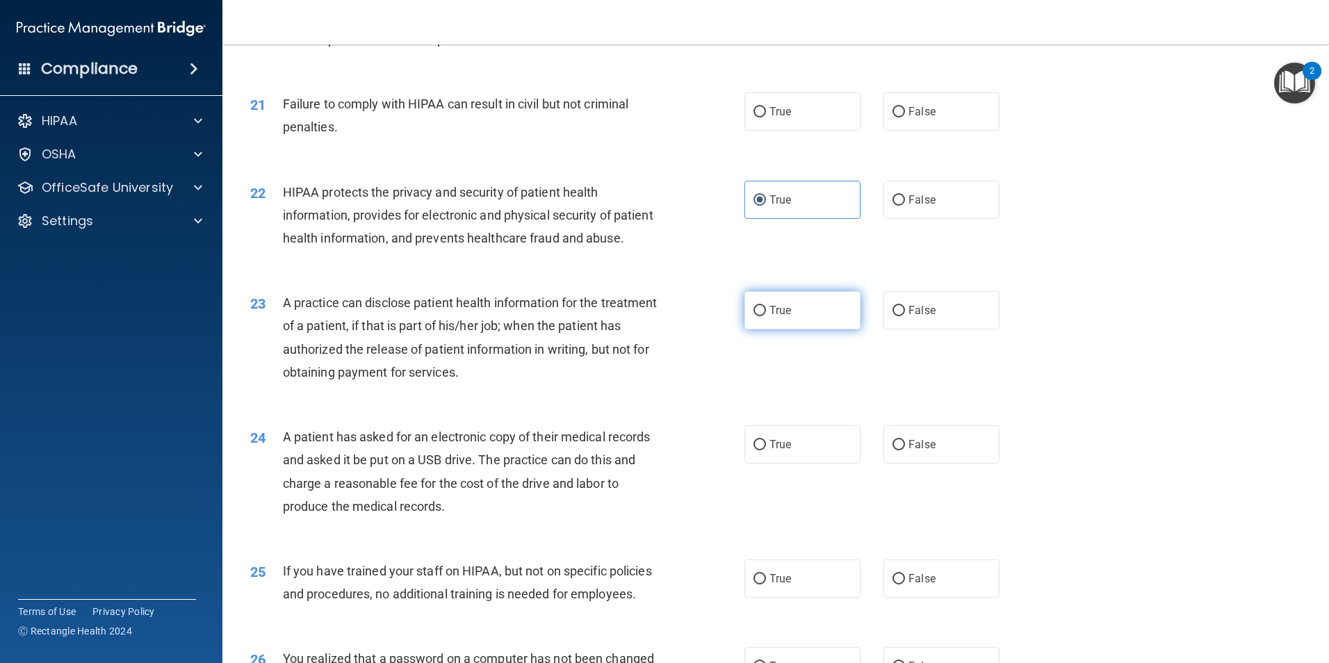
click at [796, 329] on label "True" at bounding box center [802, 310] width 116 height 38
click at [766, 316] on input "True" at bounding box center [759, 311] width 13 height 10
radio input "true"
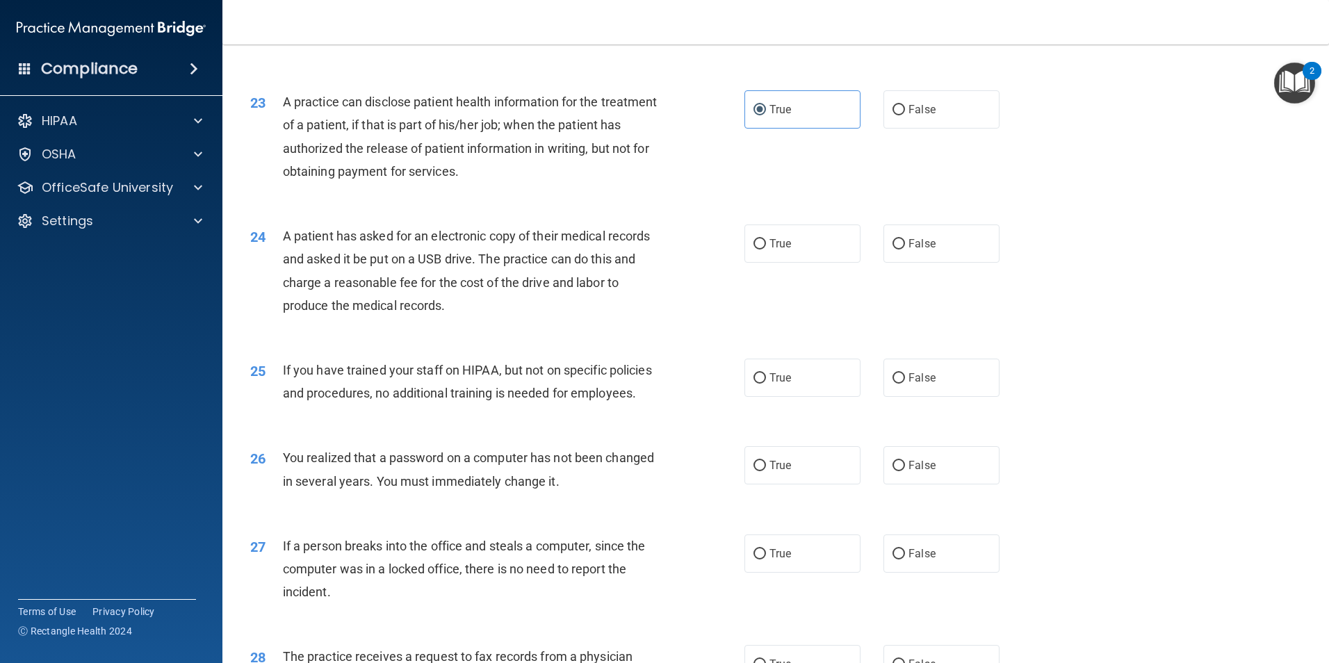
scroll to position [2222, 0]
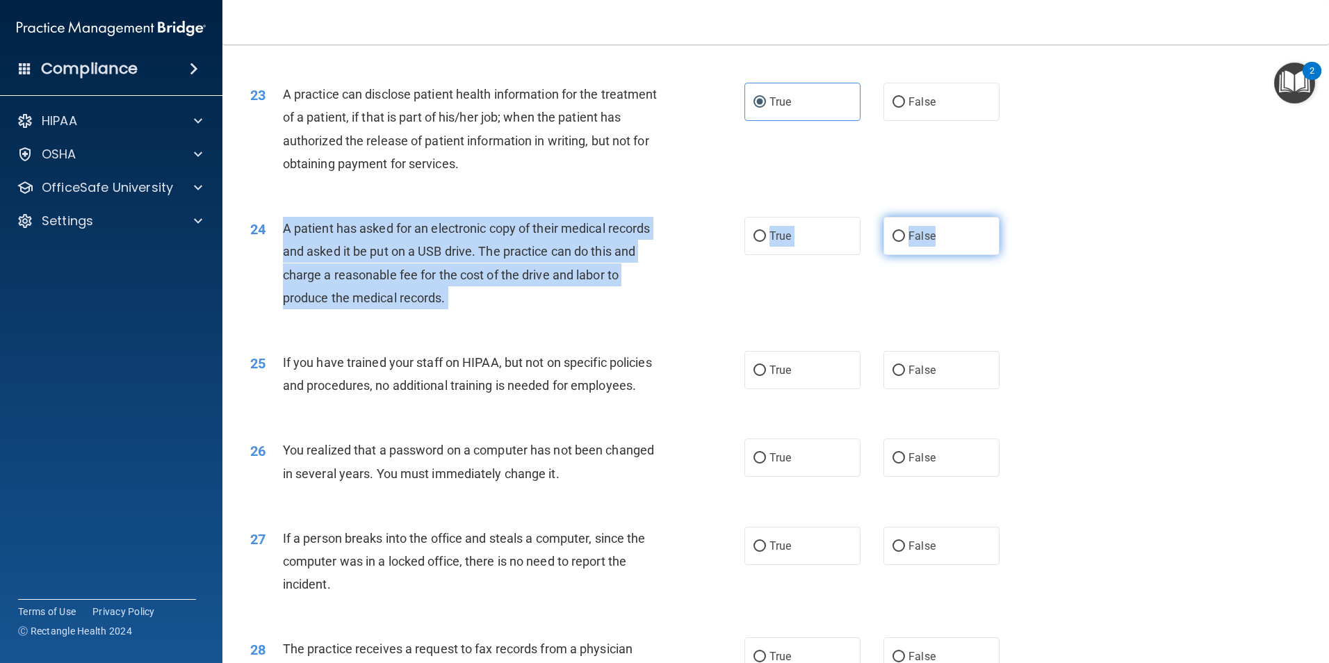
drag, startPoint x: 284, startPoint y: 272, endPoint x: 943, endPoint y: 294, distance: 659.8
click at [1023, 217] on ng-form "24 A patient has asked for an electronic copy of their medical records and aske…" at bounding box center [1023, 217] width 0 height 0
click at [769, 243] on span "True" at bounding box center [780, 235] width 22 height 13
click at [766, 242] on input "True" at bounding box center [759, 236] width 13 height 10
radio input "true"
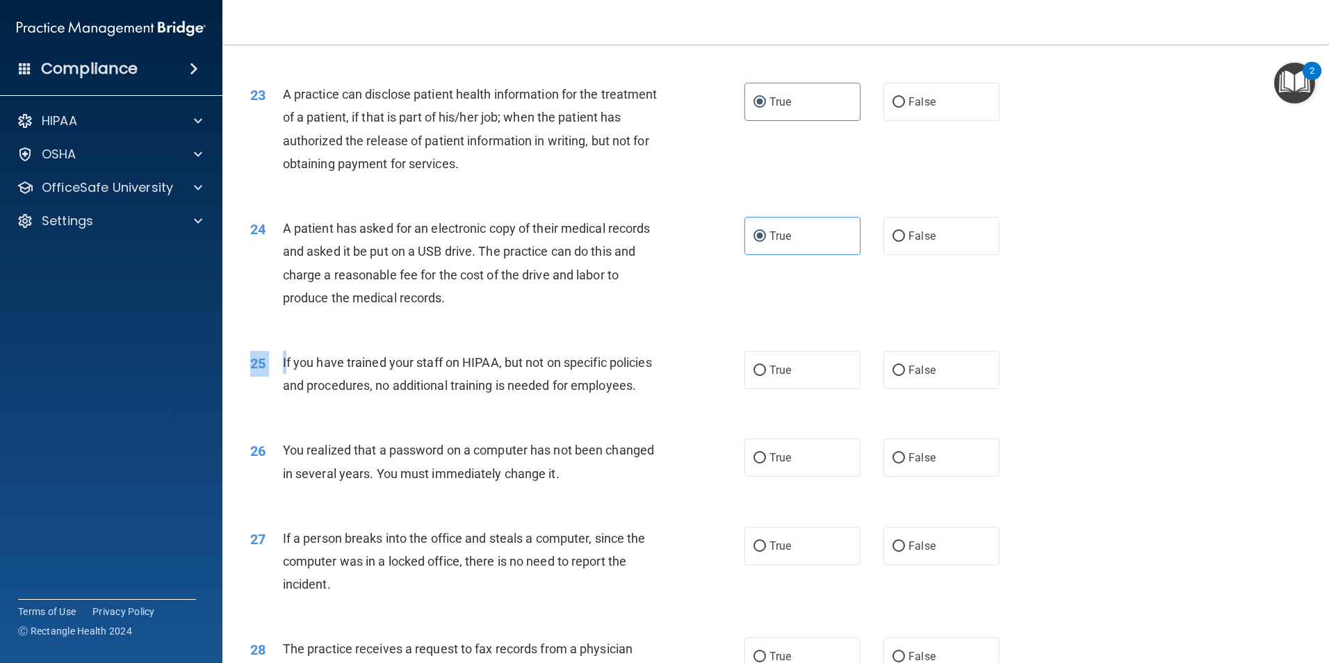
drag, startPoint x: 284, startPoint y: 406, endPoint x: 525, endPoint y: 477, distance: 250.7
click at [525, 421] on div "25 If you have trained your staff on HIPAA, but not on specific policies and pr…" at bounding box center [776, 378] width 1072 height 88
click at [284, 387] on div "25 If you have trained your staff on HIPAA, but not on specific policies and pr…" at bounding box center [776, 378] width 1072 height 88
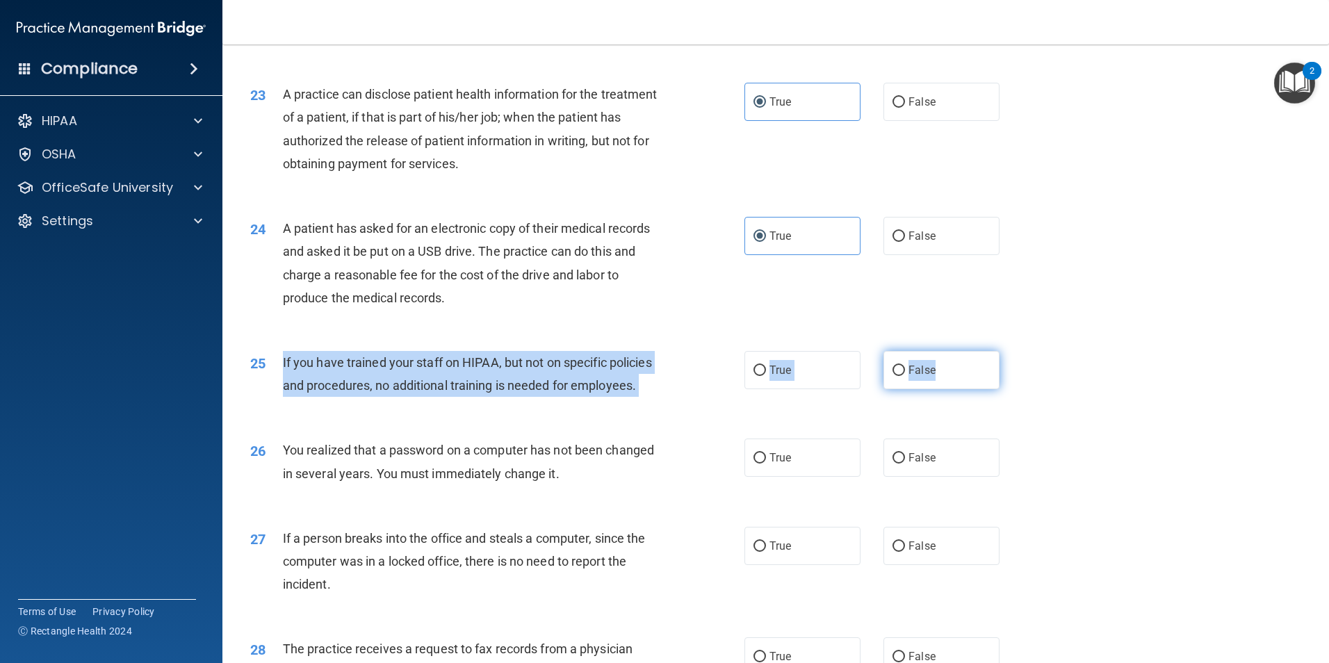
drag, startPoint x: 283, startPoint y: 403, endPoint x: 937, endPoint y: 422, distance: 654.9
click at [1023, 351] on ng-form "25 If you have trained your staff on HIPAA, but not on specific policies and pr…" at bounding box center [1023, 351] width 0 height 0
click at [919, 377] on span "False" at bounding box center [921, 369] width 27 height 13
click at [905, 376] on input "False" at bounding box center [898, 371] width 13 height 10
radio input "true"
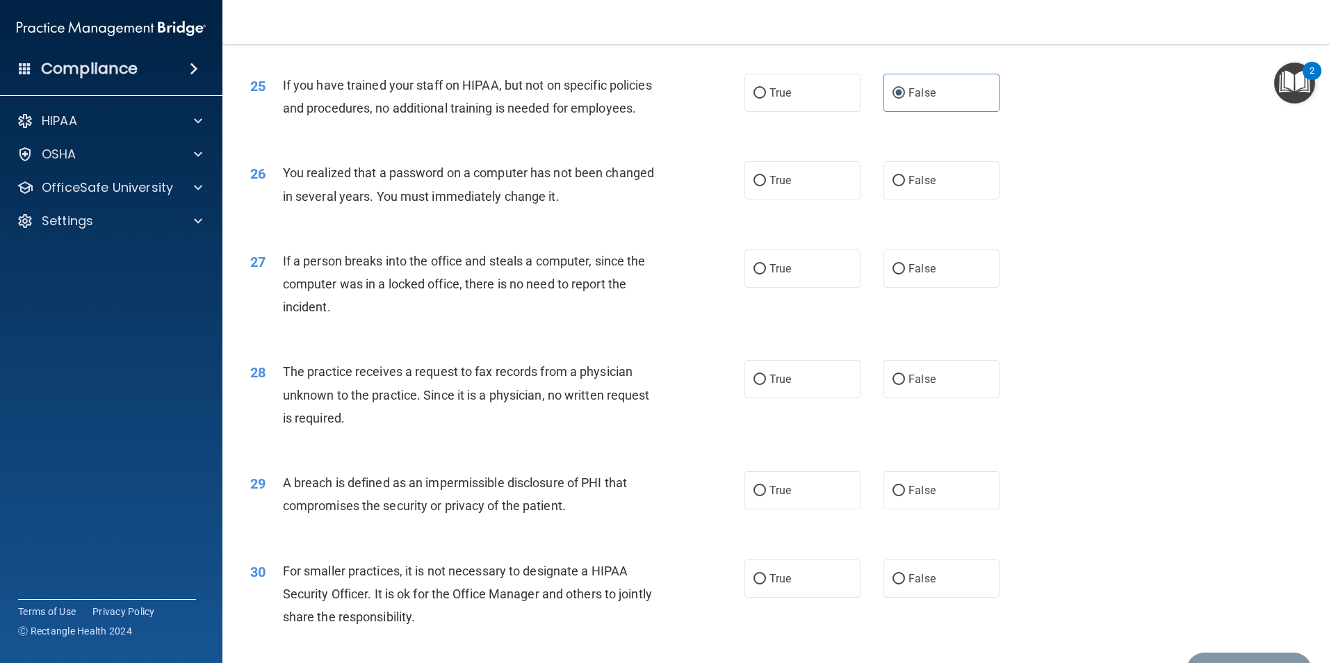
scroll to position [2500, 0]
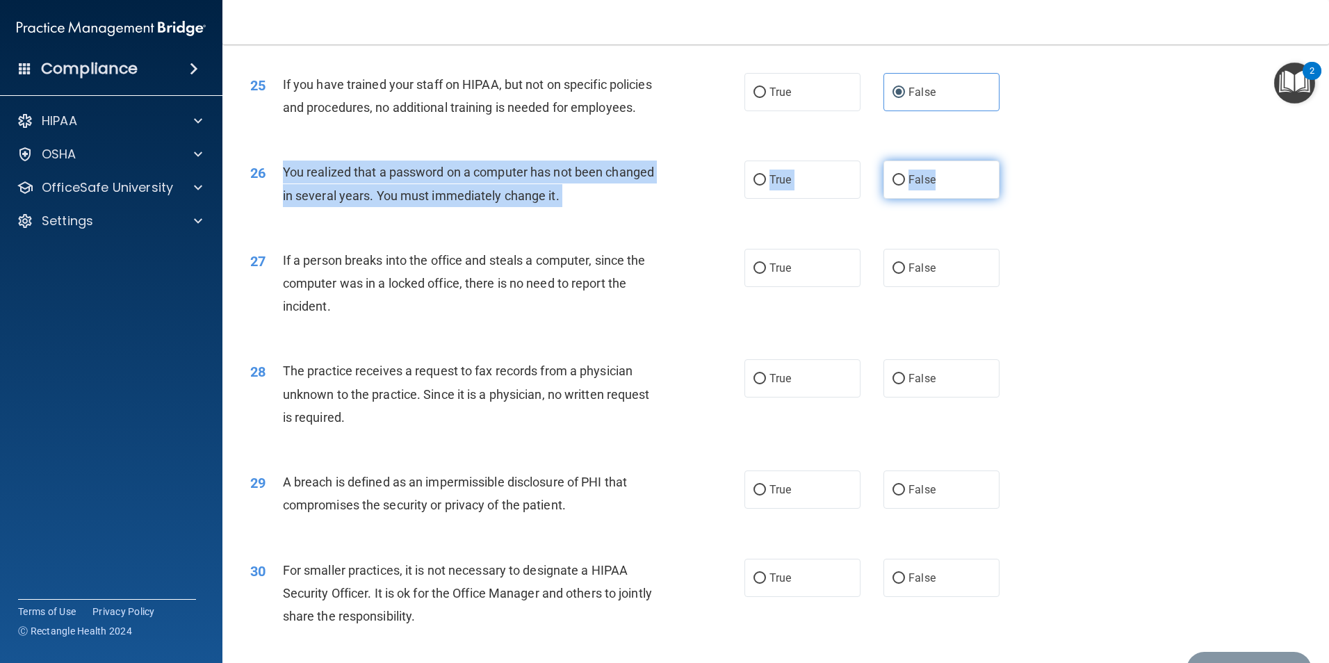
drag, startPoint x: 283, startPoint y: 236, endPoint x: 944, endPoint y: 253, distance: 661.1
click at [1023, 161] on ng-form "26 You realized that a password on a computer has not been changed in several y…" at bounding box center [1023, 161] width 0 height 0
click at [892, 186] on input "False" at bounding box center [898, 180] width 13 height 10
radio input "true"
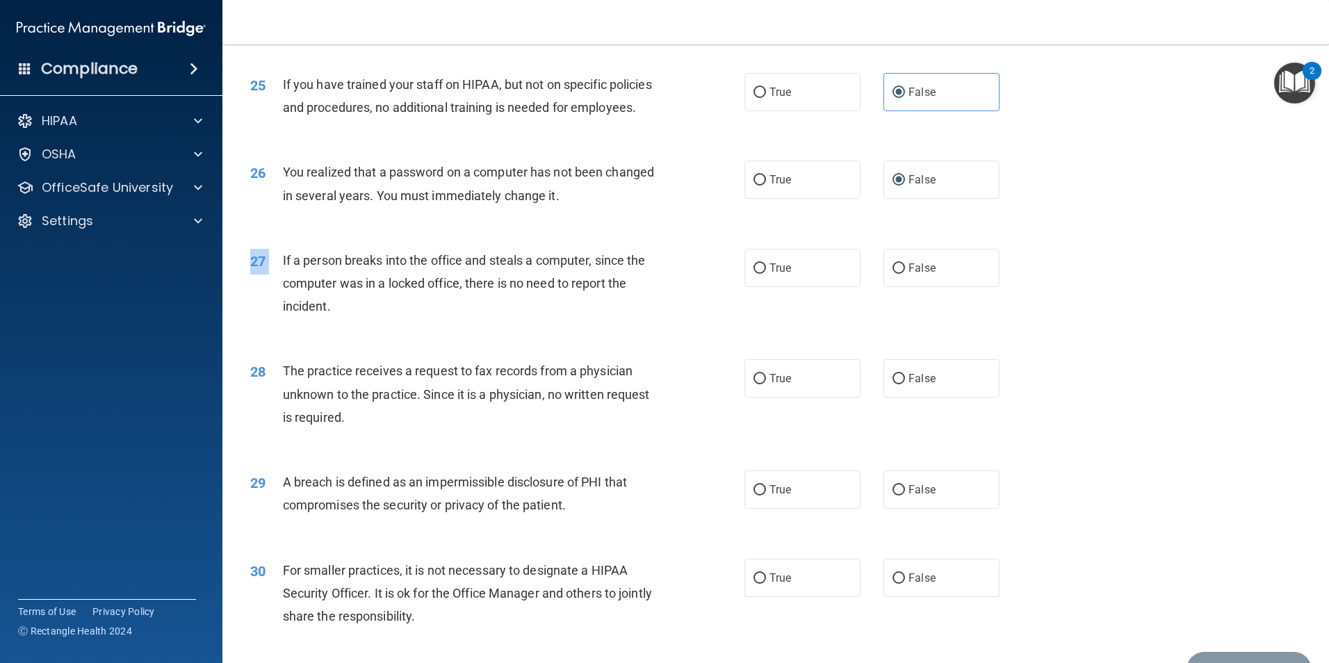
drag, startPoint x: 282, startPoint y: 325, endPoint x: 422, endPoint y: 397, distance: 157.9
click at [422, 343] on div "27 If a person breaks into the office and steals a computer, since the computer…" at bounding box center [776, 286] width 1072 height 111
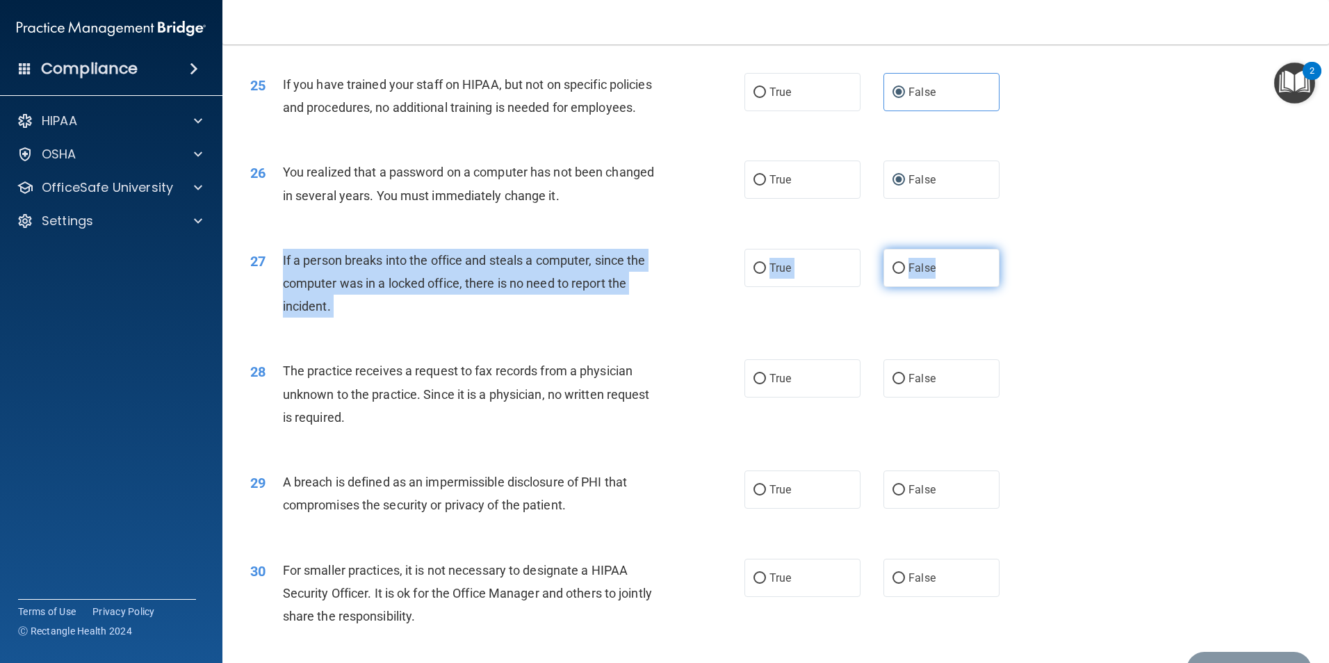
drag, startPoint x: 282, startPoint y: 324, endPoint x: 945, endPoint y: 355, distance: 663.7
click at [1023, 249] on ng-form "27 If a person breaks into the office and steals a computer, since the computer…" at bounding box center [1023, 249] width 0 height 0
click at [901, 287] on label "False" at bounding box center [941, 268] width 116 height 38
click at [901, 274] on input "False" at bounding box center [898, 268] width 13 height 10
radio input "true"
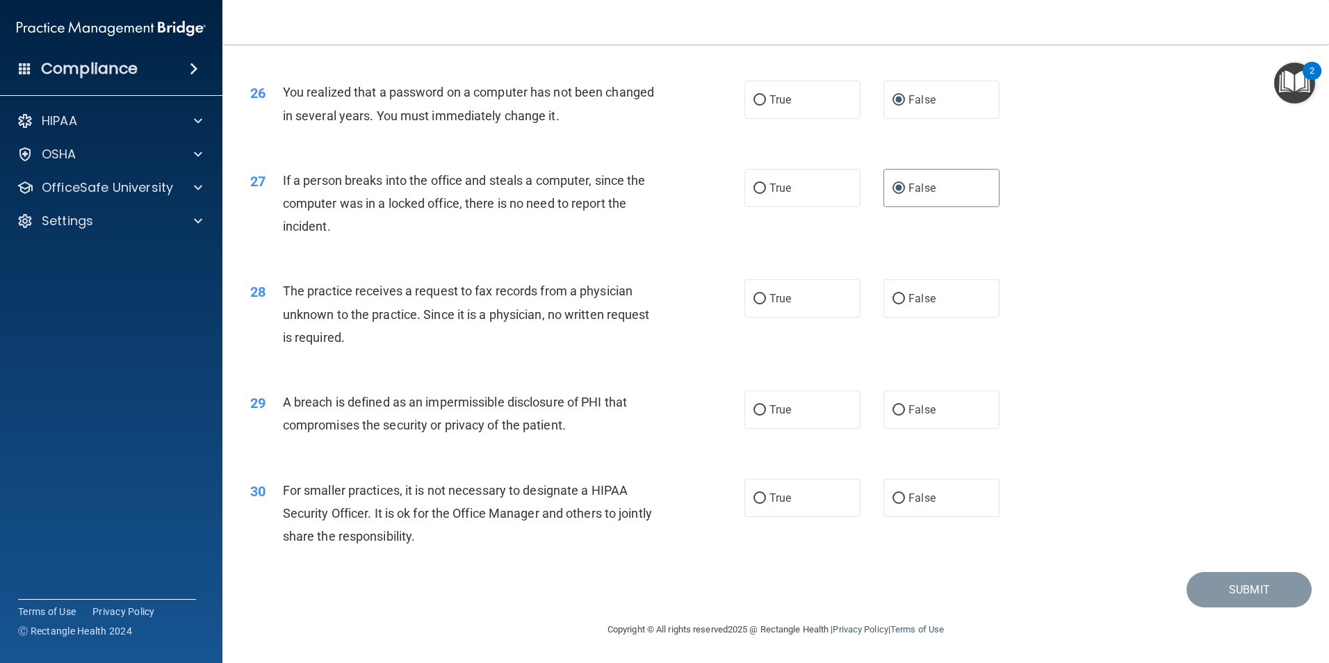
scroll to position [2649, 0]
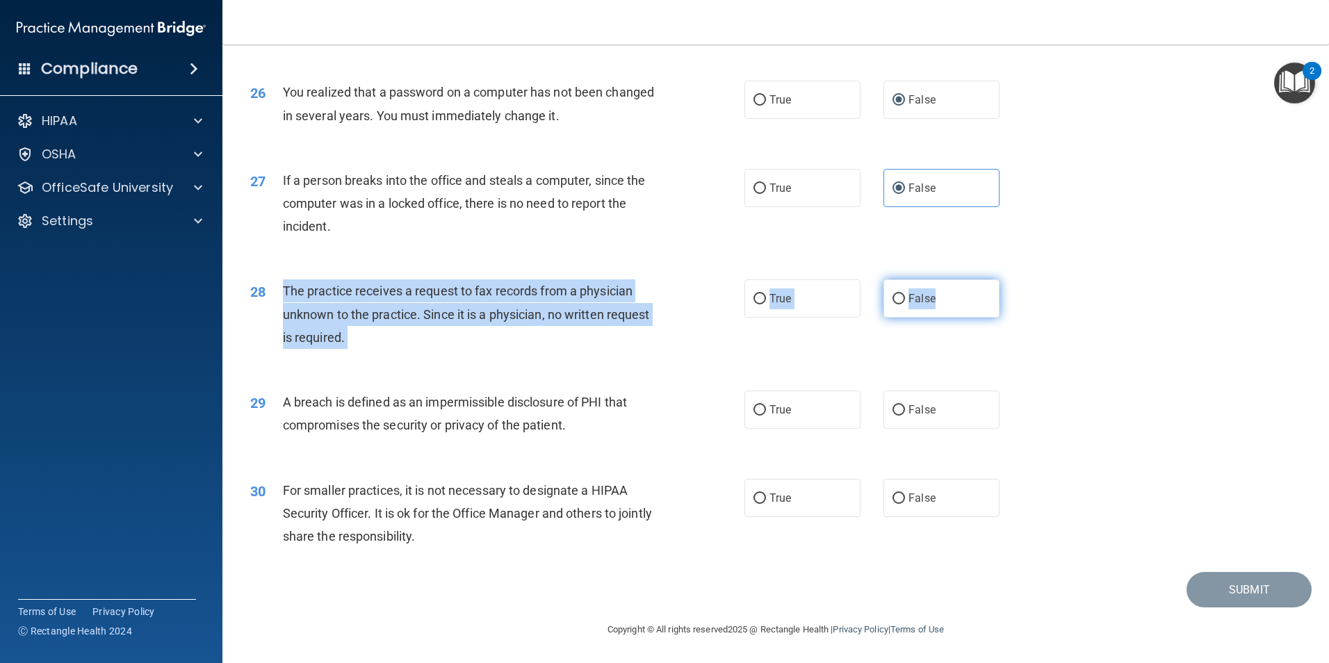
drag, startPoint x: 284, startPoint y: 292, endPoint x: 956, endPoint y: 299, distance: 672.0
click at [1023, 279] on ng-form "28 The practice receives a request to fax records from a physician unknown to t…" at bounding box center [1023, 279] width 0 height 0
click at [892, 299] on input "False" at bounding box center [898, 299] width 13 height 10
radio input "true"
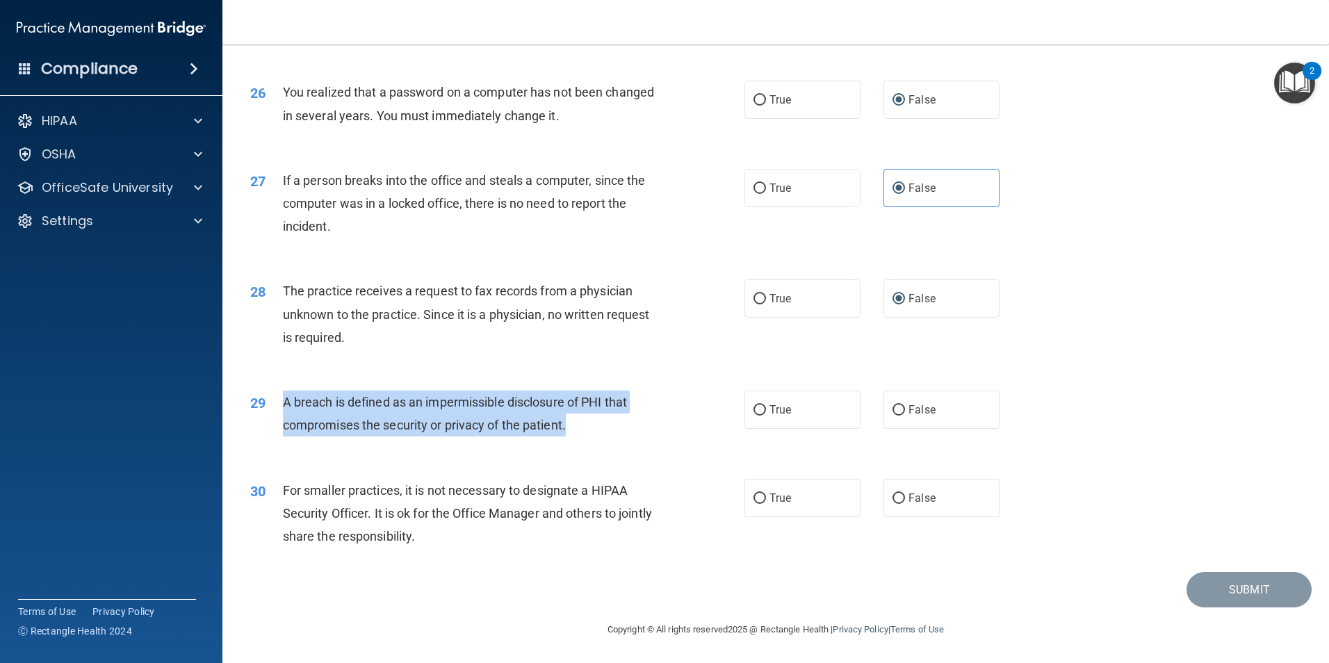
drag, startPoint x: 283, startPoint y: 398, endPoint x: 700, endPoint y: 442, distance: 419.2
click at [700, 442] on div "29 A breach is defined as an impermissible disclosure of PHI that compromises t…" at bounding box center [497, 417] width 536 height 53
click at [759, 407] on input "True" at bounding box center [759, 410] width 13 height 10
radio input "true"
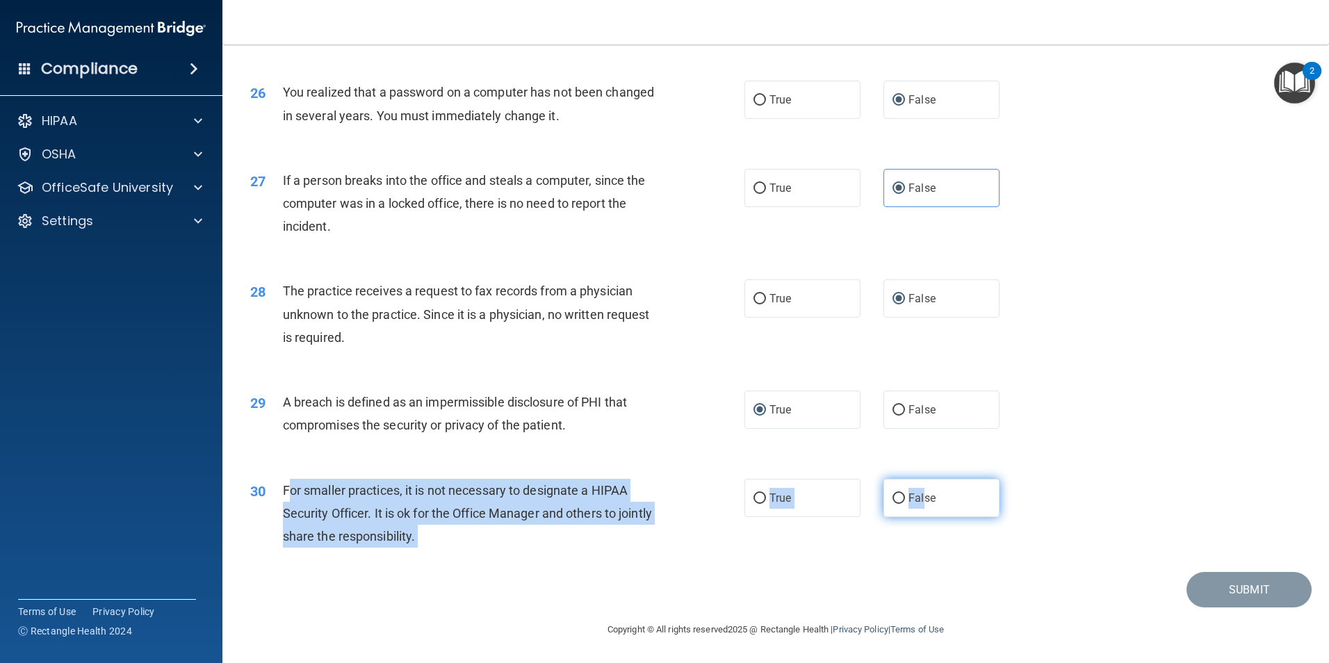
drag, startPoint x: 288, startPoint y: 491, endPoint x: 919, endPoint y: 504, distance: 631.8
click at [1023, 479] on ng-form "30 For smaller practices, it is not necessary to designate a HIPAA Security Off…" at bounding box center [1023, 479] width 0 height 0
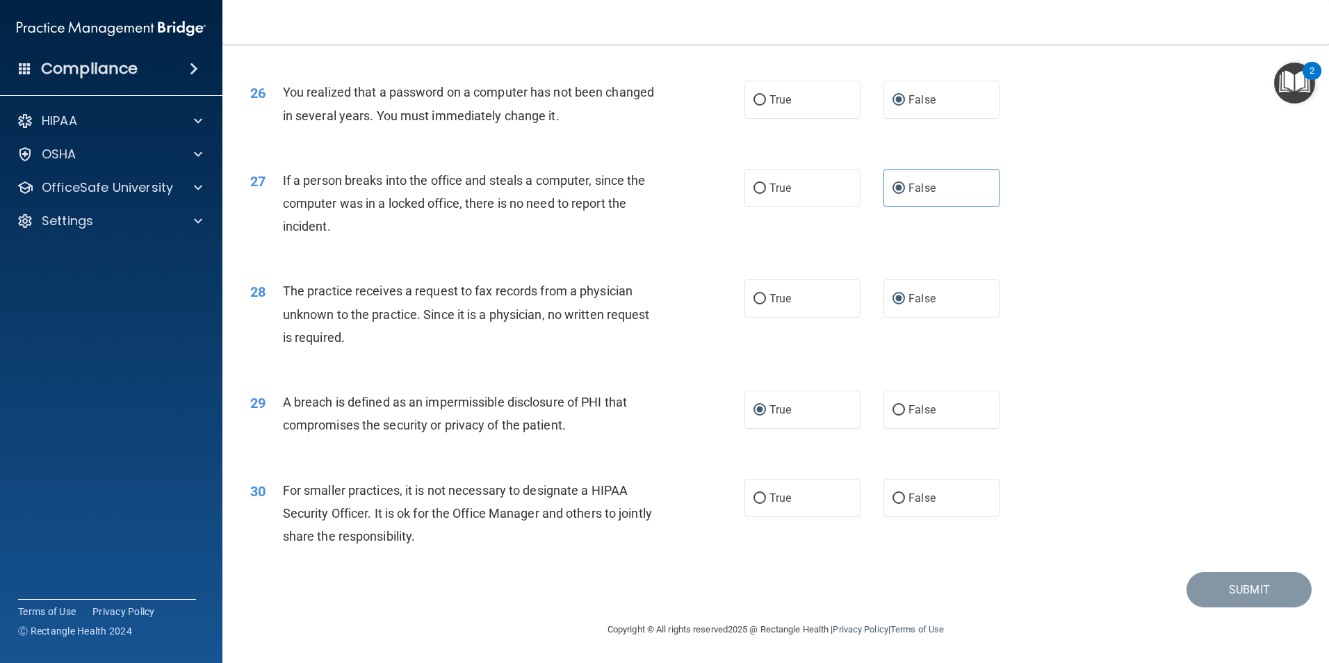
click at [284, 486] on span "For smaller practices, it is not necessary to designate a HIPAA Security Office…" at bounding box center [467, 513] width 369 height 60
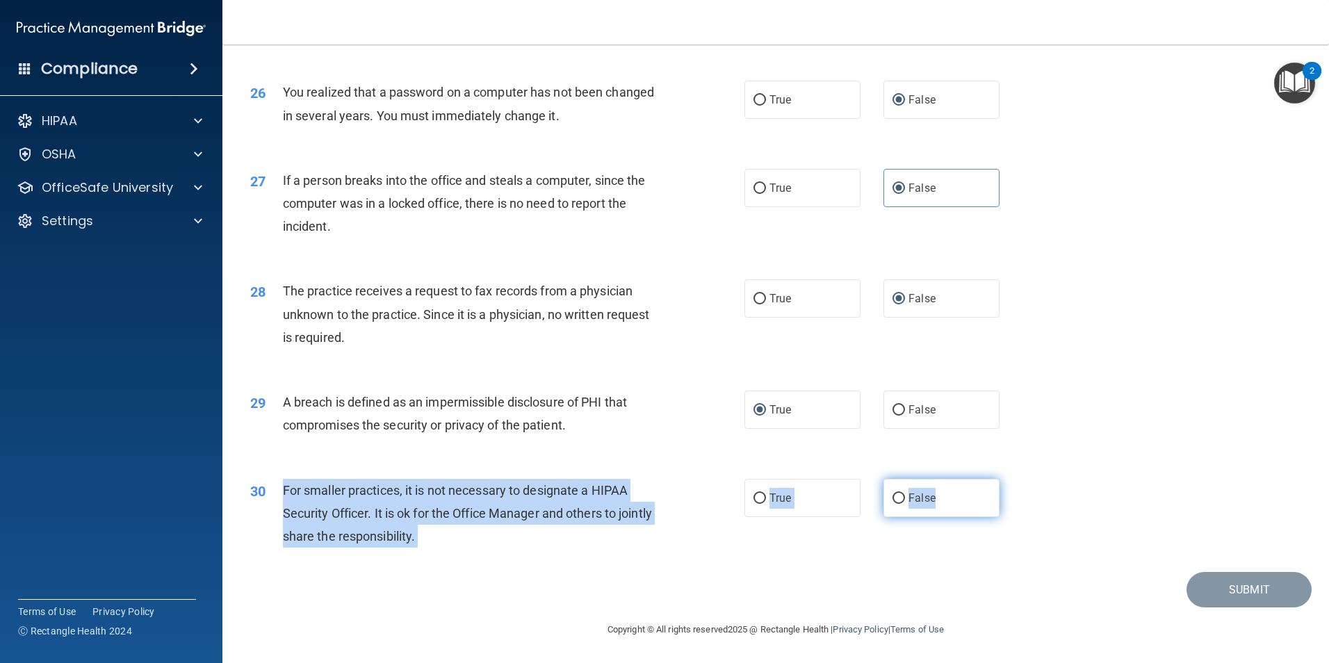
drag, startPoint x: 282, startPoint y: 486, endPoint x: 937, endPoint y: 497, distance: 655.4
click at [1023, 479] on ng-form "30 For smaller practices, it is not necessary to designate a HIPAA Security Off…" at bounding box center [1023, 479] width 0 height 0
click at [887, 489] on label "False" at bounding box center [941, 498] width 116 height 38
click at [892, 493] on input "False" at bounding box center [898, 498] width 13 height 10
radio input "true"
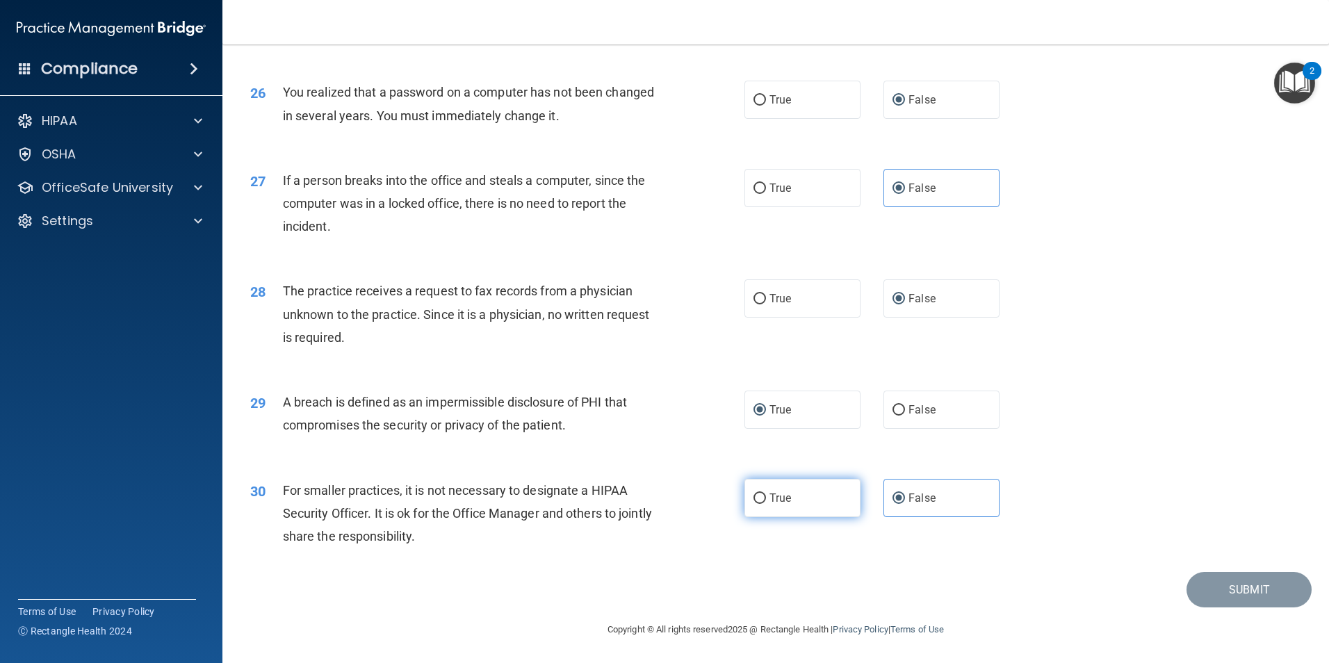
click at [769, 502] on span "True" at bounding box center [780, 497] width 22 height 13
click at [764, 502] on input "True" at bounding box center [759, 498] width 13 height 10
radio input "true"
radio input "false"
click at [1288, 473] on div "30 For smaller practices, it is not necessary to designate a HIPAA Security Off…" at bounding box center [776, 516] width 1072 height 111
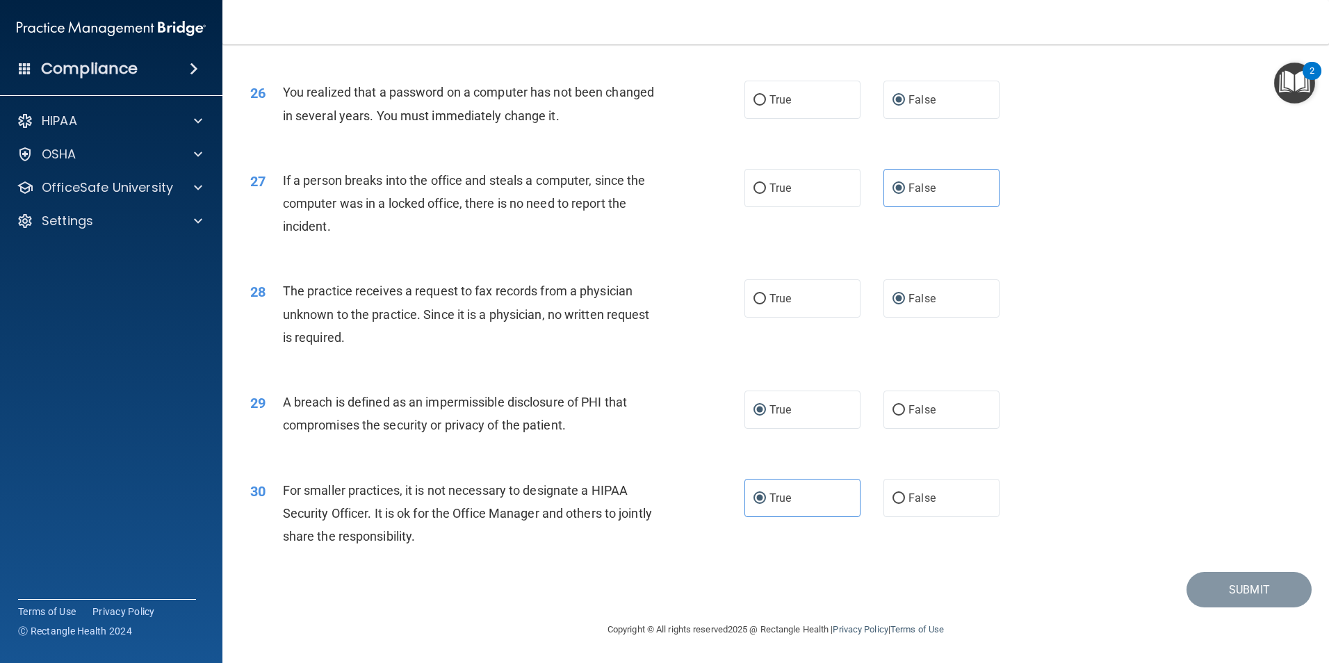
click at [1128, 393] on div "29 A breach is defined as an impermissible disclosure of PHI that compromises t…" at bounding box center [776, 417] width 1072 height 88
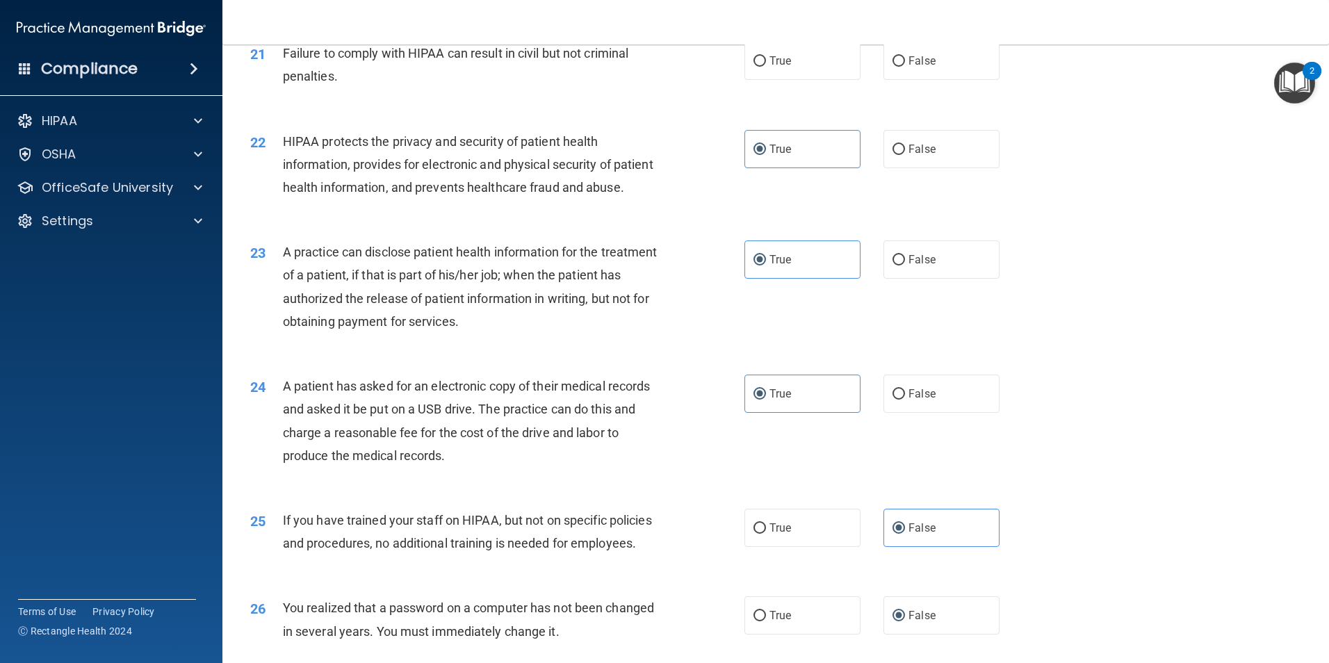
scroll to position [2024, 0]
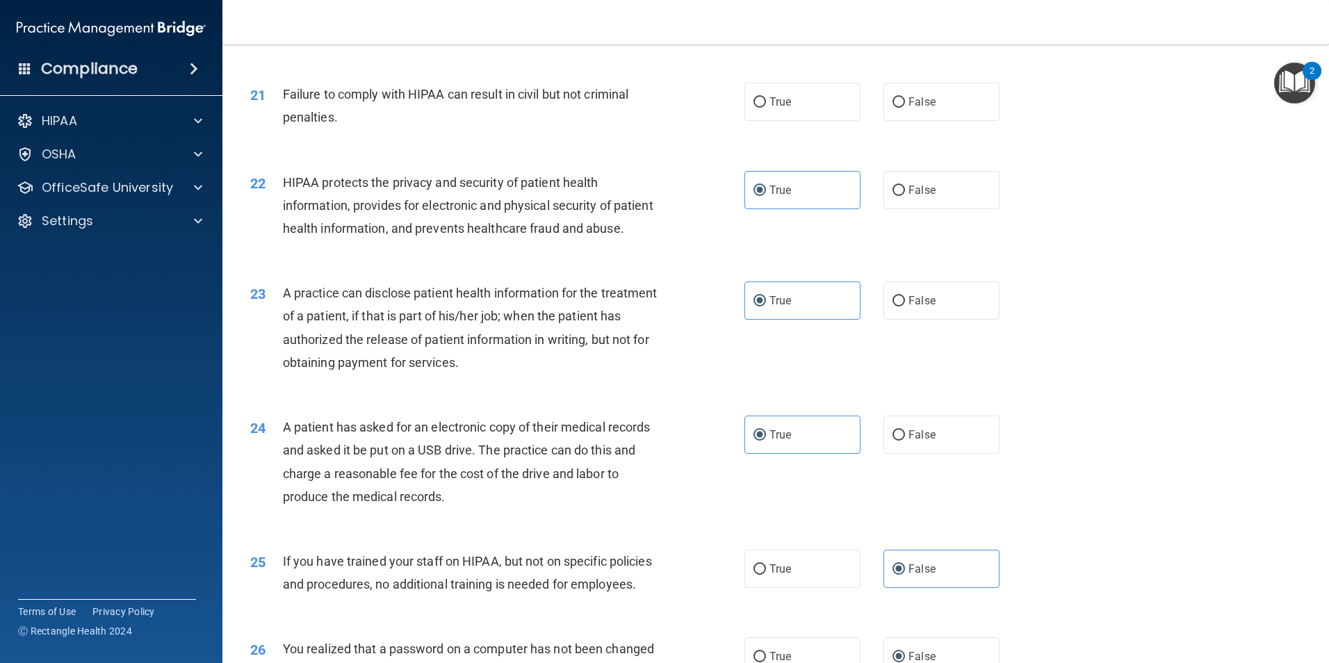
click at [1128, 371] on div "23 A practice can disclose patient health information for the treatment of a pa…" at bounding box center [776, 331] width 1072 height 134
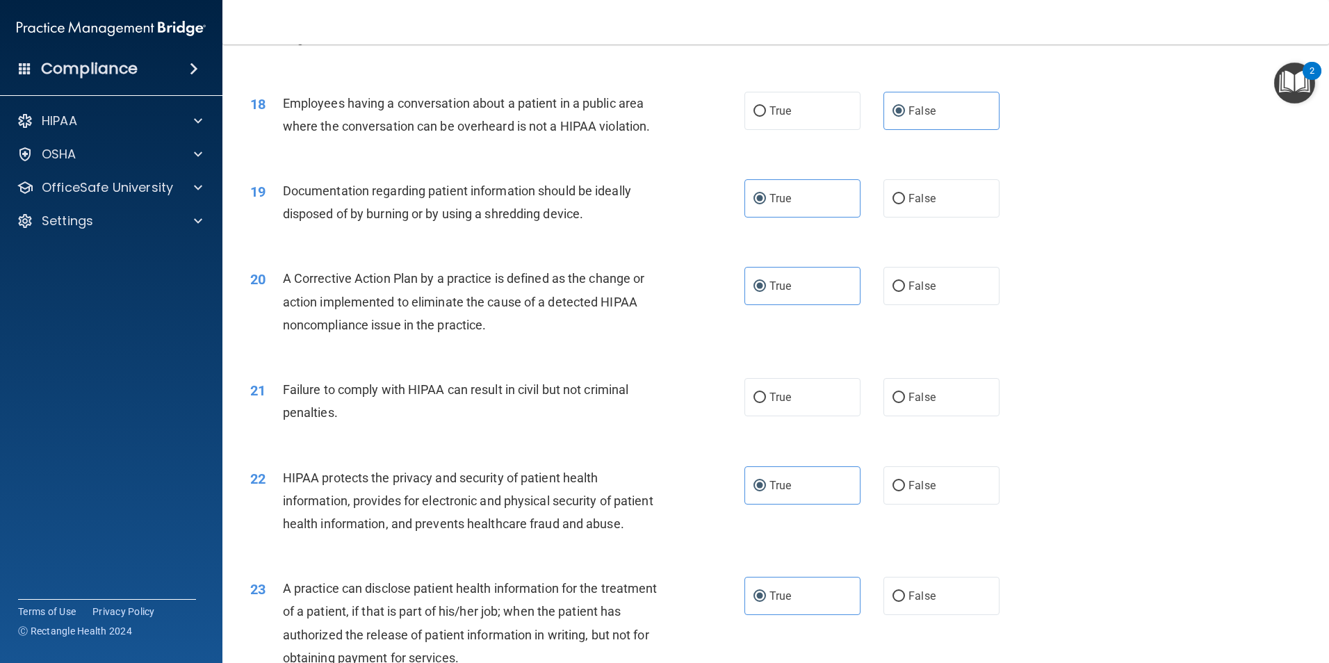
scroll to position [1676, 0]
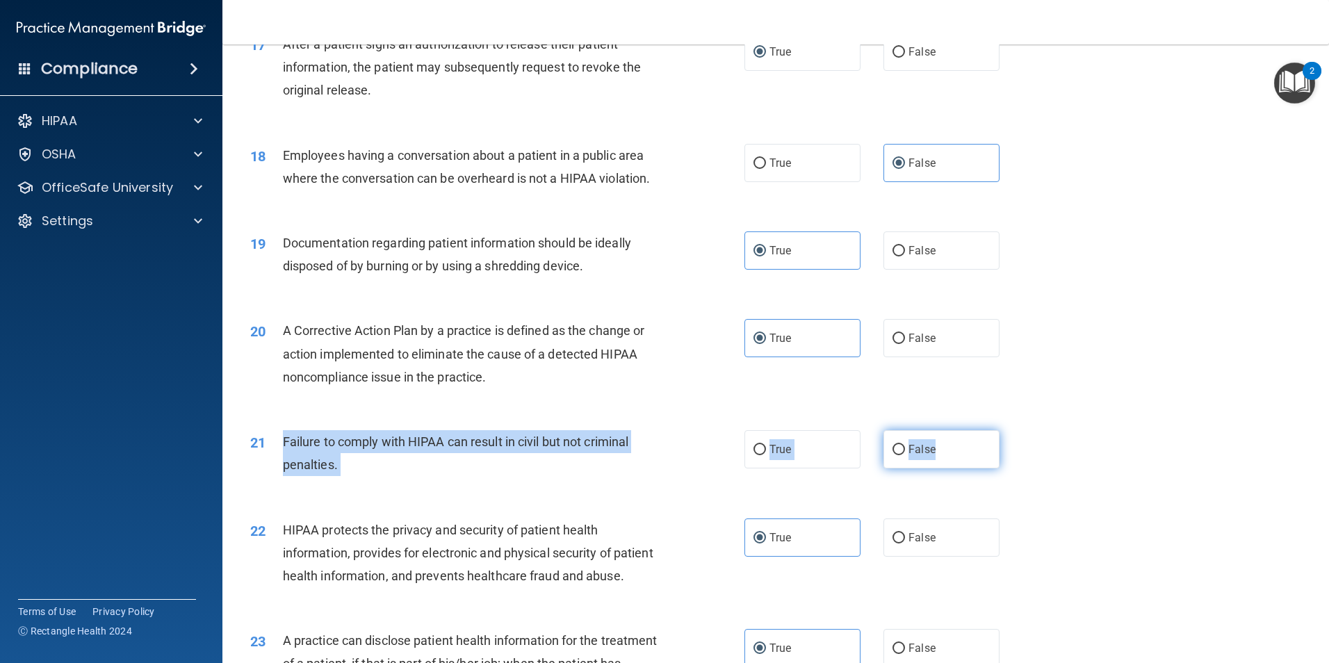
drag, startPoint x: 282, startPoint y: 460, endPoint x: 952, endPoint y: 489, distance: 670.5
click at [1023, 430] on ng-form "21 Failure to comply with HIPAA can result in civil but not criminal penalties.…" at bounding box center [1023, 430] width 0 height 0
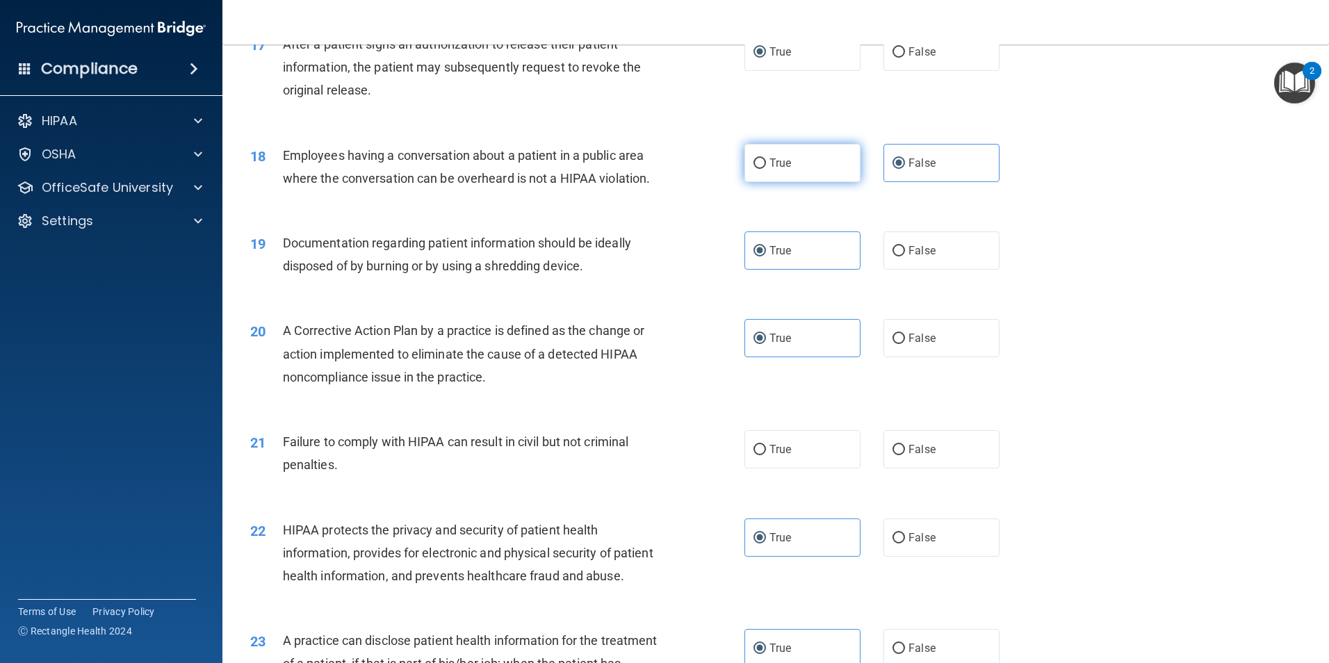
click at [766, 177] on label "True" at bounding box center [802, 163] width 116 height 38
click at [766, 169] on input "True" at bounding box center [759, 163] width 13 height 10
radio input "true"
radio input "false"
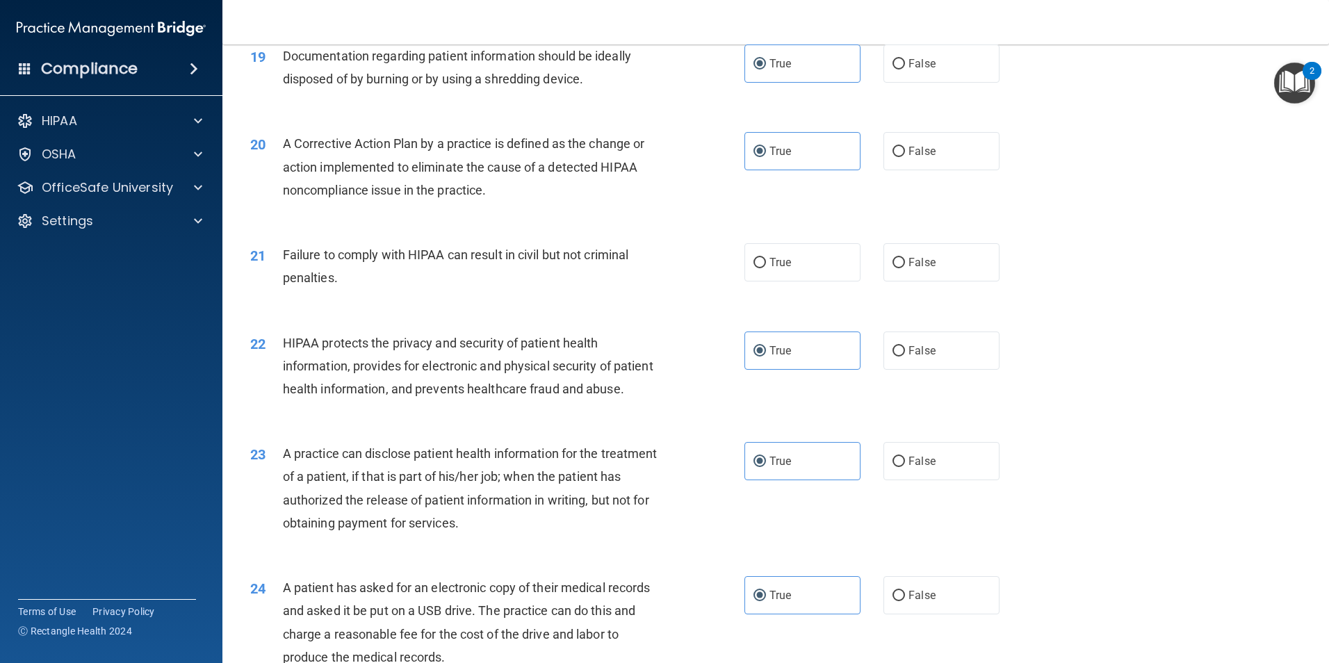
scroll to position [1815, 0]
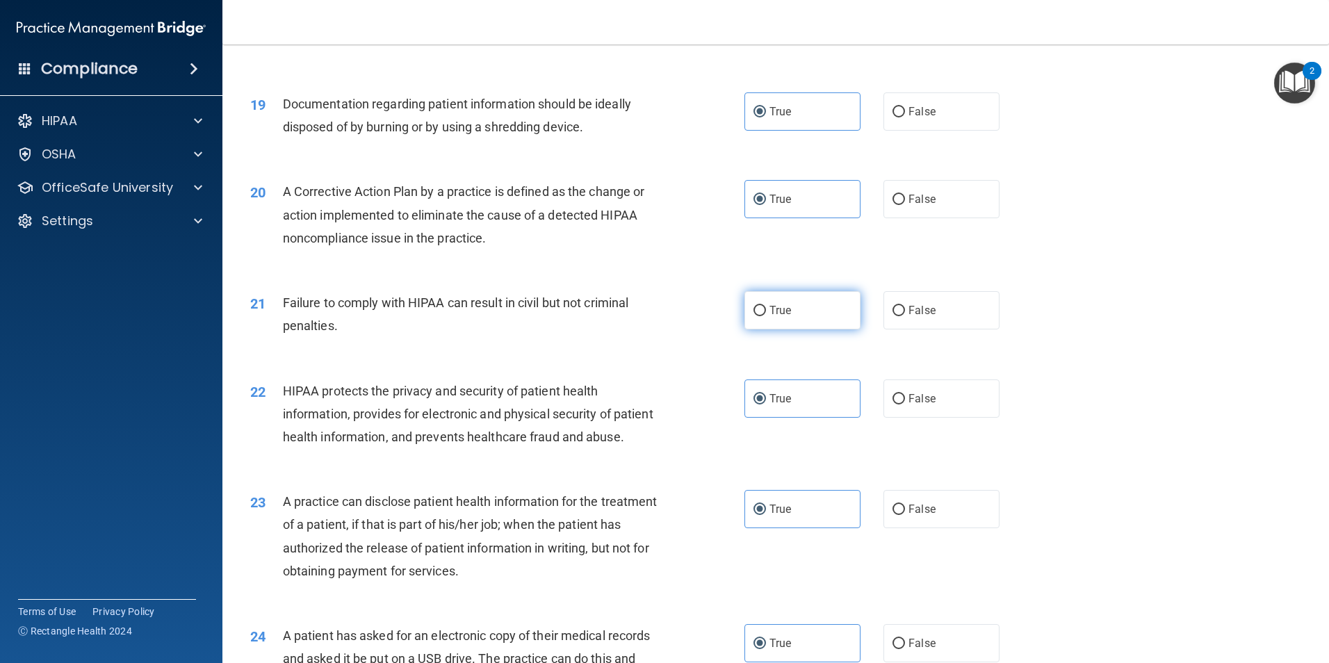
click at [776, 317] on span "True" at bounding box center [780, 310] width 22 height 13
click at [766, 316] on input "True" at bounding box center [759, 311] width 13 height 10
radio input "true"
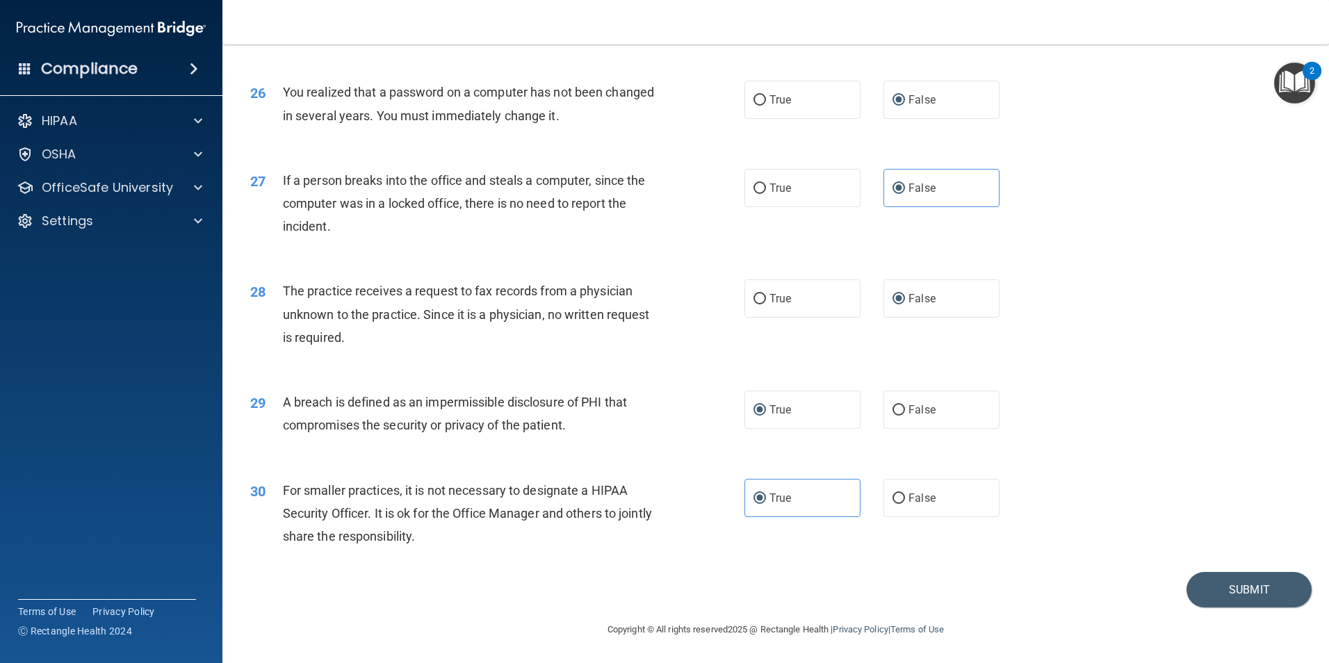
scroll to position [2649, 0]
click at [1222, 589] on button "Submit" at bounding box center [1248, 589] width 125 height 35
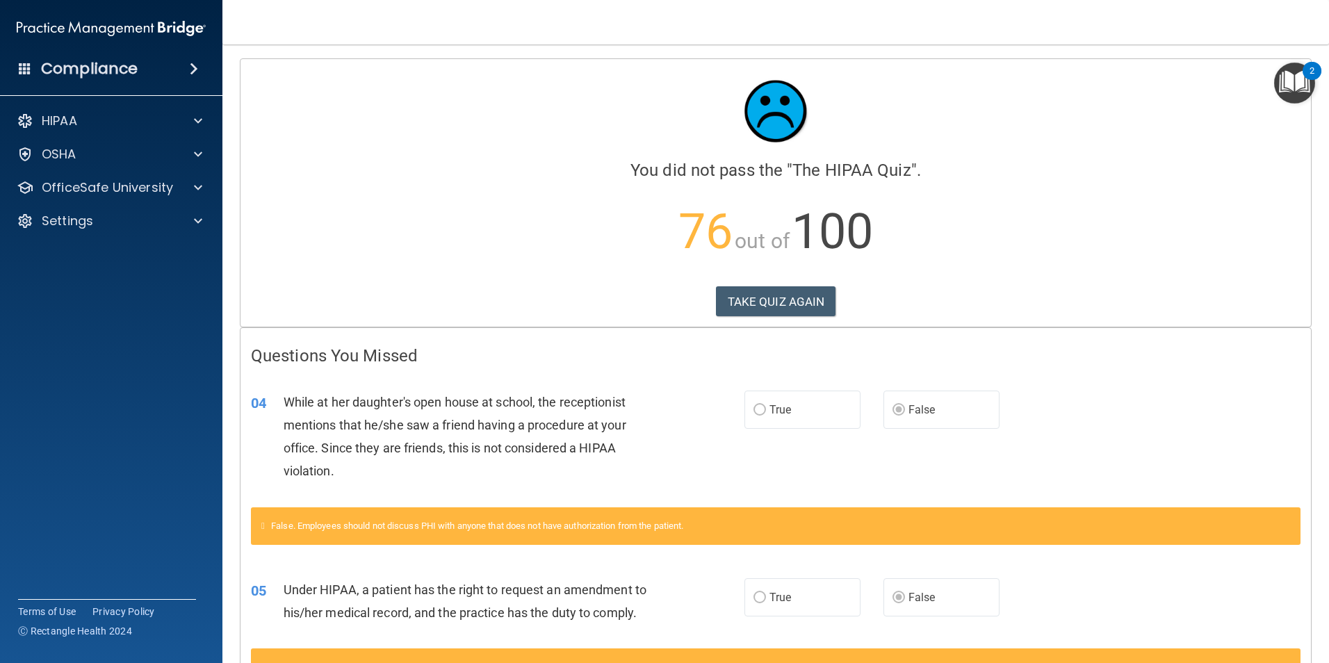
click at [788, 402] on label "True" at bounding box center [802, 410] width 116 height 38
click at [760, 293] on button "TAKE QUIZ AGAIN" at bounding box center [776, 301] width 120 height 31
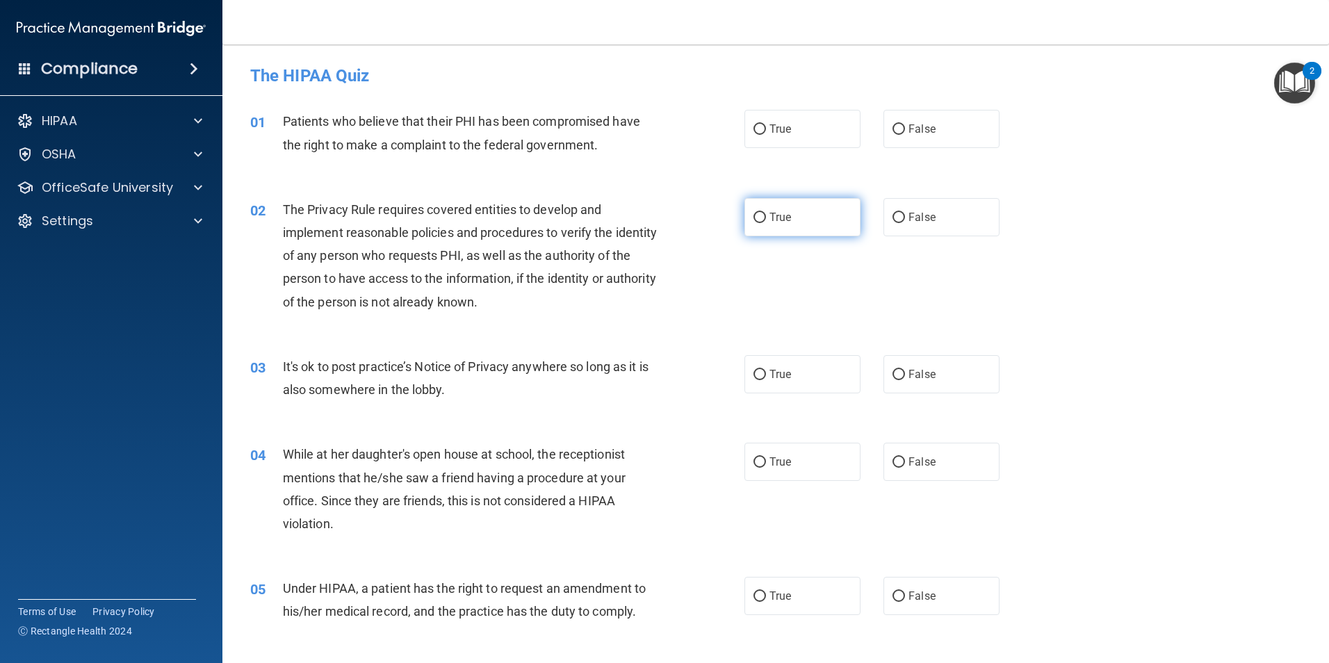
click at [791, 215] on label "True" at bounding box center [802, 217] width 116 height 38
click at [766, 215] on input "True" at bounding box center [759, 218] width 13 height 10
radio input "true"
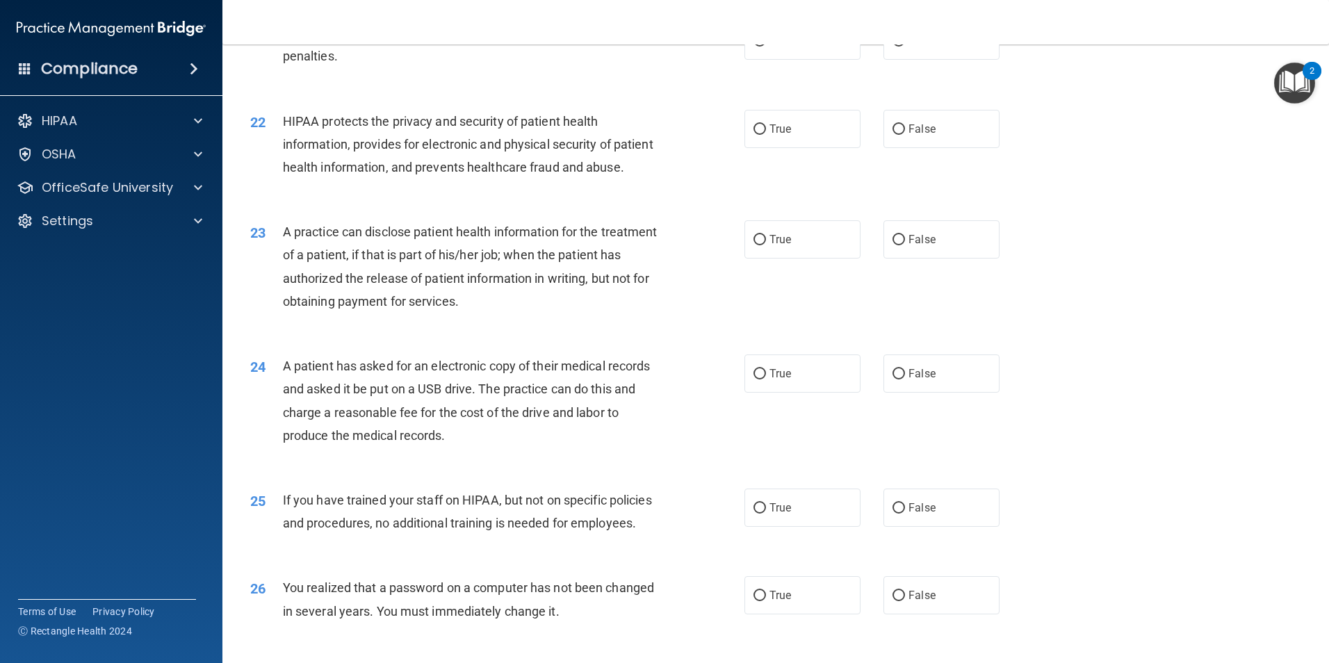
scroll to position [2015, 0]
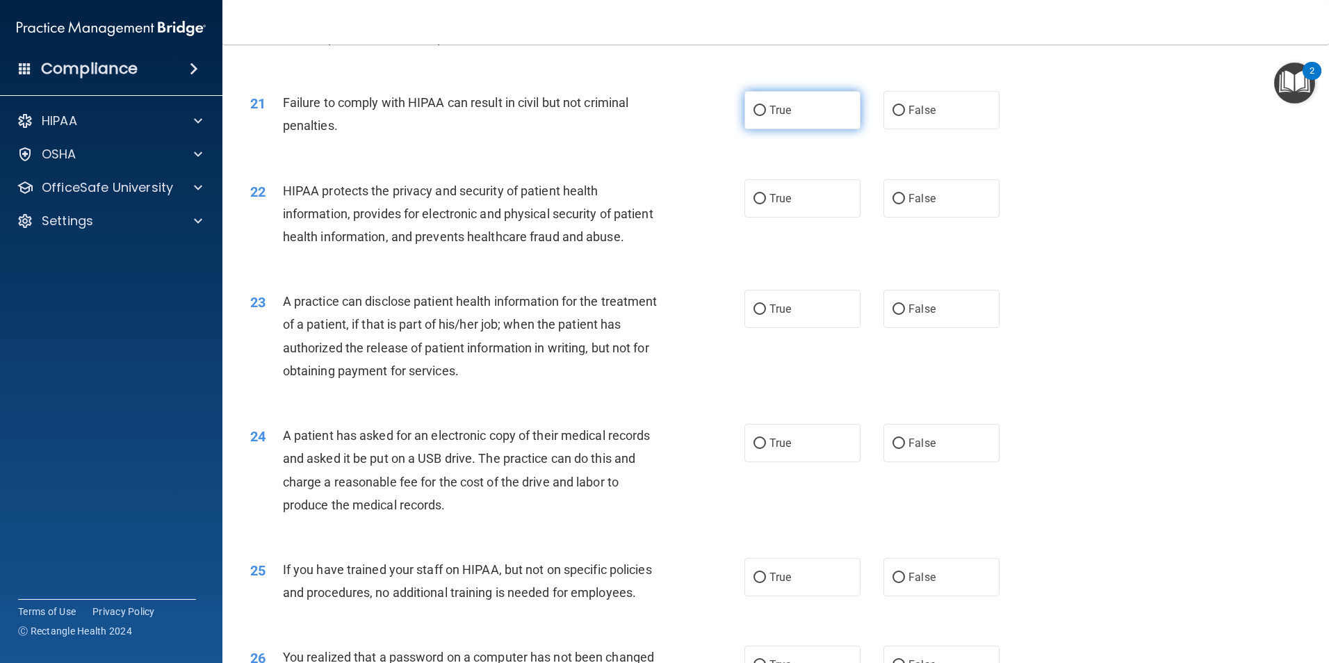
click at [812, 127] on label "True" at bounding box center [802, 110] width 116 height 38
click at [766, 116] on input "True" at bounding box center [759, 111] width 13 height 10
radio input "true"
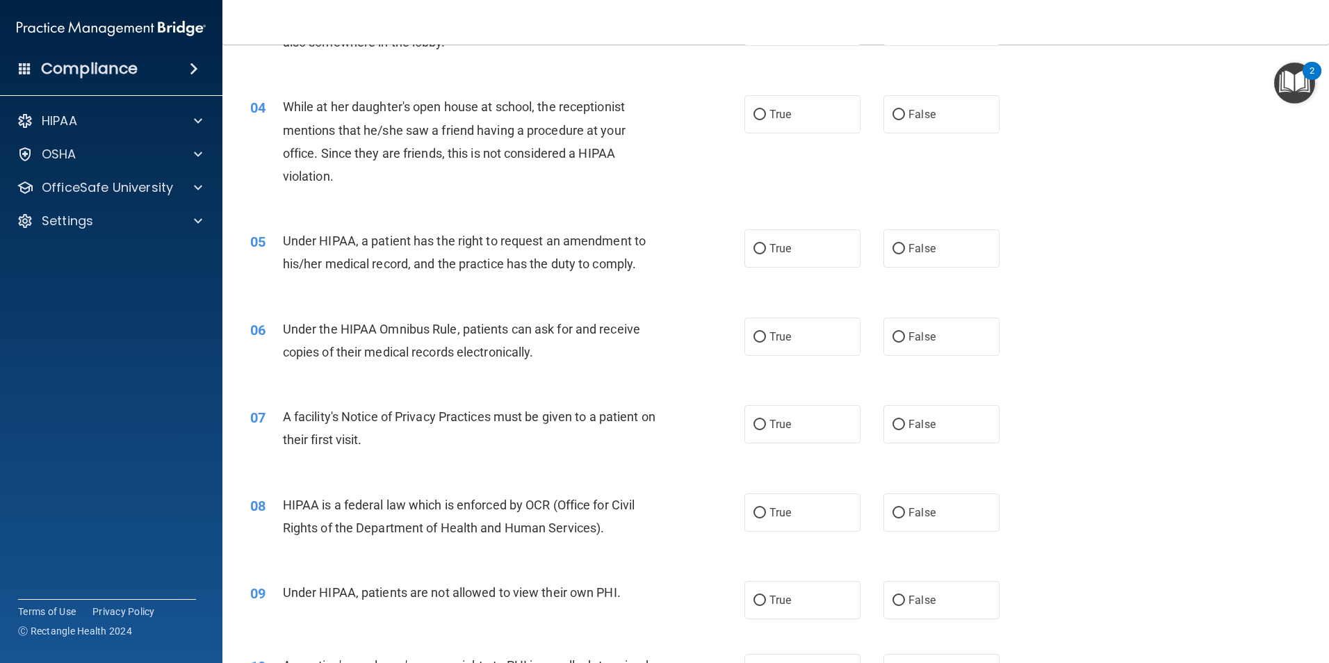
scroll to position [0, 0]
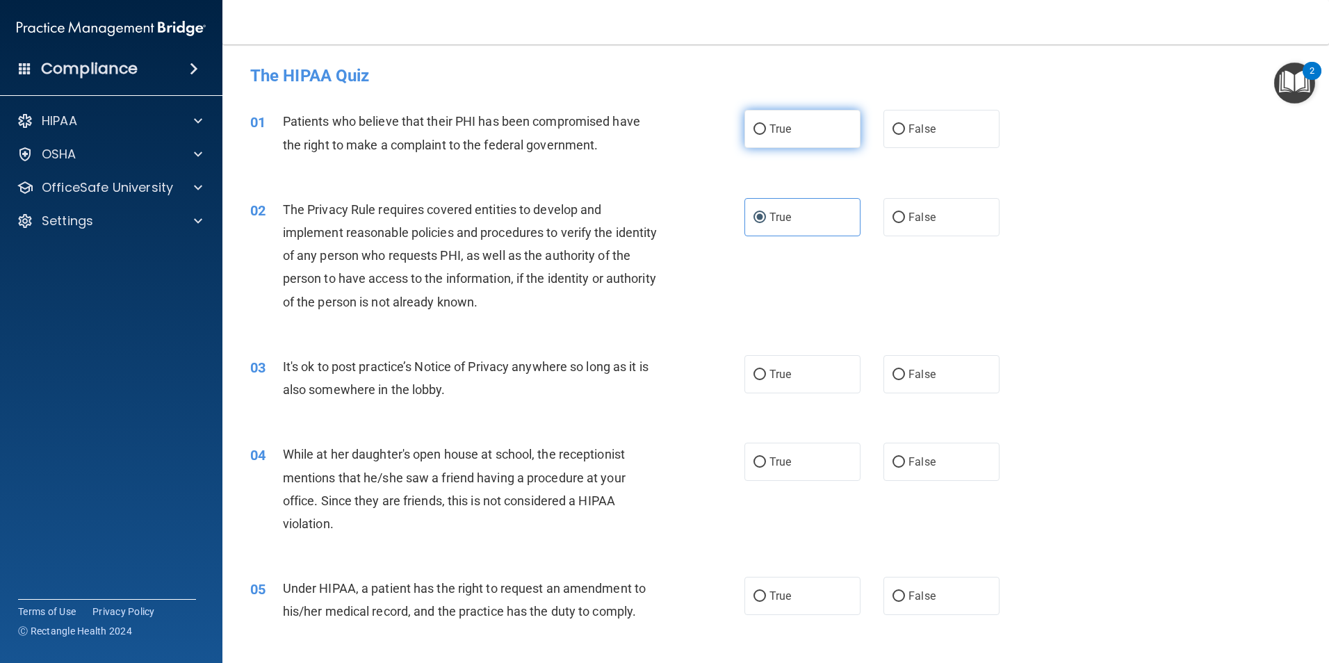
click at [753, 129] on input "True" at bounding box center [759, 129] width 13 height 10
radio input "true"
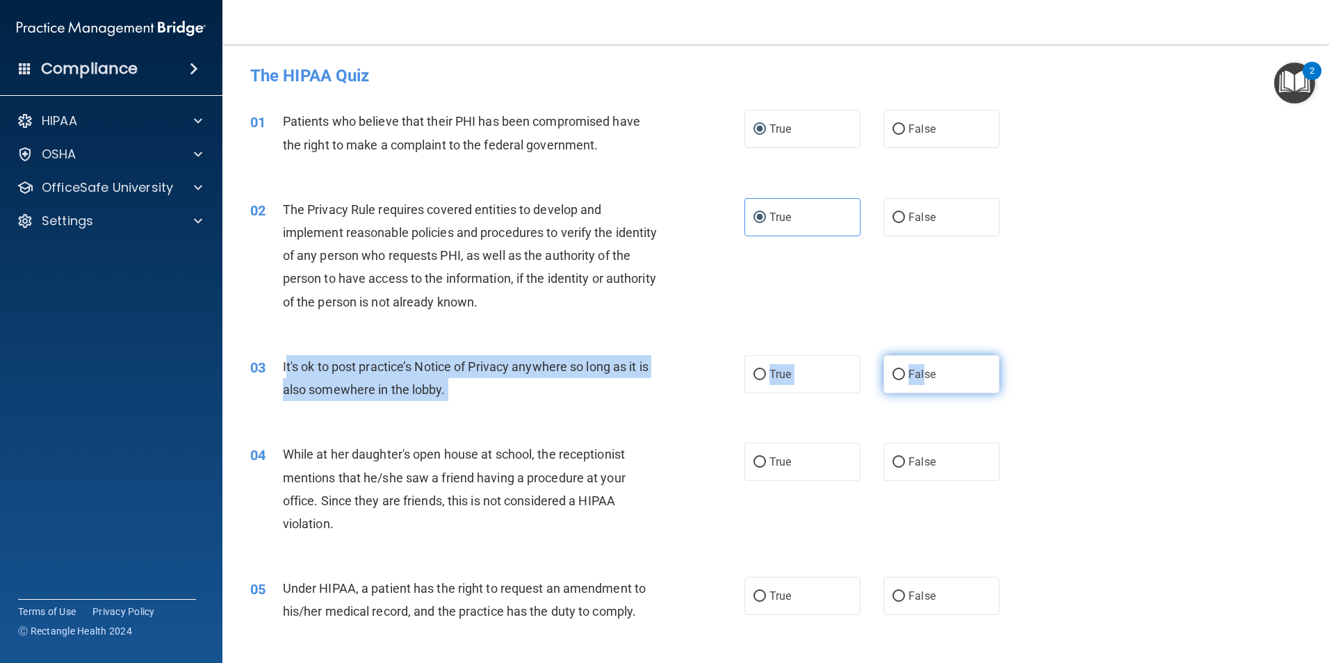
drag, startPoint x: 286, startPoint y: 365, endPoint x: 916, endPoint y: 381, distance: 630.5
click at [1023, 355] on ng-form "03 It's ok to post practice’s Notice of Privacy anywhere so long as it is also …" at bounding box center [1023, 355] width 0 height 0
click at [748, 372] on label "True" at bounding box center [802, 374] width 116 height 38
click at [753, 372] on input "True" at bounding box center [759, 375] width 13 height 10
radio input "true"
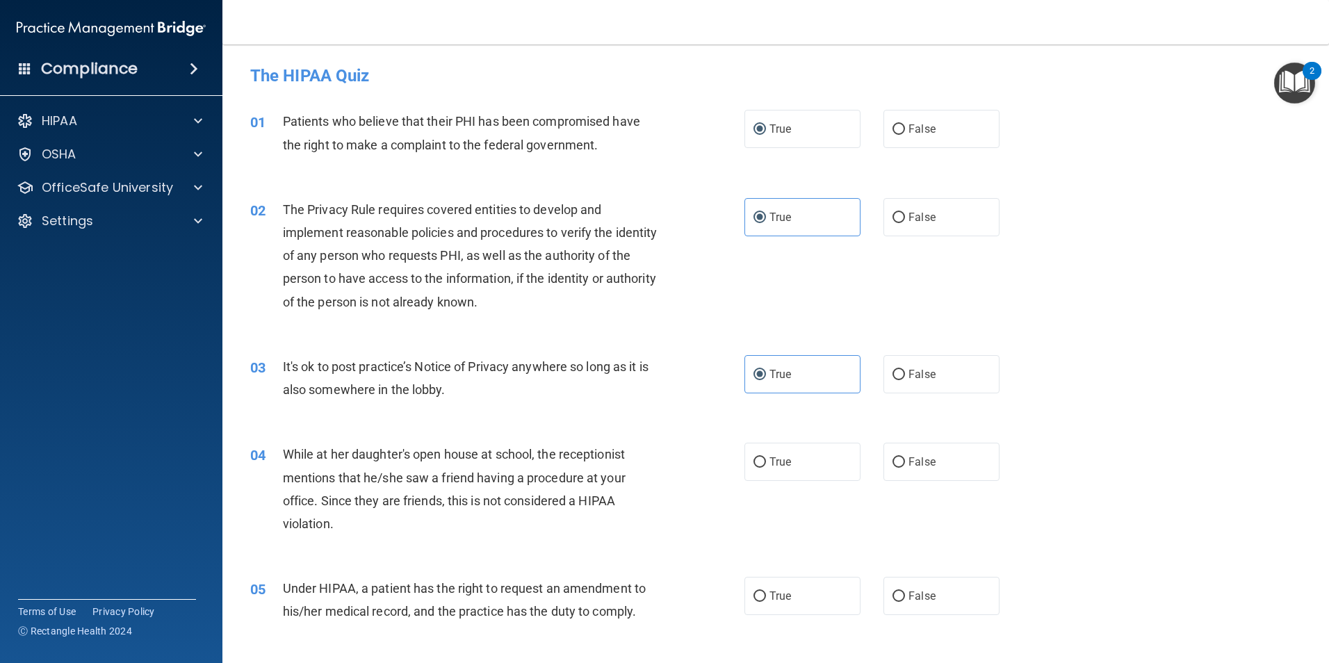
click at [678, 454] on div "04 While at her daughter's open house at school, the receptionist mentions that…" at bounding box center [497, 492] width 536 height 99
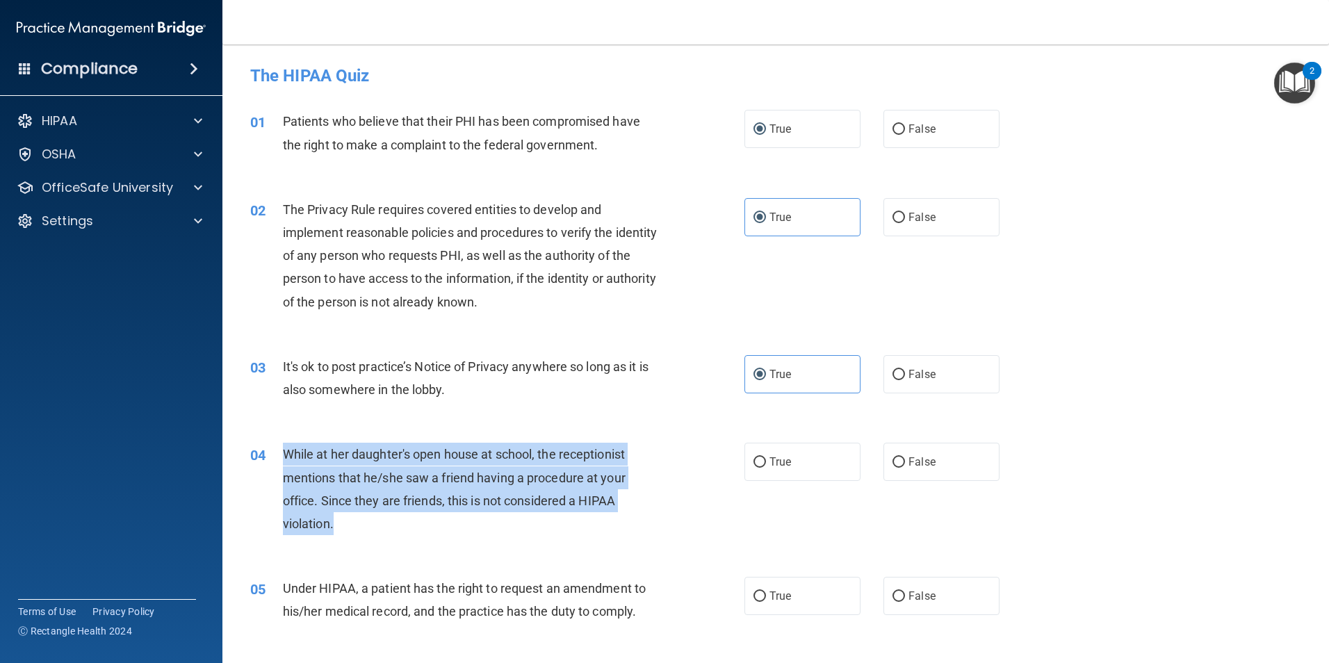
drag, startPoint x: 285, startPoint y: 452, endPoint x: 387, endPoint y: 534, distance: 131.0
click at [387, 534] on div "While at her daughter's open house at school, the receptionist mentions that he…" at bounding box center [476, 489] width 386 height 92
click at [897, 466] on input "False" at bounding box center [898, 462] width 13 height 10
radio input "true"
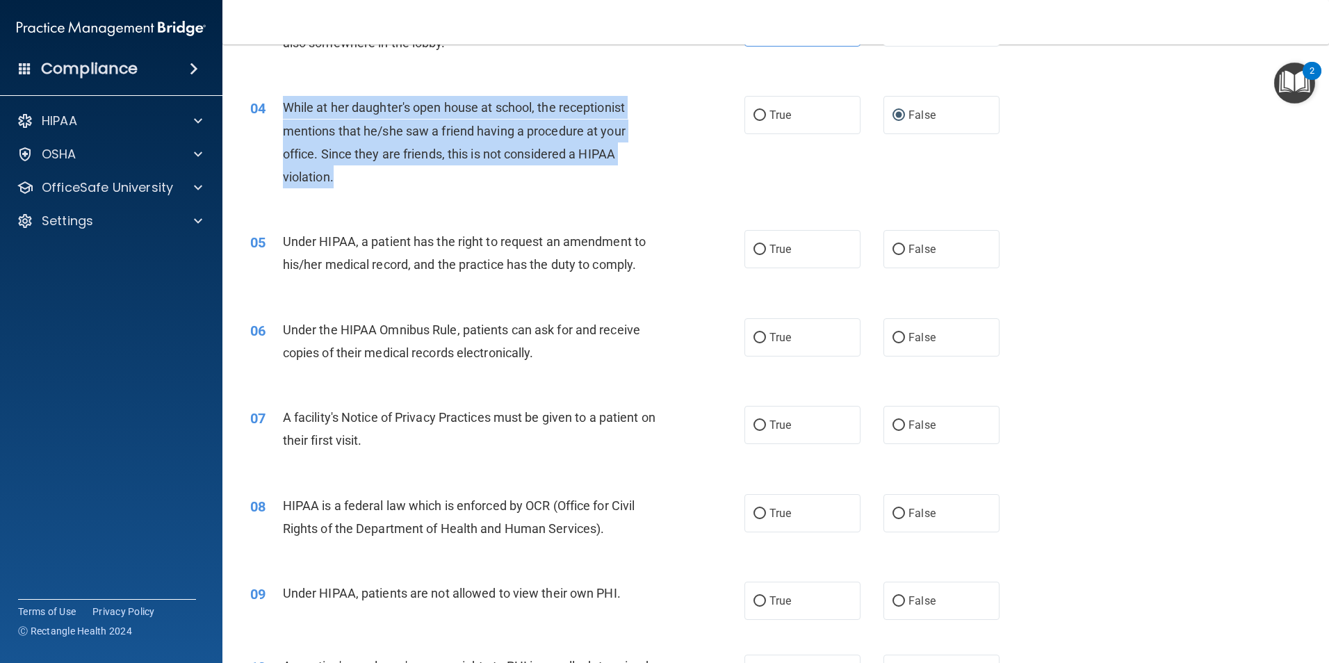
scroll to position [347, 0]
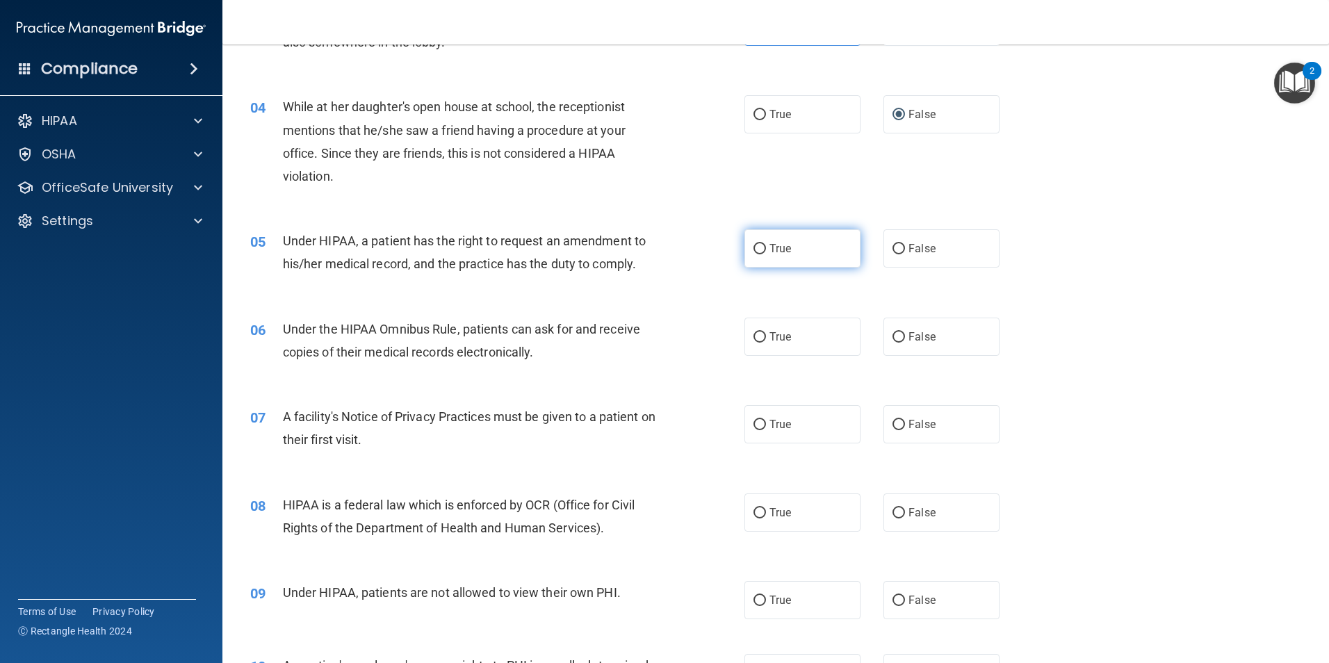
click at [769, 254] on span "True" at bounding box center [780, 248] width 22 height 13
click at [766, 254] on input "True" at bounding box center [759, 249] width 13 height 10
radio input "true"
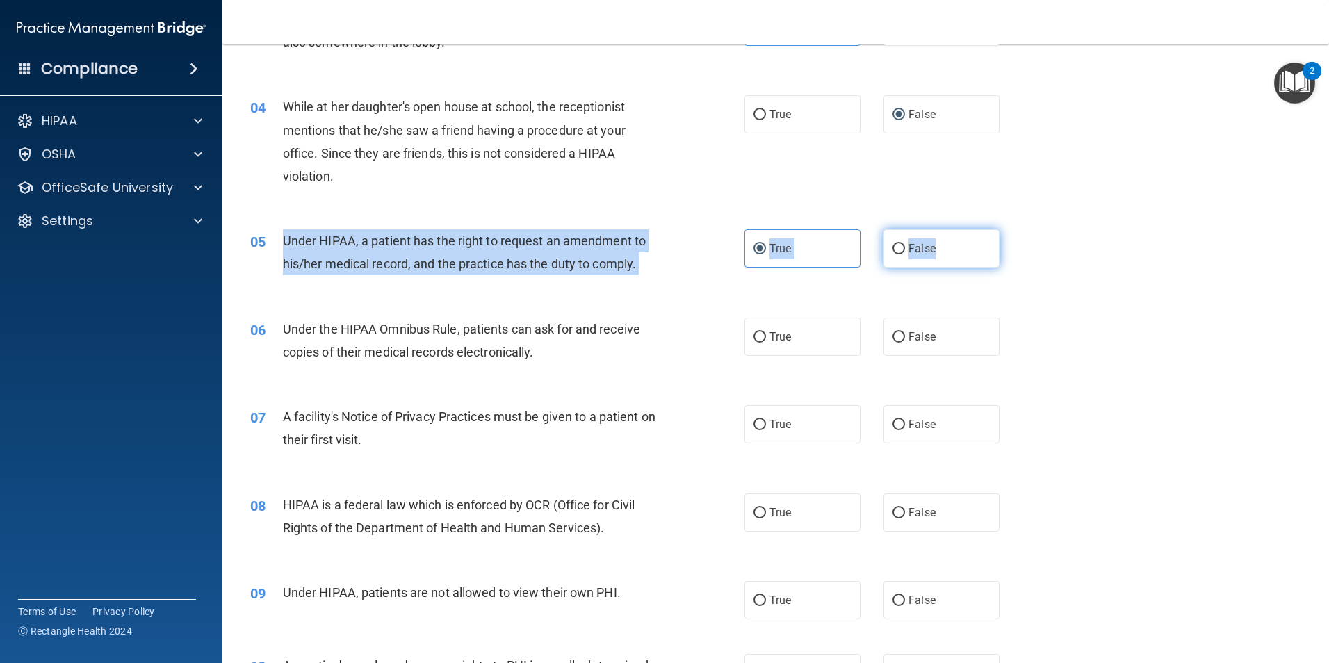
drag, startPoint x: 285, startPoint y: 240, endPoint x: 945, endPoint y: 258, distance: 660.4
click at [1023, 229] on ng-form "05 Under HIPAA, a patient has the right to request an amendment to his/her medi…" at bounding box center [1023, 229] width 0 height 0
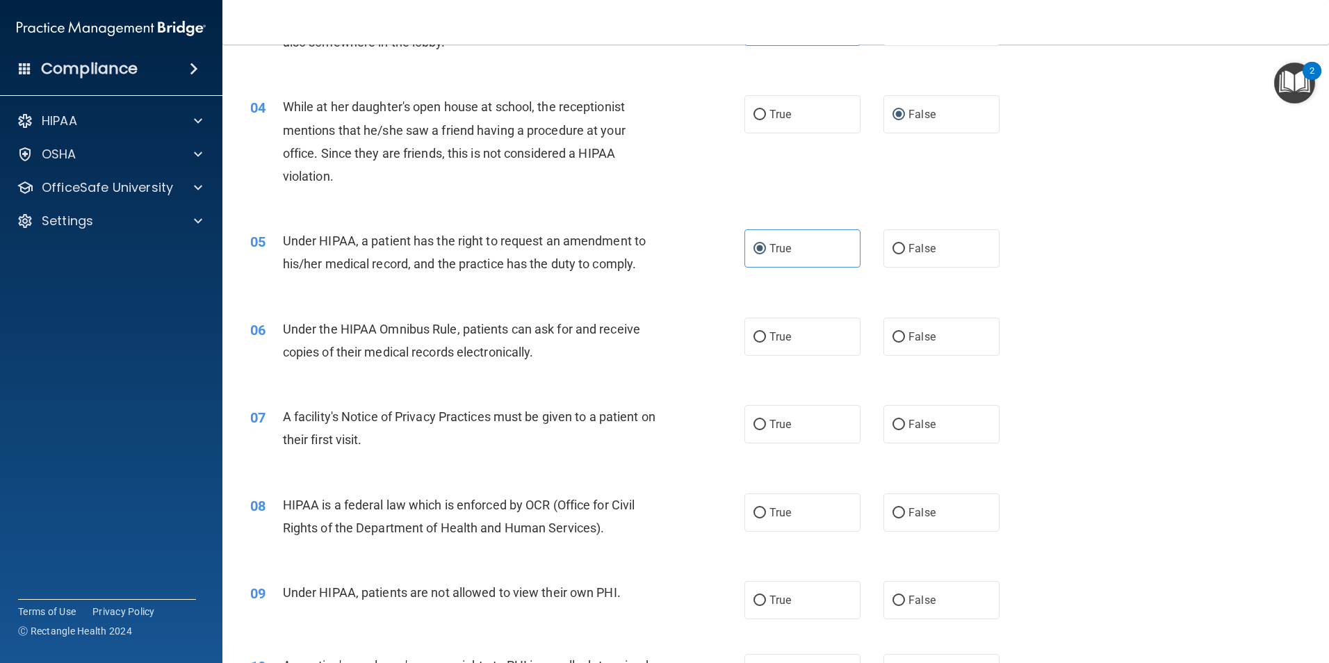
click at [568, 382] on div "06 Under the HIPAA Omnibus Rule, patients can ask for and receive copies of the…" at bounding box center [776, 344] width 1072 height 88
click at [753, 343] on label "True" at bounding box center [802, 337] width 116 height 38
click at [753, 343] on input "True" at bounding box center [759, 337] width 13 height 10
radio input "true"
click at [785, 438] on label "True" at bounding box center [802, 424] width 116 height 38
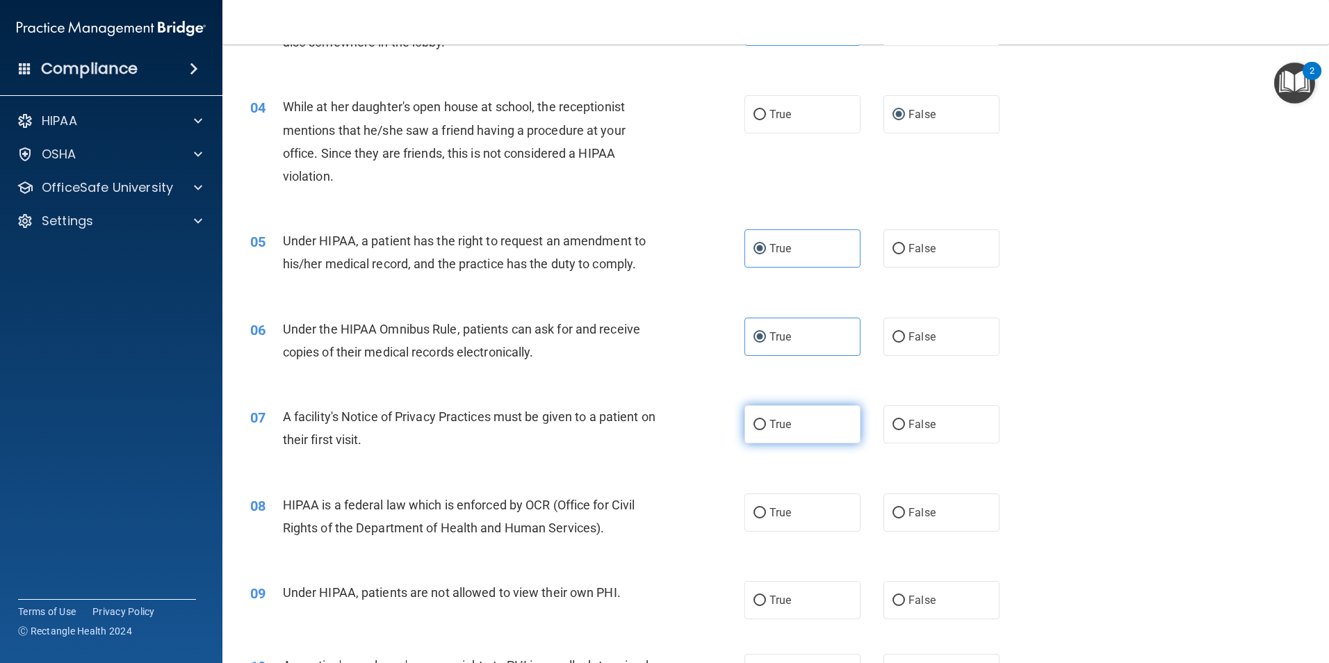
click at [766, 430] on input "True" at bounding box center [759, 425] width 13 height 10
radio input "true"
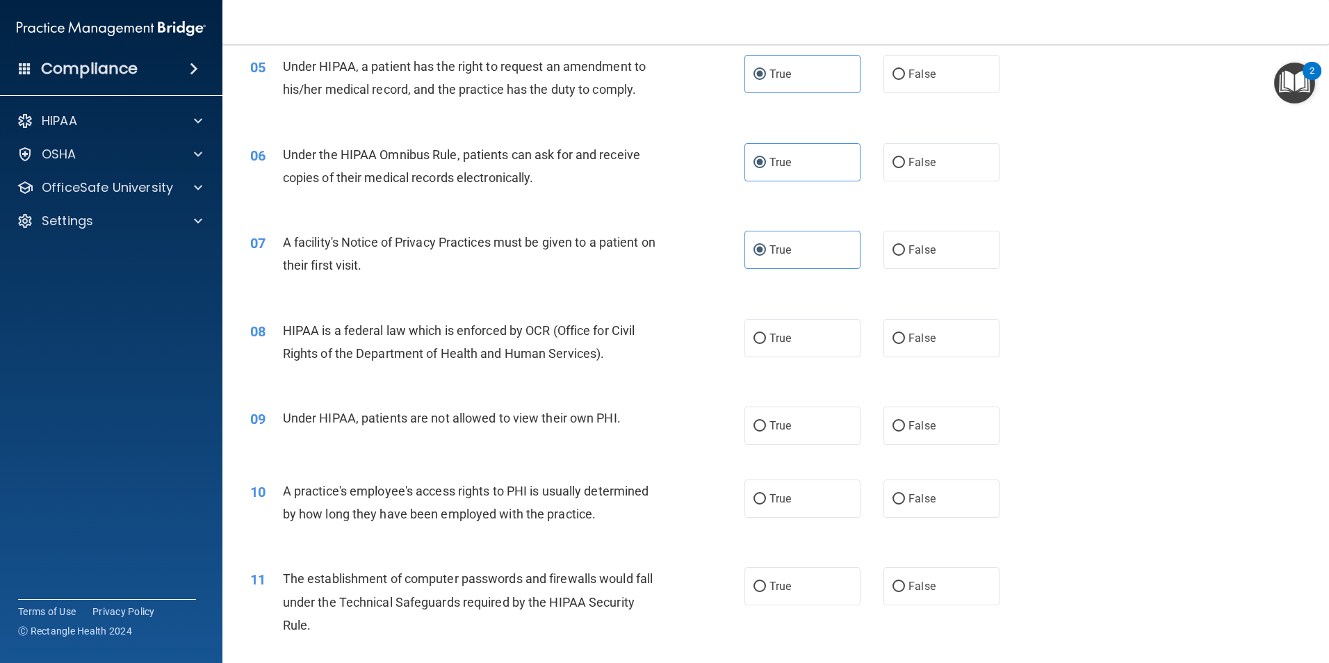
scroll to position [625, 0]
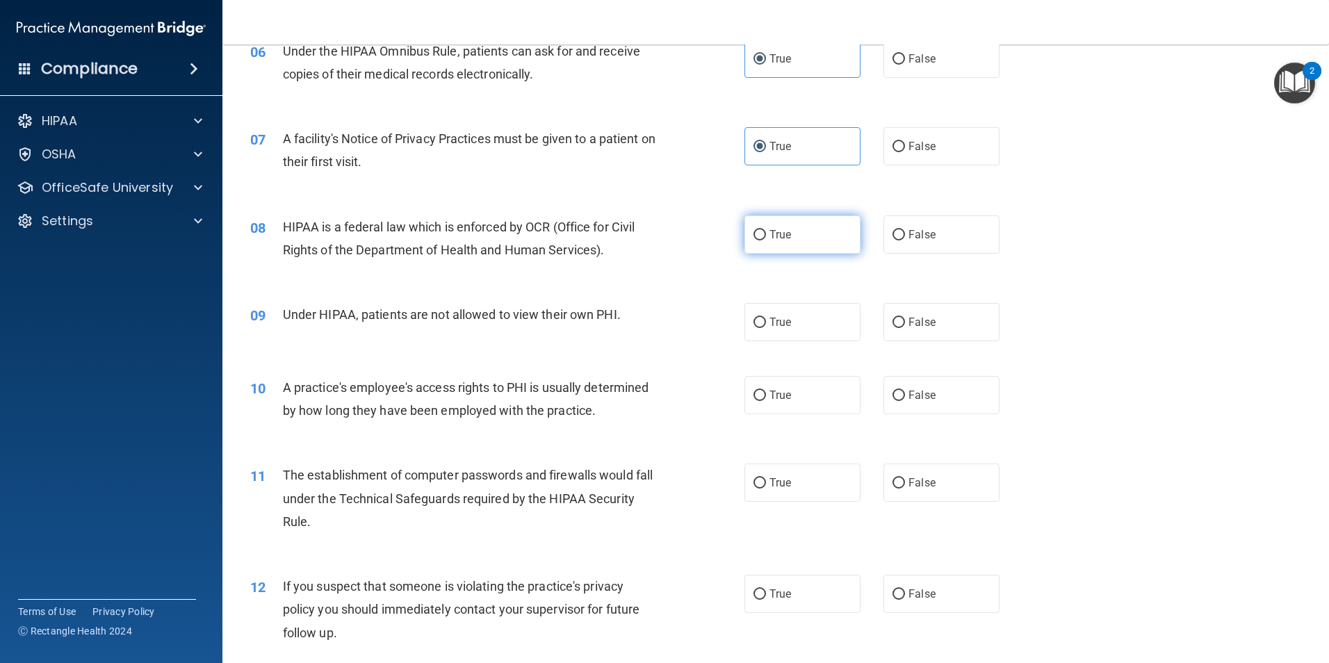
click at [761, 237] on label "True" at bounding box center [802, 234] width 116 height 38
click at [761, 237] on input "True" at bounding box center [759, 235] width 13 height 10
radio input "true"
click at [924, 320] on span "False" at bounding box center [921, 321] width 27 height 13
click at [905, 320] on input "False" at bounding box center [898, 323] width 13 height 10
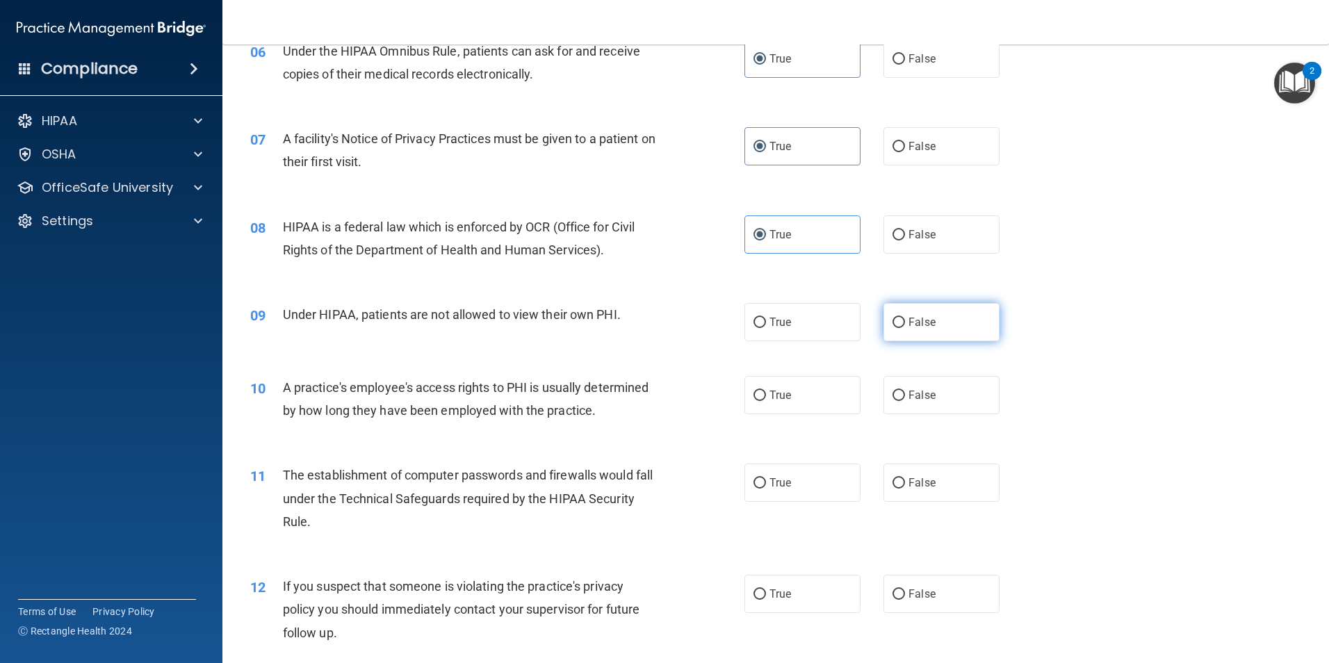
radio input "true"
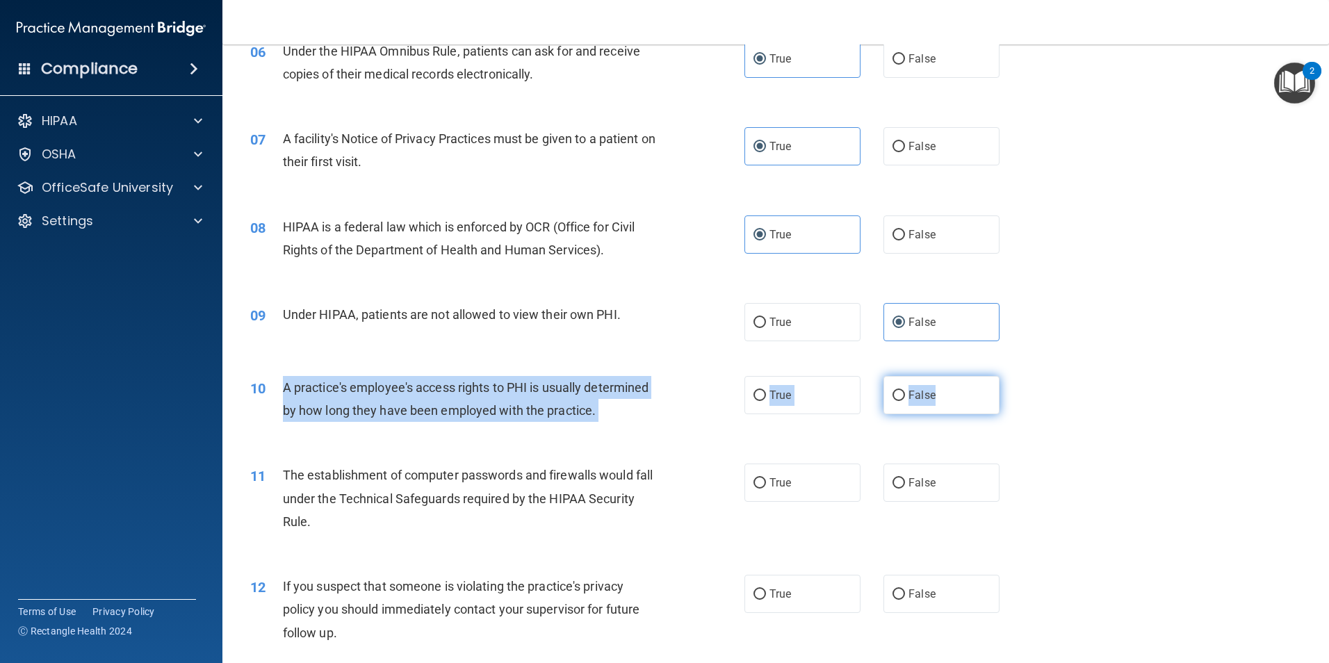
drag, startPoint x: 284, startPoint y: 382, endPoint x: 950, endPoint y: 392, distance: 665.8
click at [1023, 376] on ng-form "10 A practice's employee's access rights to PHI is usually determined by how lo…" at bounding box center [1023, 376] width 0 height 0
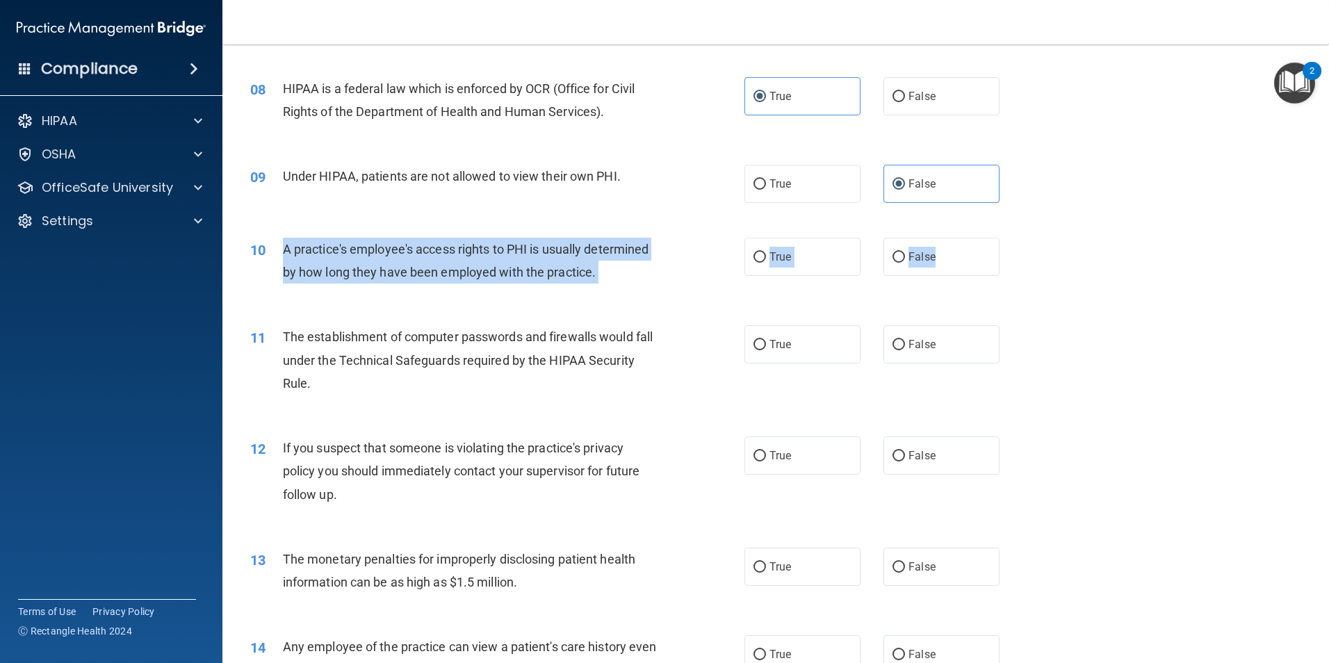
scroll to position [764, 0]
click at [893, 265] on label "False" at bounding box center [941, 256] width 116 height 38
click at [893, 262] on input "False" at bounding box center [898, 257] width 13 height 10
radio input "true"
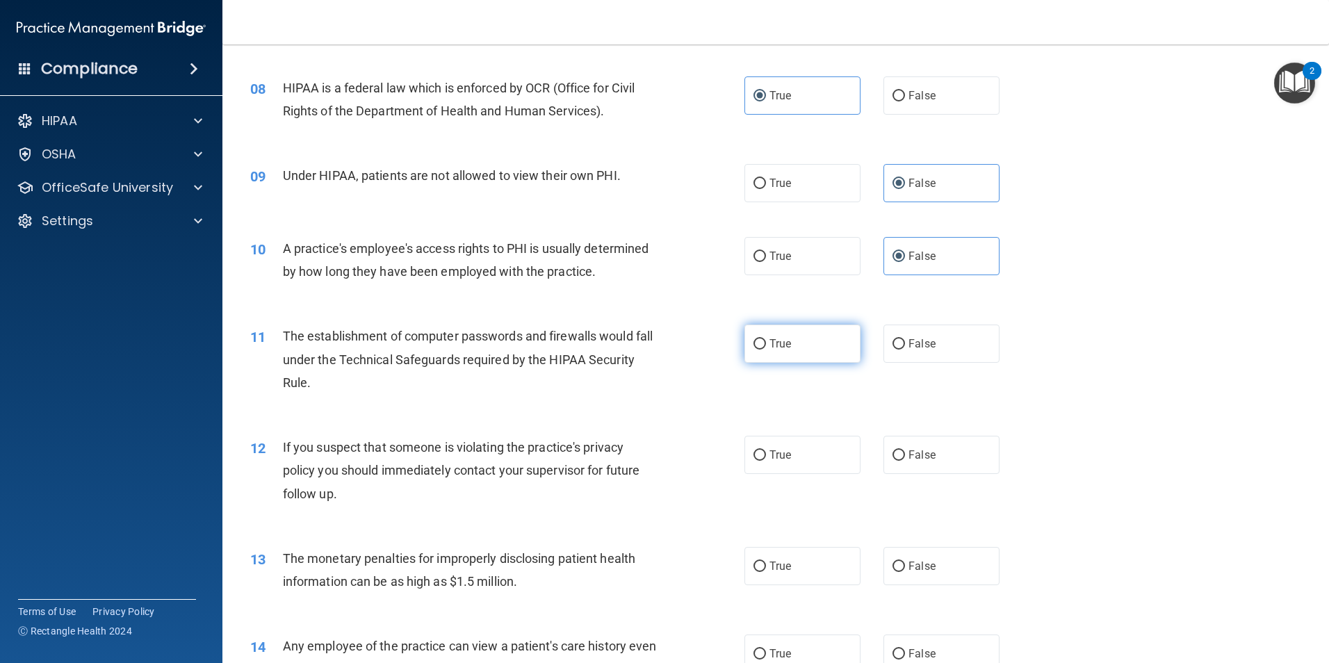
click at [769, 342] on span "True" at bounding box center [780, 343] width 22 height 13
click at [764, 342] on input "True" at bounding box center [759, 344] width 13 height 10
radio input "true"
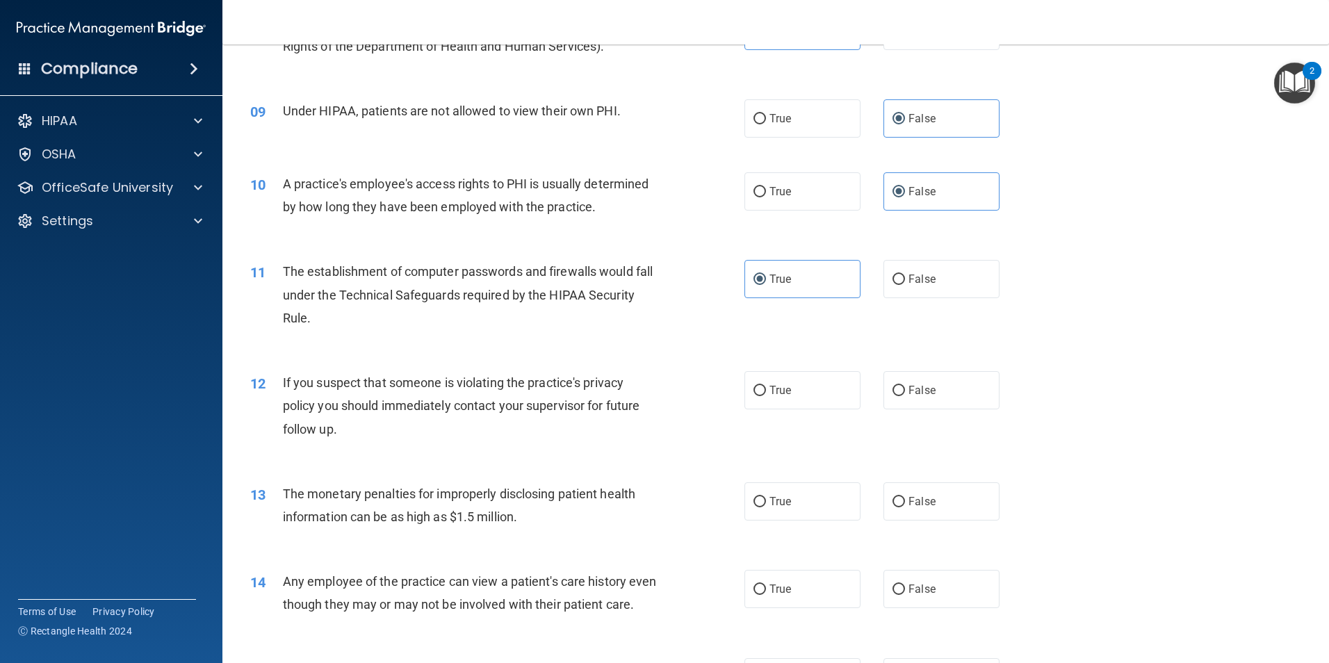
scroll to position [903, 0]
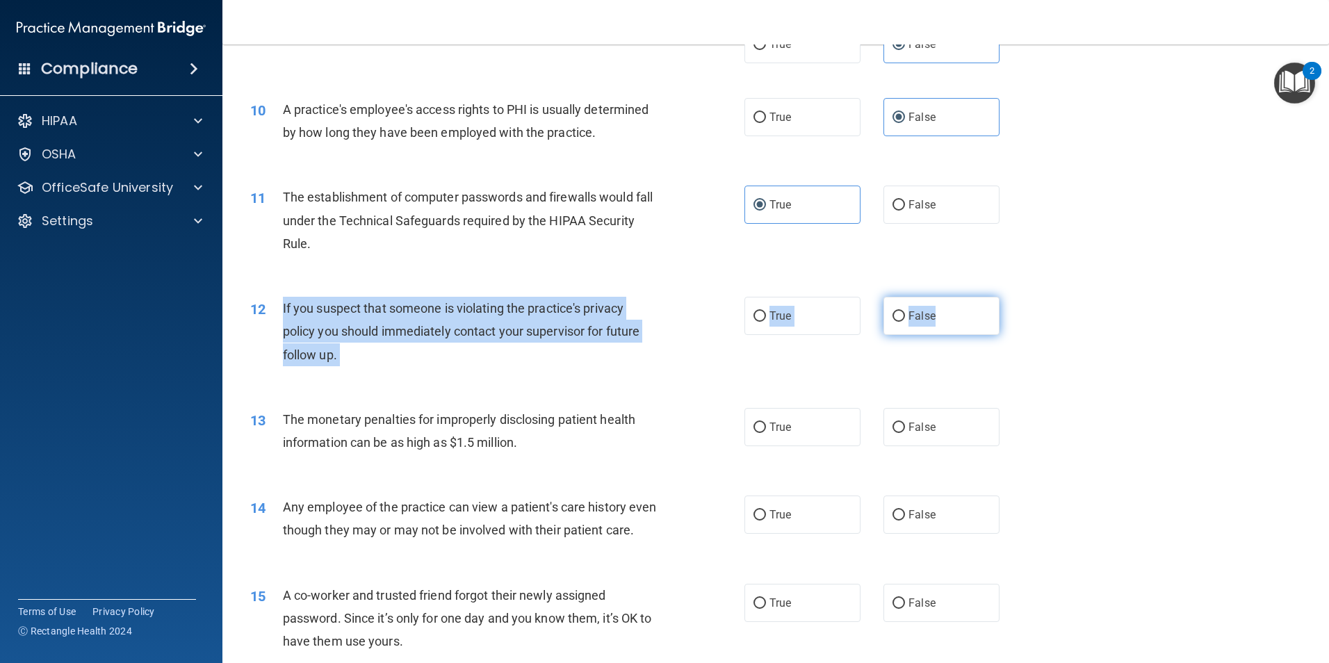
drag, startPoint x: 283, startPoint y: 306, endPoint x: 987, endPoint y: 332, distance: 705.1
click at [1023, 297] on ng-form "12 If you suspect that someone is violating the practice's privacy policy you s…" at bounding box center [1023, 297] width 0 height 0
click at [755, 316] on input "True" at bounding box center [759, 316] width 13 height 10
radio input "true"
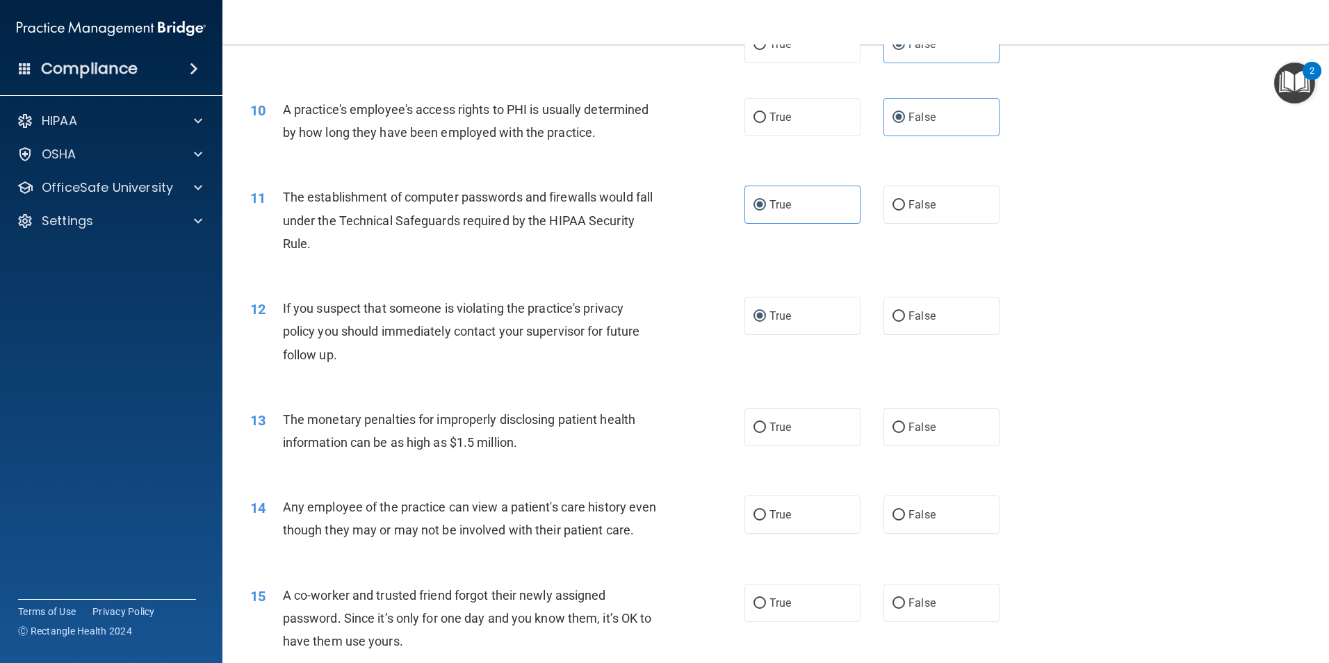
click at [596, 392] on div "13 The monetary penalties for improperly disclosing patient health information …" at bounding box center [776, 435] width 1072 height 88
click at [803, 422] on label "True" at bounding box center [802, 427] width 116 height 38
click at [766, 422] on input "True" at bounding box center [759, 427] width 13 height 10
radio input "true"
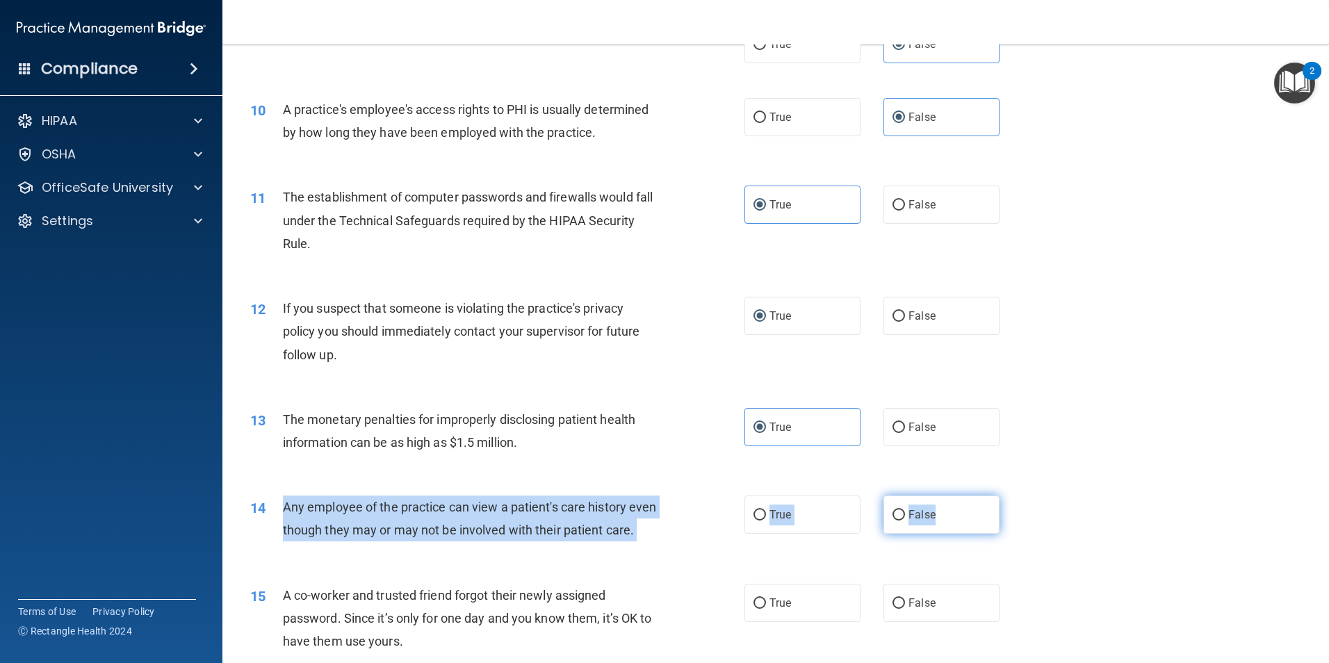
drag, startPoint x: 286, startPoint y: 505, endPoint x: 954, endPoint y: 527, distance: 668.9
click at [1023, 495] on ng-form "14 Any employee of the practice can view a patient's care history even though t…" at bounding box center [1023, 495] width 0 height 0
click at [762, 509] on label "True" at bounding box center [802, 514] width 116 height 38
click at [762, 510] on input "True" at bounding box center [759, 515] width 13 height 10
radio input "true"
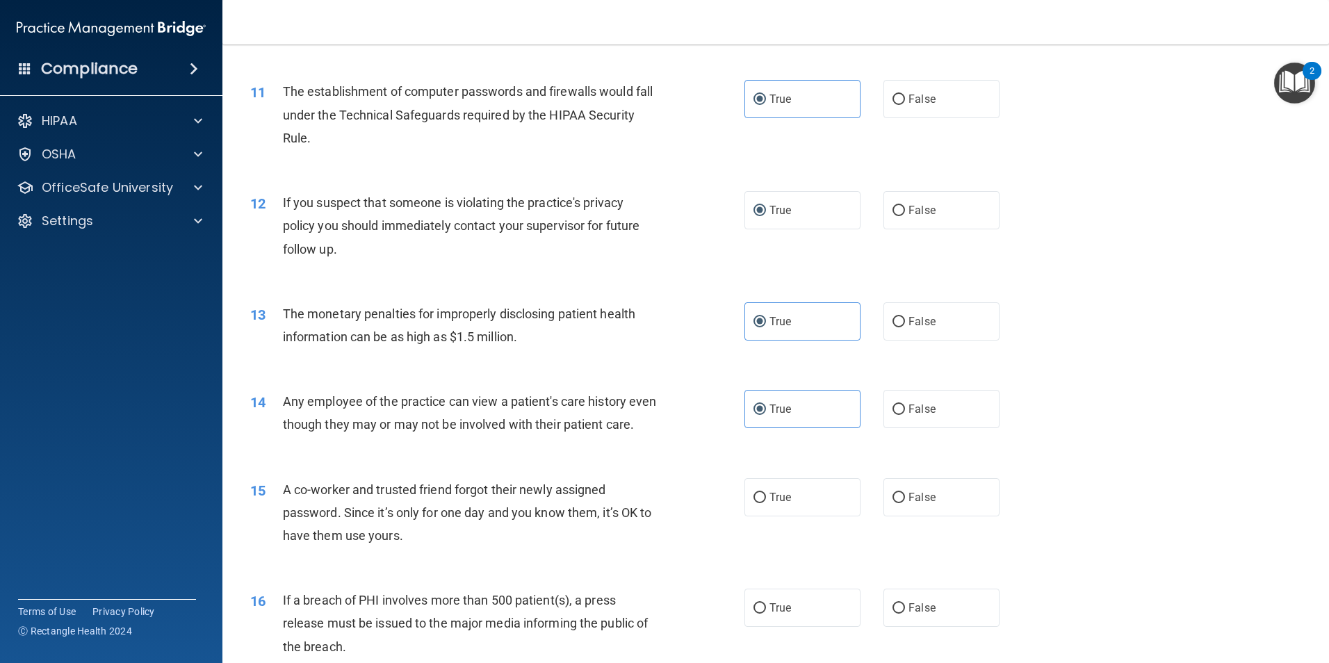
scroll to position [1181, 0]
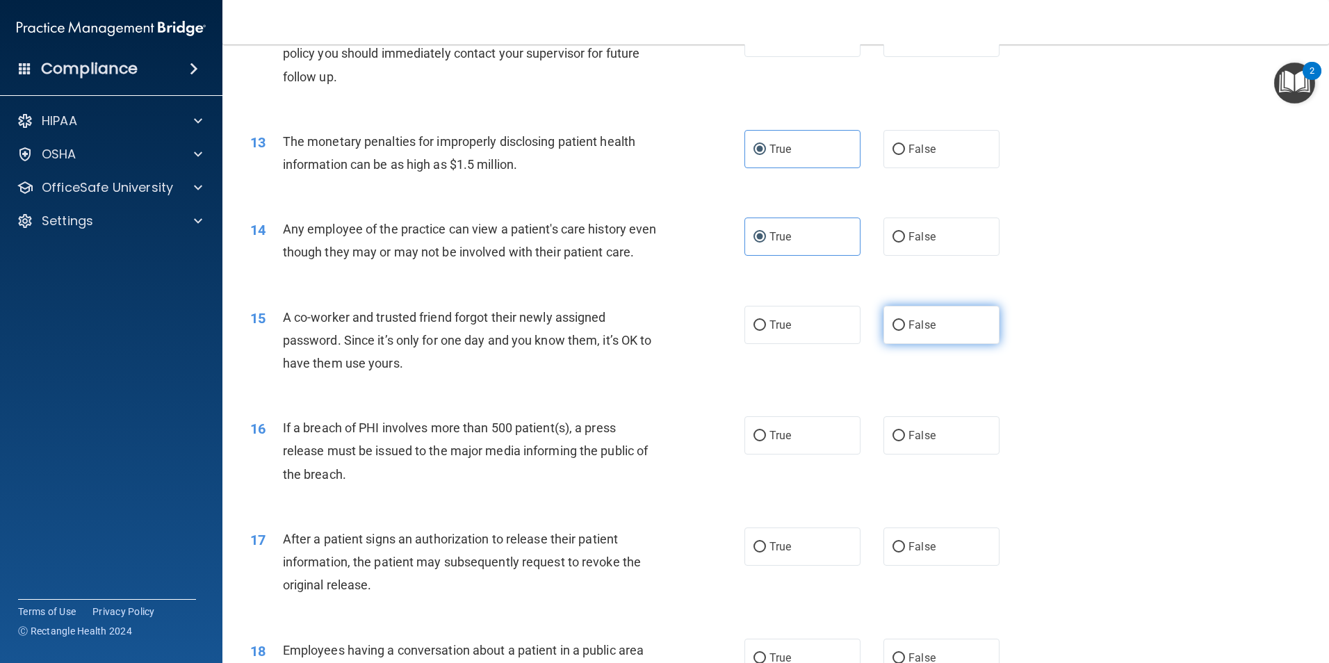
click at [892, 331] on input "False" at bounding box center [898, 325] width 13 height 10
radio input "true"
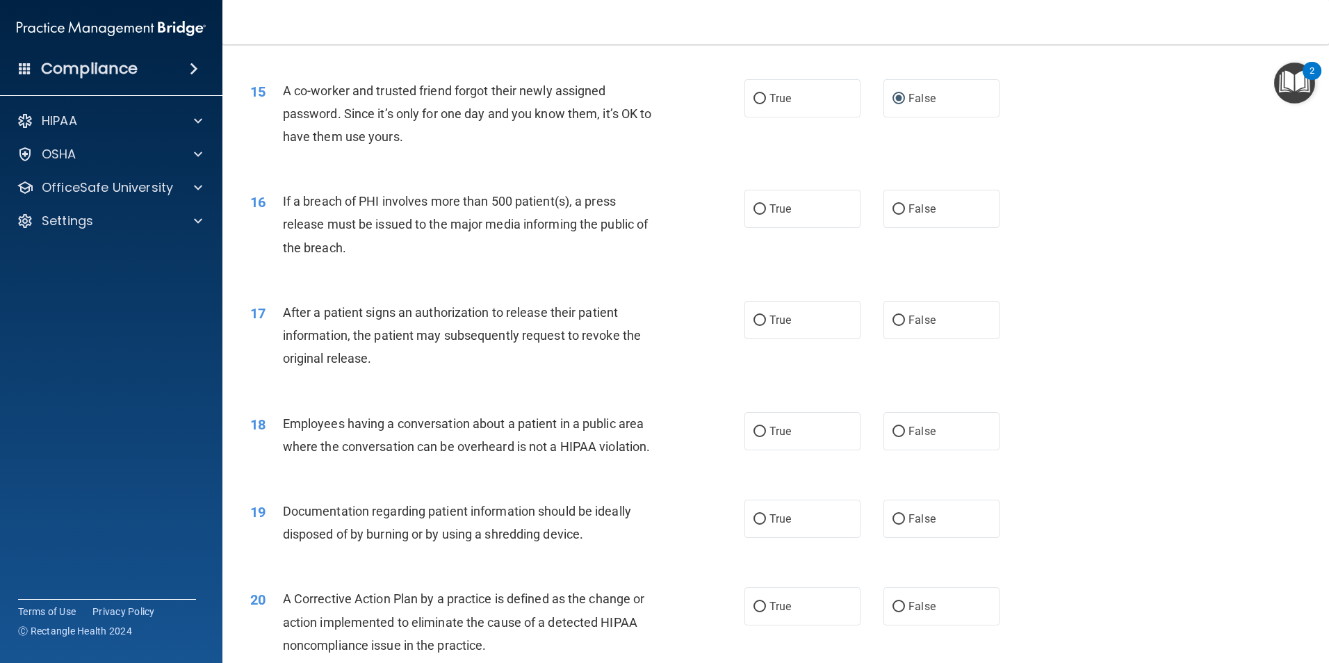
scroll to position [1459, 0]
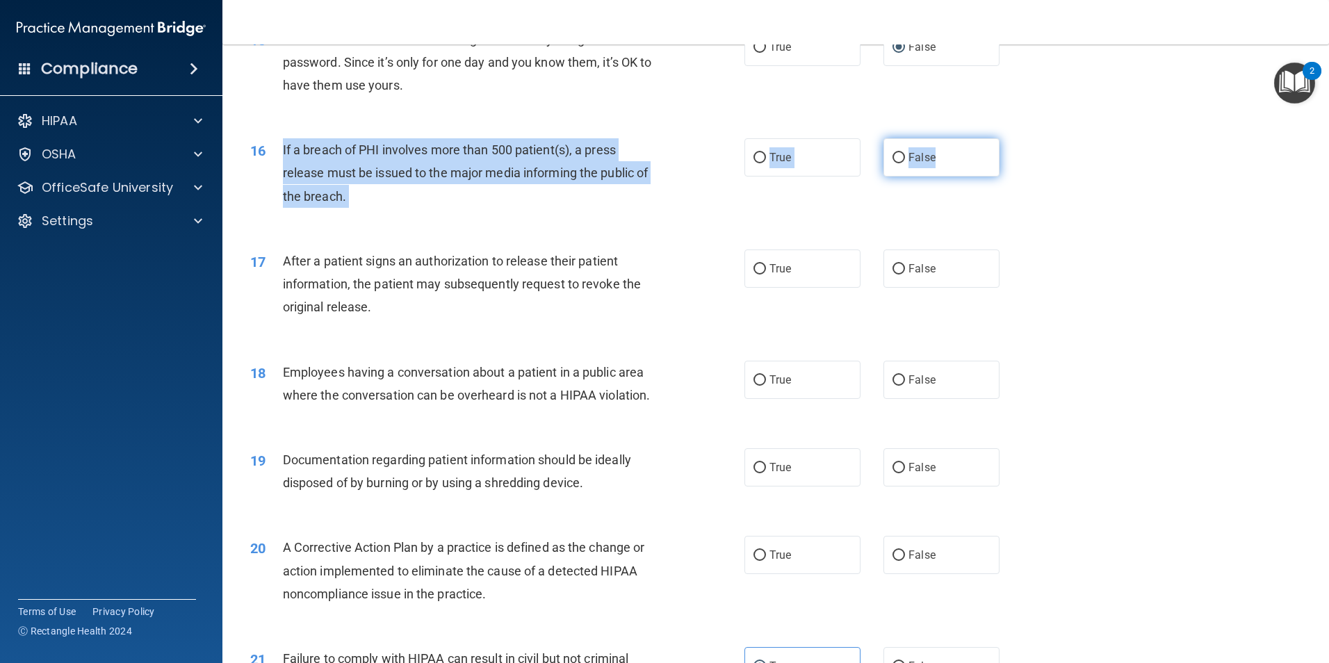
drag, startPoint x: 282, startPoint y: 172, endPoint x: 937, endPoint y: 182, distance: 655.4
click at [1023, 138] on ng-form "16 If a breach of PHI involves more than 500 patient(s), a press release must b…" at bounding box center [1023, 138] width 0 height 0
click at [760, 173] on label "True" at bounding box center [802, 157] width 116 height 38
click at [760, 163] on input "True" at bounding box center [759, 158] width 13 height 10
radio input "true"
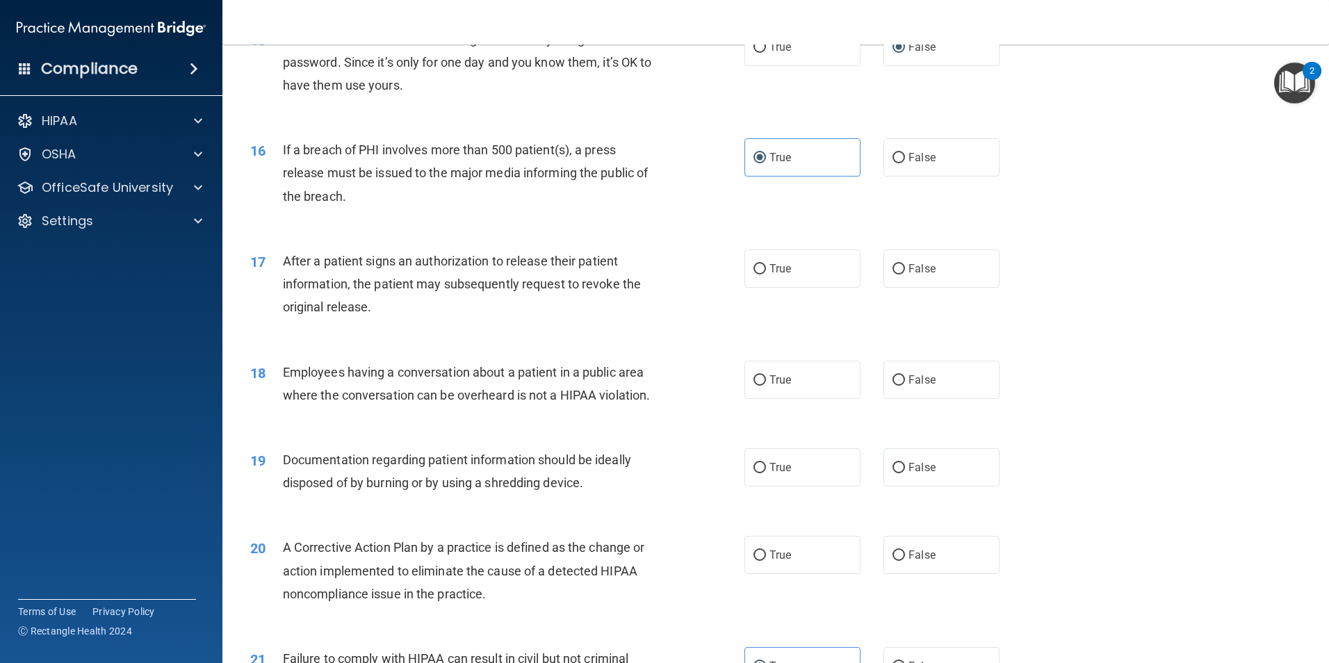
click at [484, 296] on div "After a patient signs an authorization to release their patient information, th…" at bounding box center [476, 283] width 386 height 69
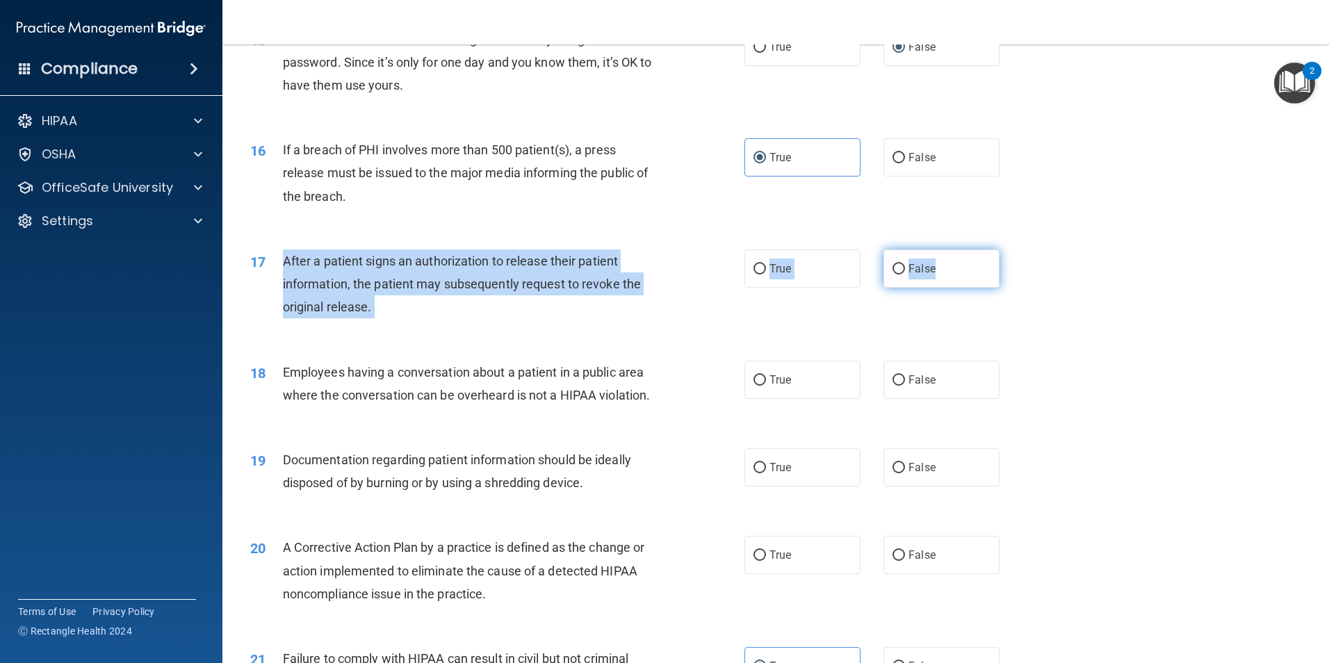
drag, startPoint x: 284, startPoint y: 279, endPoint x: 942, endPoint y: 309, distance: 659.4
click at [1023, 249] on ng-form "17 After a patient signs an authorization to release their patient information,…" at bounding box center [1023, 249] width 0 height 0
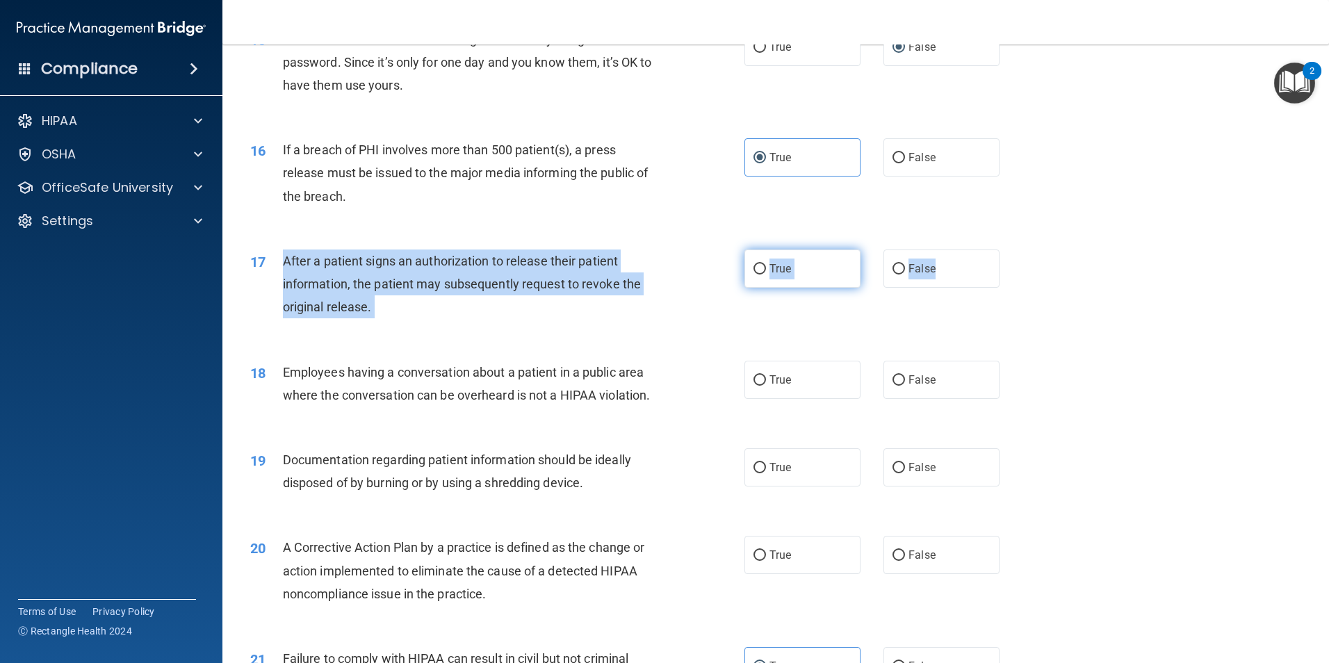
click at [755, 274] on input "True" at bounding box center [759, 269] width 13 height 10
radio input "true"
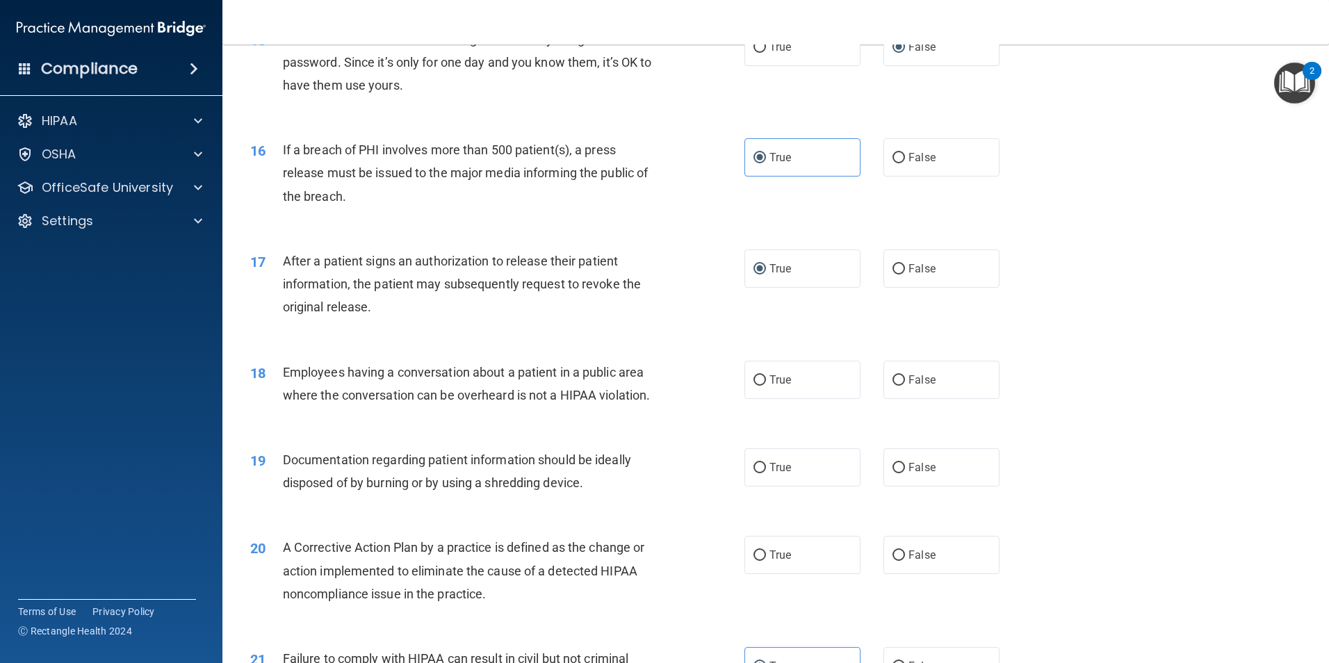
click at [382, 375] on div "18 Employees having a conversation about a patient in a public area where the c…" at bounding box center [776, 387] width 1072 height 88
click at [883, 399] on label "False" at bounding box center [941, 380] width 116 height 38
click at [892, 386] on input "False" at bounding box center [898, 380] width 13 height 10
radio input "true"
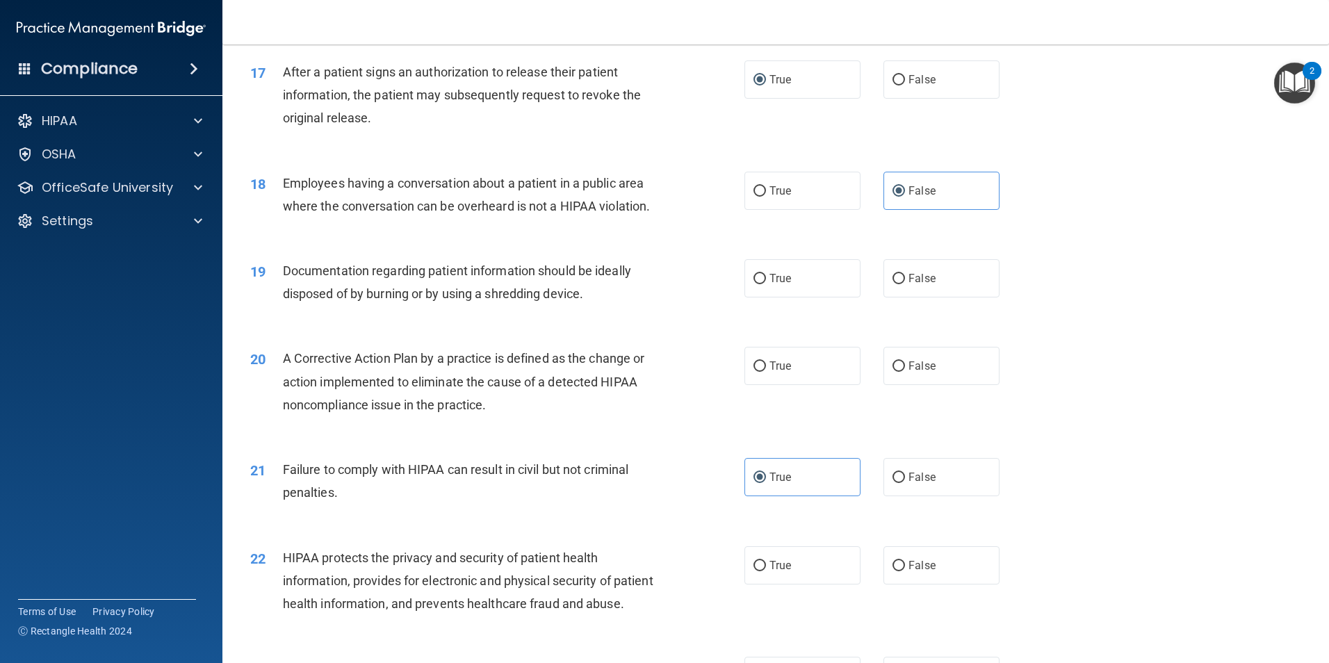
scroll to position [1668, 0]
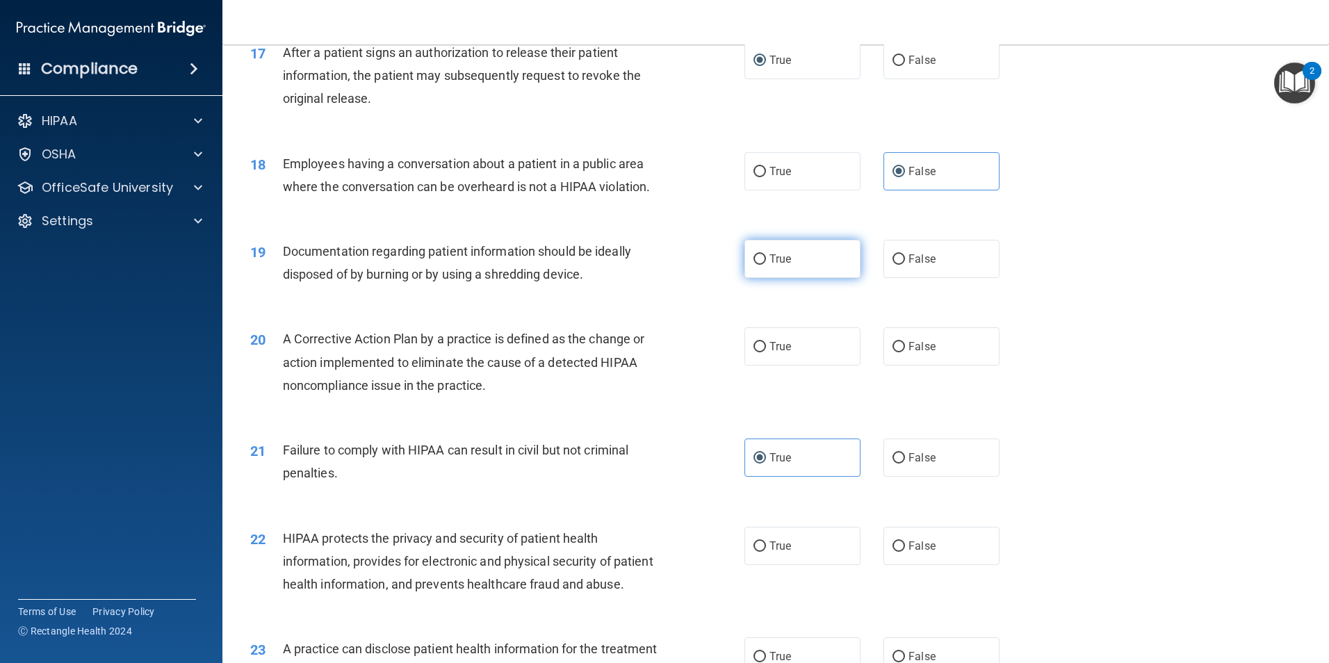
click at [806, 278] on label "True" at bounding box center [802, 259] width 116 height 38
click at [766, 265] on input "True" at bounding box center [759, 259] width 13 height 10
radio input "true"
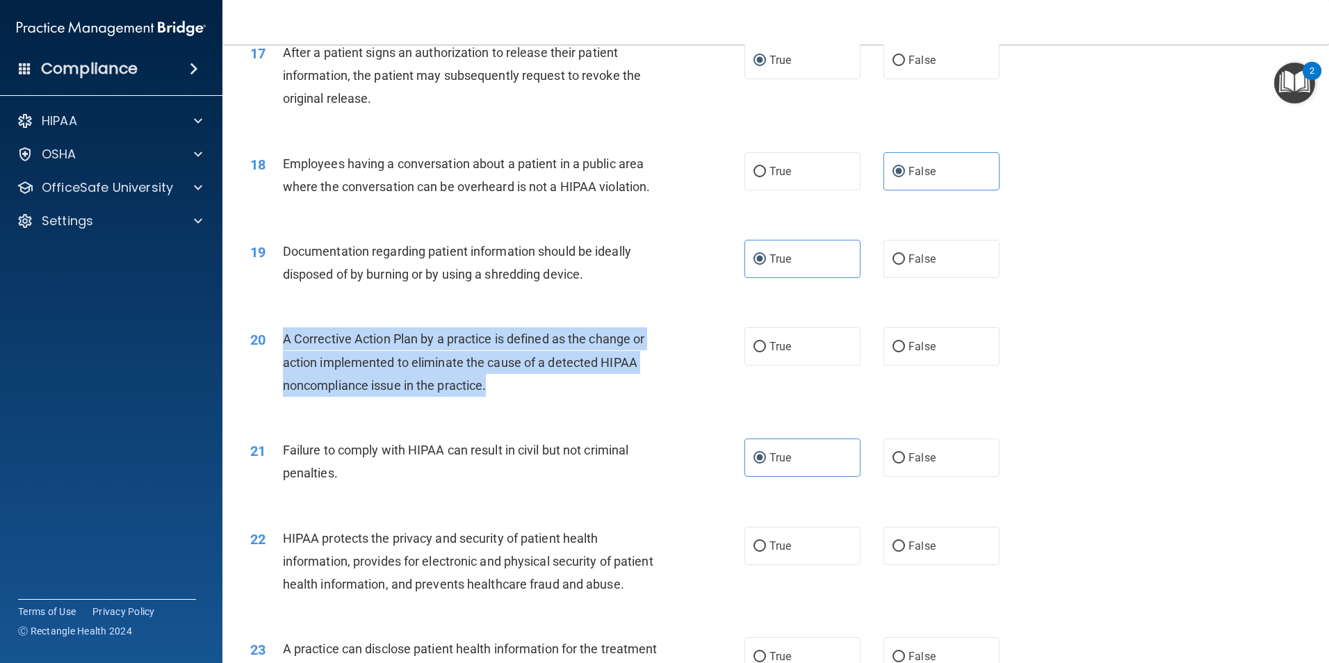
drag, startPoint x: 284, startPoint y: 363, endPoint x: 521, endPoint y: 416, distance: 242.8
click at [521, 397] on div "A Corrective Action Plan by a practice is defined as the change or action imple…" at bounding box center [476, 361] width 386 height 69
drag, startPoint x: 521, startPoint y: 416, endPoint x: 518, endPoint y: 392, distance: 23.9
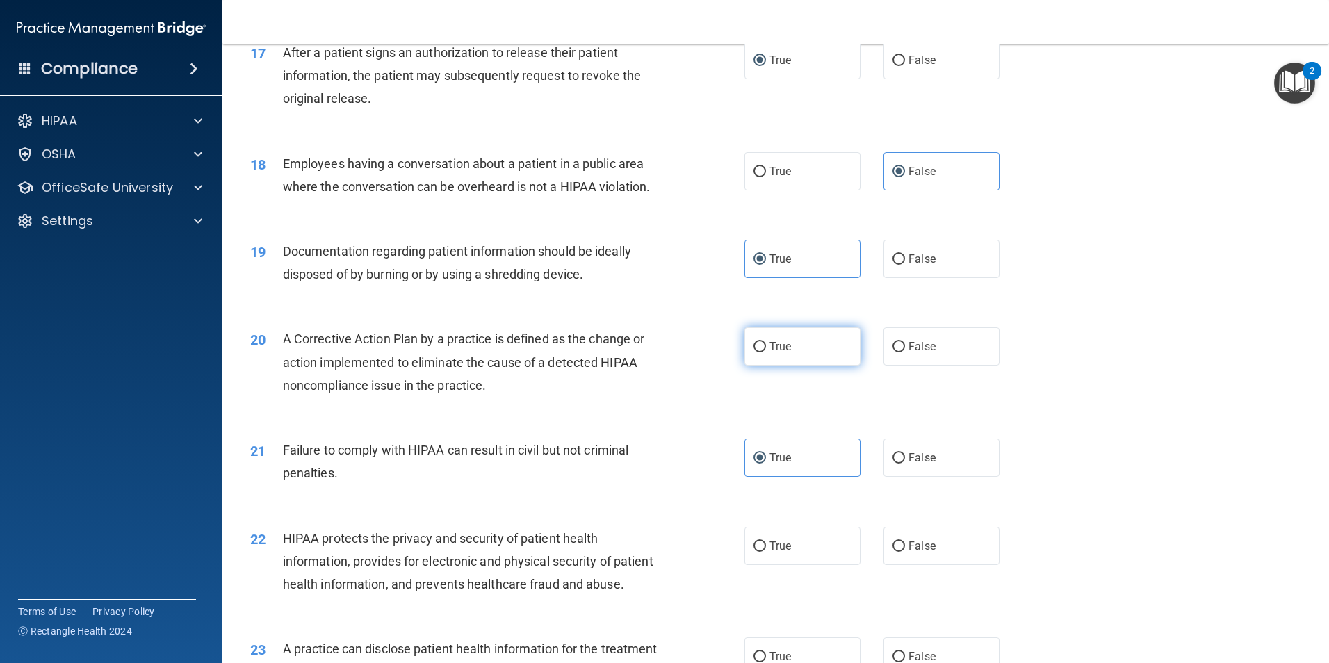
click at [809, 365] on label "True" at bounding box center [802, 346] width 116 height 38
click at [766, 352] on input "True" at bounding box center [759, 347] width 13 height 10
radio input "true"
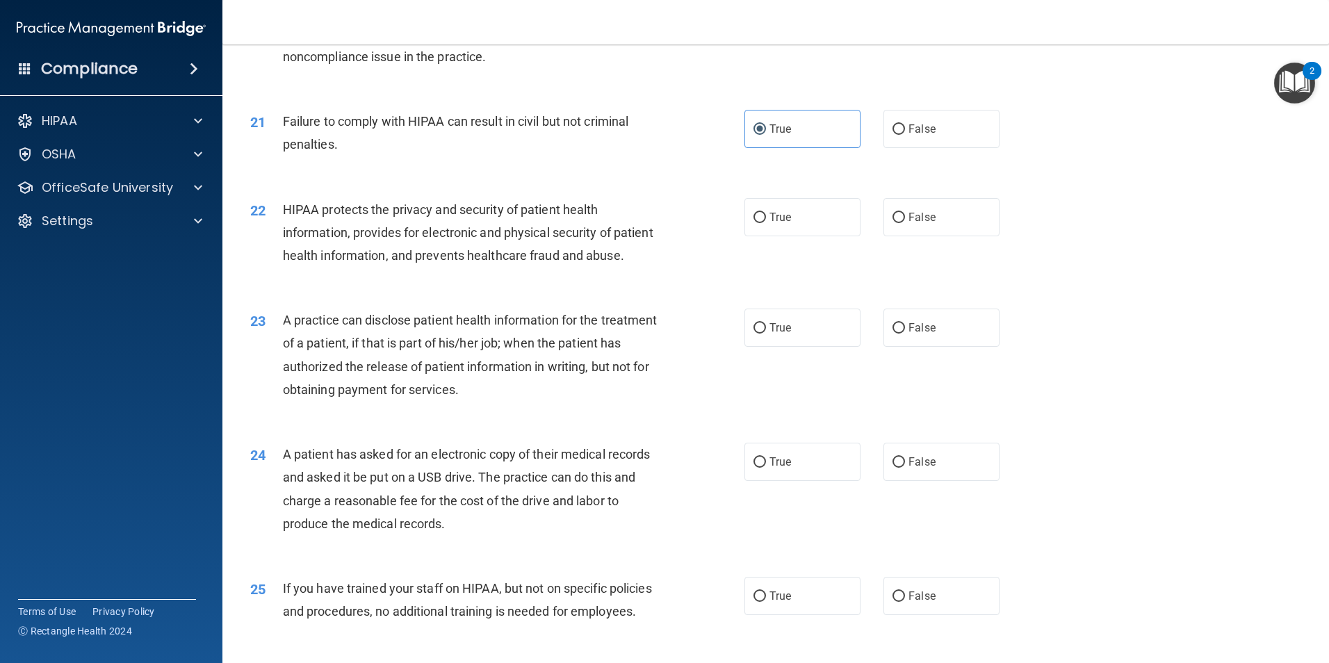
scroll to position [2015, 0]
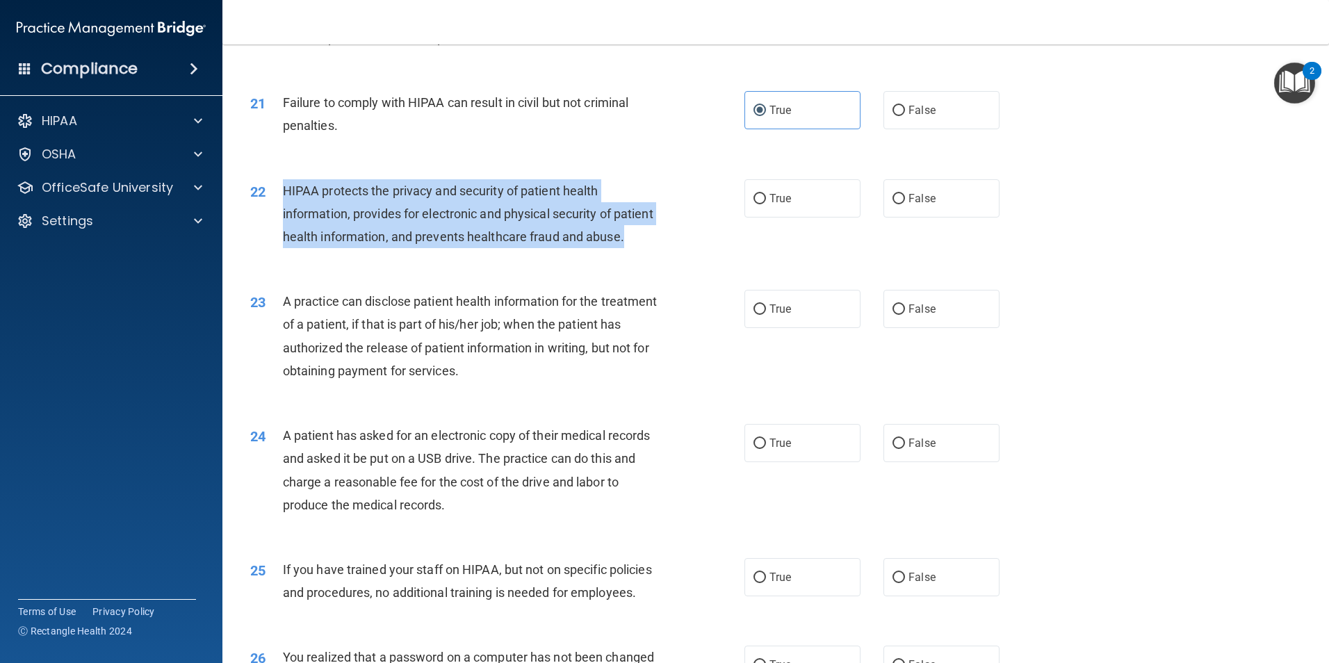
drag, startPoint x: 286, startPoint y: 212, endPoint x: 398, endPoint y: 290, distance: 137.3
click at [398, 249] on div "HIPAA protects the privacy and security of patient health information, provides…" at bounding box center [476, 213] width 386 height 69
drag, startPoint x: 285, startPoint y: 212, endPoint x: 931, endPoint y: 331, distance: 657.1
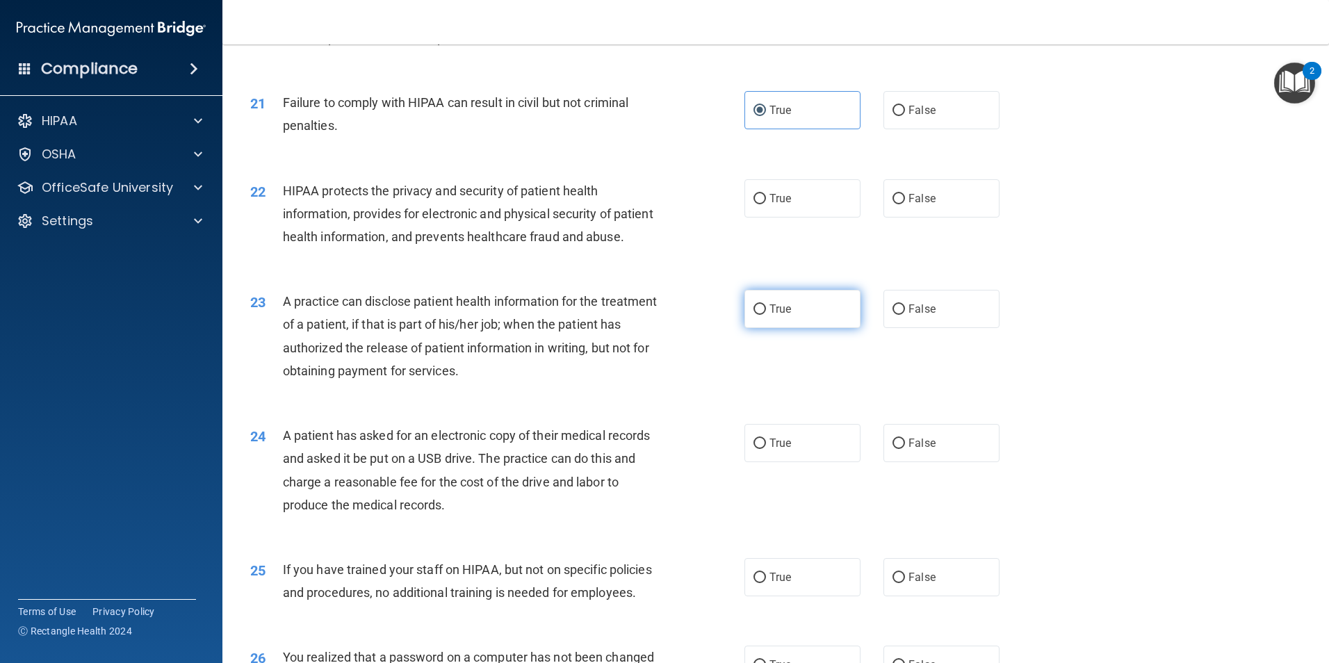
click at [761, 328] on label "True" at bounding box center [802, 309] width 116 height 38
click at [761, 315] on input "True" at bounding box center [759, 309] width 13 height 10
radio input "true"
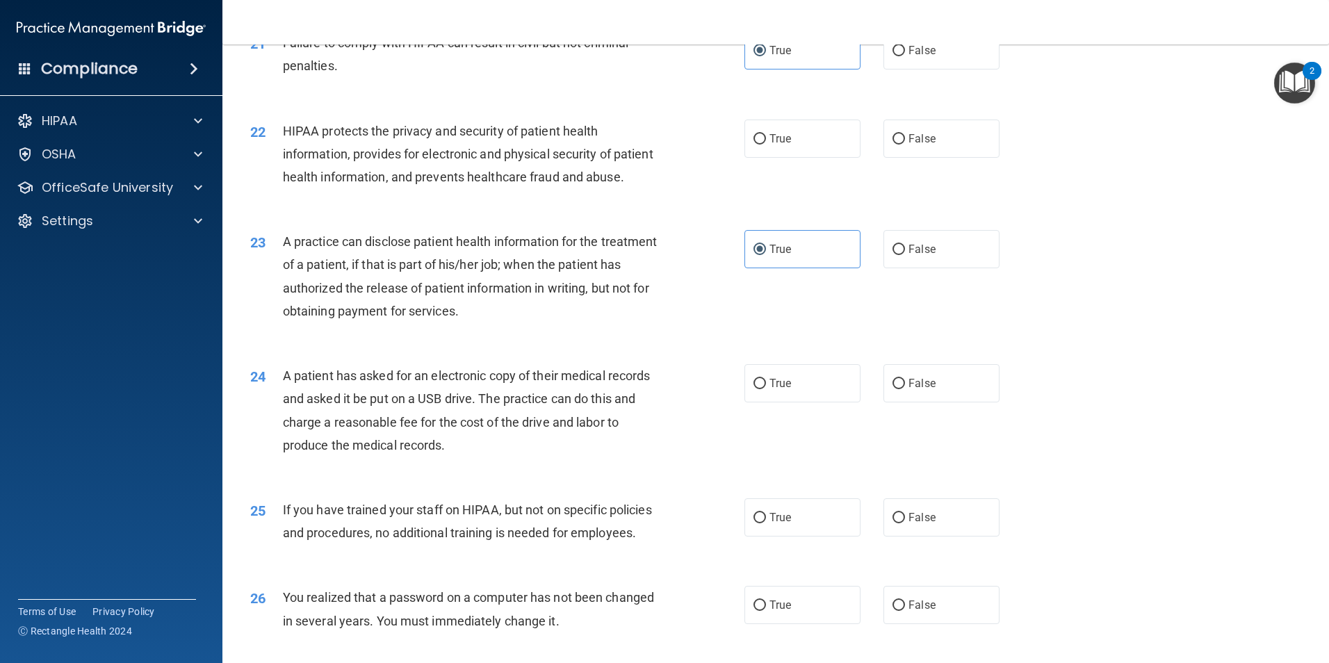
scroll to position [2224, 0]
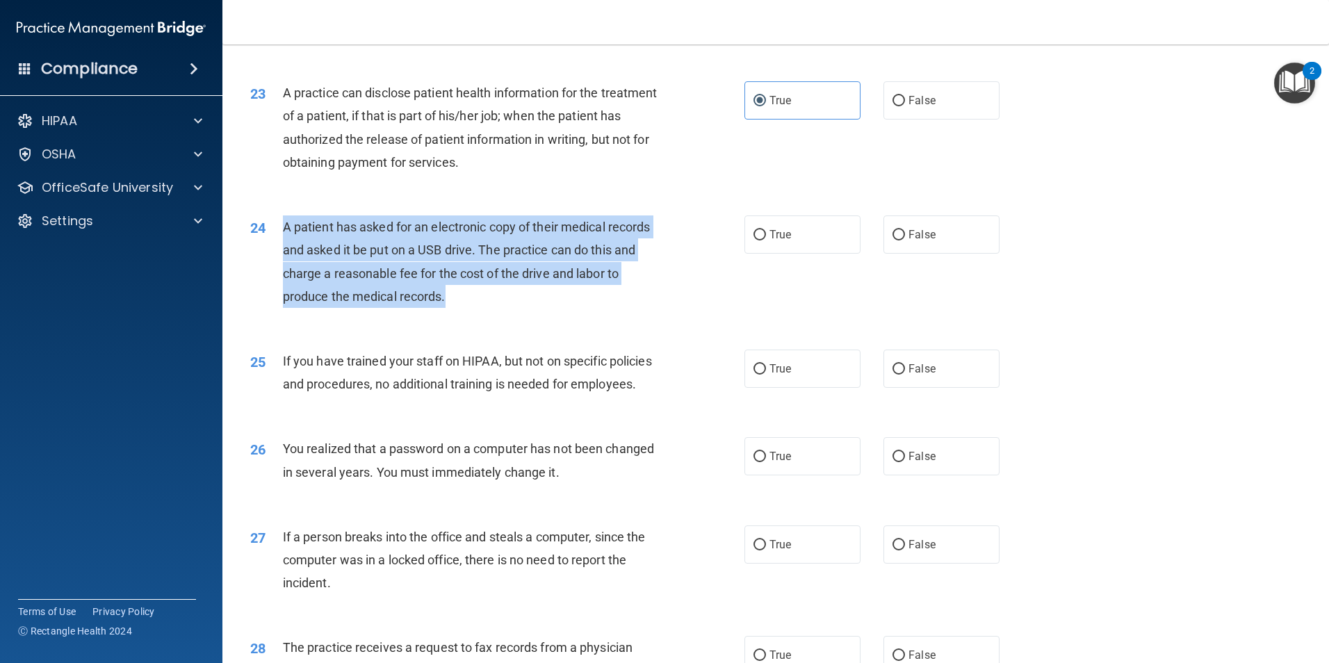
drag, startPoint x: 285, startPoint y: 269, endPoint x: 582, endPoint y: 344, distance: 306.1
click at [582, 308] on div "A patient has asked for an electronic copy of their medical records and asked i…" at bounding box center [476, 261] width 386 height 92
drag, startPoint x: 582, startPoint y: 344, endPoint x: 578, endPoint y: 312, distance: 32.2
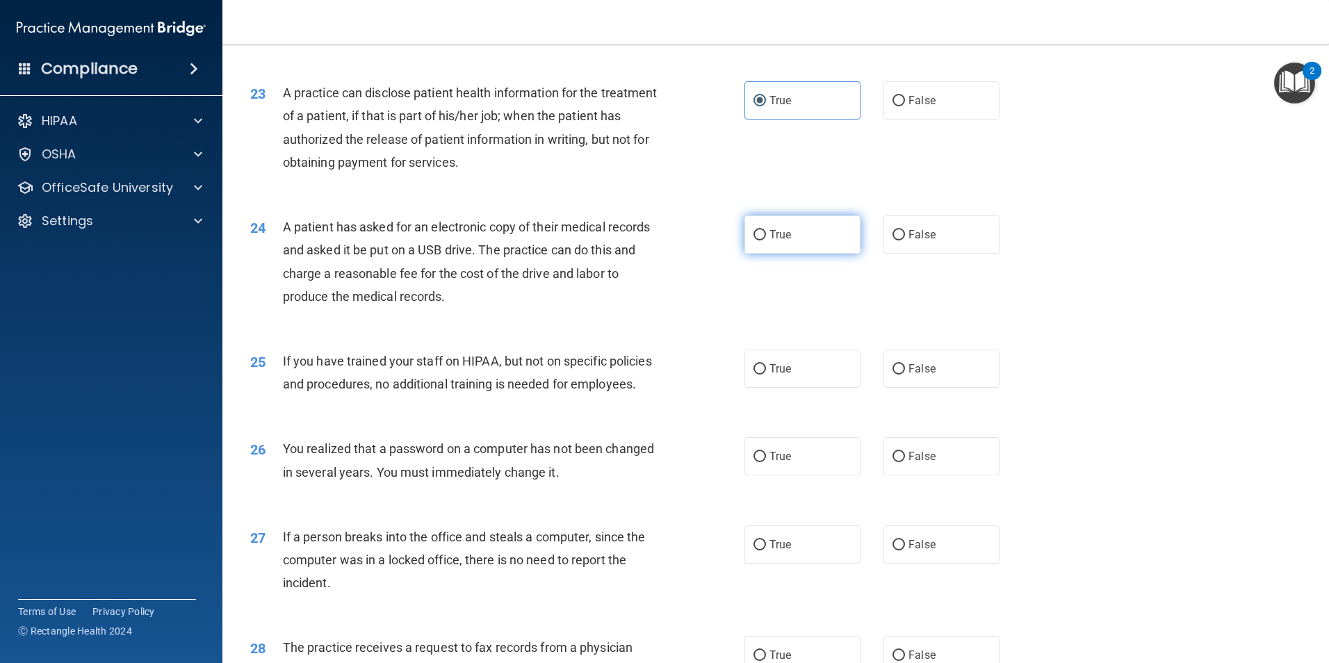
click at [782, 241] on span "True" at bounding box center [780, 234] width 22 height 13
click at [766, 240] on input "True" at bounding box center [759, 235] width 13 height 10
radio input "true"
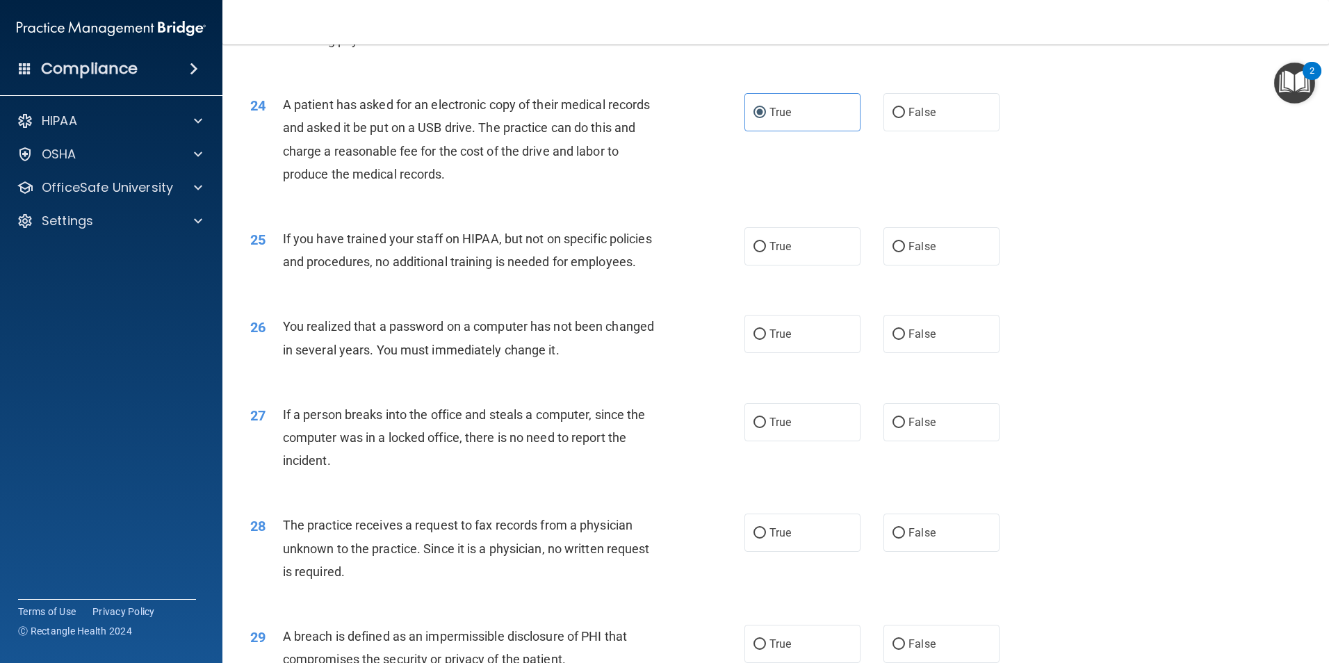
scroll to position [2363, 0]
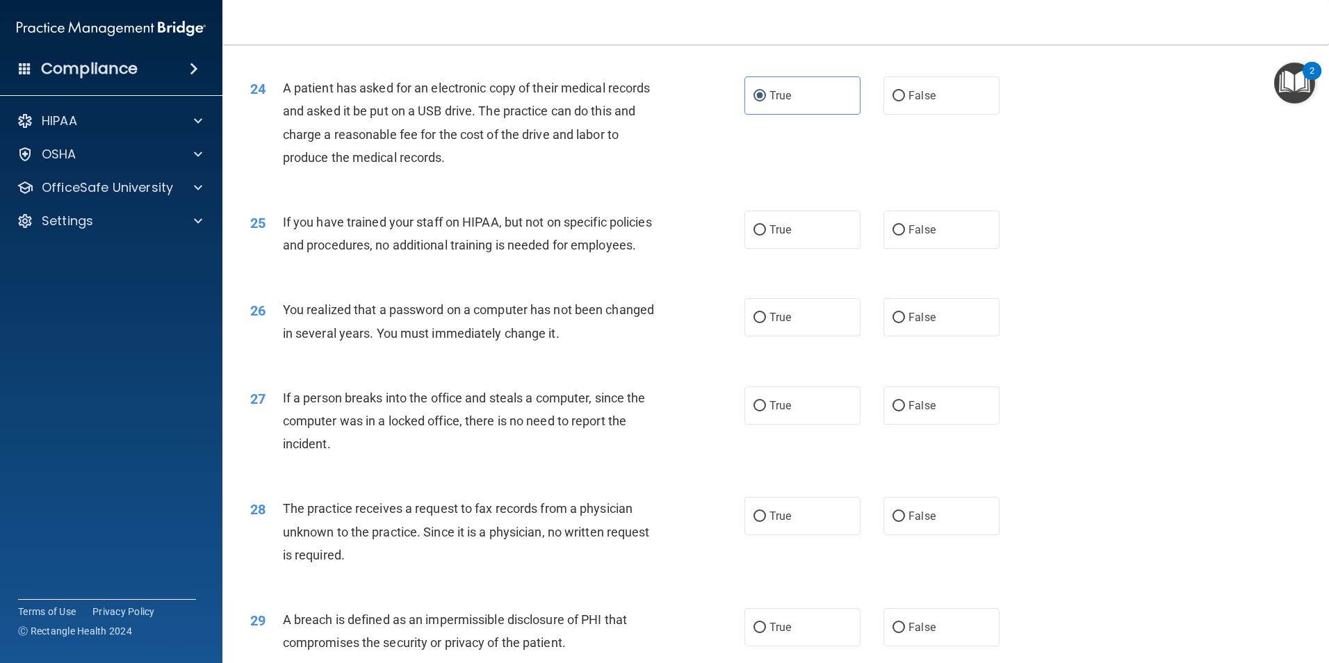
click at [281, 236] on div "25" at bounding box center [261, 224] width 43 height 26
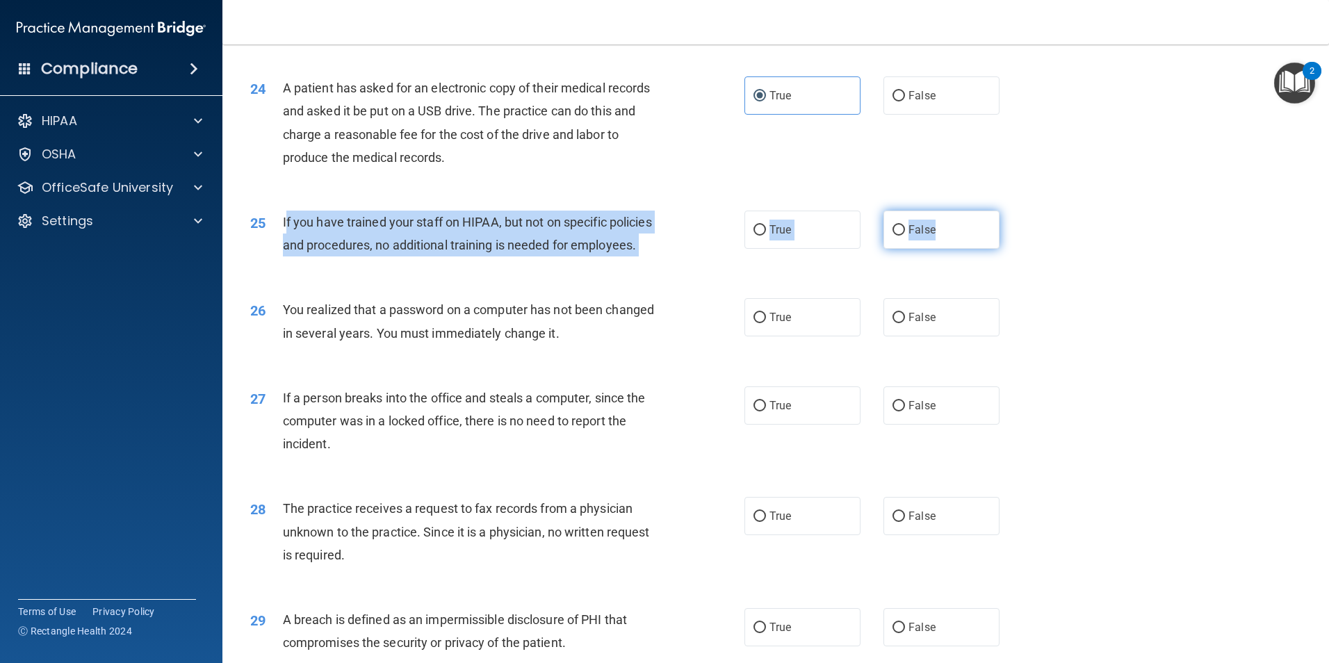
drag, startPoint x: 284, startPoint y: 264, endPoint x: 926, endPoint y: 272, distance: 641.4
click at [1023, 211] on ng-form "25 If you have trained your staff on HIPAA, but not on specific policies and pr…" at bounding box center [1023, 211] width 0 height 0
click at [898, 249] on label "False" at bounding box center [941, 230] width 116 height 38
click at [898, 236] on input "False" at bounding box center [898, 230] width 13 height 10
radio input "true"
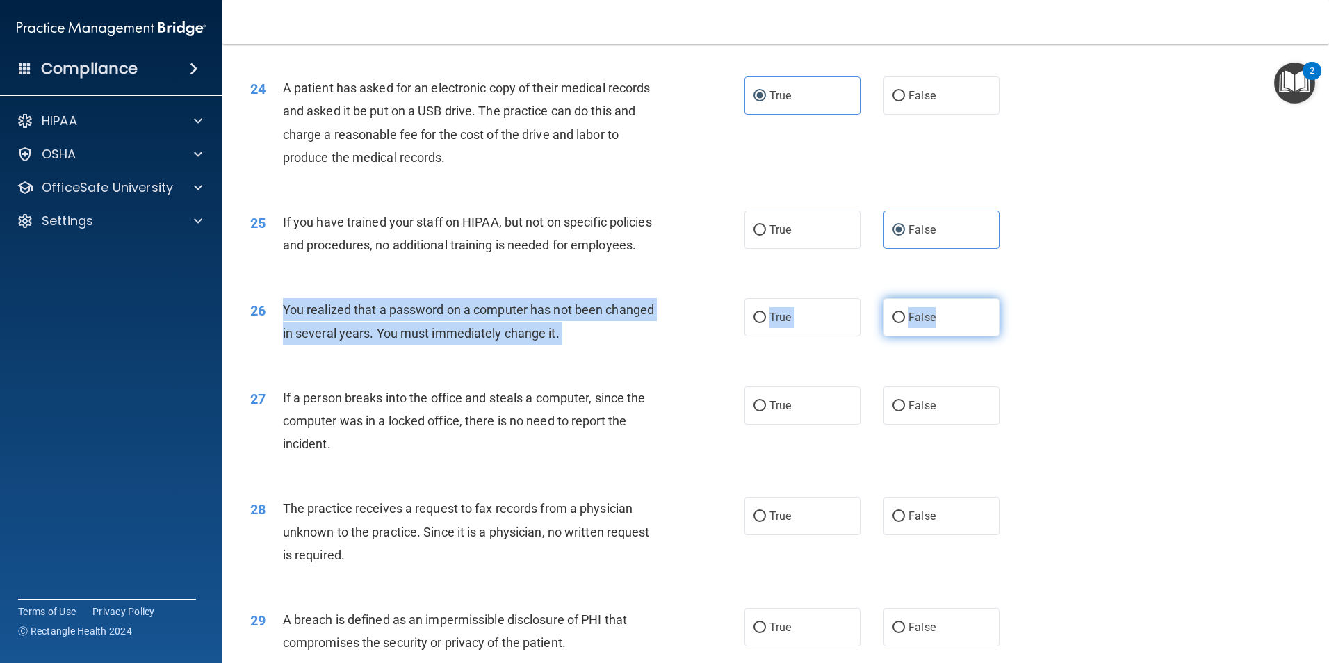
drag, startPoint x: 282, startPoint y: 374, endPoint x: 952, endPoint y: 396, distance: 670.2
click at [1023, 298] on ng-form "26 You realized that a password on a computer has not been changed in several y…" at bounding box center [1023, 298] width 0 height 0
click at [789, 336] on label "True" at bounding box center [802, 317] width 116 height 38
click at [766, 323] on input "True" at bounding box center [759, 318] width 13 height 10
radio input "true"
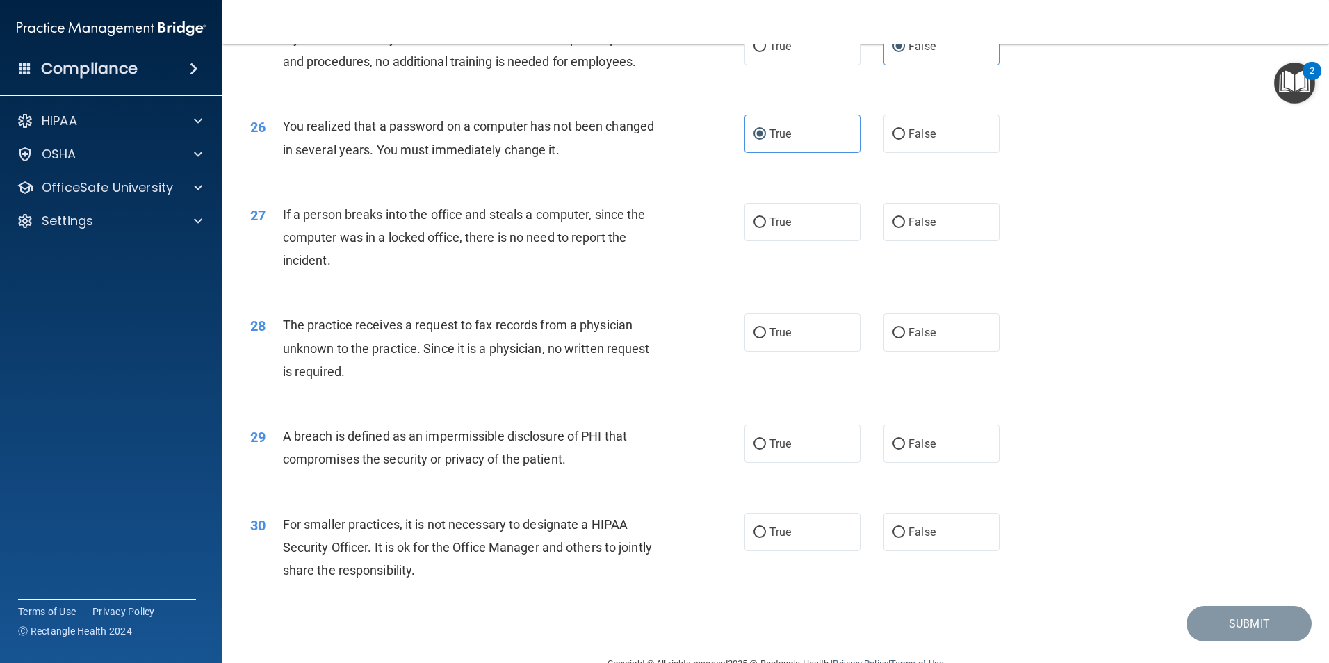
scroll to position [2571, 0]
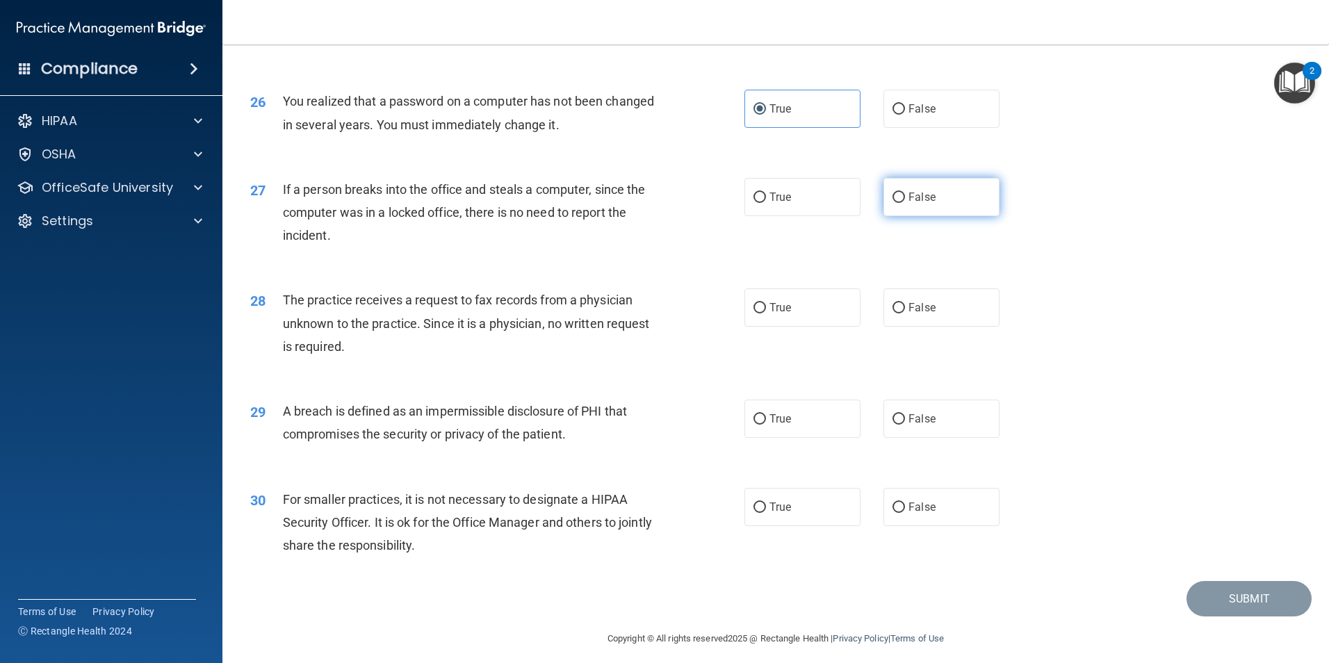
click at [912, 204] on span "False" at bounding box center [921, 196] width 27 height 13
click at [905, 203] on input "False" at bounding box center [898, 197] width 13 height 10
radio input "true"
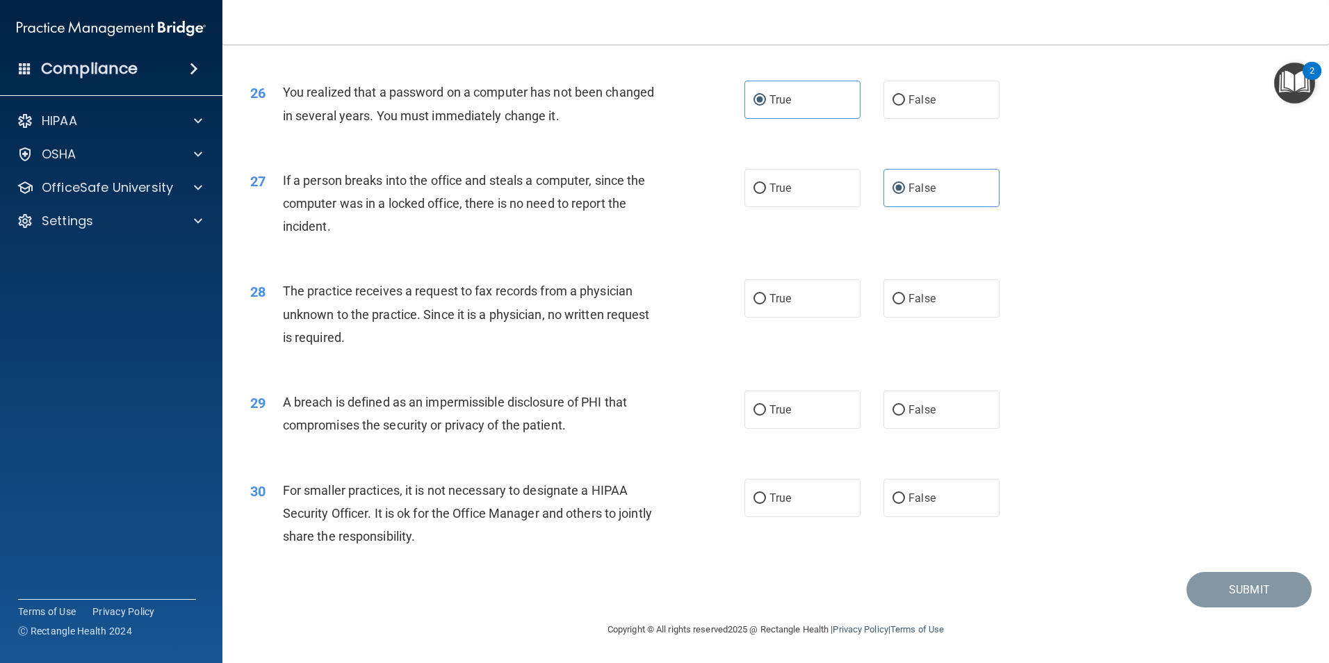
scroll to position [2641, 0]
click at [280, 187] on div "27" at bounding box center [261, 182] width 43 height 26
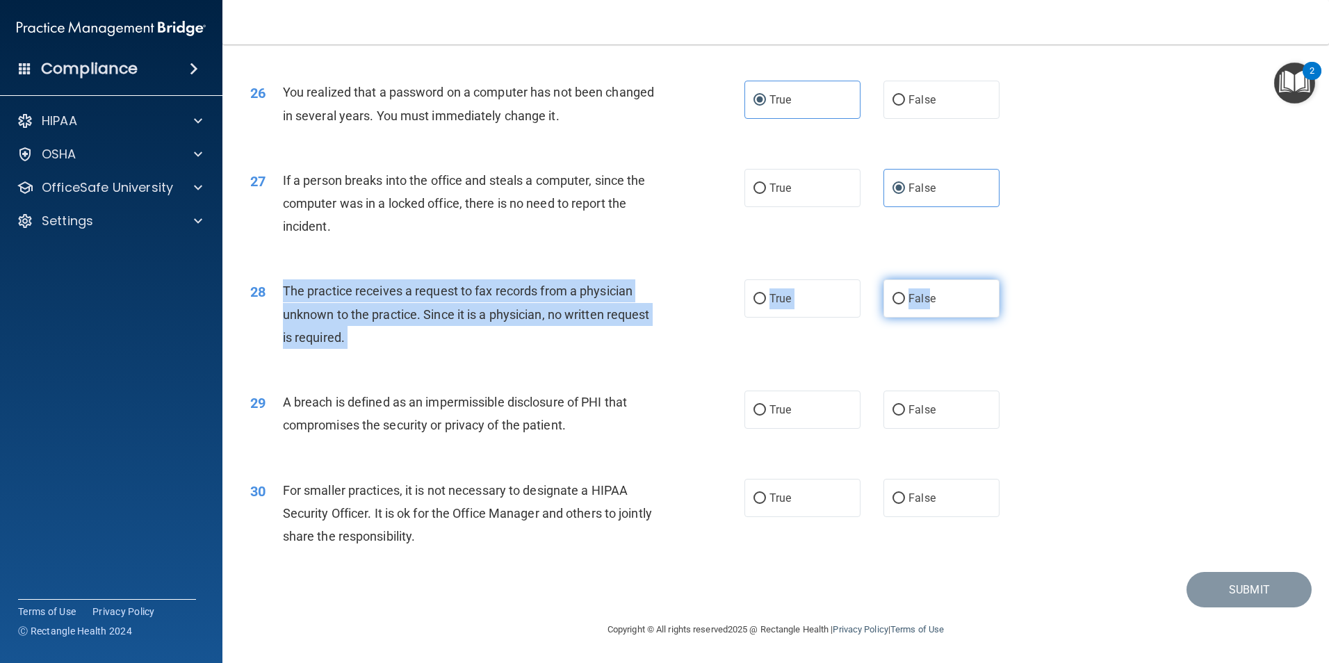
drag, startPoint x: 284, startPoint y: 298, endPoint x: 924, endPoint y: 316, distance: 639.6
click at [1023, 279] on ng-form "28 The practice receives a request to fax records from a physician unknown to t…" at bounding box center [1023, 279] width 0 height 0
click at [794, 316] on label "True" at bounding box center [802, 298] width 116 height 38
click at [766, 304] on input "True" at bounding box center [759, 299] width 13 height 10
radio input "true"
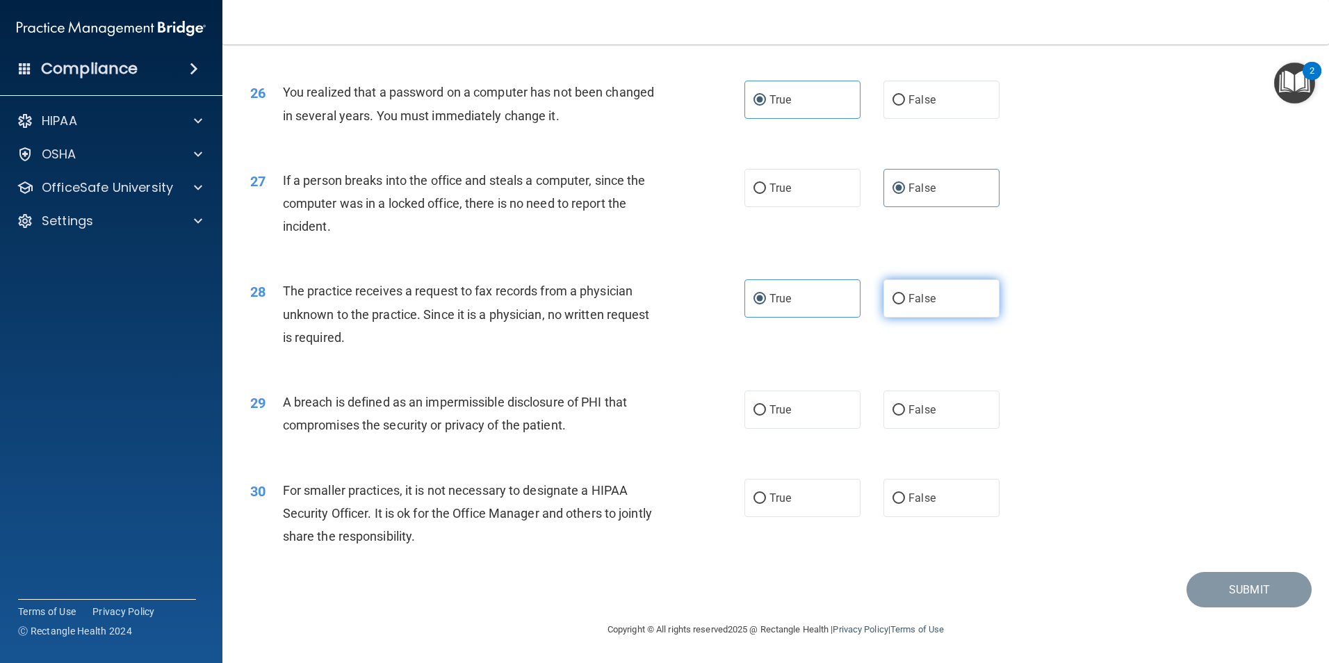
click at [908, 305] on span "False" at bounding box center [921, 298] width 27 height 13
click at [905, 304] on input "False" at bounding box center [898, 299] width 13 height 10
radio input "true"
radio input "false"
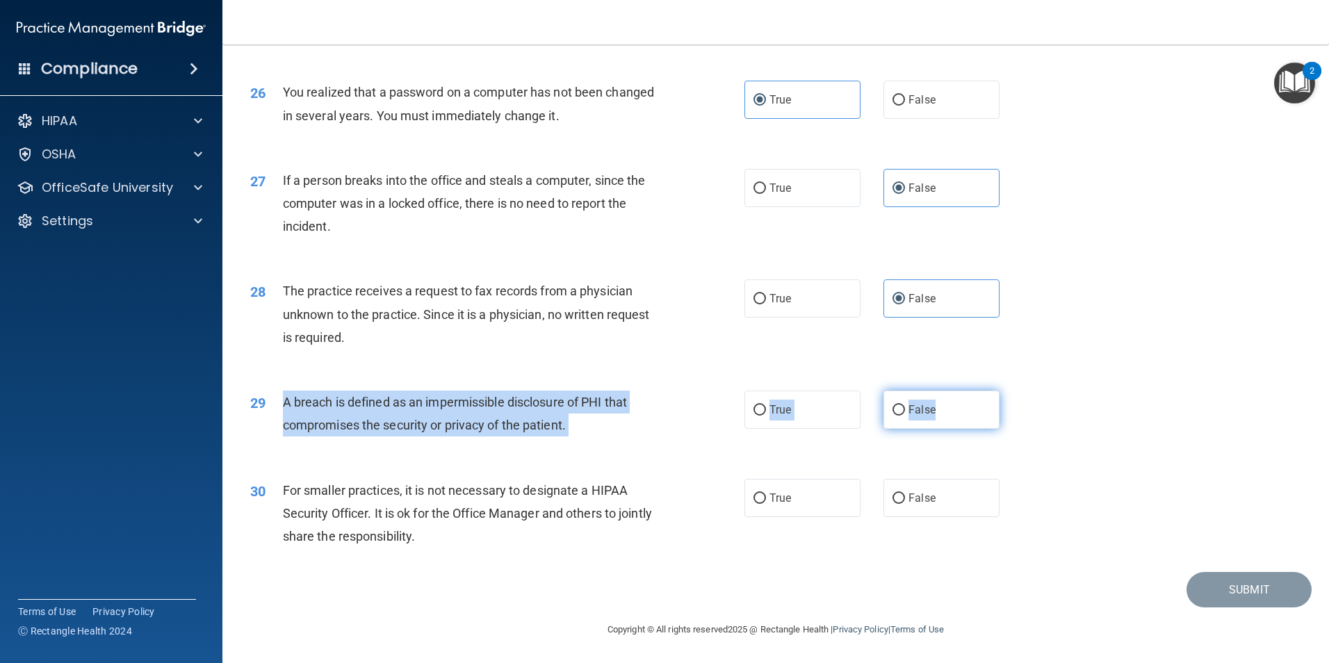
drag, startPoint x: 284, startPoint y: 402, endPoint x: 952, endPoint y: 420, distance: 668.0
click at [1023, 391] on ng-form "29 A breach is defined as an impermissible disclosure of PHI that compromises t…" at bounding box center [1023, 391] width 0 height 0
click at [757, 414] on input "True" at bounding box center [759, 410] width 13 height 10
radio input "true"
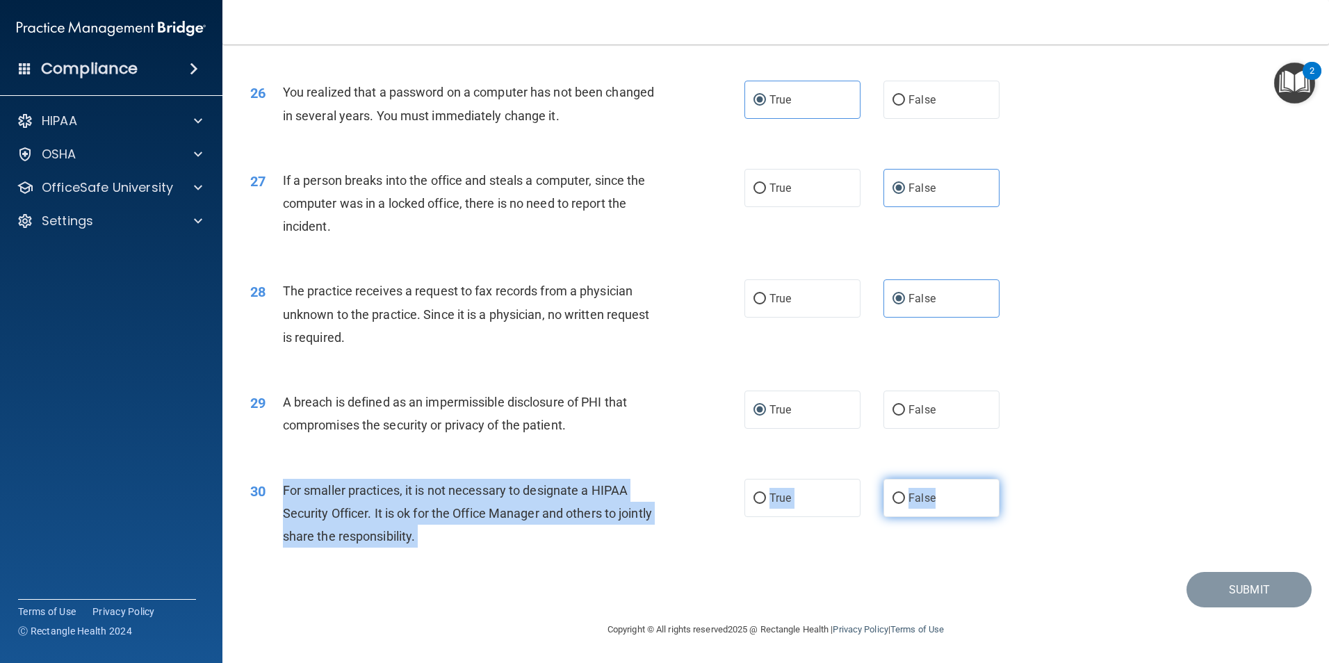
drag, startPoint x: 284, startPoint y: 492, endPoint x: 941, endPoint y: 498, distance: 656.7
click at [1023, 479] on ng-form "30 For smaller practices, it is not necessary to designate a HIPAA Security Off…" at bounding box center [1023, 479] width 0 height 0
click at [769, 498] on span "True" at bounding box center [780, 497] width 22 height 13
click at [766, 498] on input "True" at bounding box center [759, 498] width 13 height 10
radio input "true"
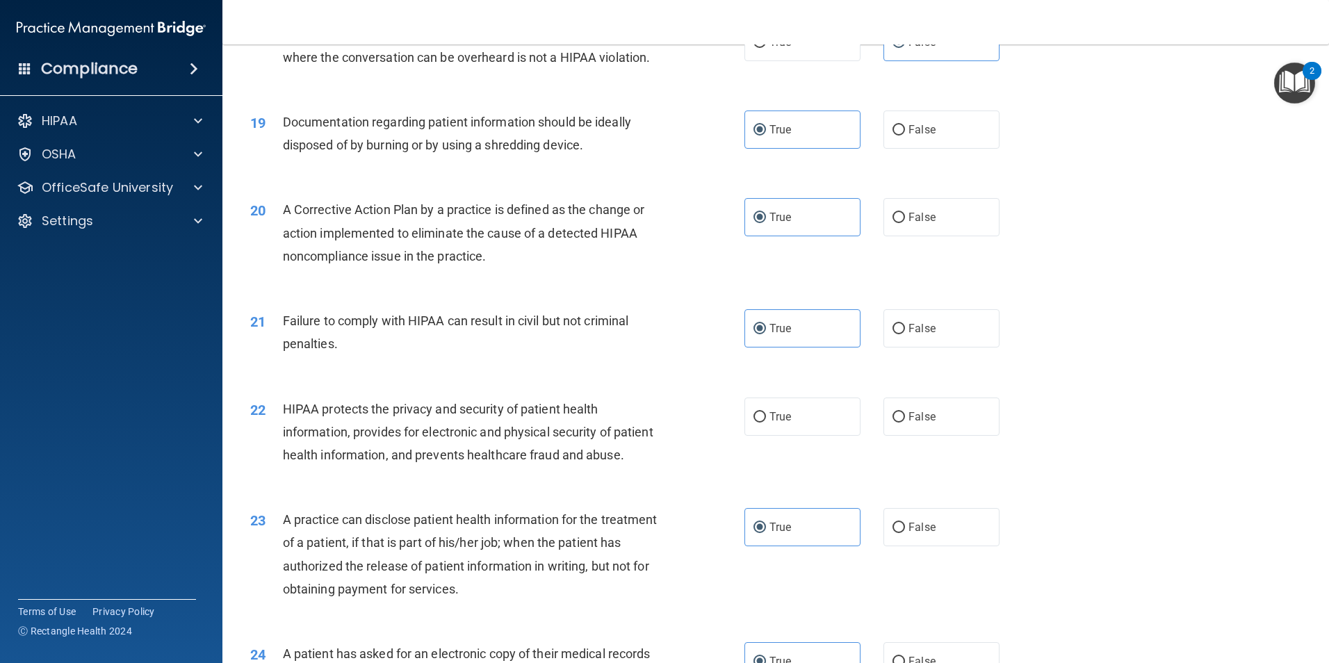
scroll to position [1885, 0]
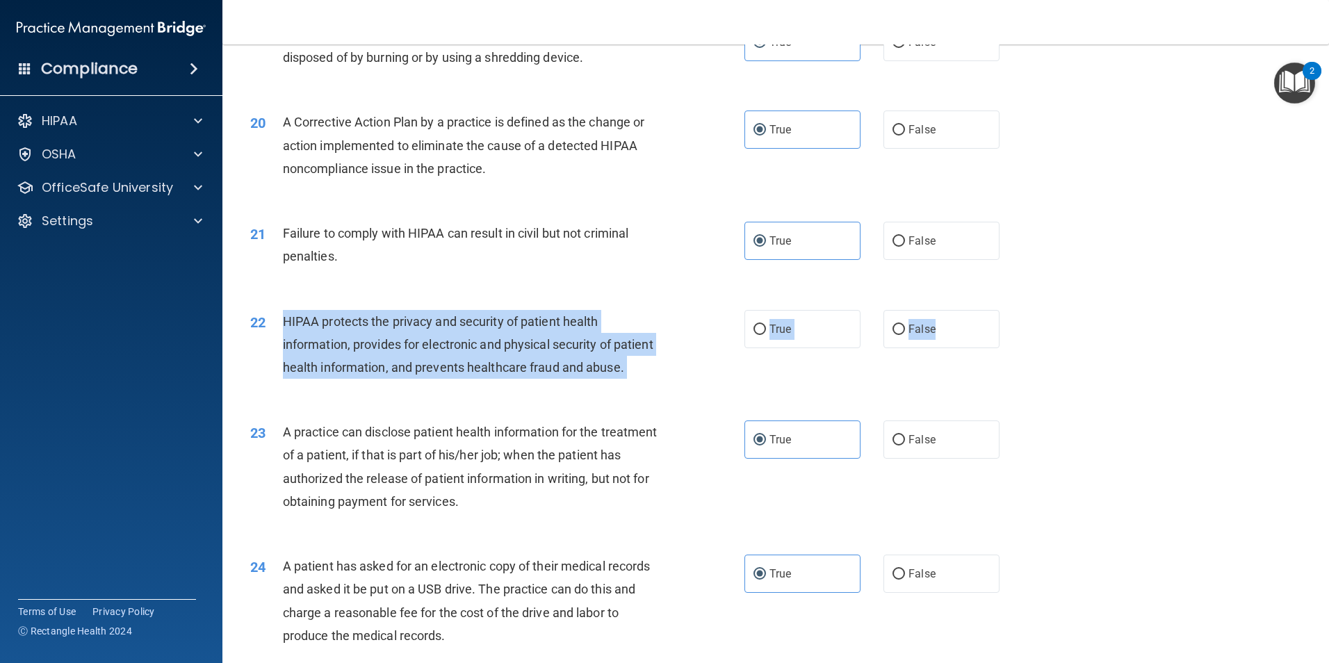
drag, startPoint x: 284, startPoint y: 341, endPoint x: 992, endPoint y: 350, distance: 708.8
click at [1023, 310] on ng-form "22 HIPAA protects the privacy and security of patient health information, provi…" at bounding box center [1023, 310] width 0 height 0
click at [753, 335] on input "True" at bounding box center [759, 330] width 13 height 10
radio input "true"
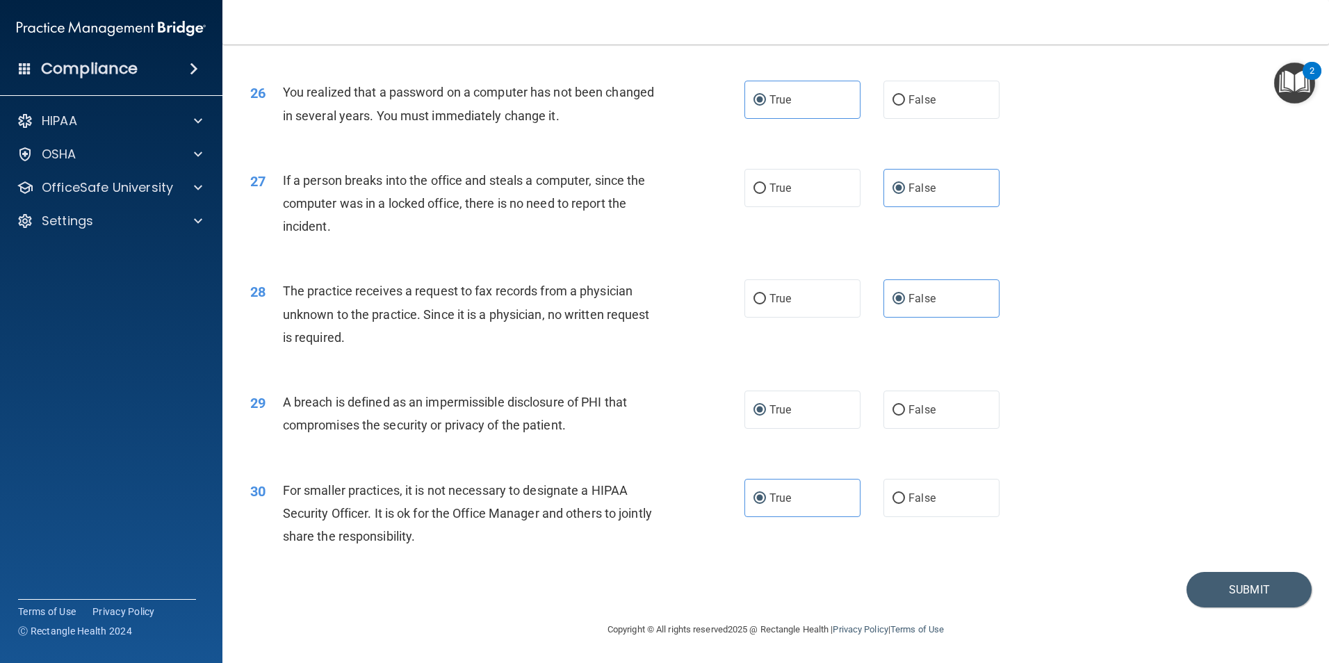
scroll to position [2649, 0]
click at [1234, 584] on button "Submit" at bounding box center [1248, 589] width 125 height 35
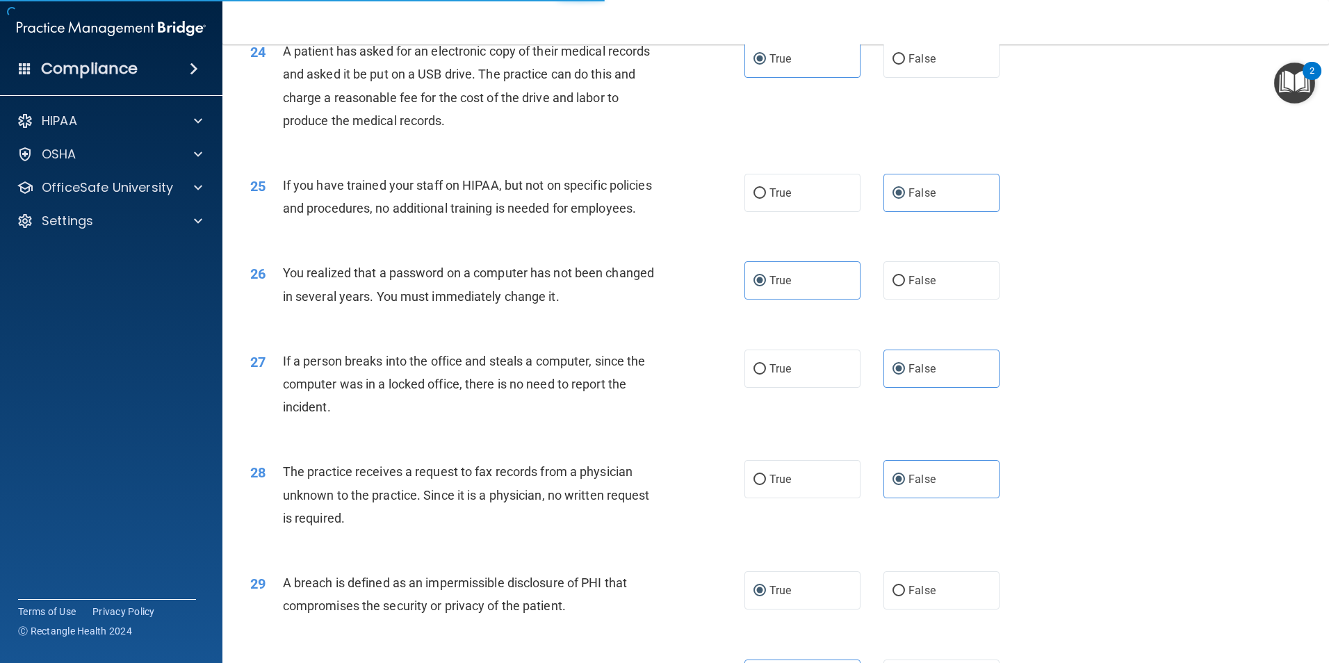
scroll to position [2301, 0]
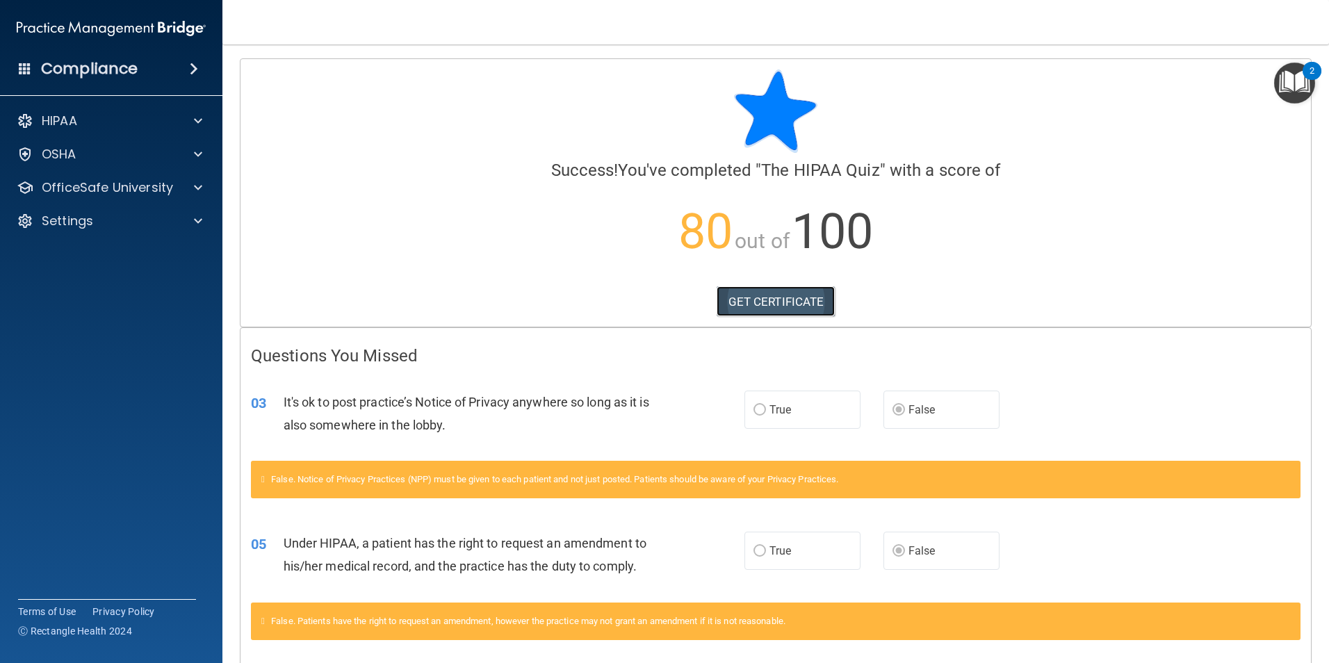
click at [796, 291] on link "GET CERTIFICATE" at bounding box center [775, 301] width 119 height 31
click at [1302, 79] on img "Open Resource Center, 2 new notifications" at bounding box center [1294, 83] width 41 height 41
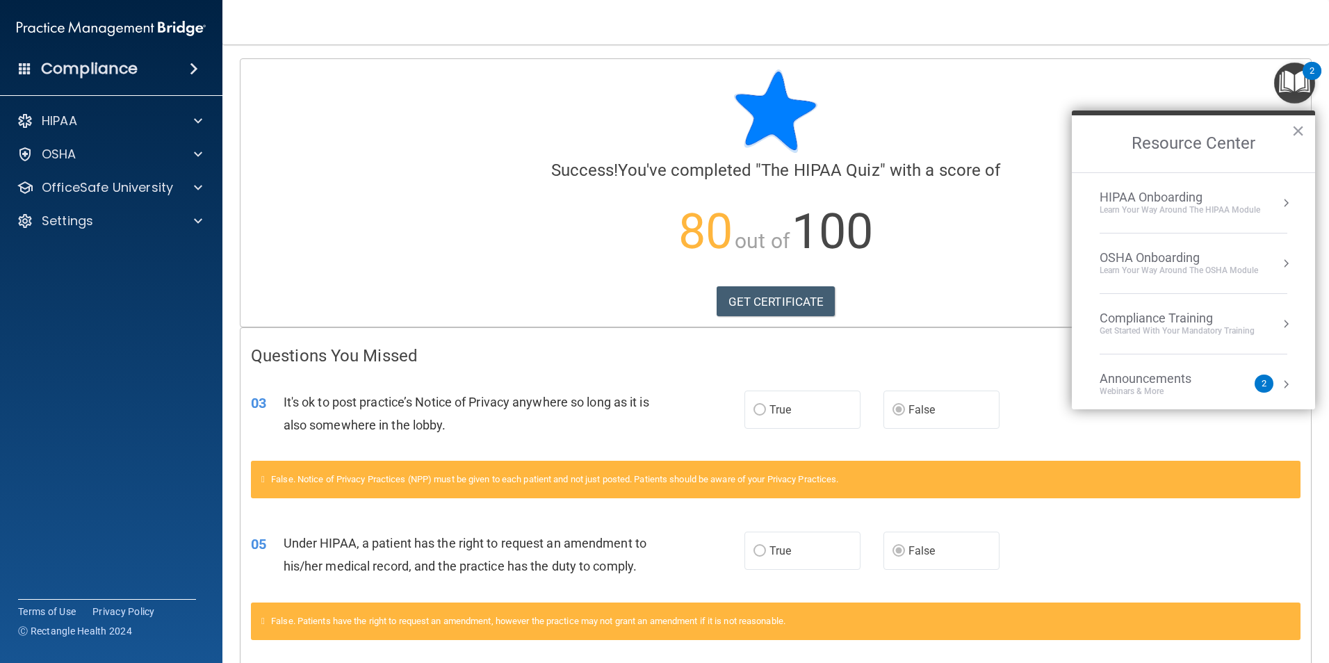
click at [1264, 201] on div "HIPAA Onboarding Learn Your Way around the HIPAA module" at bounding box center [1193, 203] width 188 height 26
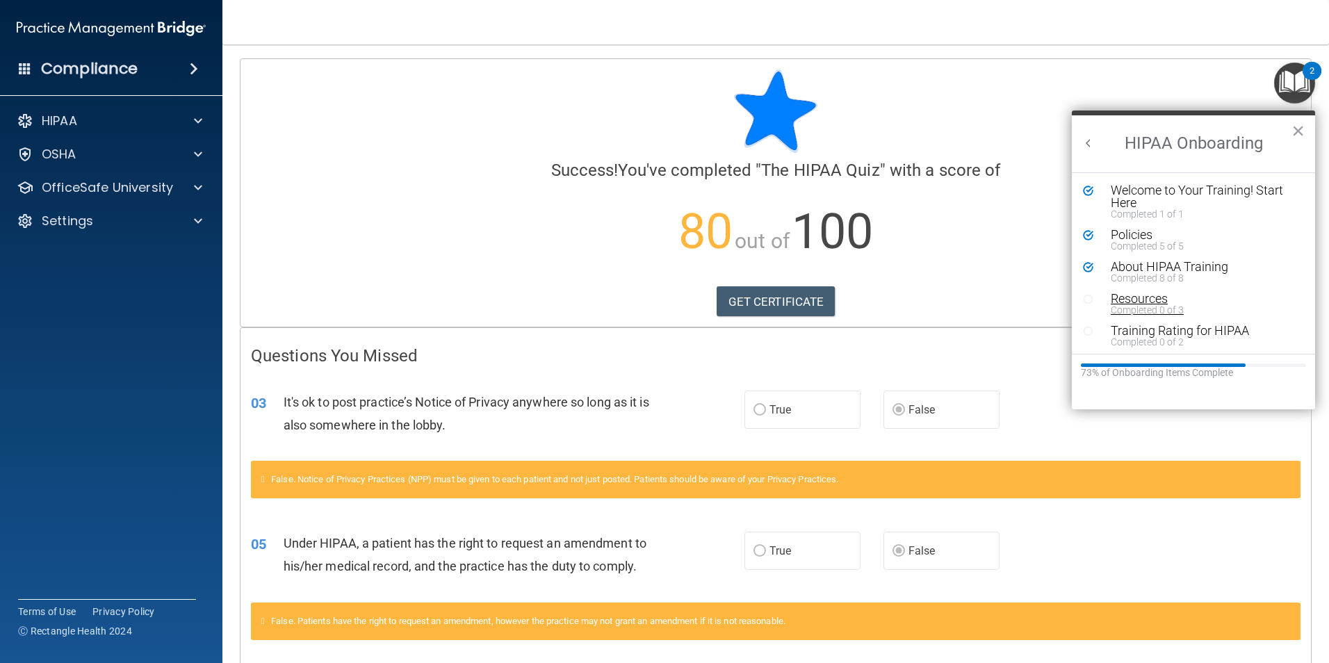
scroll to position [3, 0]
click at [1120, 294] on div "Resources" at bounding box center [1198, 296] width 176 height 13
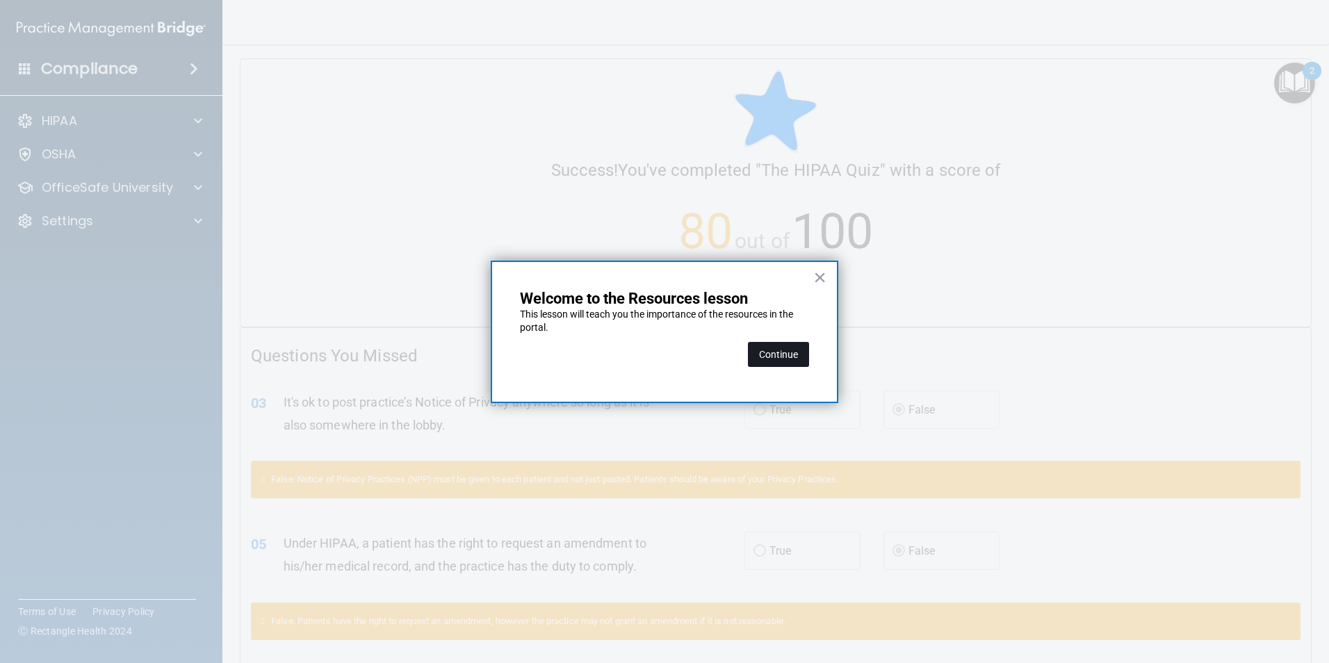
click at [785, 362] on button "Continue" at bounding box center [778, 354] width 61 height 25
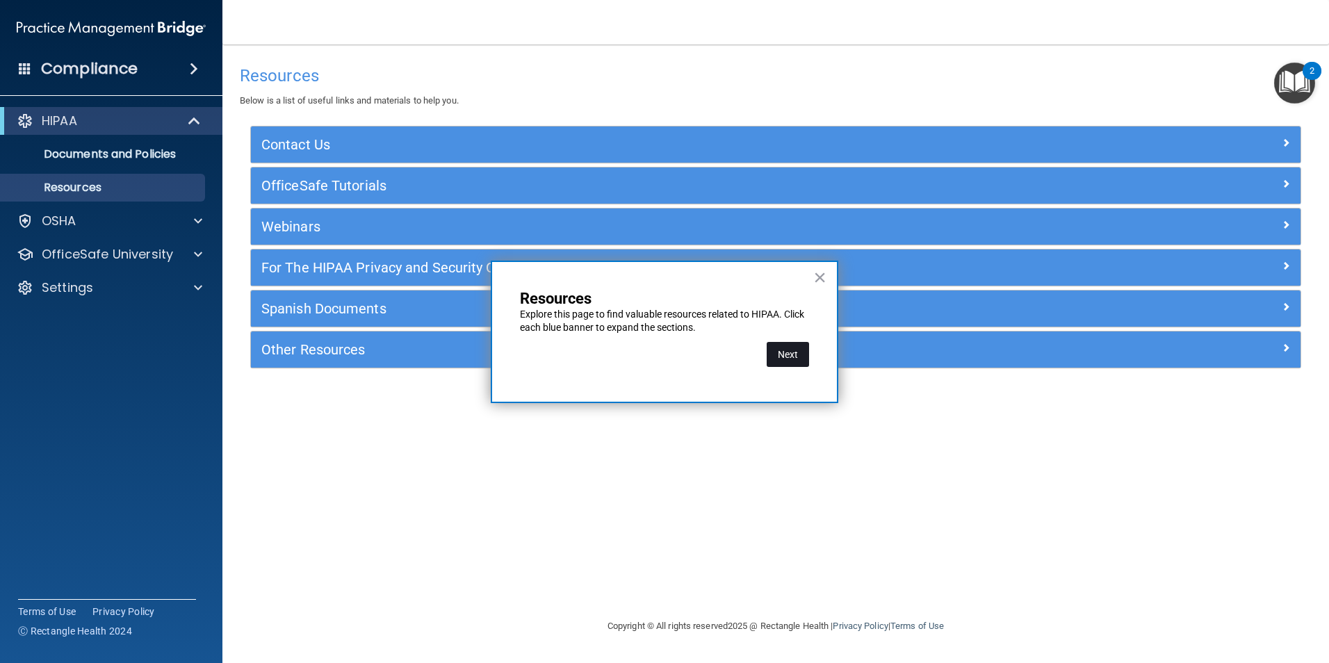
click at [794, 352] on button "Next" at bounding box center [787, 354] width 42 height 25
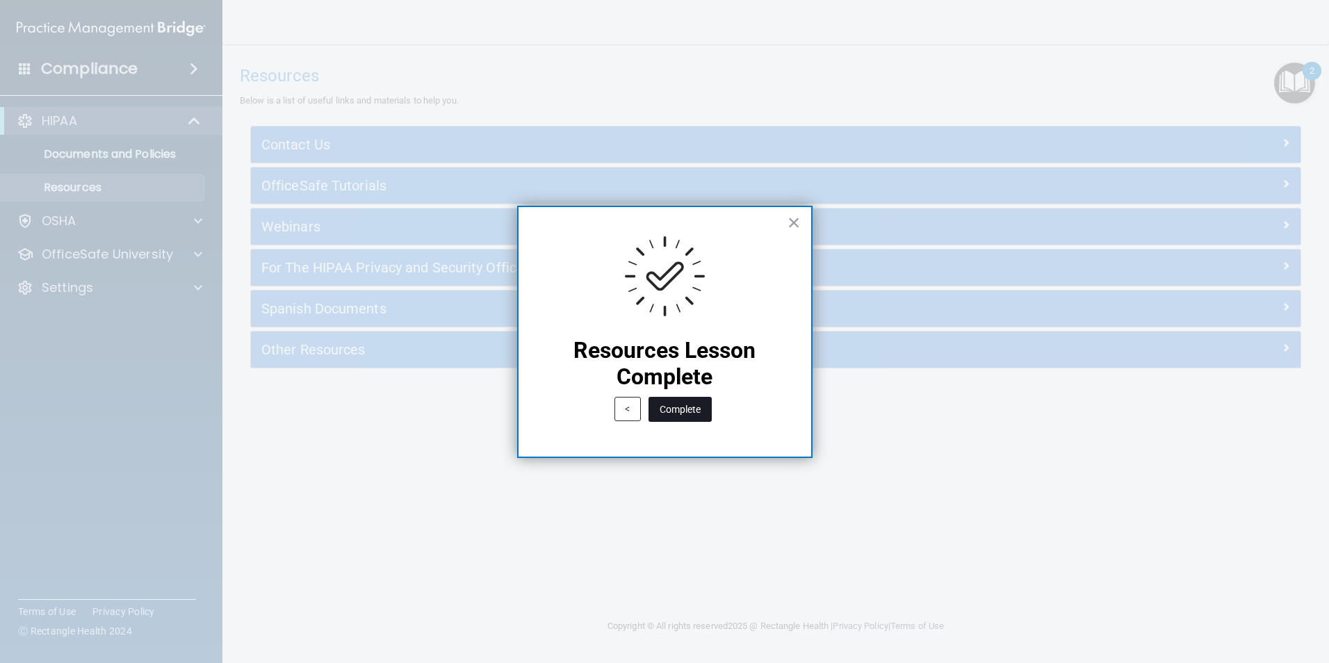
click at [692, 403] on button "Complete" at bounding box center [679, 409] width 63 height 25
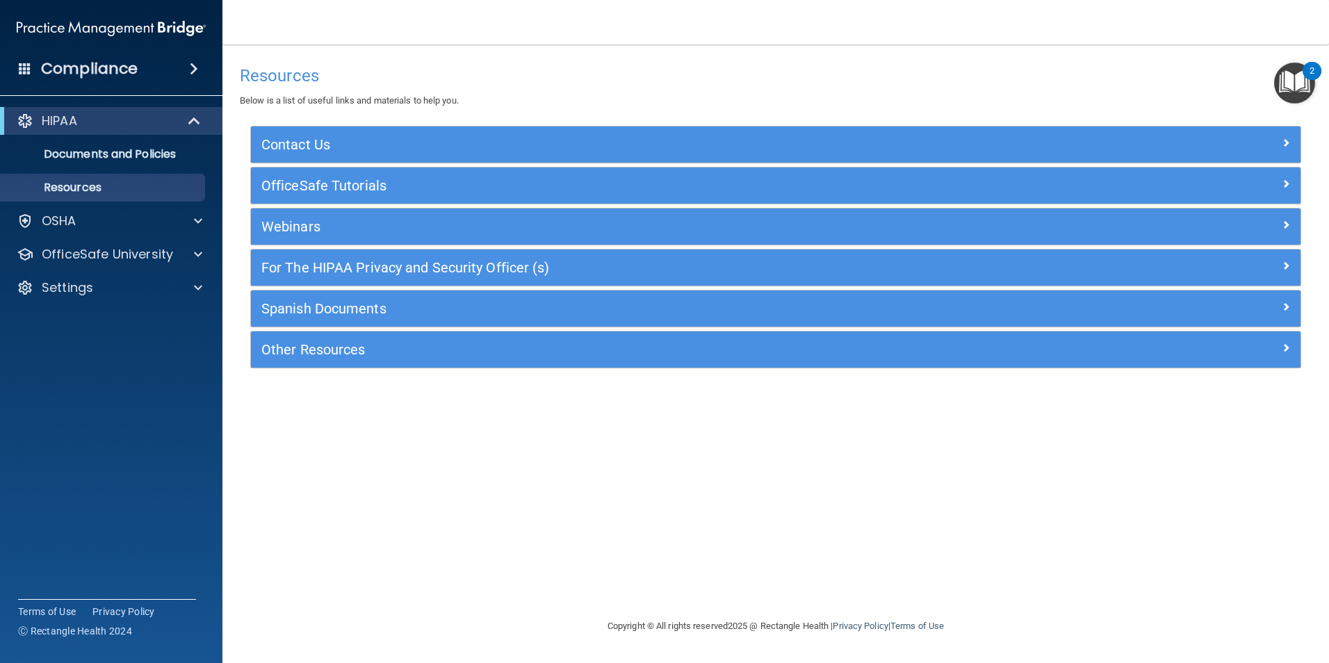
click at [1298, 81] on img "Open Resource Center, 2 new notifications" at bounding box center [1294, 83] width 41 height 41
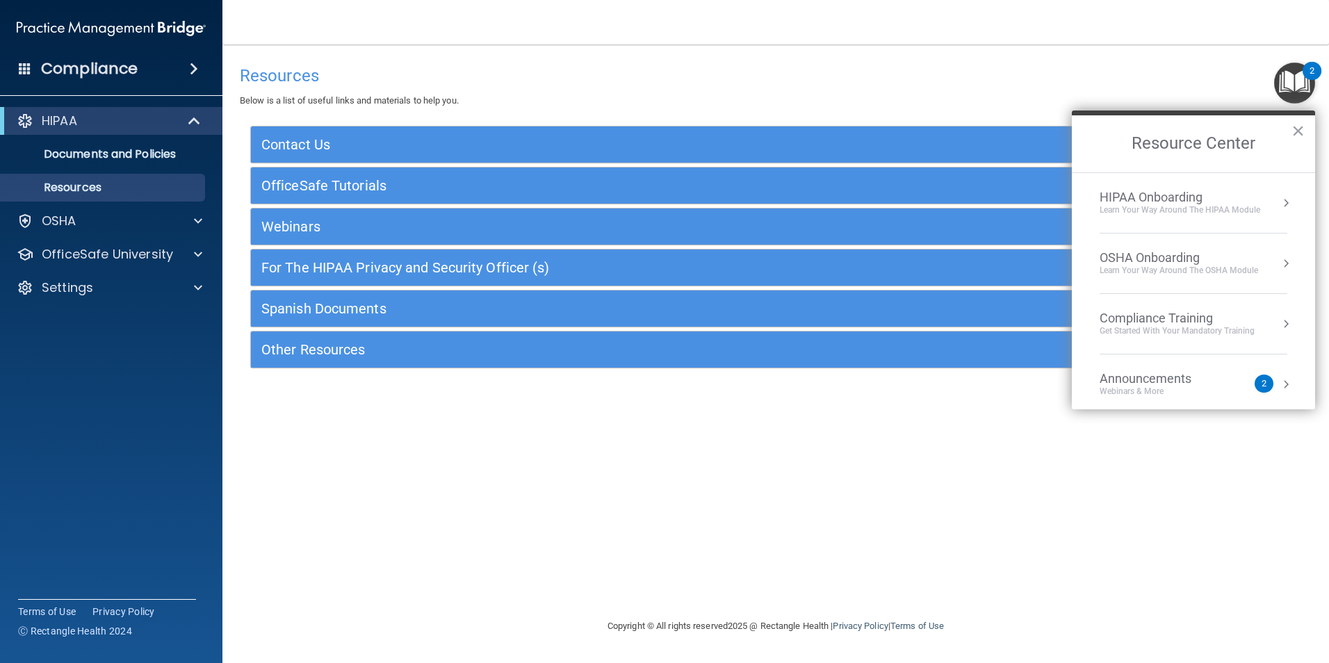
click at [1183, 197] on div "HIPAA Onboarding" at bounding box center [1179, 197] width 161 height 15
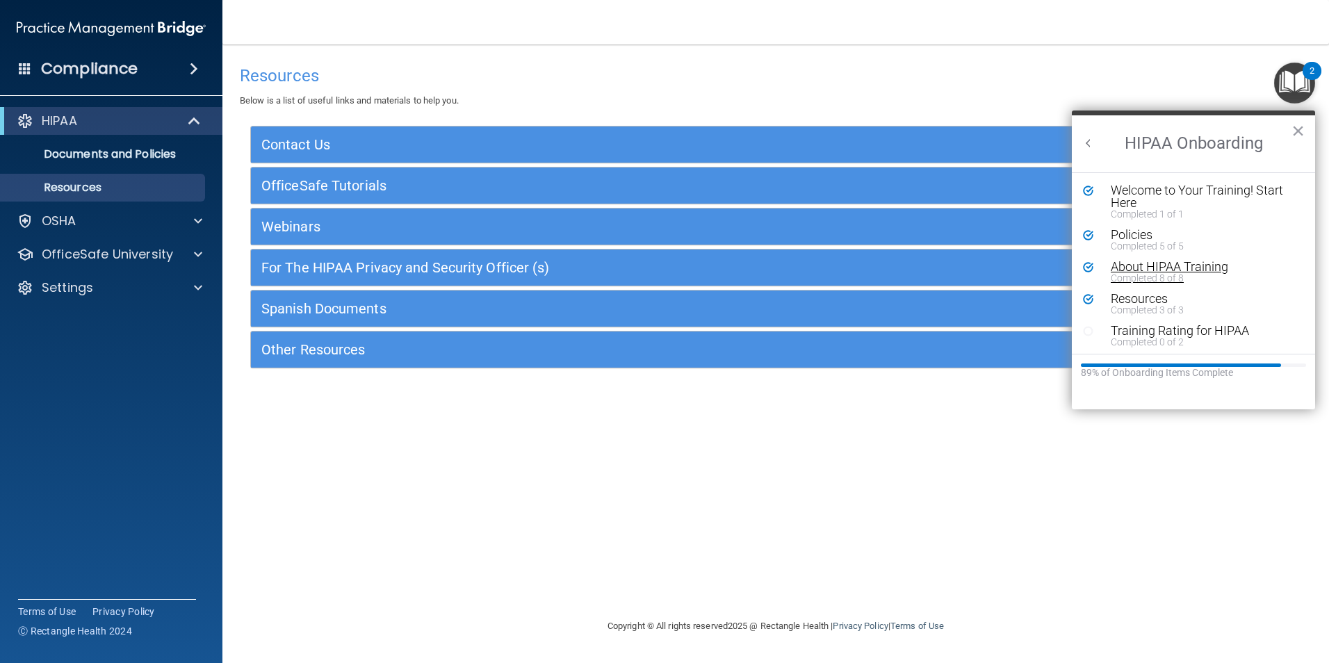
click at [1151, 273] on div "Completed 8 of 8" at bounding box center [1198, 278] width 176 height 10
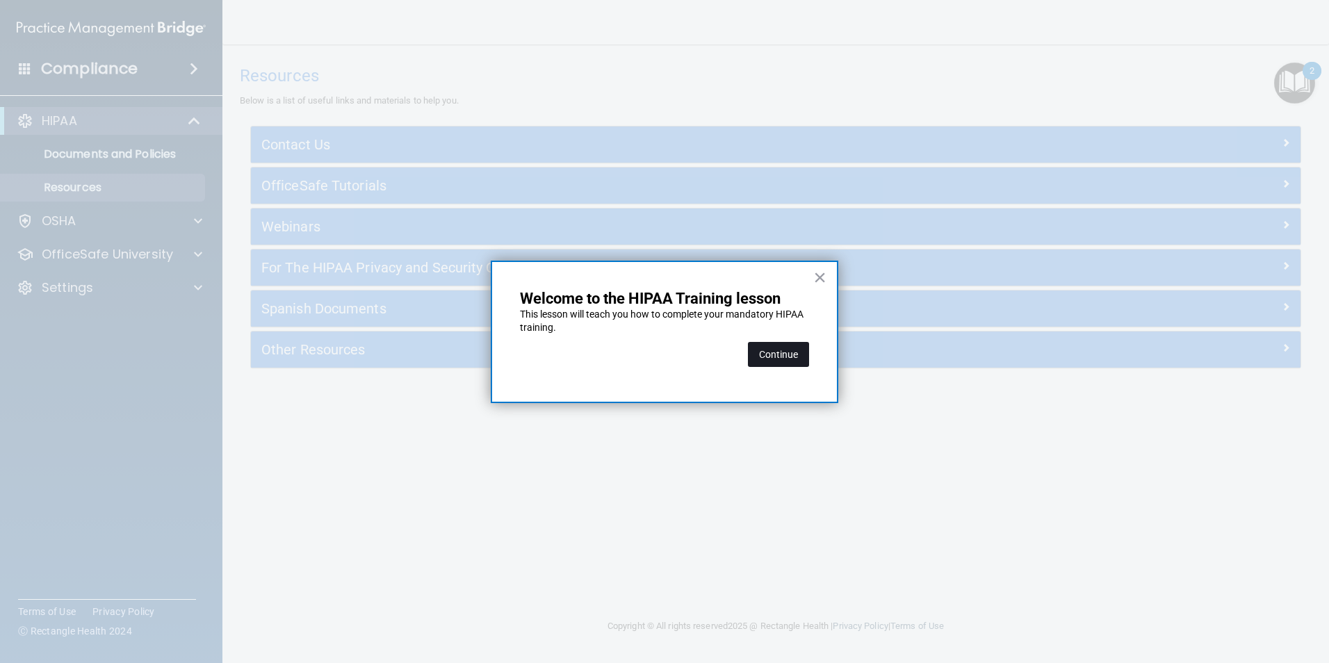
click at [766, 365] on button "Continue" at bounding box center [778, 354] width 61 height 25
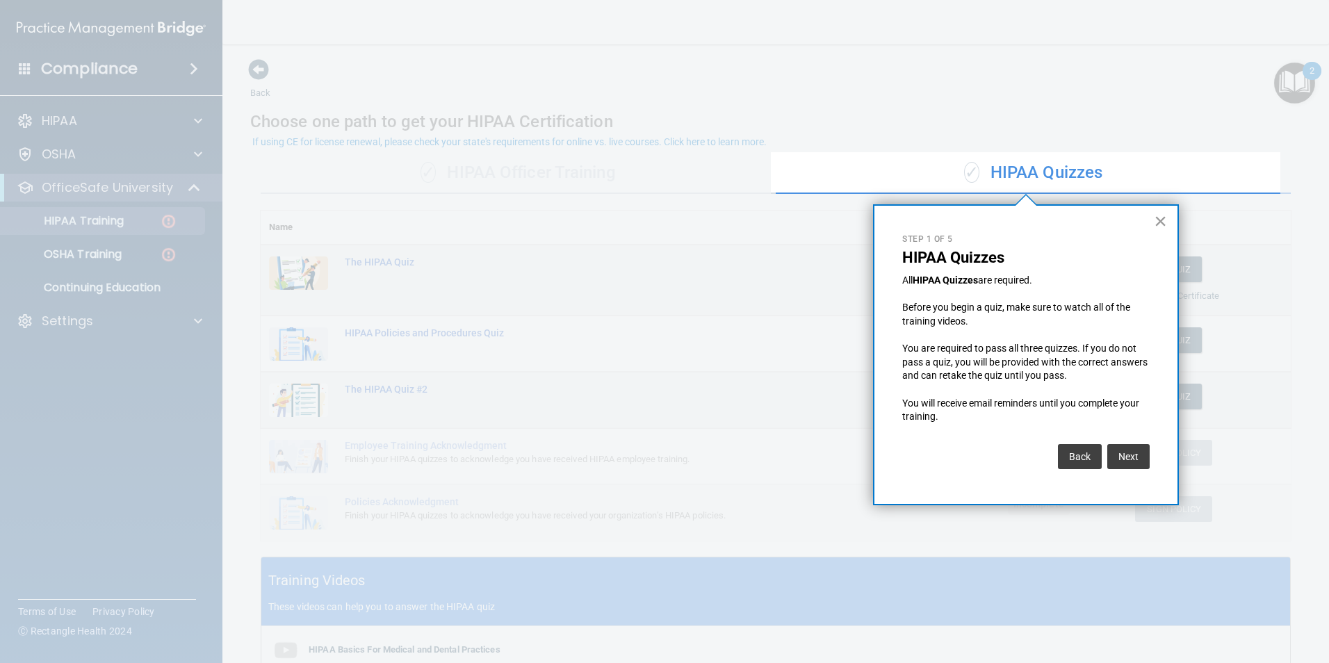
click at [1163, 218] on button "×" at bounding box center [1160, 221] width 13 height 22
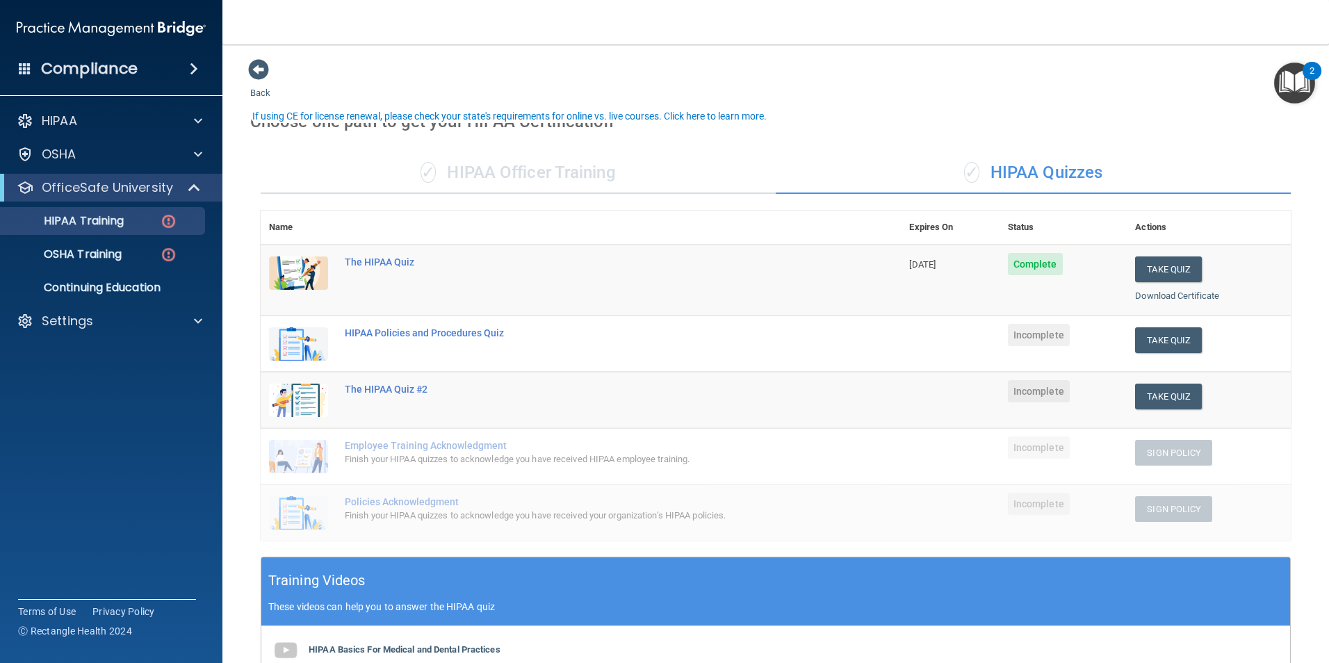
scroll to position [69, 0]
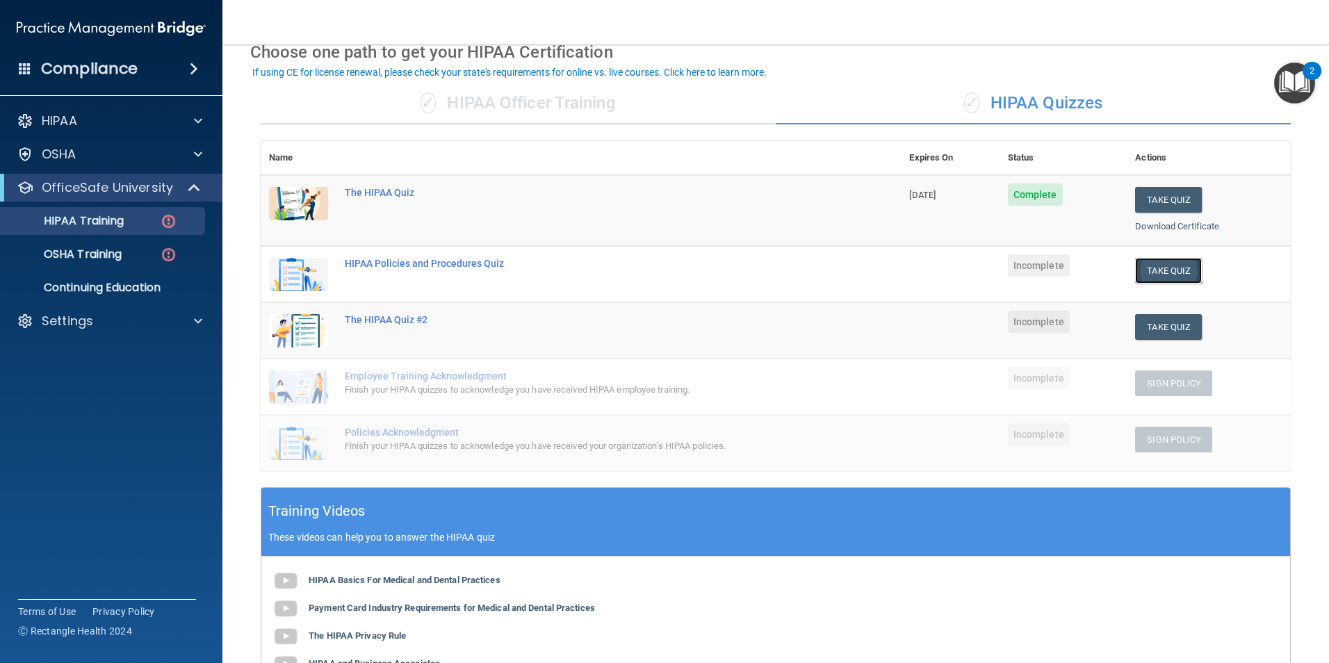
click at [1166, 275] on button "Take Quiz" at bounding box center [1168, 271] width 67 height 26
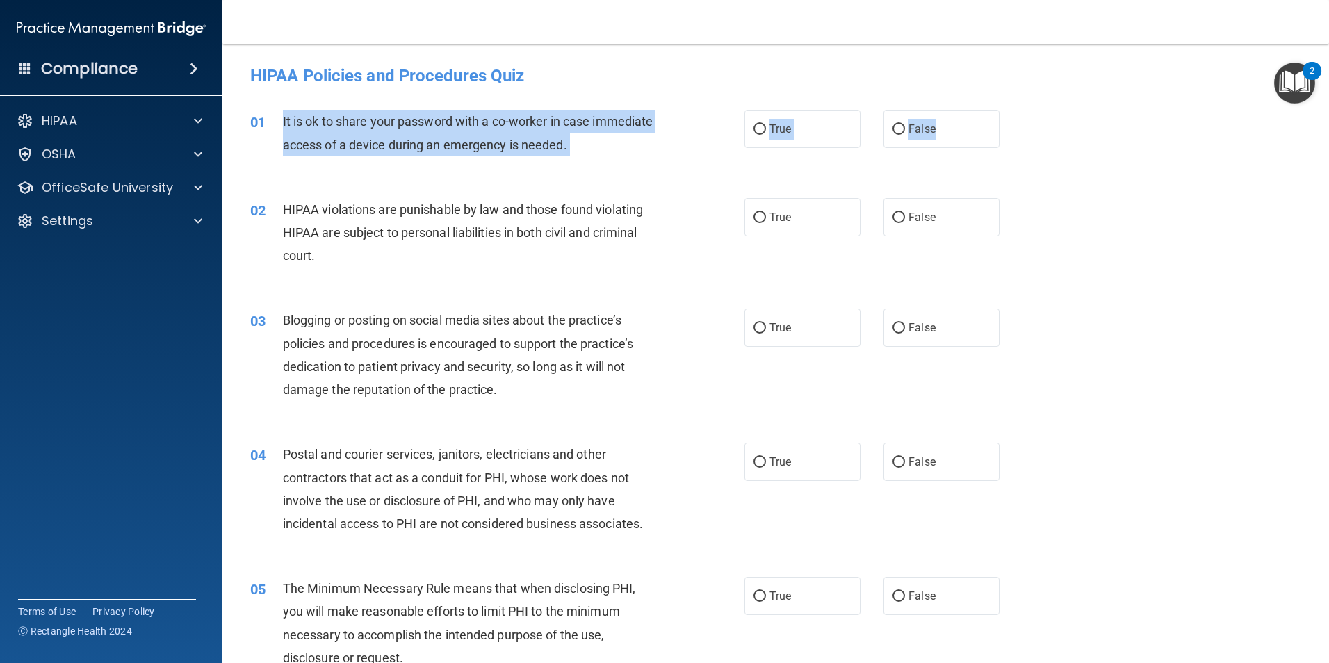
drag, startPoint x: 282, startPoint y: 116, endPoint x: 997, endPoint y: 136, distance: 715.3
click at [1023, 110] on ng-form "01 It is ok to share your password with a co-worker in case immediate access of…" at bounding box center [1023, 110] width 0 height 0
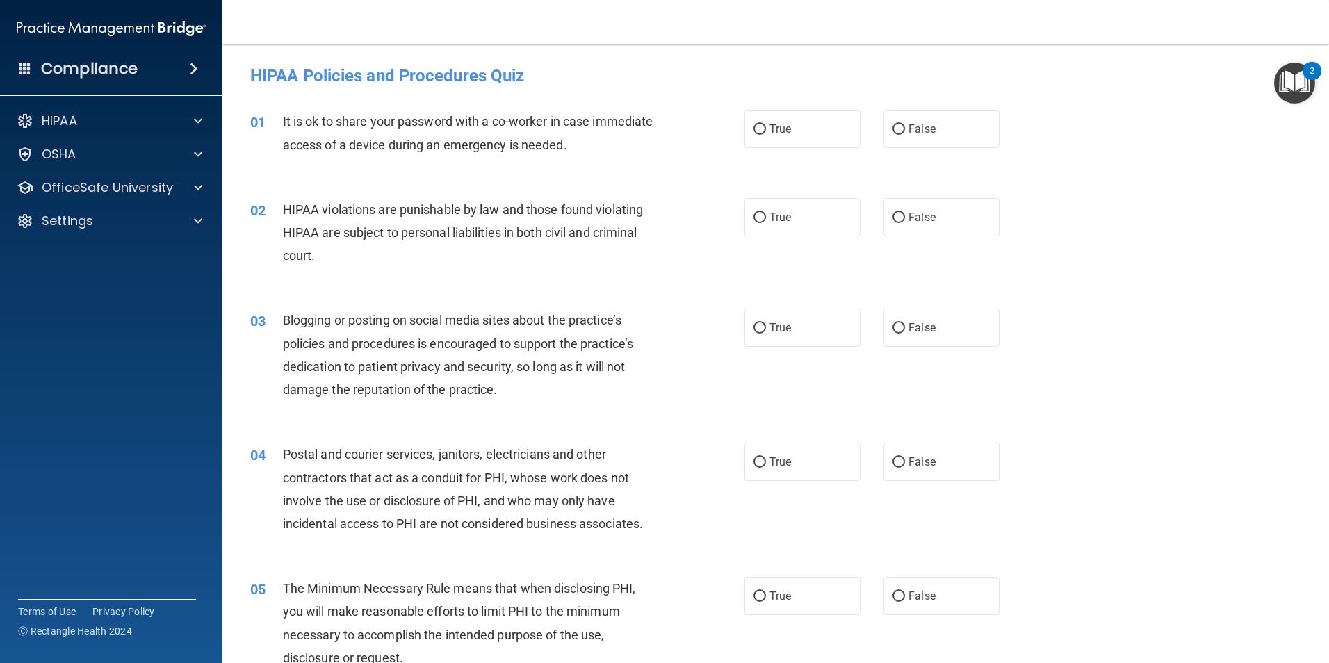
drag, startPoint x: 997, startPoint y: 136, endPoint x: 1015, endPoint y: 129, distance: 19.4
drag, startPoint x: 1015, startPoint y: 129, endPoint x: 284, endPoint y: 119, distance: 731.8
click at [285, 119] on span "It is ok to share your password with a co-worker in case immediate access of a …" at bounding box center [468, 133] width 370 height 38
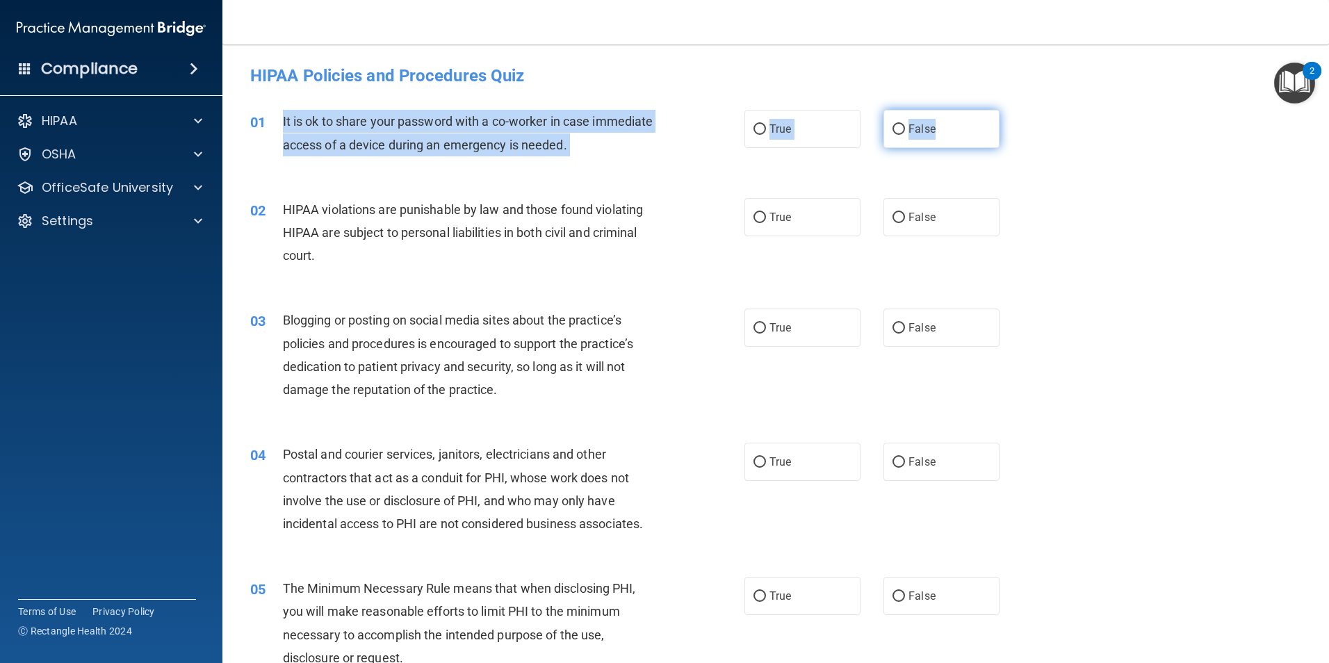
drag, startPoint x: 283, startPoint y: 119, endPoint x: 964, endPoint y: 136, distance: 681.2
click at [1023, 110] on ng-form "01 It is ok to share your password with a co-worker in case immediate access of…" at bounding box center [1023, 110] width 0 height 0
click at [909, 126] on span "False" at bounding box center [921, 128] width 27 height 13
click at [905, 126] on input "False" at bounding box center [898, 129] width 13 height 10
radio input "true"
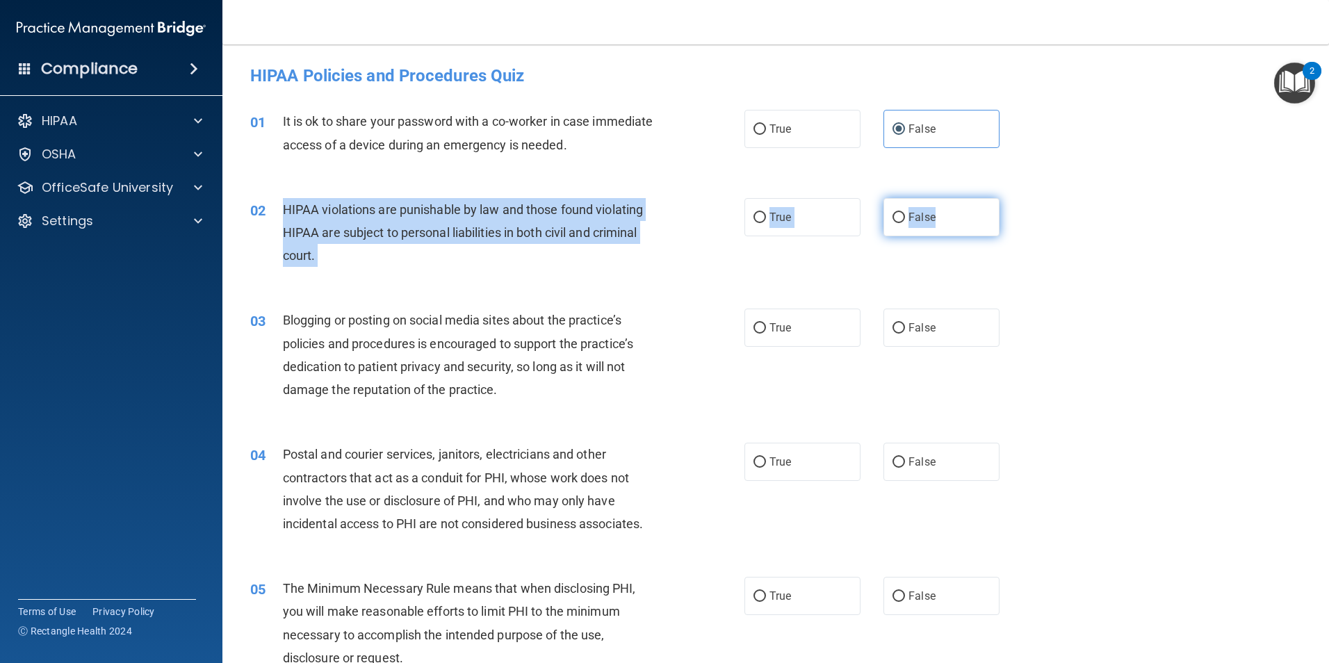
drag, startPoint x: 284, startPoint y: 208, endPoint x: 978, endPoint y: 227, distance: 694.5
click at [1023, 198] on ng-form "02 HIPAA violations are punishable by law and those found violating HIPAA are s…" at bounding box center [1023, 198] width 0 height 0
click at [797, 208] on label "True" at bounding box center [802, 217] width 116 height 38
click at [766, 213] on input "True" at bounding box center [759, 218] width 13 height 10
radio input "true"
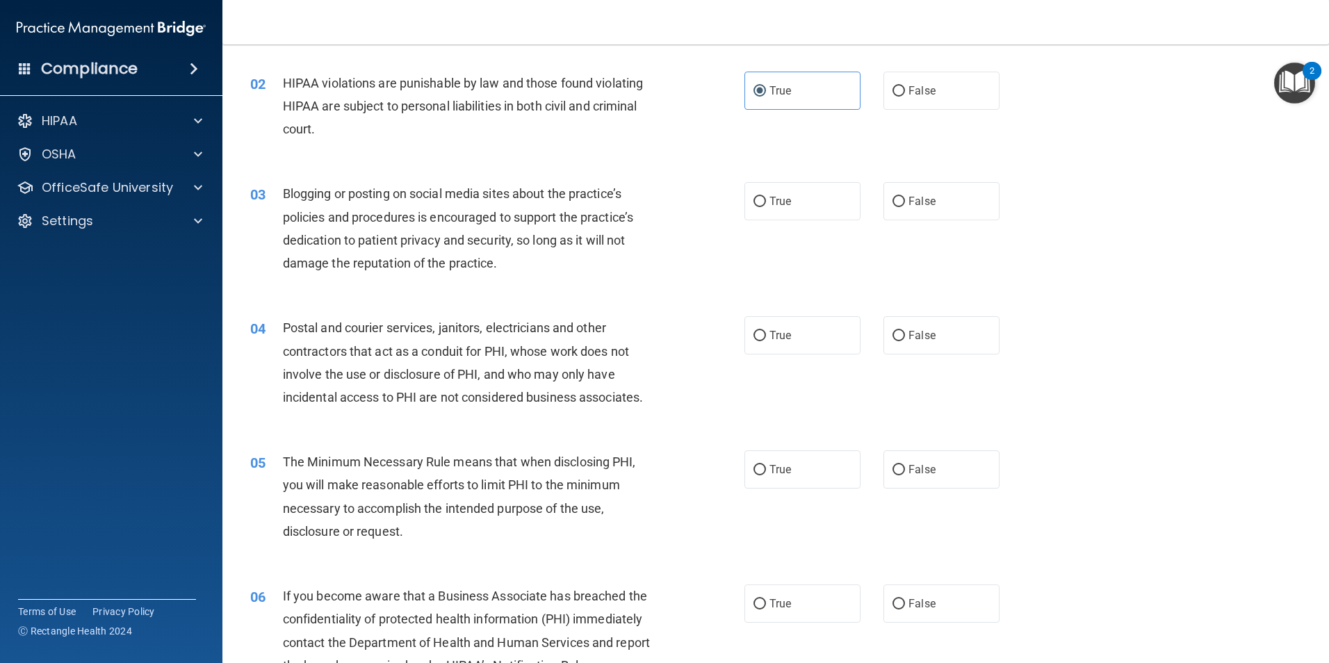
scroll to position [139, 0]
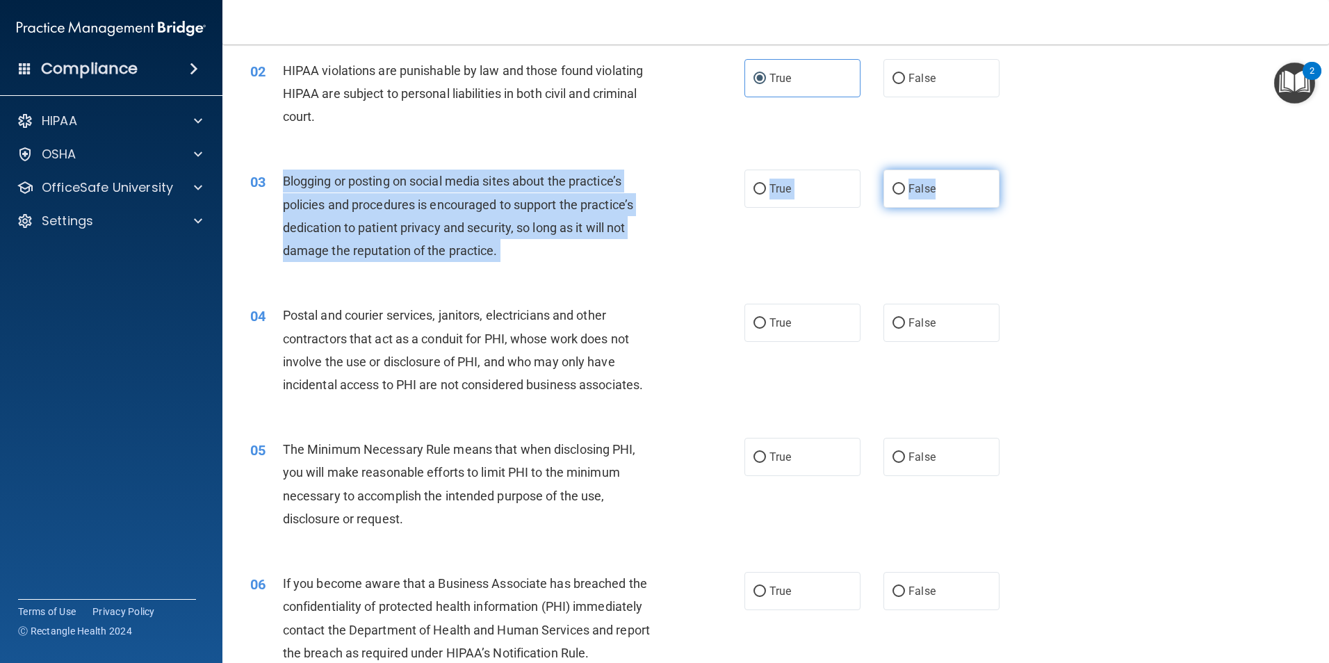
drag, startPoint x: 284, startPoint y: 175, endPoint x: 983, endPoint y: 183, distance: 698.4
click at [1023, 170] on ng-form "03 Blogging or posting on social media sites about the practice’s policies and …" at bounding box center [1023, 170] width 0 height 0
click at [936, 185] on label "False" at bounding box center [941, 189] width 116 height 38
click at [905, 185] on input "False" at bounding box center [898, 189] width 13 height 10
radio input "true"
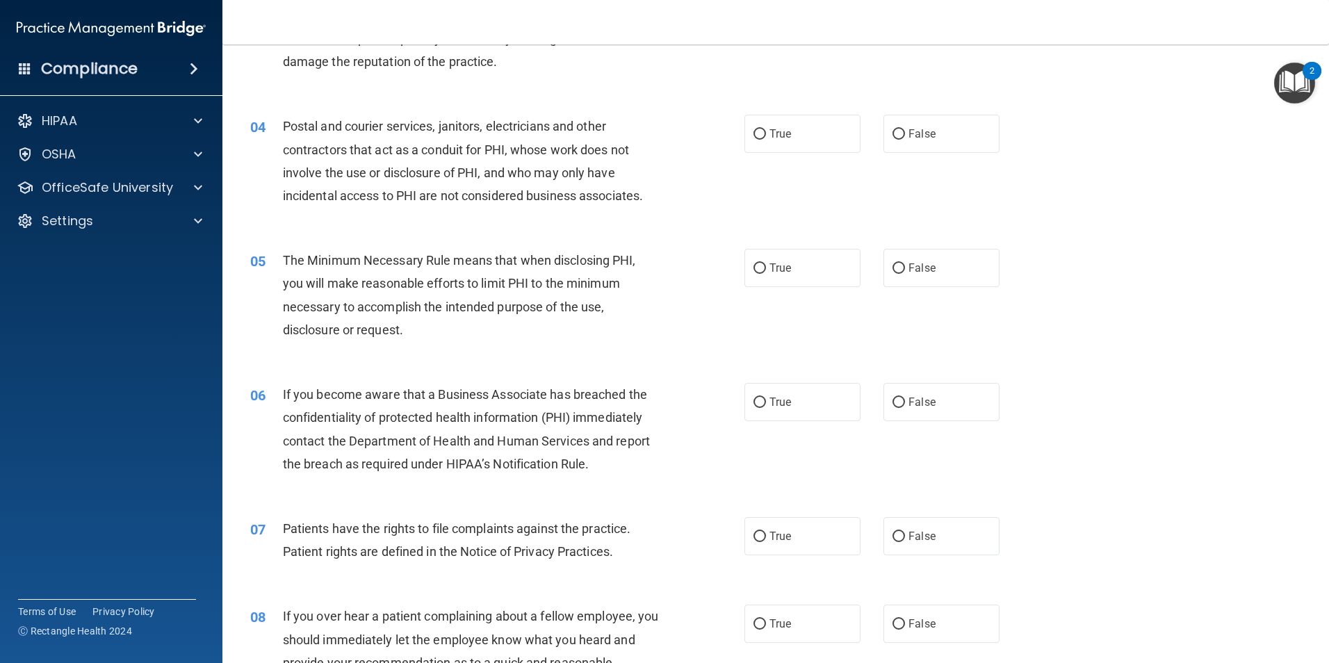
scroll to position [347, 0]
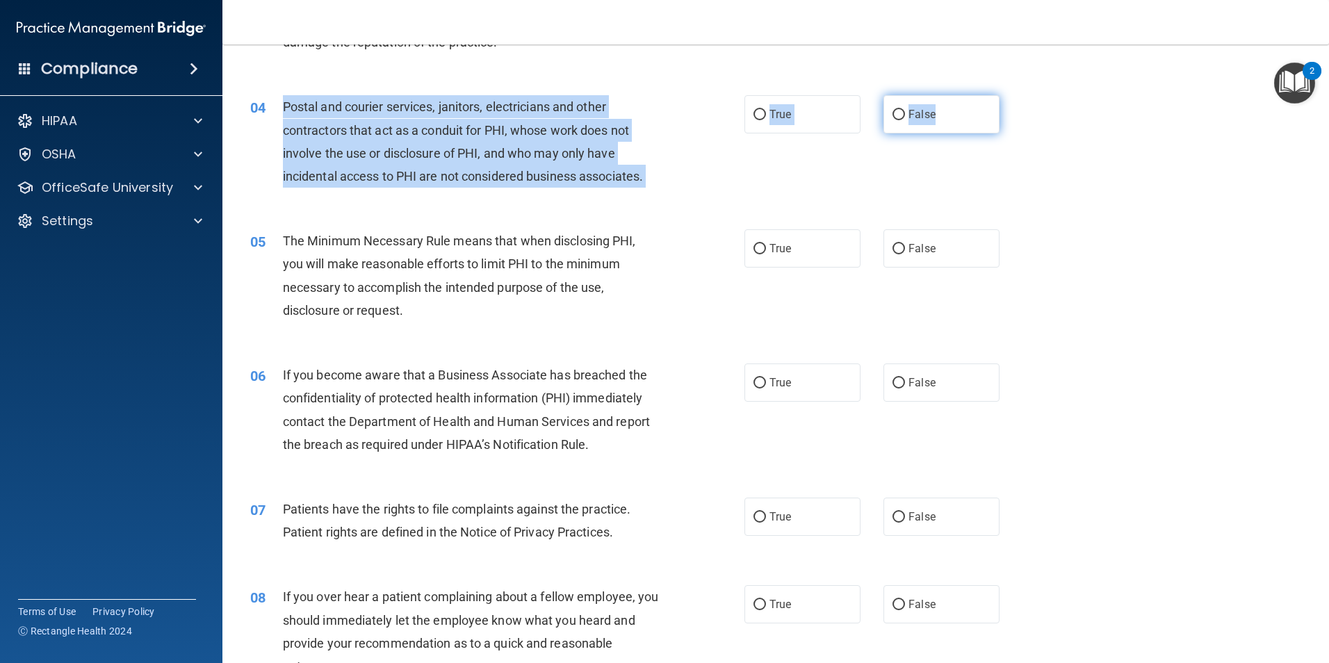
drag, startPoint x: 284, startPoint y: 104, endPoint x: 987, endPoint y: 110, distance: 703.3
click at [1023, 95] on ng-form "04 Postal and courier services, janitors, electricians and other contractors th…" at bounding box center [1023, 95] width 0 height 0
click at [762, 113] on label "True" at bounding box center [802, 114] width 116 height 38
click at [762, 113] on input "True" at bounding box center [759, 115] width 13 height 10
radio input "true"
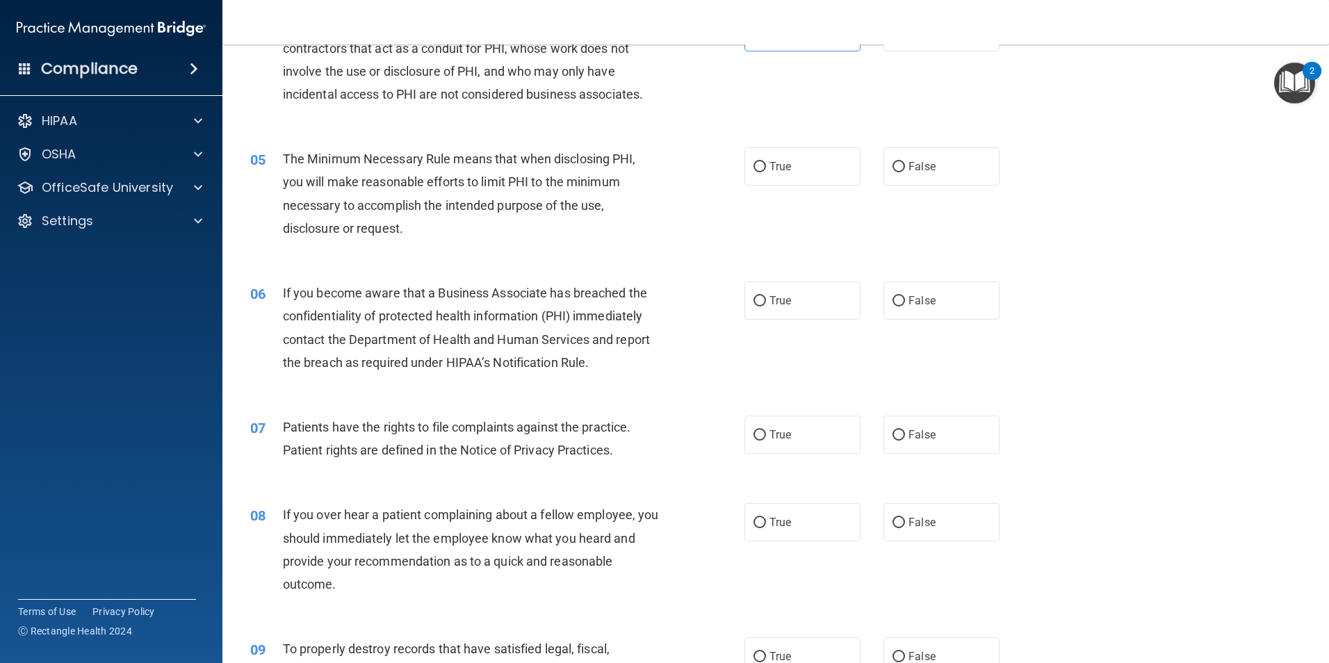
scroll to position [417, 0]
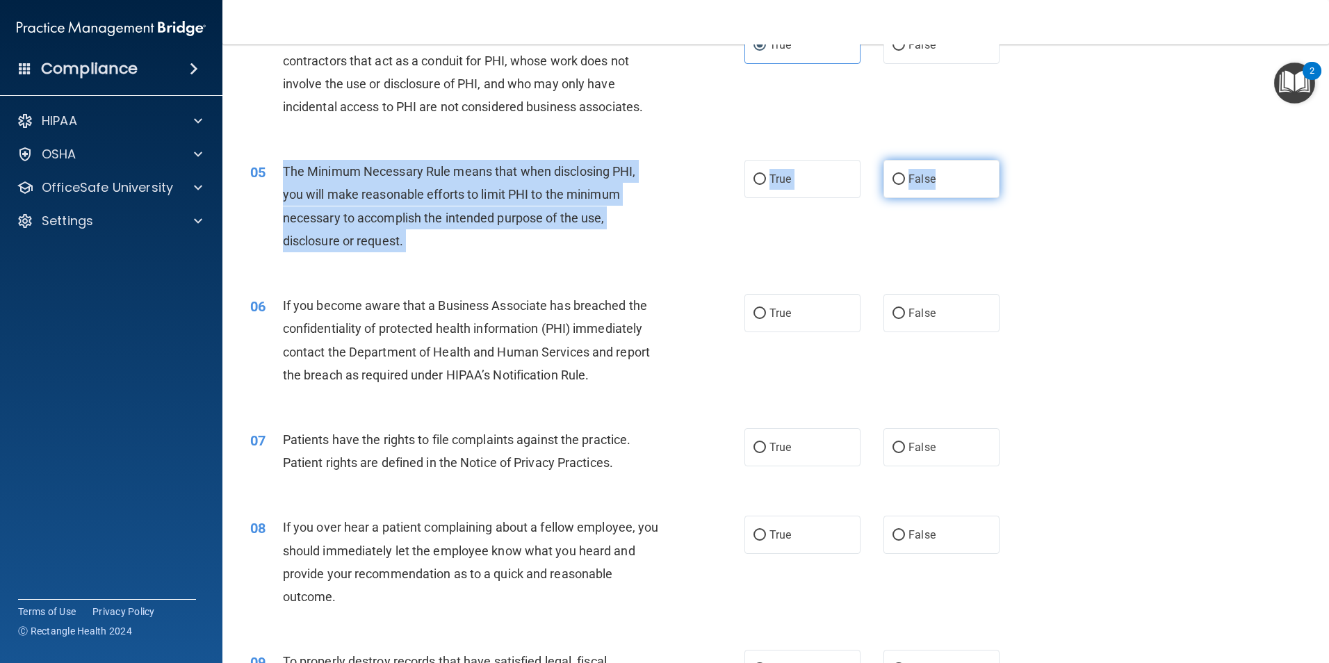
drag, startPoint x: 283, startPoint y: 167, endPoint x: 965, endPoint y: 182, distance: 682.5
click at [1023, 160] on ng-form "05 The Minimum Necessary Rule means that when disclosing PHI, you will make rea…" at bounding box center [1023, 160] width 0 height 0
click at [766, 171] on label "True" at bounding box center [802, 179] width 116 height 38
click at [766, 174] on input "True" at bounding box center [759, 179] width 13 height 10
radio input "true"
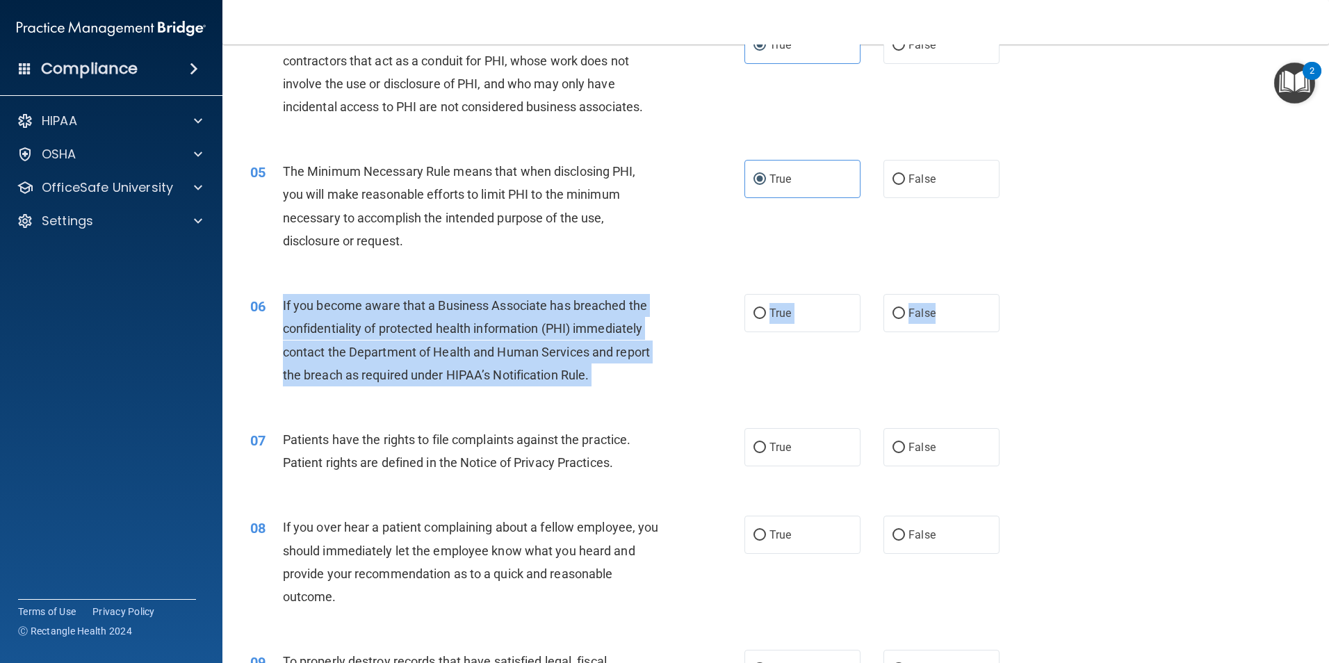
drag, startPoint x: 284, startPoint y: 299, endPoint x: 996, endPoint y: 321, distance: 713.3
click at [1023, 294] on ng-form "06 If you become aware that a Business Associate has breached the confidentiali…" at bounding box center [1023, 294] width 0 height 0
click at [896, 312] on input "False" at bounding box center [898, 314] width 13 height 10
radio input "true"
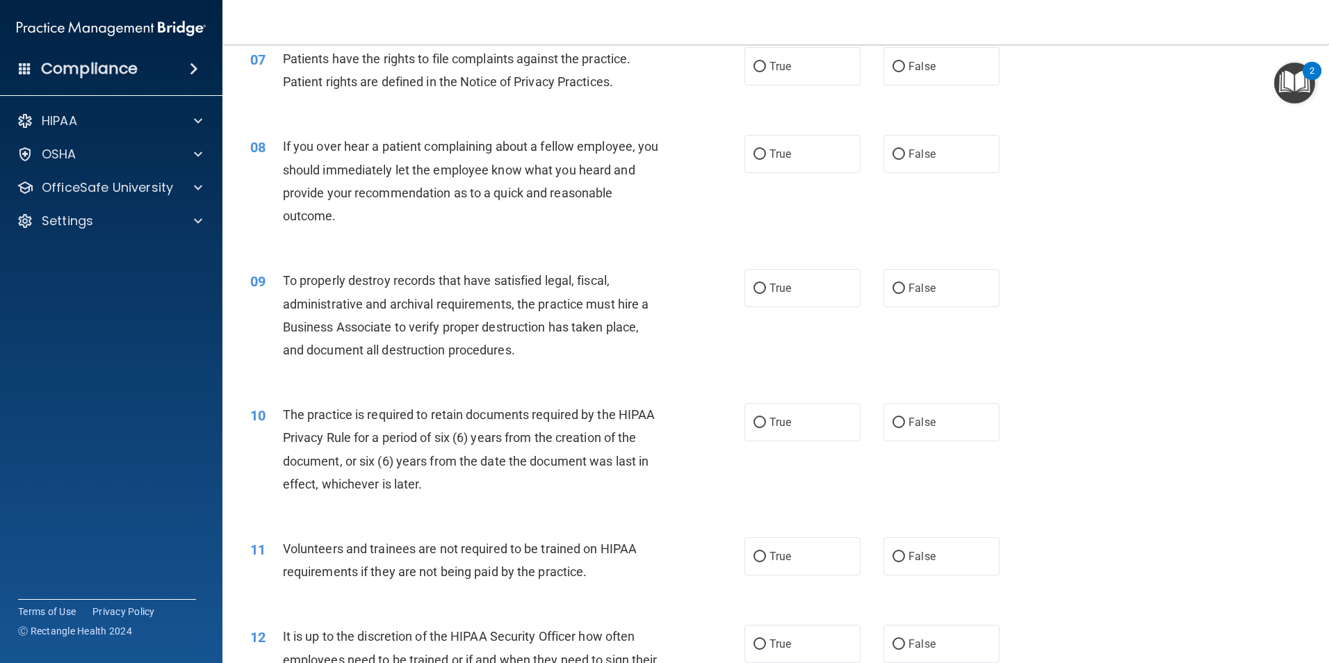
scroll to position [764, 0]
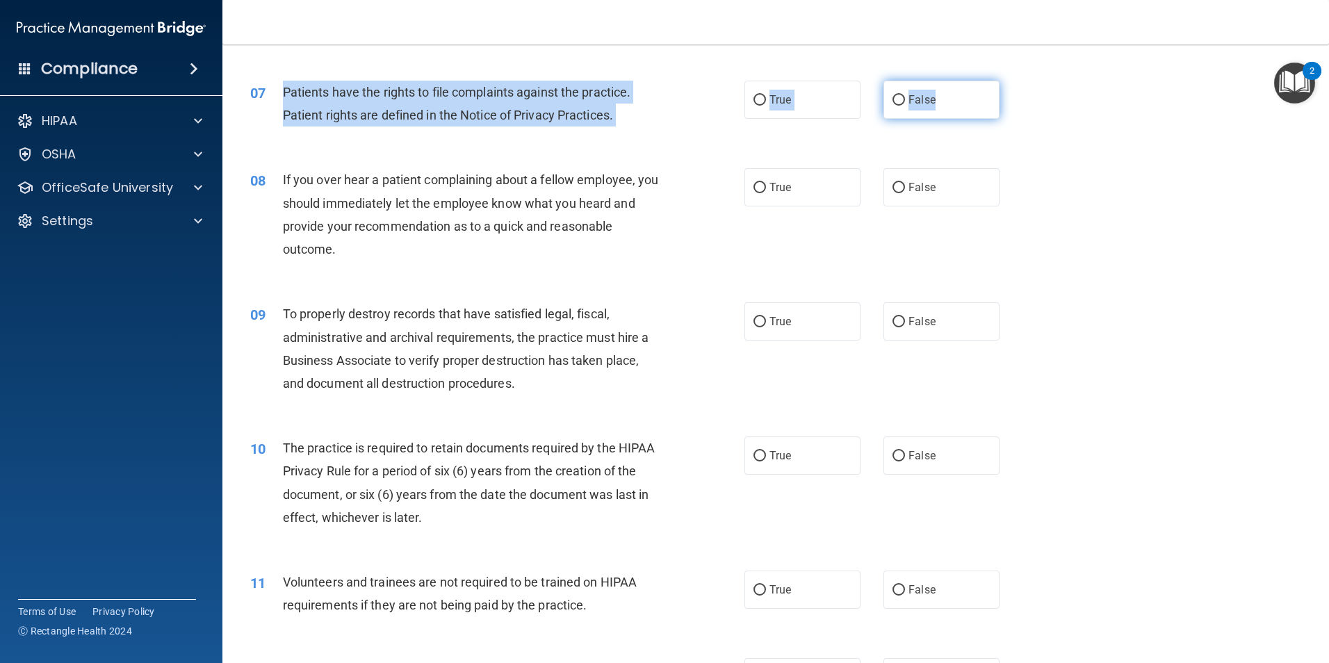
drag, startPoint x: 283, startPoint y: 92, endPoint x: 968, endPoint y: 96, distance: 685.2
click at [1023, 81] on ng-form "07 Patients have the rights to file complaints against the practice. Patient ri…" at bounding box center [1023, 81] width 0 height 0
click at [762, 106] on label "True" at bounding box center [802, 100] width 116 height 38
click at [762, 106] on input "True" at bounding box center [759, 100] width 13 height 10
radio input "true"
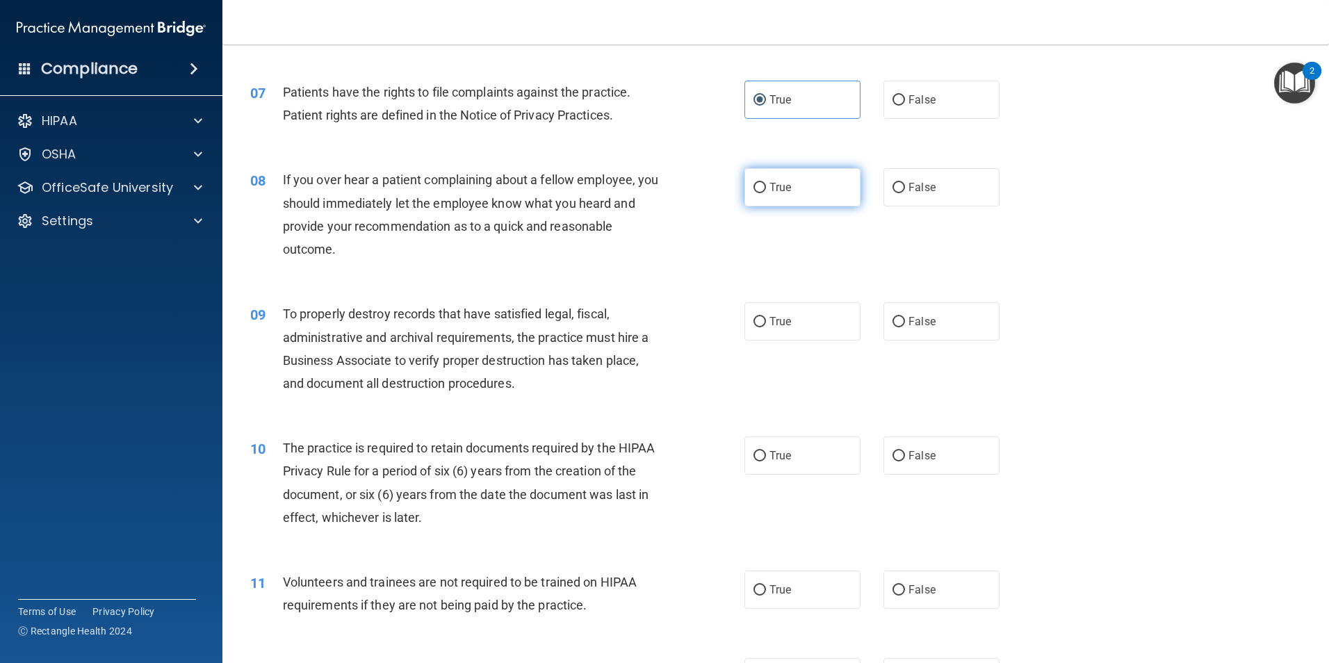
click at [782, 202] on label "True" at bounding box center [802, 187] width 116 height 38
click at [766, 193] on input "True" at bounding box center [759, 188] width 13 height 10
radio input "true"
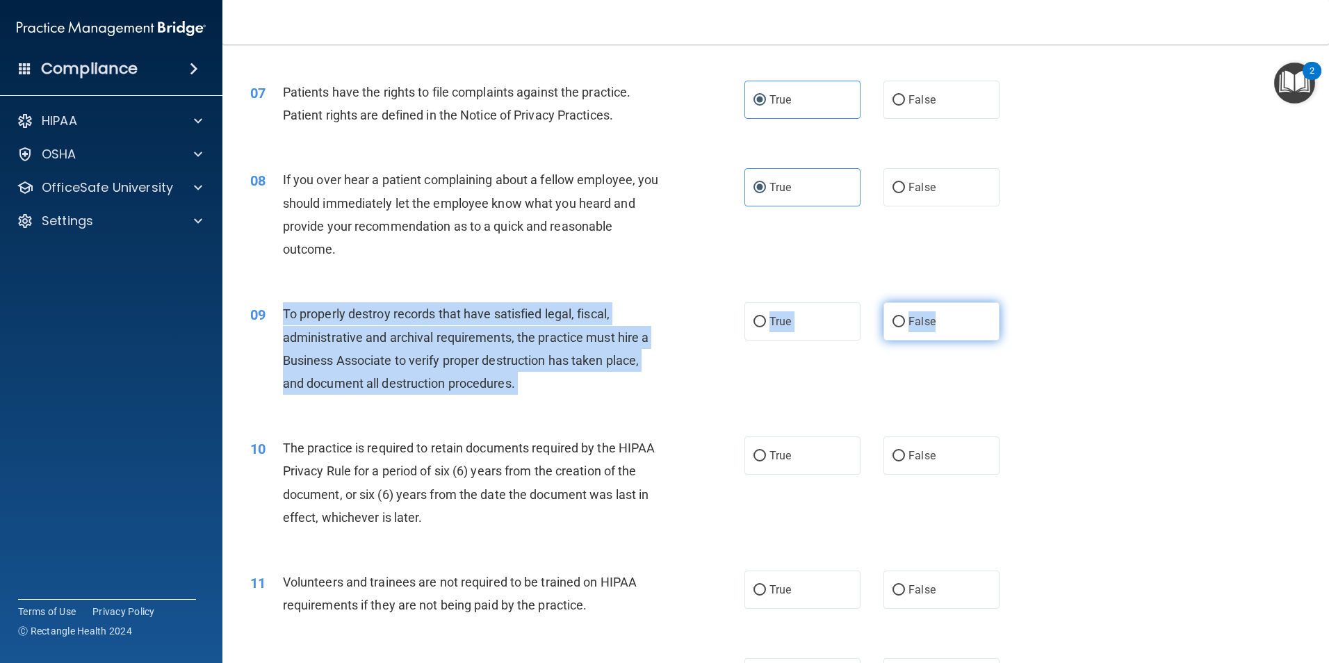
drag, startPoint x: 283, startPoint y: 313, endPoint x: 960, endPoint y: 318, distance: 676.8
click at [1023, 302] on ng-form "09 To properly destroy records that have satisfied legal, fiscal, administrativ…" at bounding box center [1023, 302] width 0 height 0
click at [908, 319] on span "False" at bounding box center [921, 321] width 27 height 13
click at [905, 319] on input "False" at bounding box center [898, 322] width 13 height 10
radio input "true"
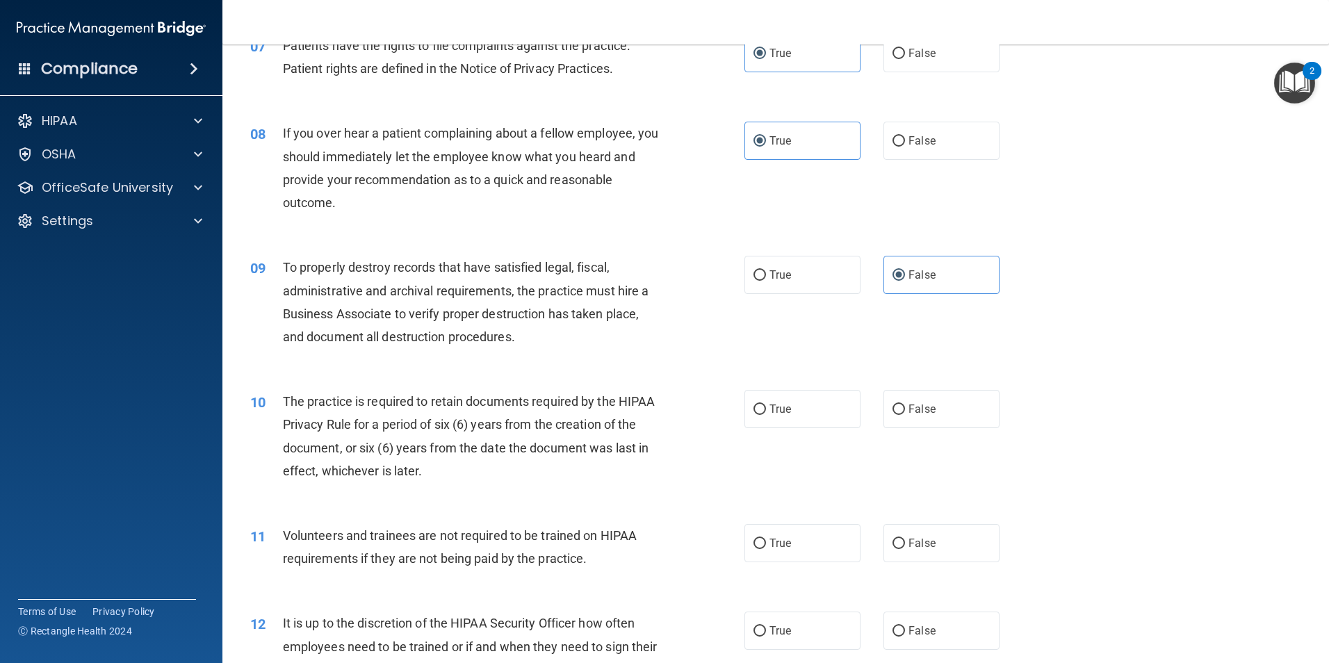
scroll to position [903, 0]
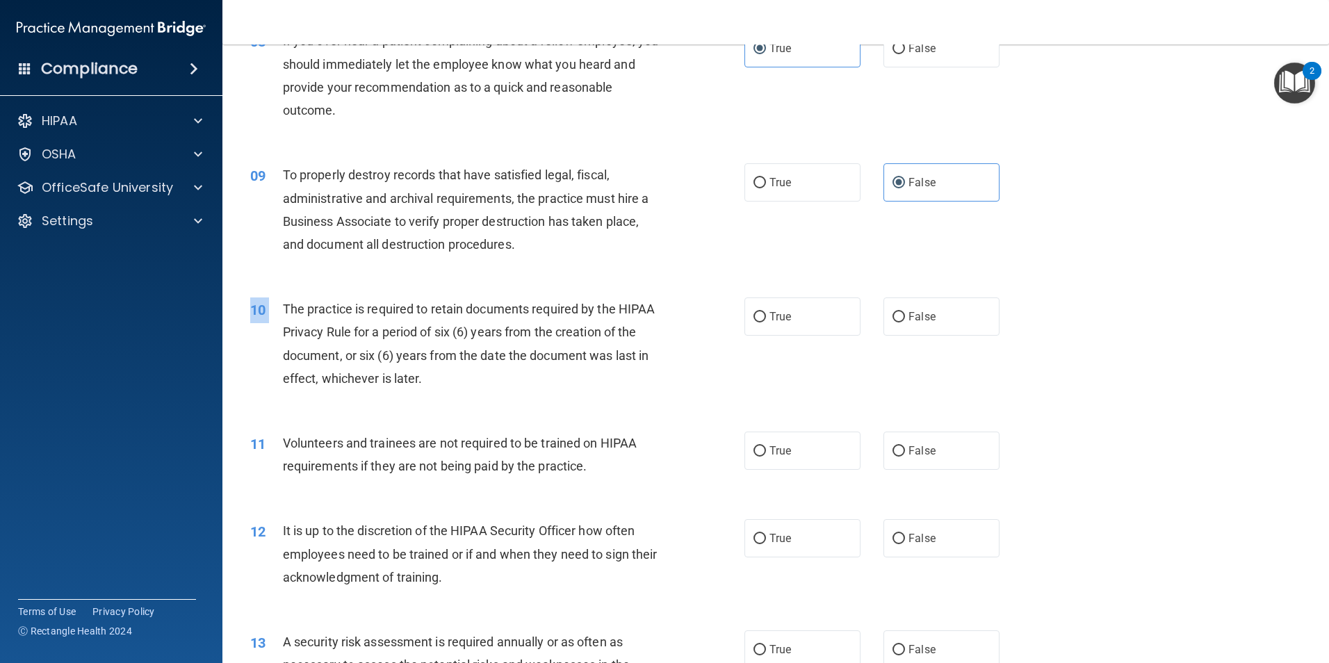
drag, startPoint x: 285, startPoint y: 307, endPoint x: 1017, endPoint y: 345, distance: 732.7
click at [1017, 345] on div "10 The practice is required to retain documents required by the HIPAA Privacy R…" at bounding box center [776, 347] width 1072 height 134
click at [530, 369] on div "The practice is required to retain documents required by the HIPAA Privacy Rule…" at bounding box center [476, 343] width 386 height 92
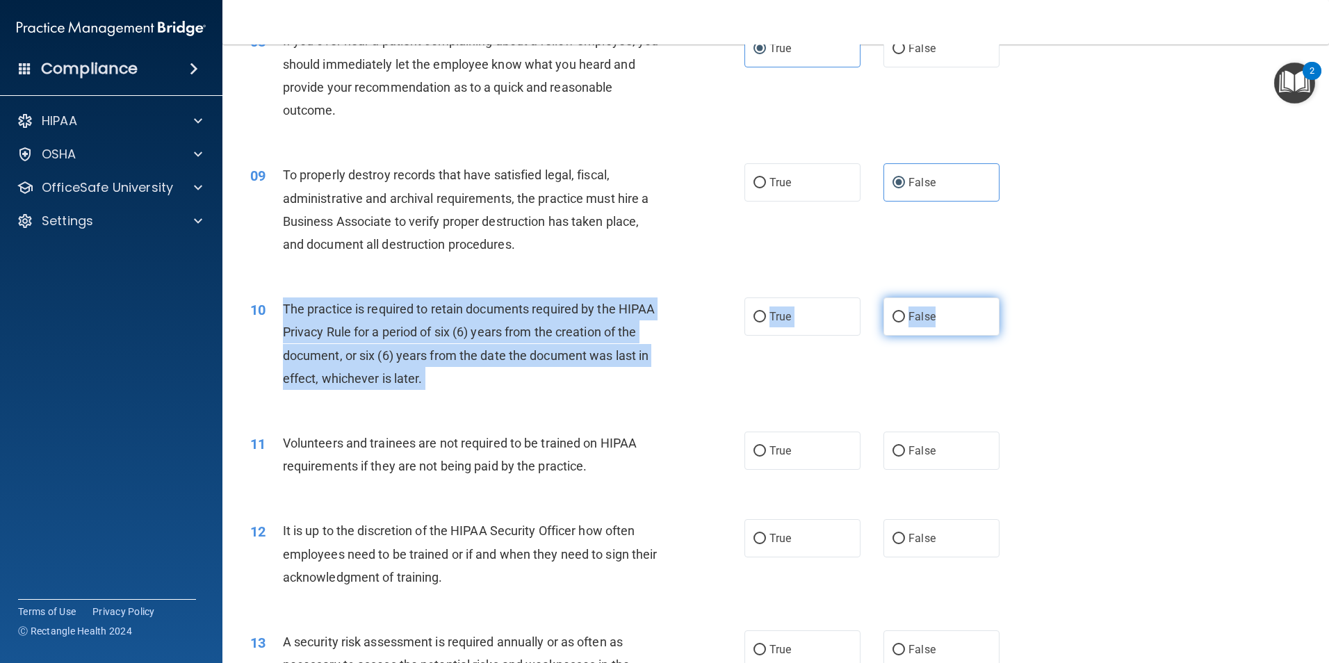
drag, startPoint x: 283, startPoint y: 306, endPoint x: 962, endPoint y: 322, distance: 679.8
click at [1023, 297] on ng-form "10 The practice is required to retain documents required by the HIPAA Privacy R…" at bounding box center [1023, 297] width 0 height 0
click at [924, 305] on label "False" at bounding box center [941, 316] width 116 height 38
click at [905, 312] on input "False" at bounding box center [898, 317] width 13 height 10
radio input "true"
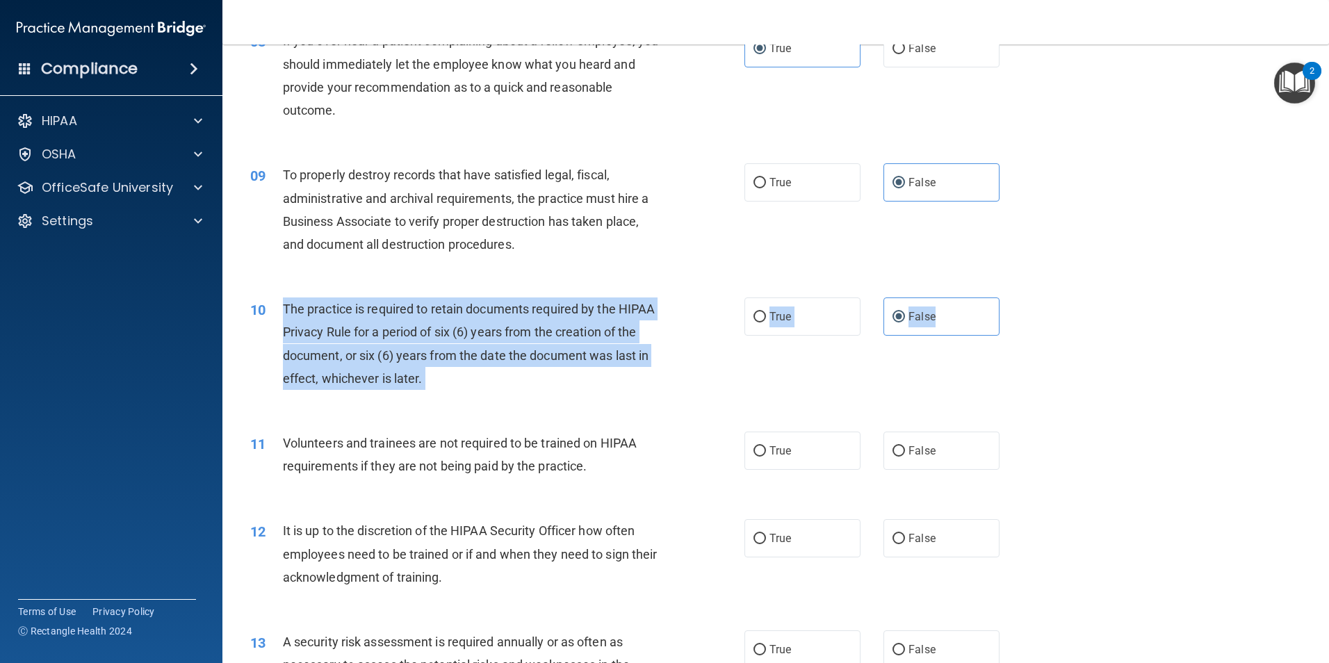
click at [748, 377] on div "10 The practice is required to retain documents required by the HIPAA Privacy R…" at bounding box center [497, 346] width 536 height 99
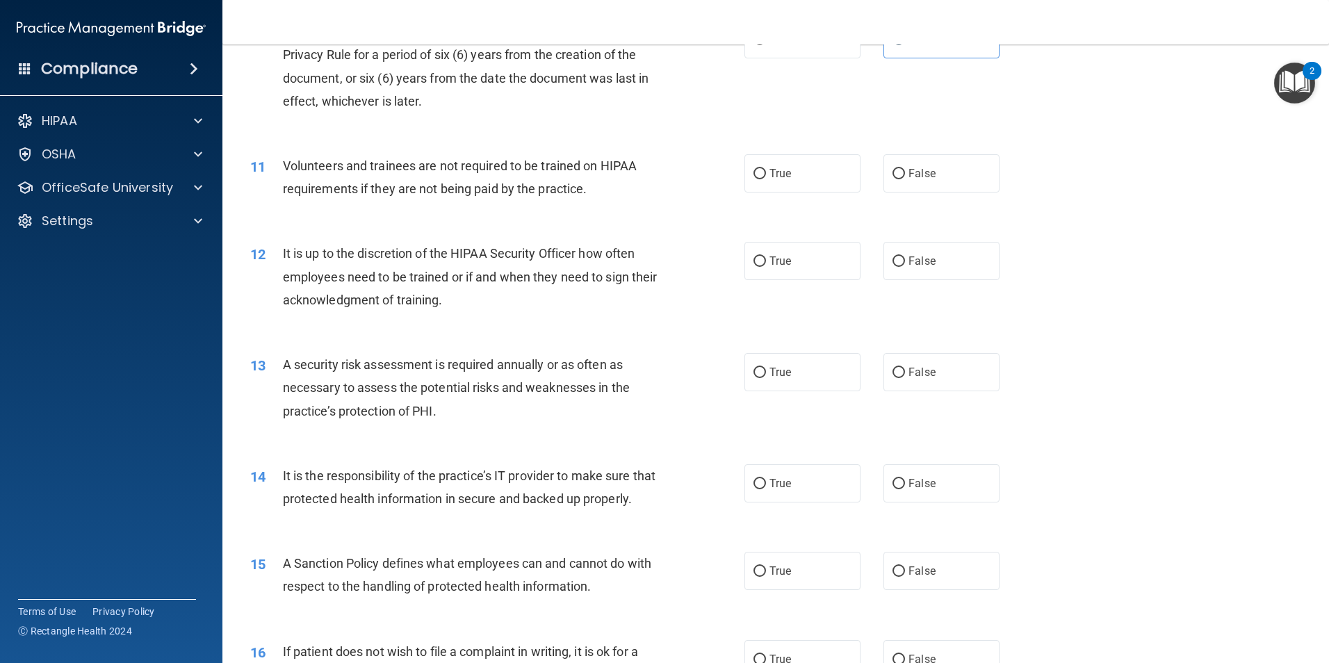
scroll to position [1181, 0]
click at [925, 182] on label "False" at bounding box center [941, 173] width 116 height 38
click at [905, 179] on input "False" at bounding box center [898, 173] width 13 height 10
radio input "true"
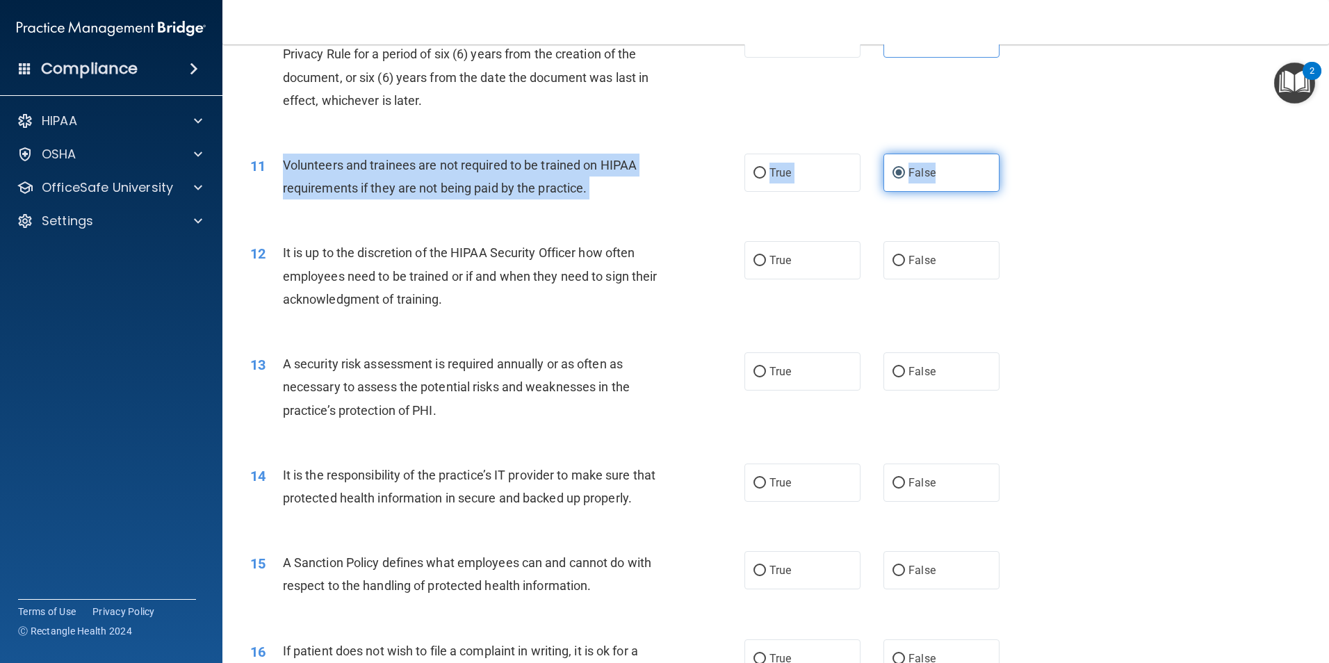
drag, startPoint x: 283, startPoint y: 163, endPoint x: 985, endPoint y: 184, distance: 702.9
click at [1023, 154] on ng-form "11 Volunteers and trainees are not required to be trained on HIPAA requirements…" at bounding box center [1023, 154] width 0 height 0
drag, startPoint x: 985, startPoint y: 184, endPoint x: 894, endPoint y: 190, distance: 91.2
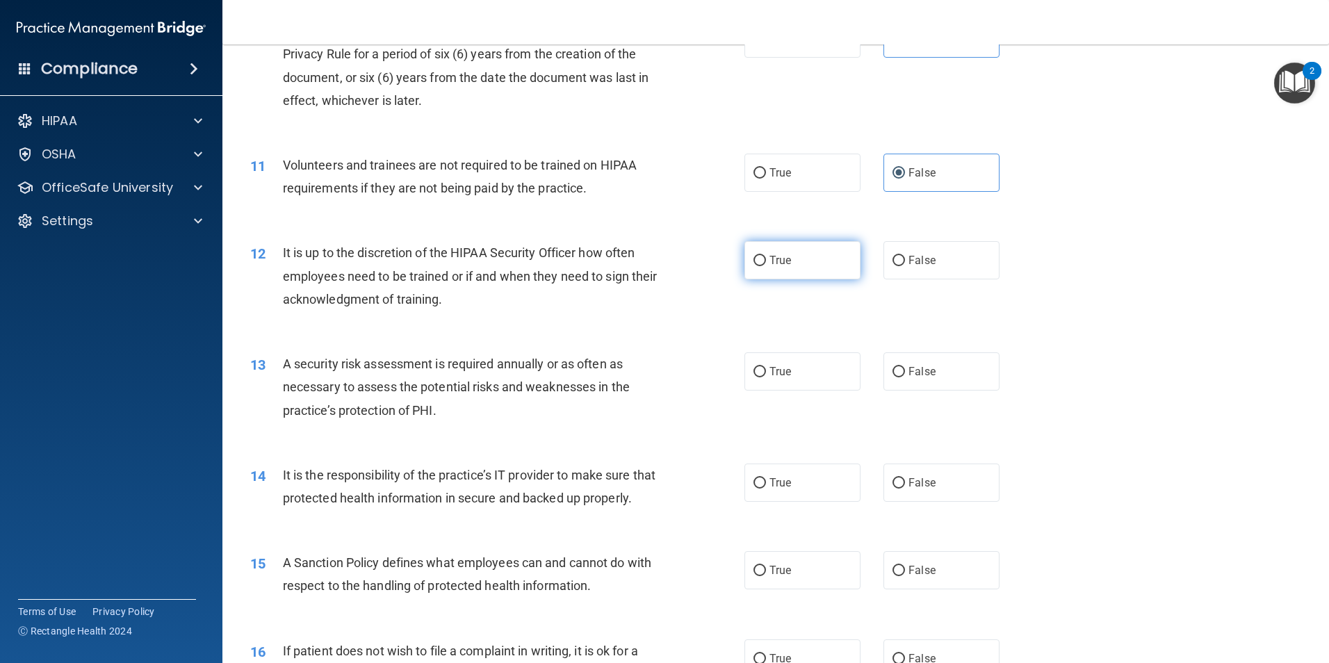
click at [769, 254] on span "True" at bounding box center [780, 260] width 22 height 13
click at [765, 256] on input "True" at bounding box center [759, 261] width 13 height 10
radio input "true"
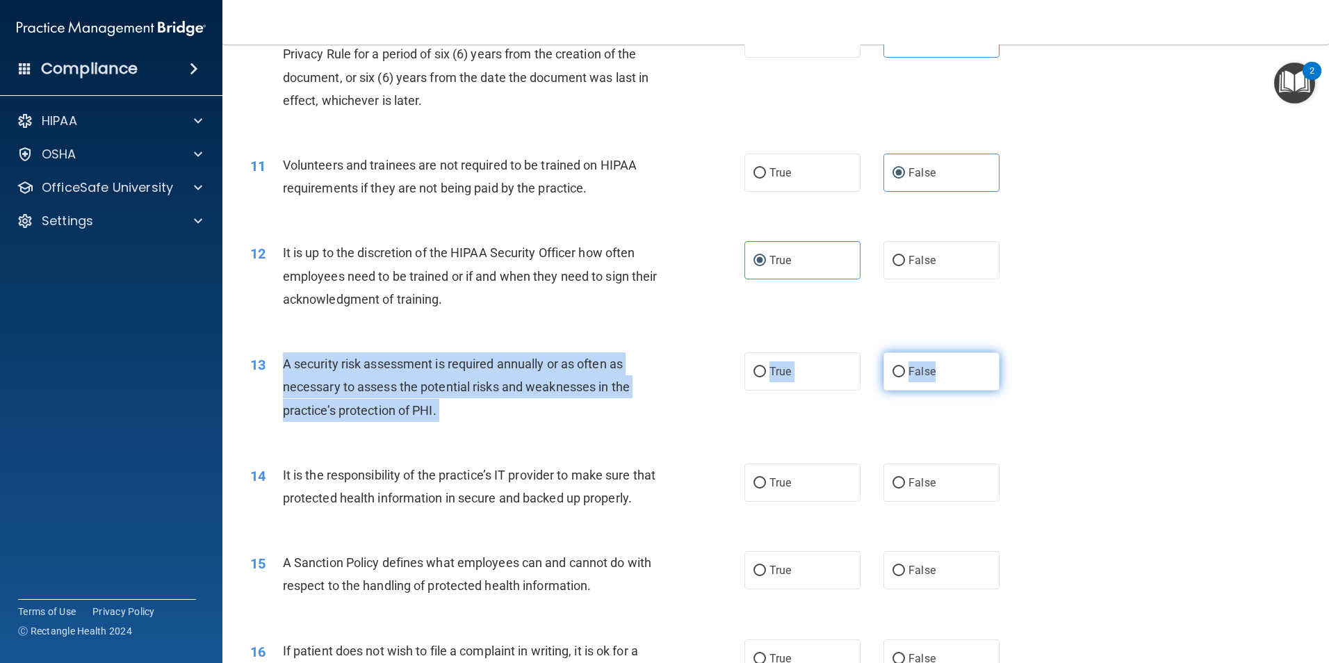
drag, startPoint x: 284, startPoint y: 362, endPoint x: 968, endPoint y: 379, distance: 684.0
click at [1023, 352] on ng-form "13 A security risk assessment is required annually or as often as necessary to …" at bounding box center [1023, 352] width 0 height 0
click at [762, 365] on label "True" at bounding box center [802, 371] width 116 height 38
click at [762, 367] on input "True" at bounding box center [759, 372] width 13 height 10
radio input "true"
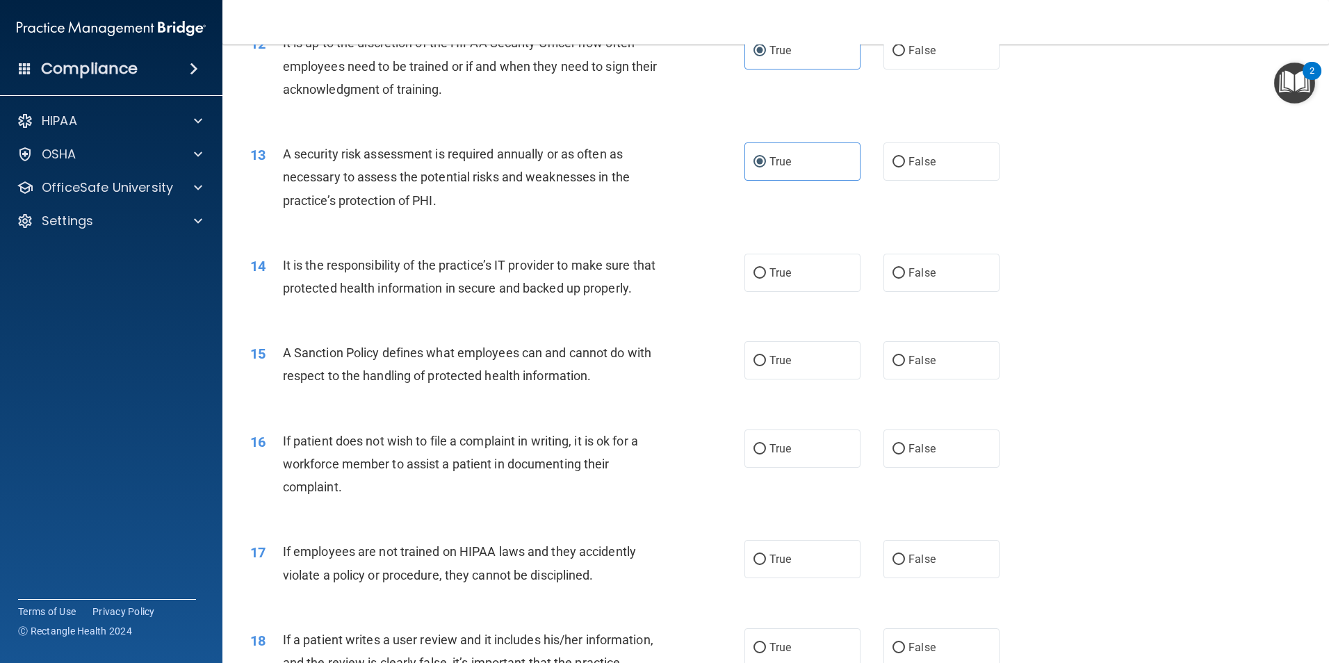
scroll to position [1459, 0]
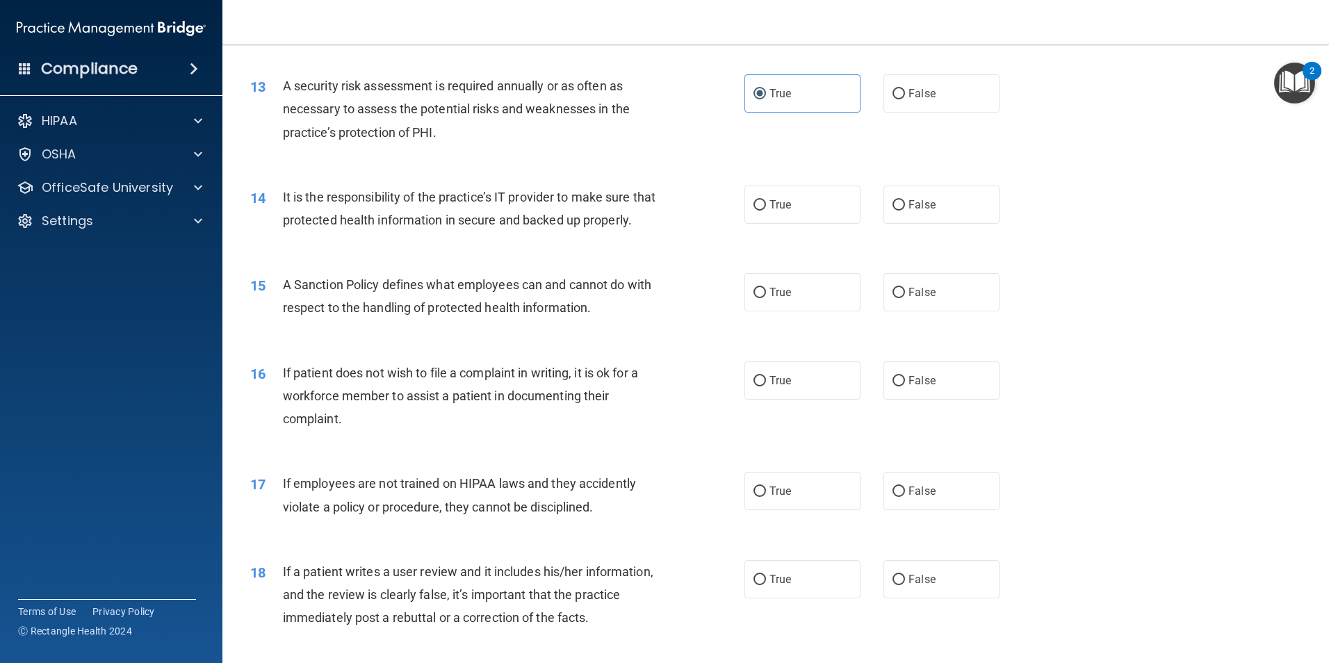
click at [691, 320] on div "15 A Sanction Policy defines what employees can and cannot do with respect to t…" at bounding box center [497, 299] width 536 height 53
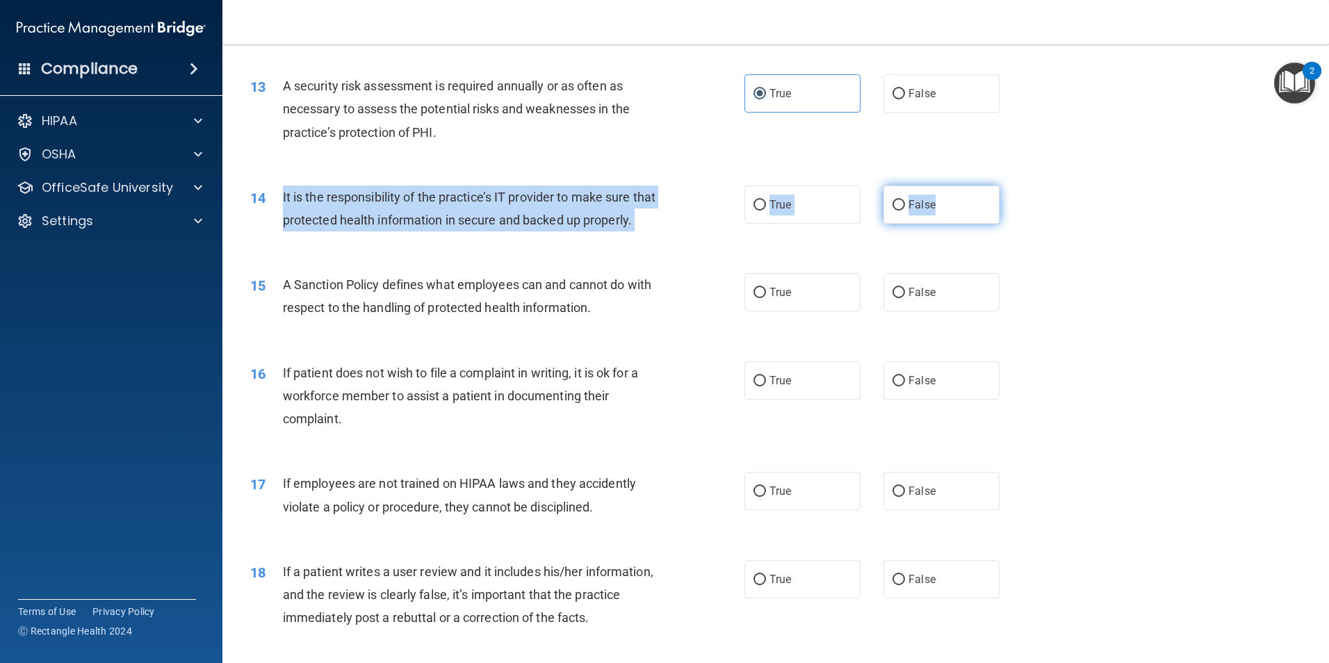
drag, startPoint x: 284, startPoint y: 195, endPoint x: 982, endPoint y: 206, distance: 698.5
click at [1023, 186] on ng-form "14 It is the responsibility of the practice’s IT provider to make sure that pro…" at bounding box center [1023, 186] width 0 height 0
click at [892, 204] on input "False" at bounding box center [898, 205] width 13 height 10
radio input "true"
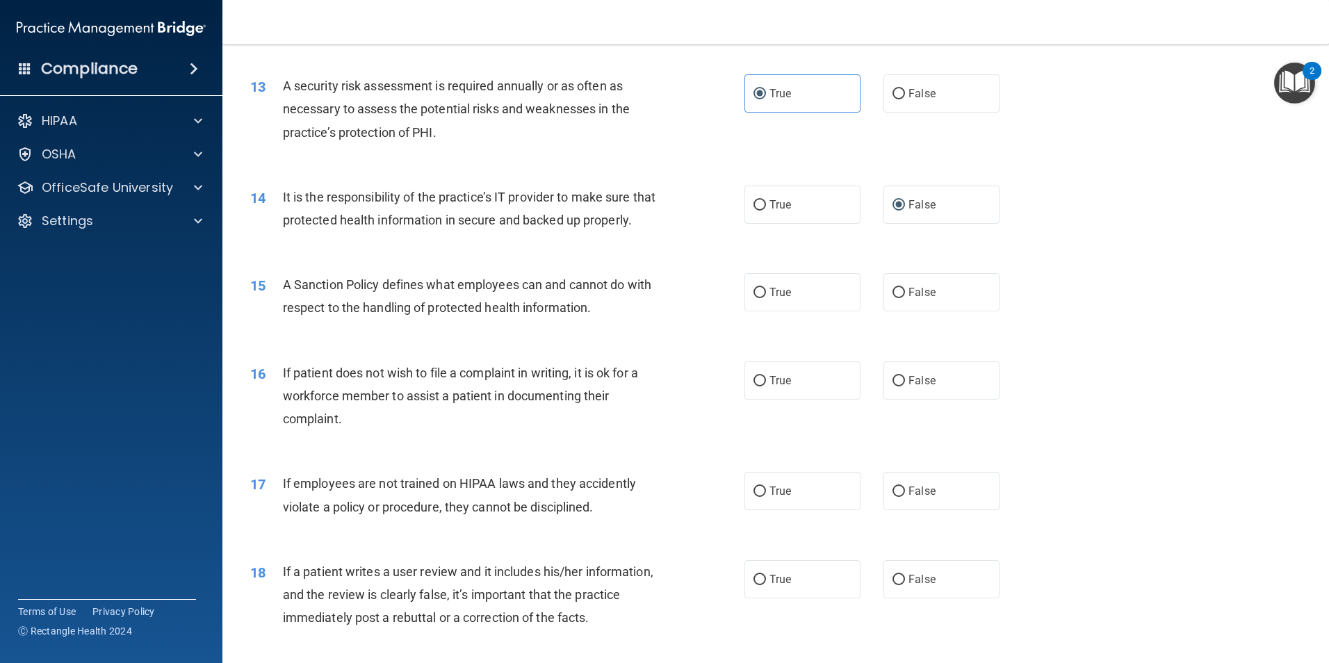
click at [594, 283] on div "15 A Sanction Policy defines what employees can and cannot do with respect to t…" at bounding box center [776, 300] width 1072 height 88
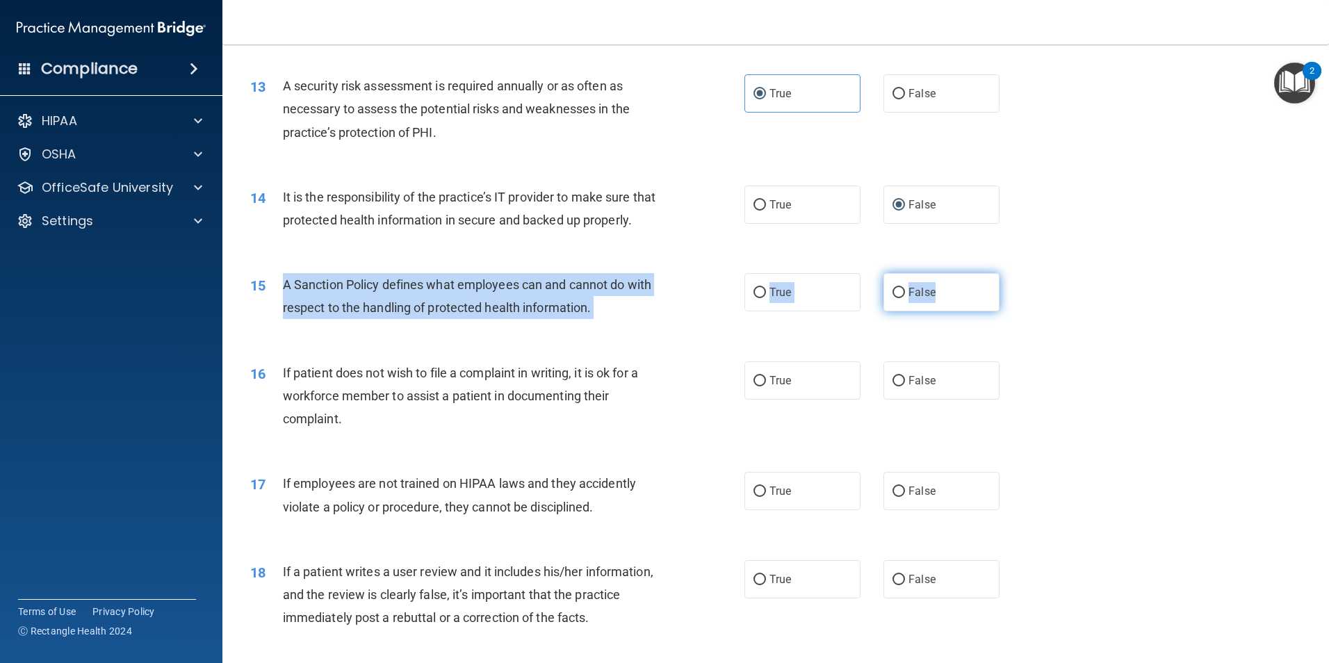
drag, startPoint x: 284, startPoint y: 306, endPoint x: 945, endPoint y: 320, distance: 661.0
click at [1023, 273] on ng-form "15 A Sanction Policy defines what employees can and cannot do with respect to t…" at bounding box center [1023, 273] width 0 height 0
click at [753, 298] on input "True" at bounding box center [759, 293] width 13 height 10
radio input "true"
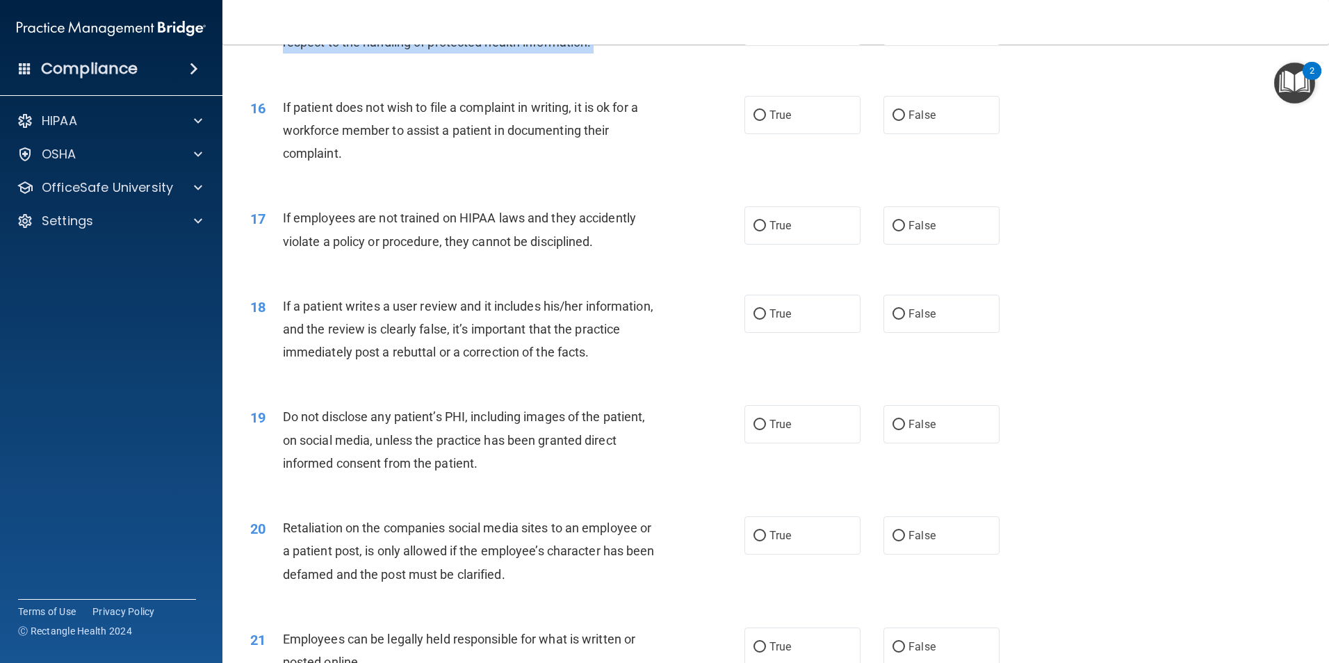
scroll to position [1737, 0]
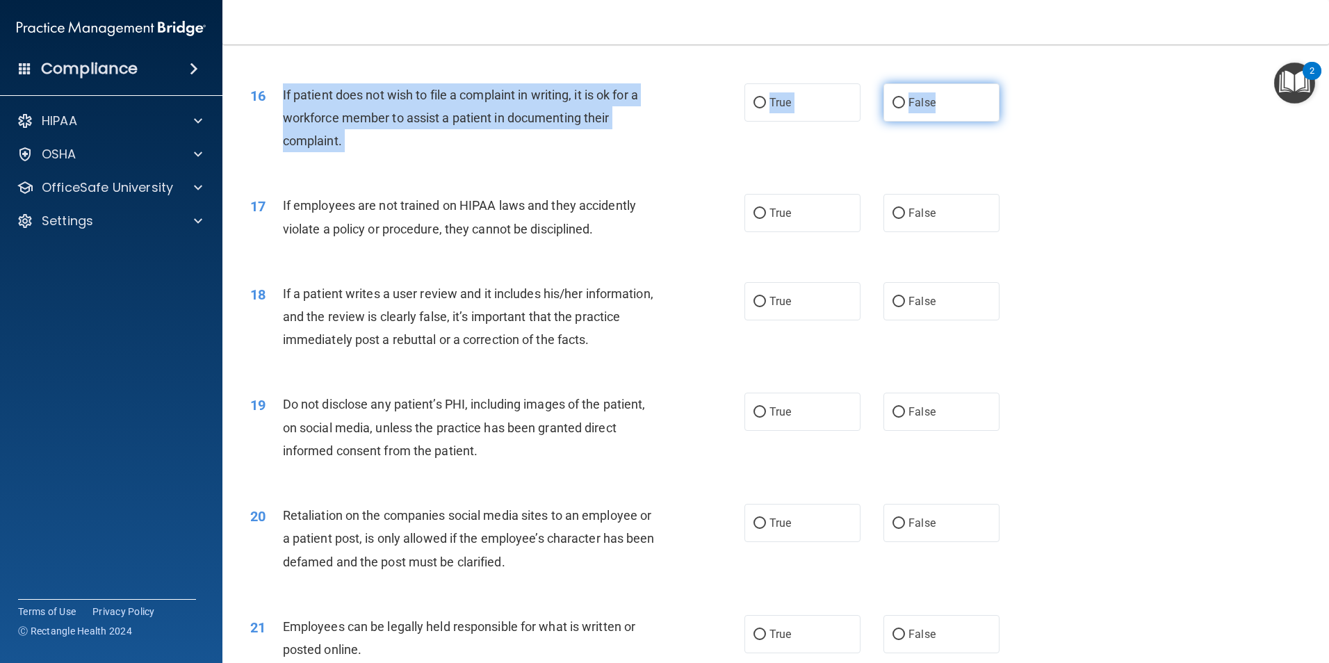
drag, startPoint x: 284, startPoint y: 115, endPoint x: 987, endPoint y: 125, distance: 703.3
click at [1023, 83] on ng-form "16 If patient does not wish to file a complaint in writing, it is ok for a work…" at bounding box center [1023, 83] width 0 height 0
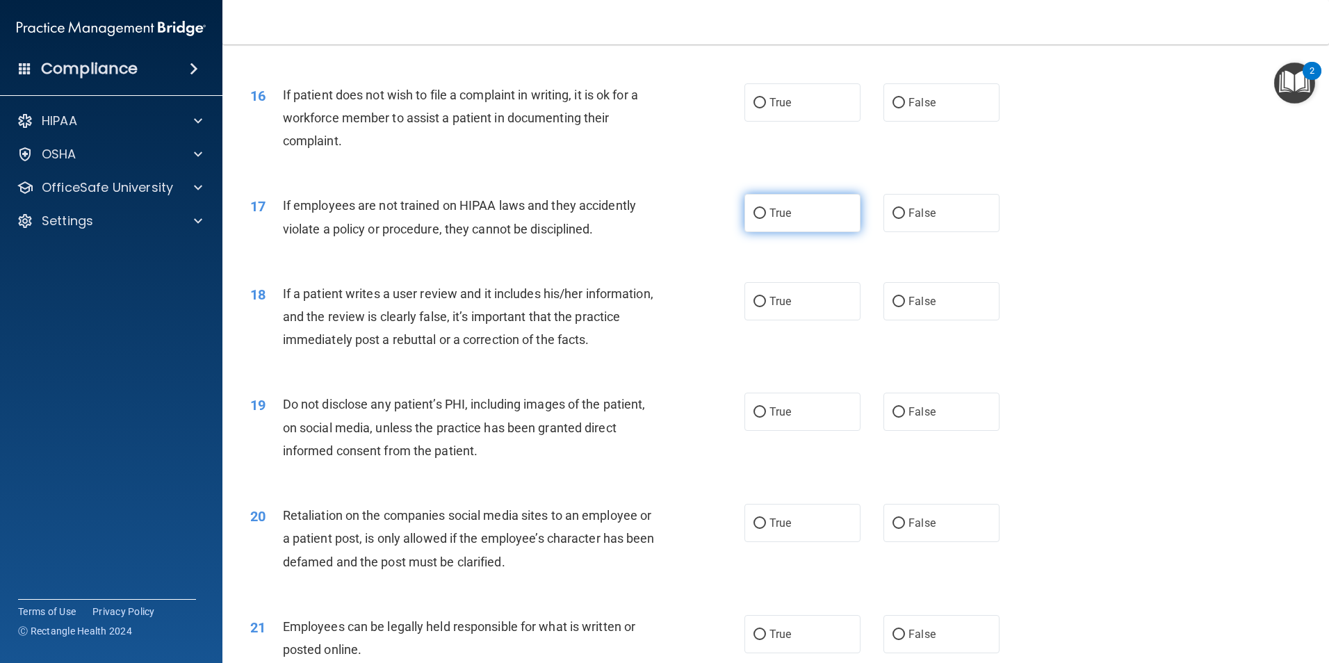
click at [806, 232] on label "True" at bounding box center [802, 213] width 116 height 38
click at [766, 219] on input "True" at bounding box center [759, 213] width 13 height 10
radio input "true"
click at [769, 109] on span "True" at bounding box center [780, 102] width 22 height 13
click at [766, 108] on input "True" at bounding box center [759, 103] width 13 height 10
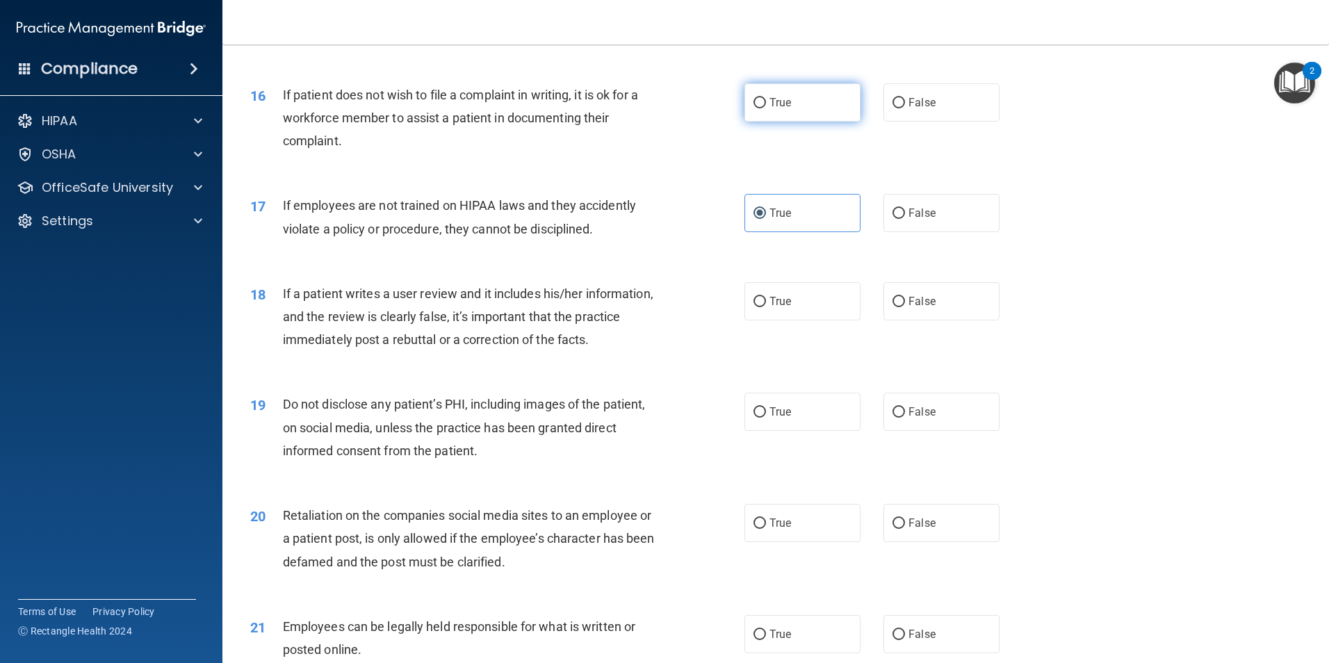
radio input "true"
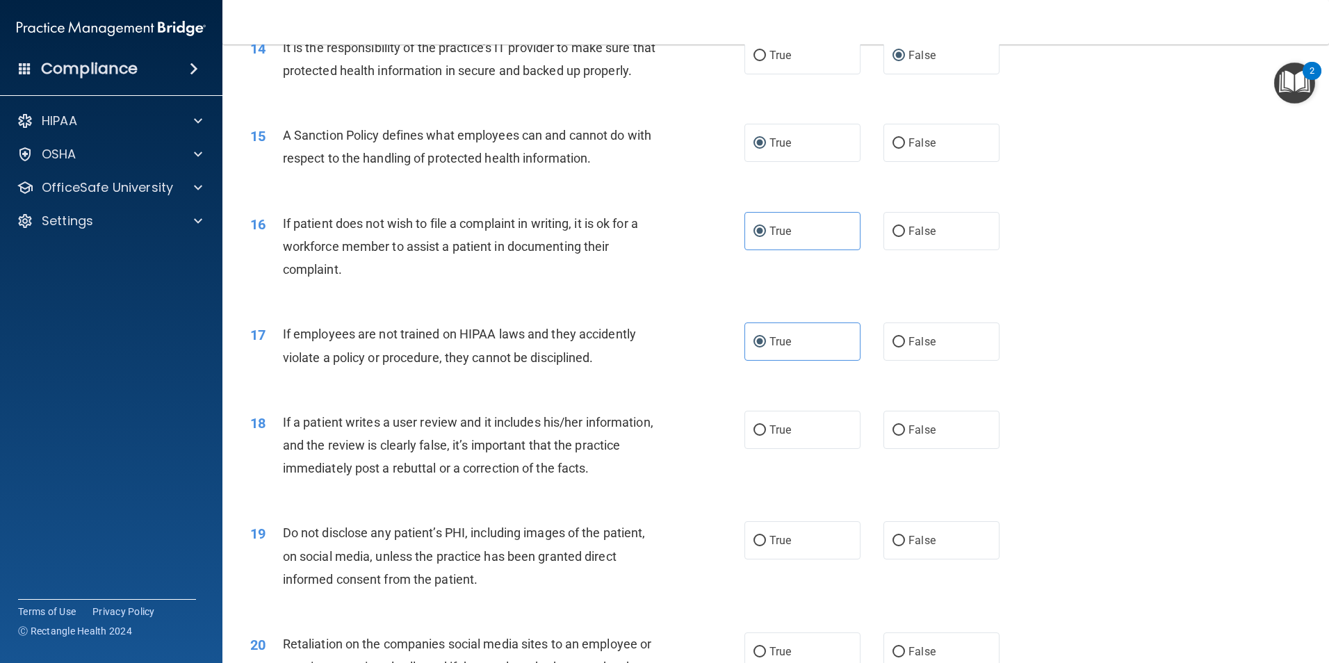
scroll to position [1529, 0]
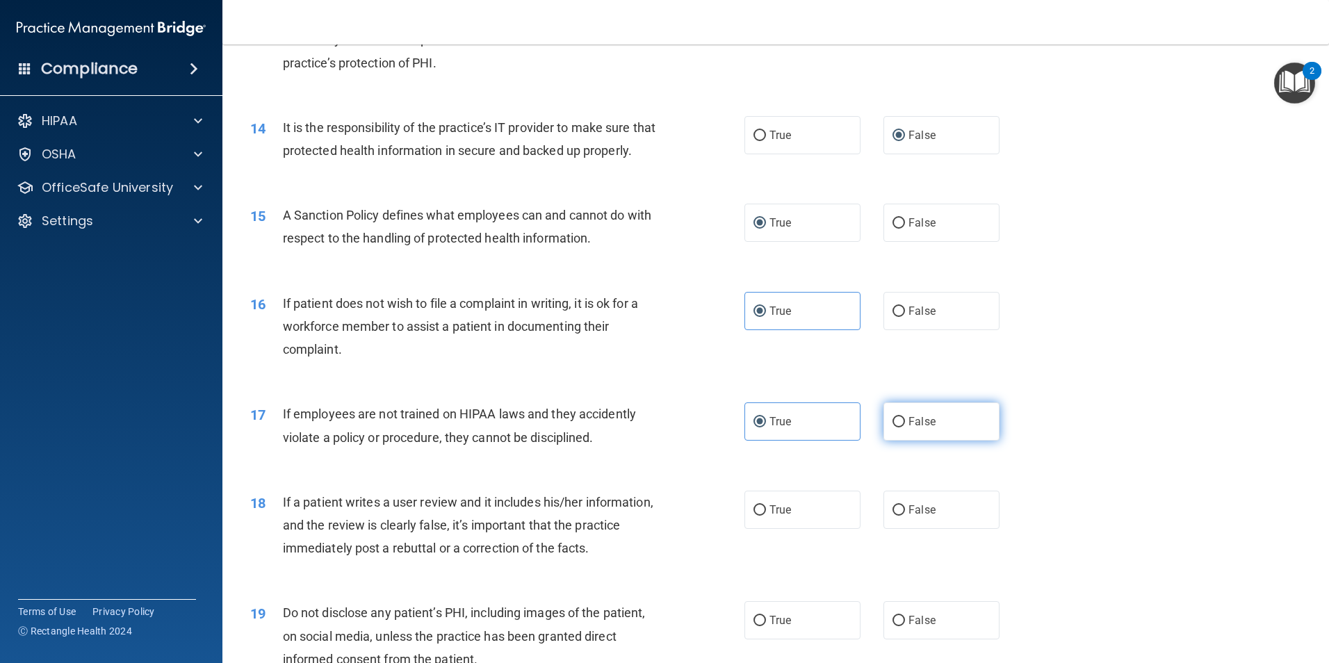
click at [912, 428] on span "False" at bounding box center [921, 421] width 27 height 13
click at [905, 427] on input "False" at bounding box center [898, 422] width 13 height 10
radio input "true"
radio input "false"
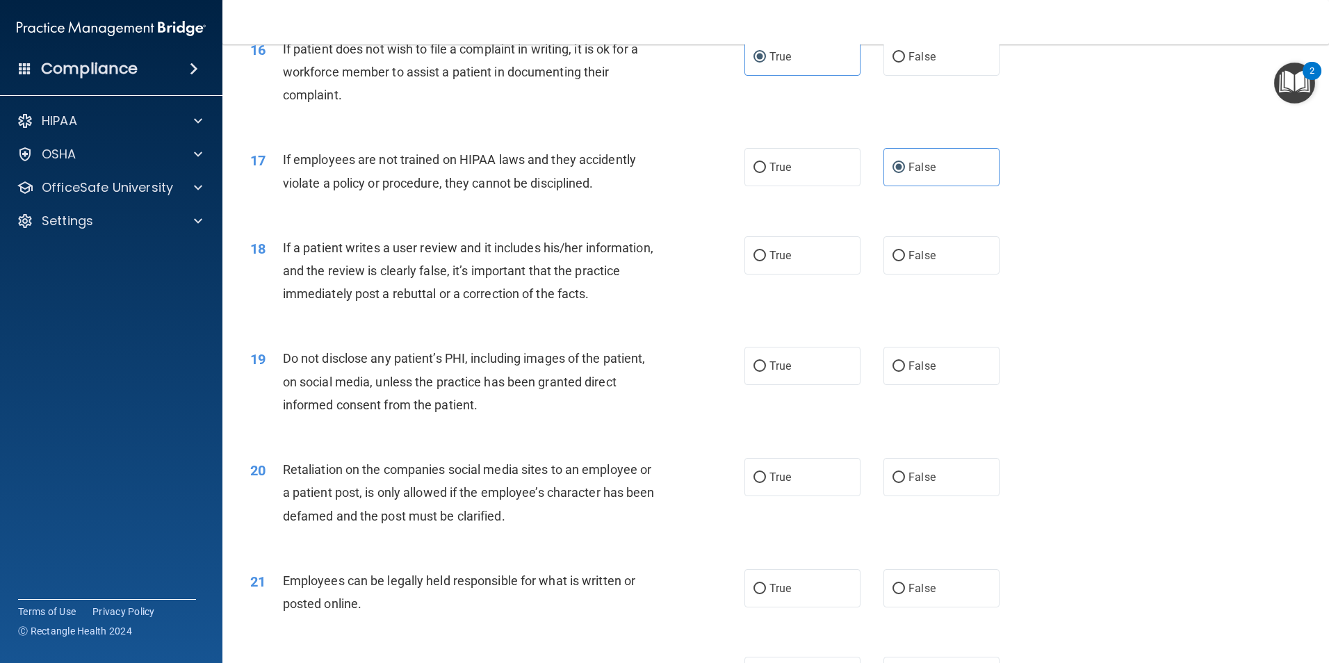
scroll to position [1807, 0]
